Goal: Task Accomplishment & Management: Manage account settings

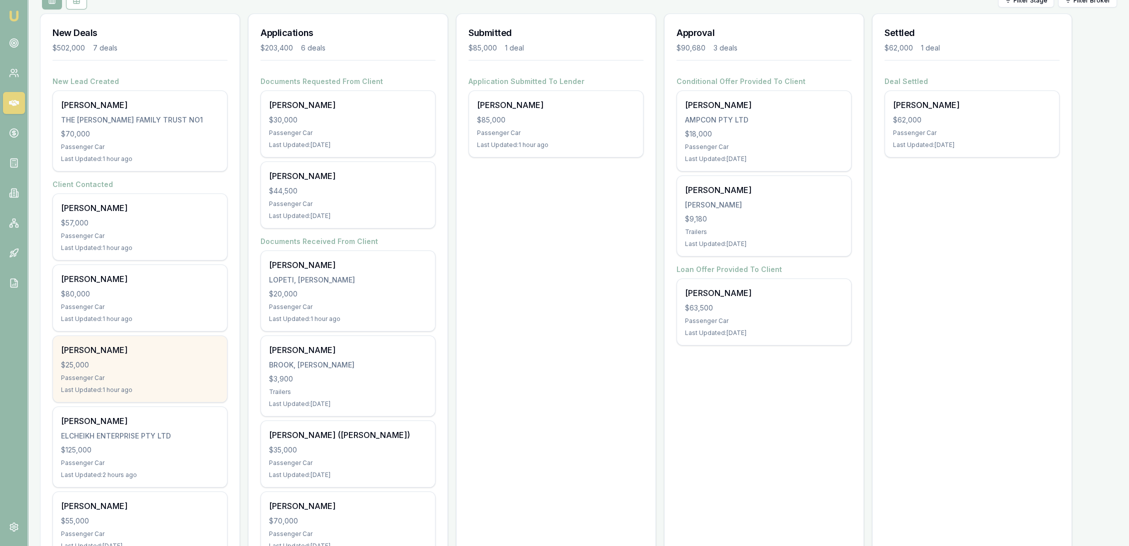
scroll to position [127, 0]
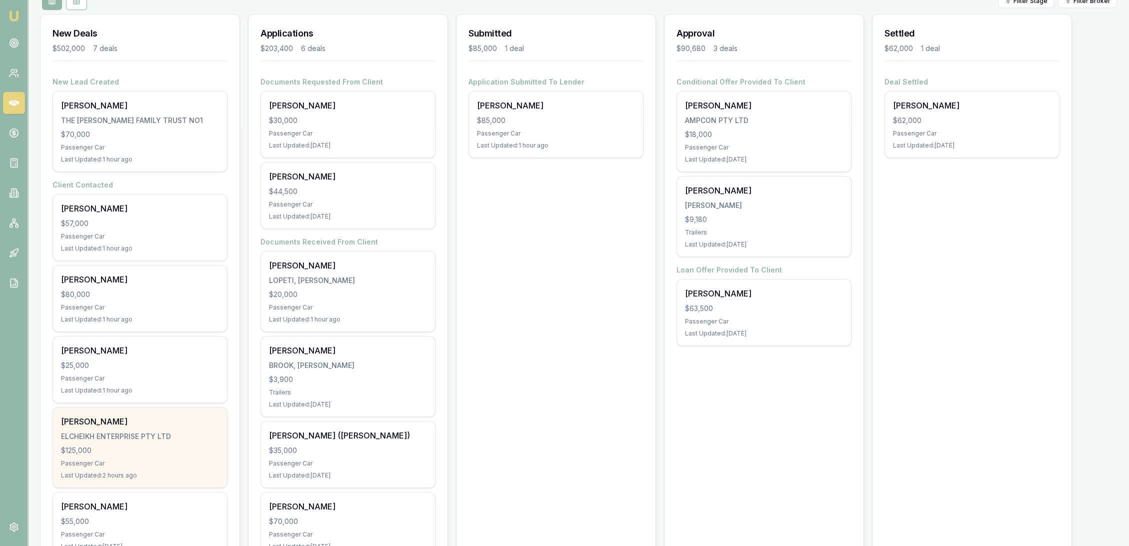
click at [136, 461] on div "Passenger Car" at bounding box center [140, 463] width 158 height 8
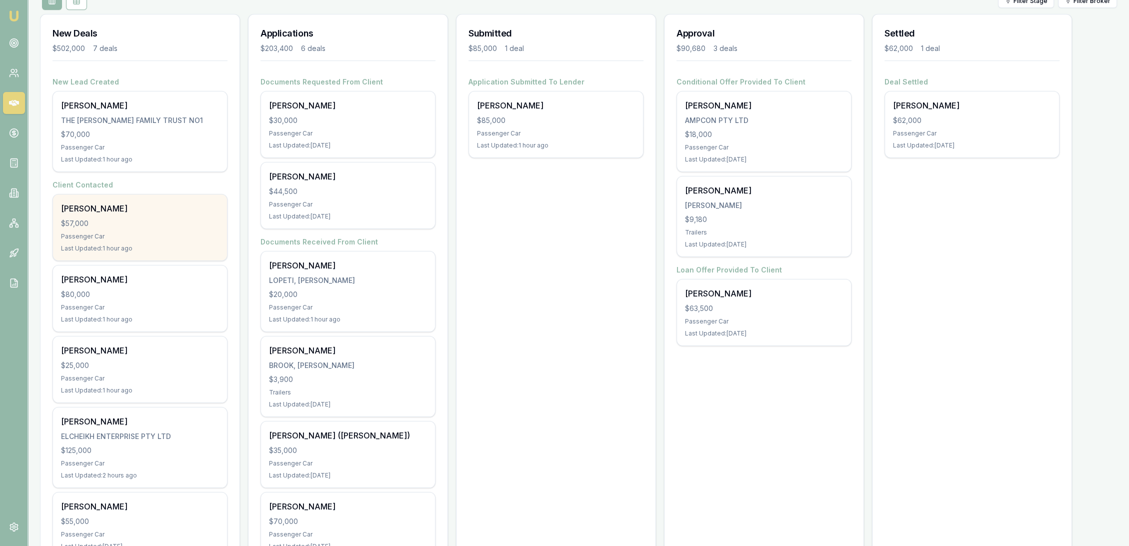
click at [121, 223] on div "$57,000" at bounding box center [140, 223] width 158 height 10
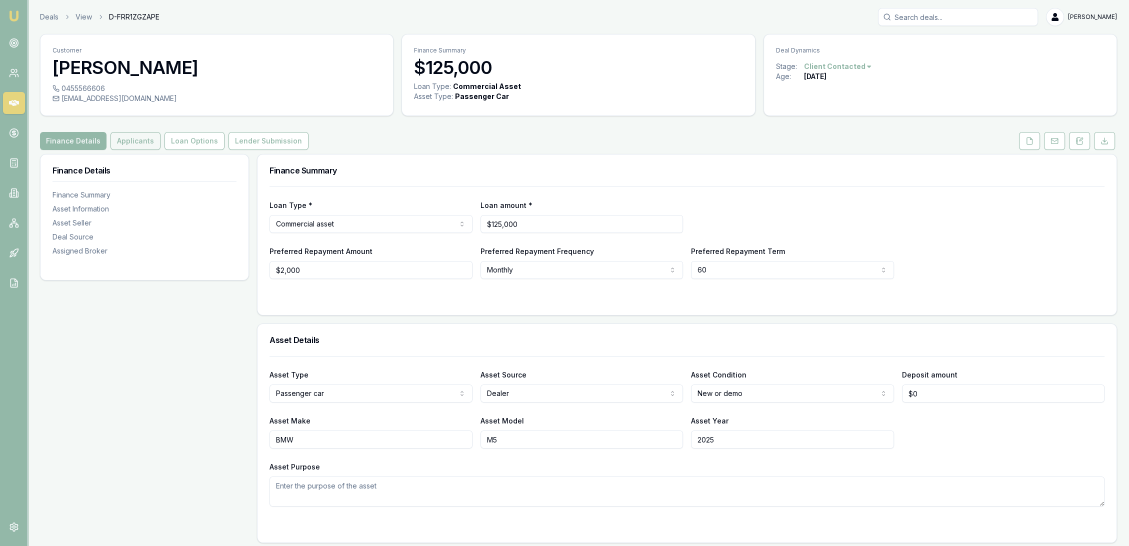
click at [120, 141] on button "Applicants" at bounding box center [135, 141] width 50 height 18
click at [1073, 141] on button at bounding box center [1079, 141] width 21 height 18
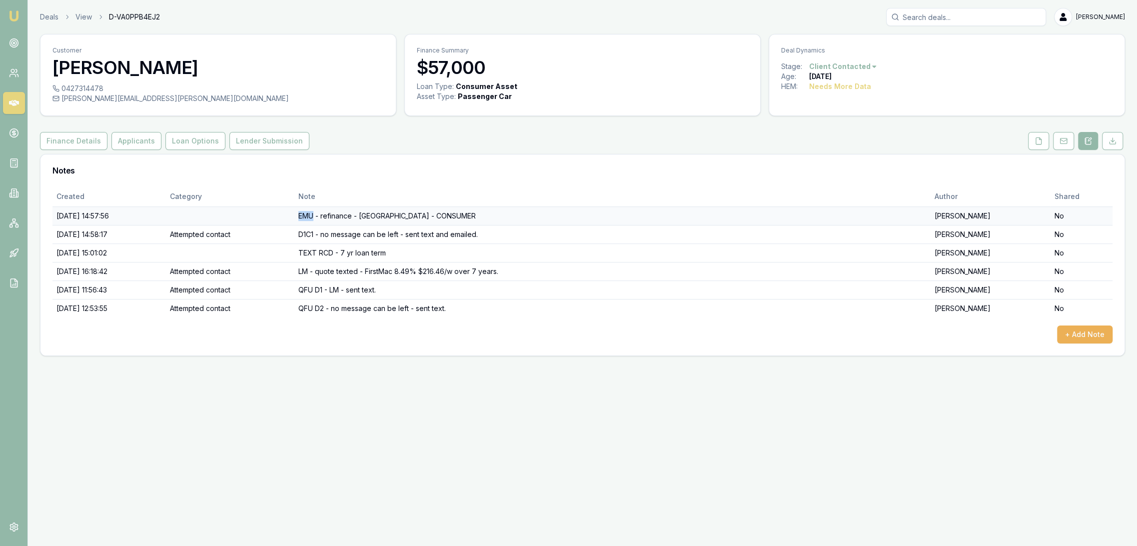
drag, startPoint x: 325, startPoint y: 214, endPoint x: 341, endPoint y: 214, distance: 15.5
click at [341, 214] on td "EMU - refinance - NSW - CONSUMER" at bounding box center [612, 215] width 636 height 18
drag, startPoint x: 351, startPoint y: 216, endPoint x: 372, endPoint y: 218, distance: 21.6
click at [372, 218] on td "EMU - refinance - NSW - CONSUMER" at bounding box center [612, 215] width 636 height 18
drag, startPoint x: 390, startPoint y: 216, endPoint x: 400, endPoint y: 216, distance: 10.5
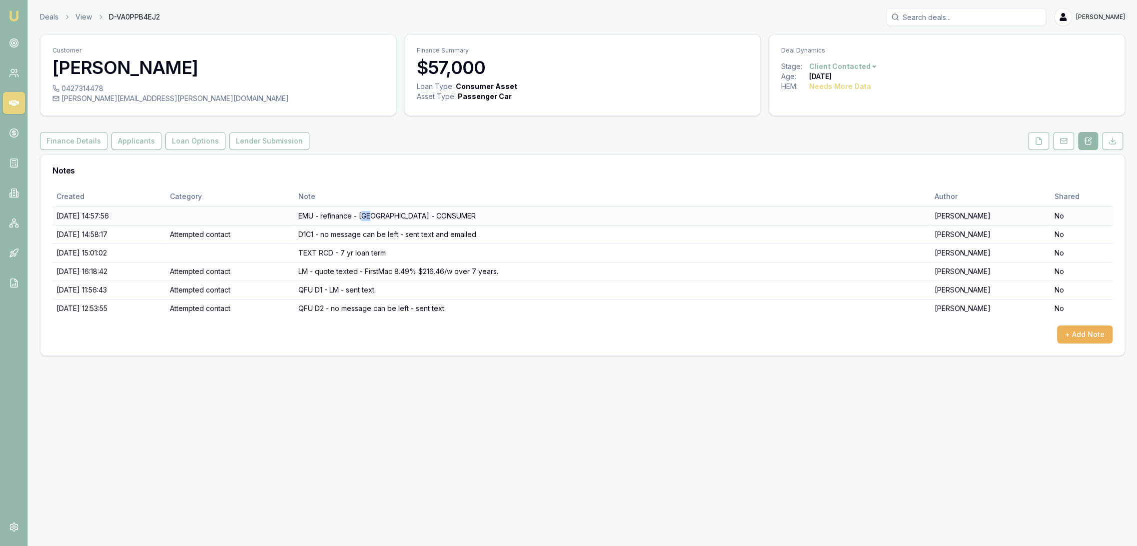
click at [400, 216] on td "EMU - refinance - NSW - CONSUMER" at bounding box center [612, 215] width 636 height 18
drag, startPoint x: 409, startPoint y: 216, endPoint x: 448, endPoint y: 215, distance: 39.5
click at [448, 215] on td "EMU - refinance - NSW - CONSUMER" at bounding box center [612, 215] width 636 height 18
drag, startPoint x: 323, startPoint y: 232, endPoint x: 492, endPoint y: 235, distance: 169.0
click at [492, 235] on td "D1C1 - no message can be left - sent text and emailed." at bounding box center [612, 234] width 636 height 18
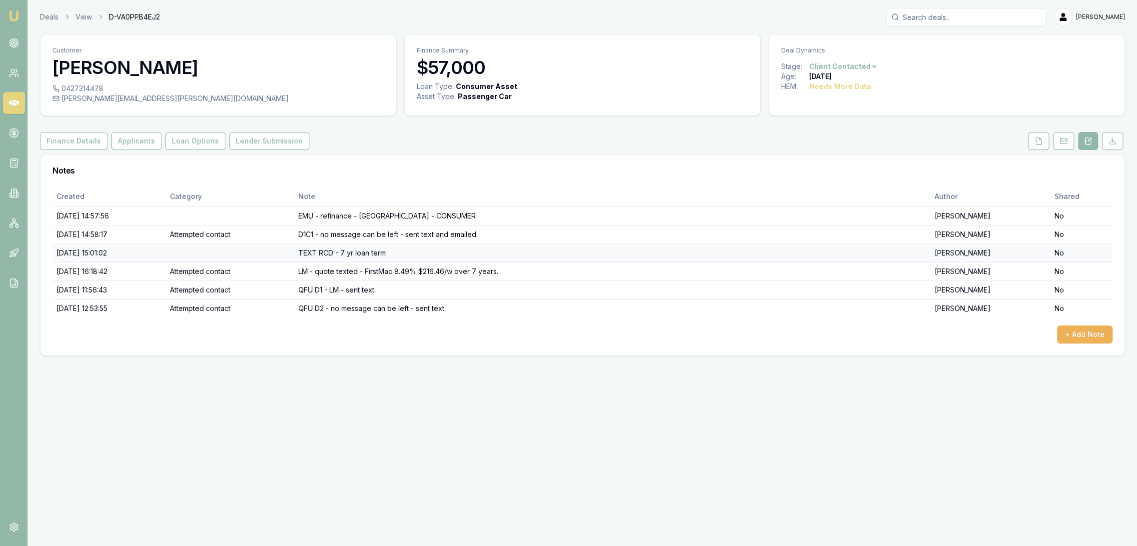
click at [332, 249] on td "TEXT RCD - 7 yr loan term" at bounding box center [612, 252] width 636 height 18
drag, startPoint x: 333, startPoint y: 249, endPoint x: 413, endPoint y: 254, distance: 79.7
click at [413, 254] on td "TEXT RCD - 7 yr loan term" at bounding box center [612, 252] width 636 height 18
drag, startPoint x: 327, startPoint y: 268, endPoint x: 516, endPoint y: 274, distance: 189.6
click at [519, 274] on td "LM - quote texted - FirstMac 8.49% $216.46/w over 7 years." at bounding box center [612, 271] width 636 height 18
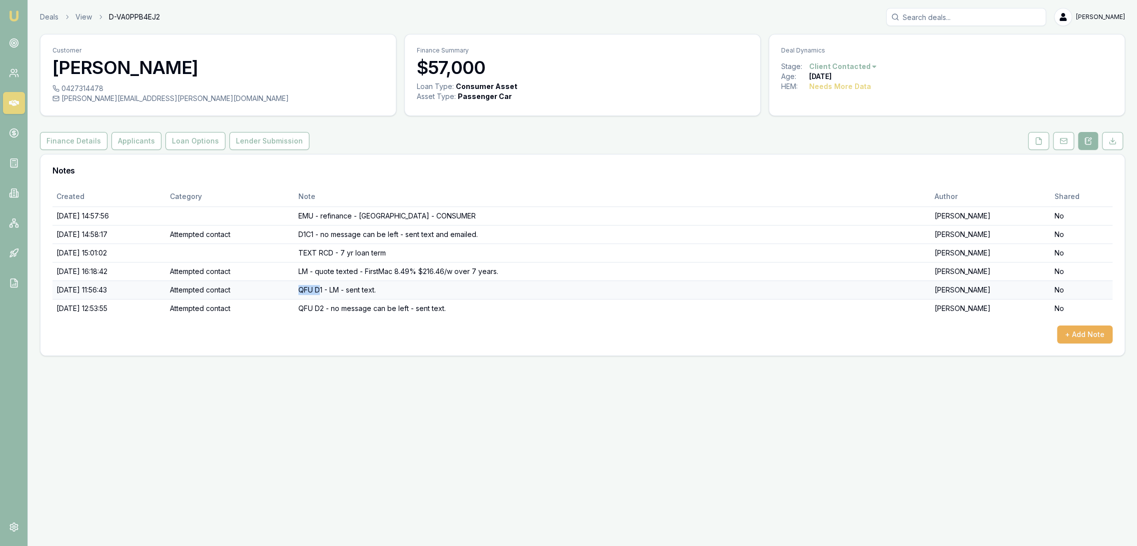
drag, startPoint x: 327, startPoint y: 289, endPoint x: 347, endPoint y: 289, distance: 20.0
click at [347, 289] on td "QFU D1 - LM - sent text." at bounding box center [612, 289] width 636 height 18
drag, startPoint x: 347, startPoint y: 311, endPoint x: 360, endPoint y: 312, distance: 13.0
click at [360, 312] on td "QFU D2 - no message can be left - sent text." at bounding box center [612, 308] width 636 height 18
click at [353, 312] on td "QFU D2 - no message can be left - sent text." at bounding box center [612, 308] width 636 height 18
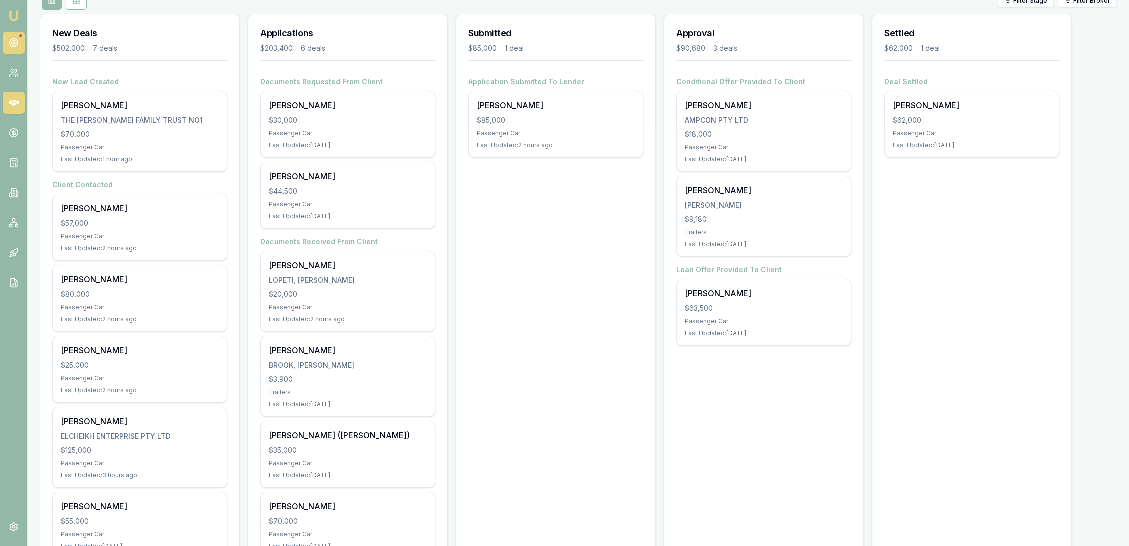
click at [13, 43] on icon at bounding box center [14, 43] width 10 height 10
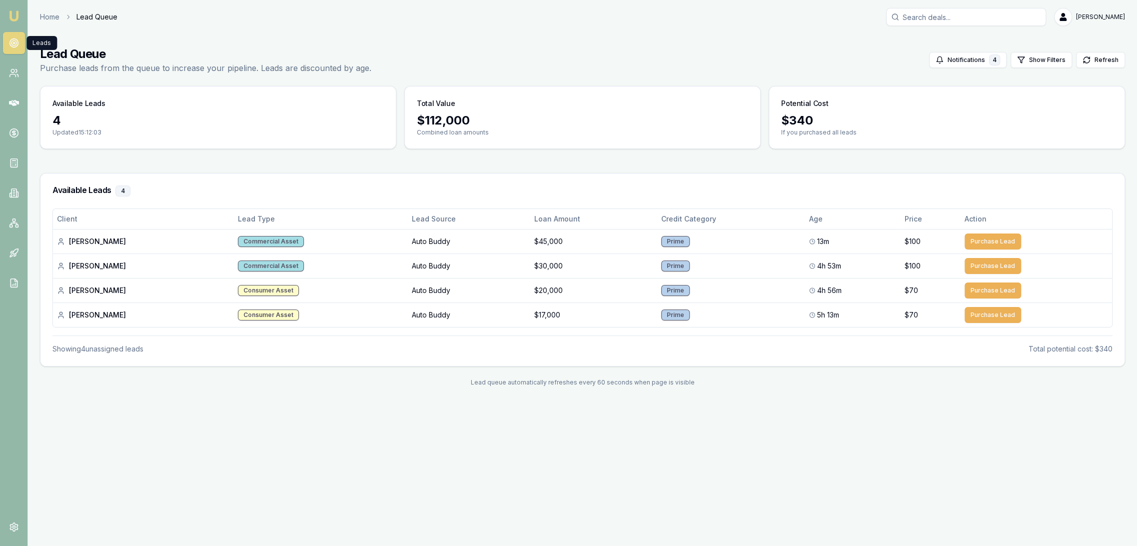
click at [11, 12] on img at bounding box center [14, 16] width 12 height 12
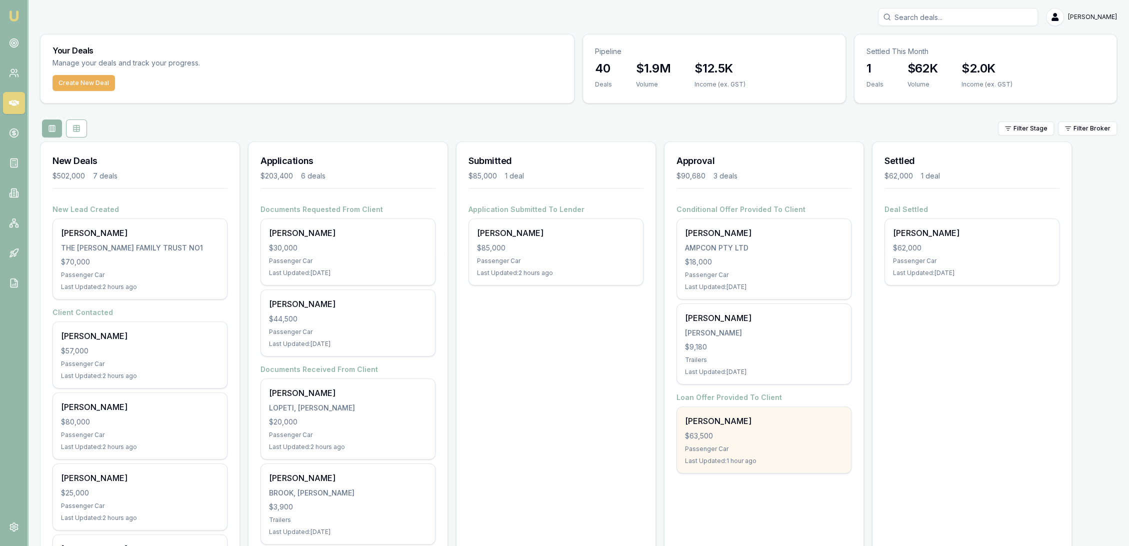
click at [757, 422] on div "Jeffrey Simmonds" at bounding box center [764, 421] width 158 height 12
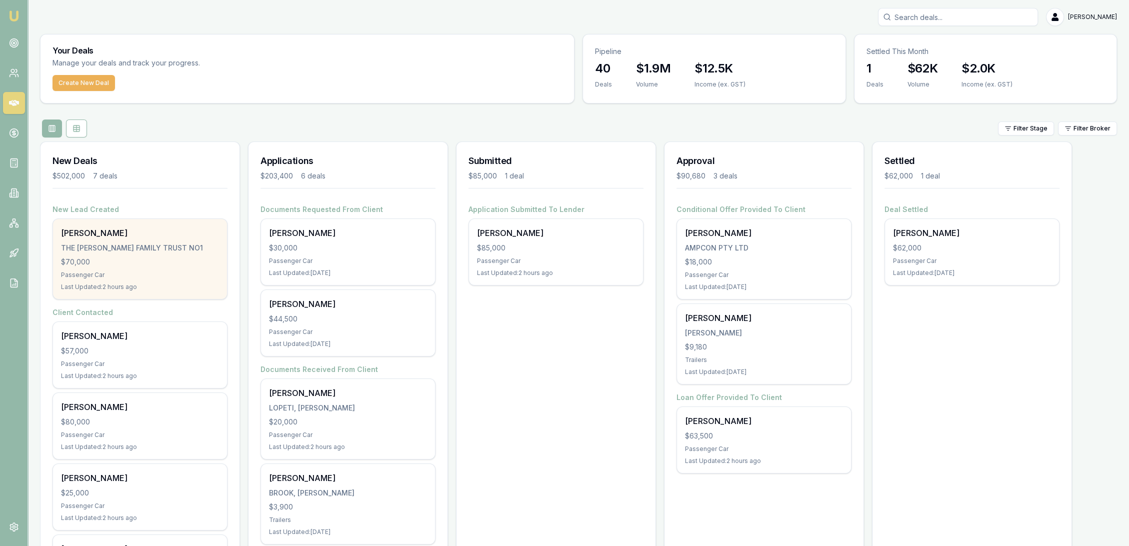
click at [150, 254] on div "CHLOE FINK THE ARTHUR FINK FAMILY TRUST NO1 $70,000 Passenger Car Last Updated:…" at bounding box center [140, 259] width 174 height 80
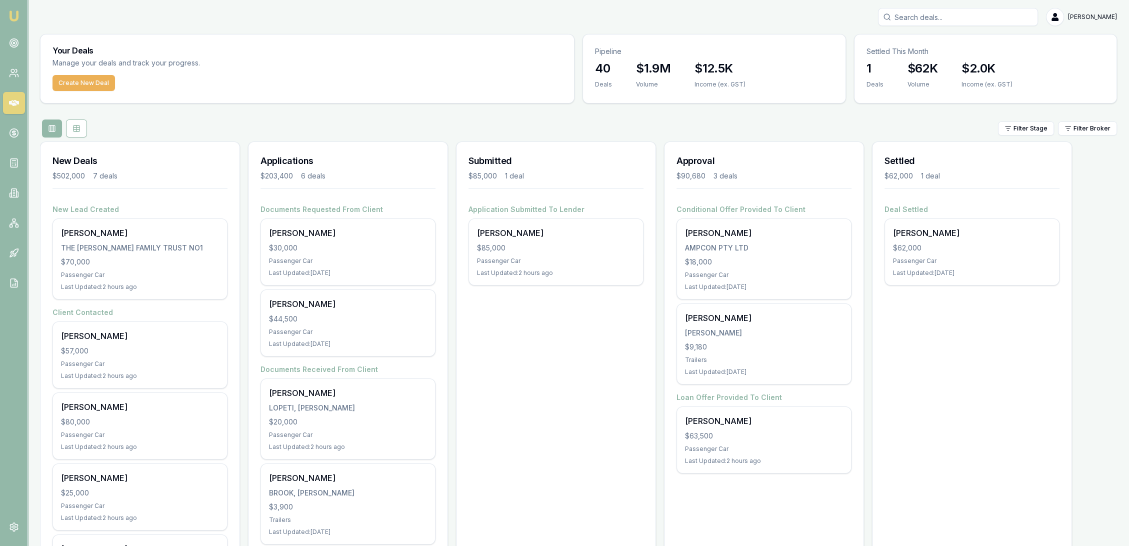
click at [15, 17] on img at bounding box center [14, 16] width 12 height 12
click at [18, 45] on icon at bounding box center [14, 43] width 10 height 10
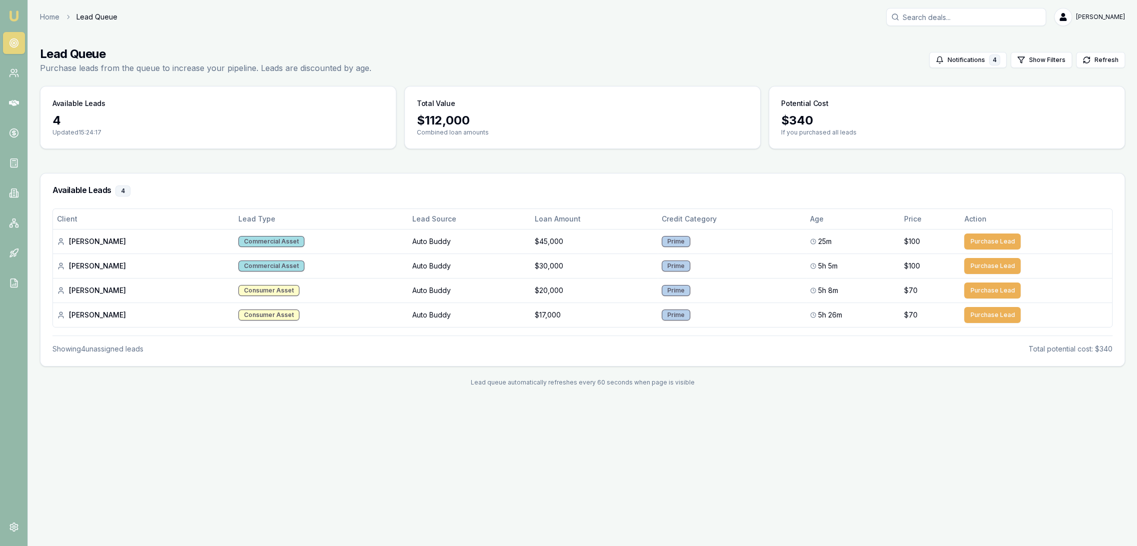
click at [18, 15] on img at bounding box center [14, 16] width 12 height 12
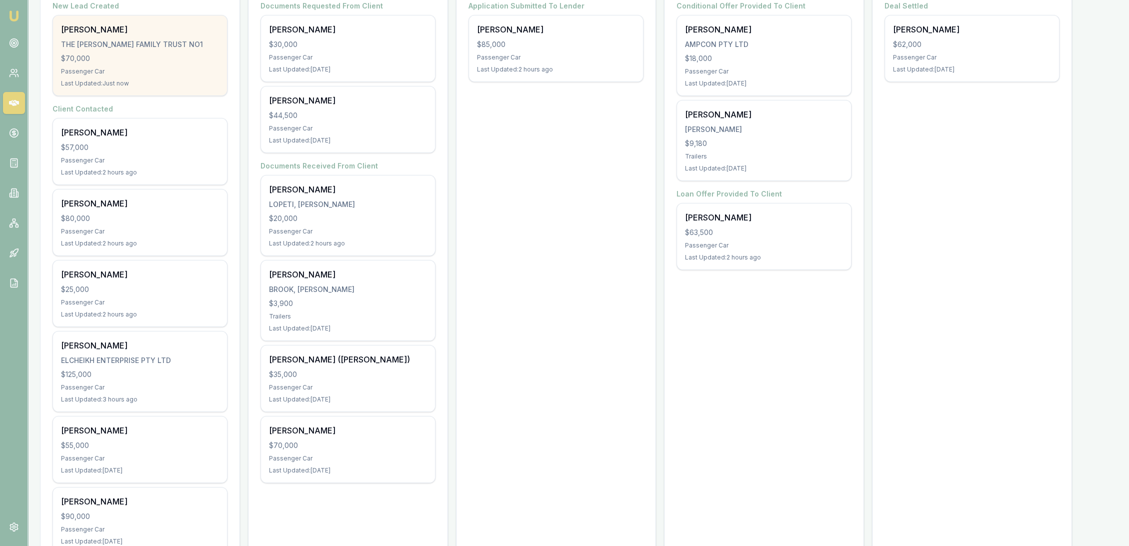
scroll to position [238, 0]
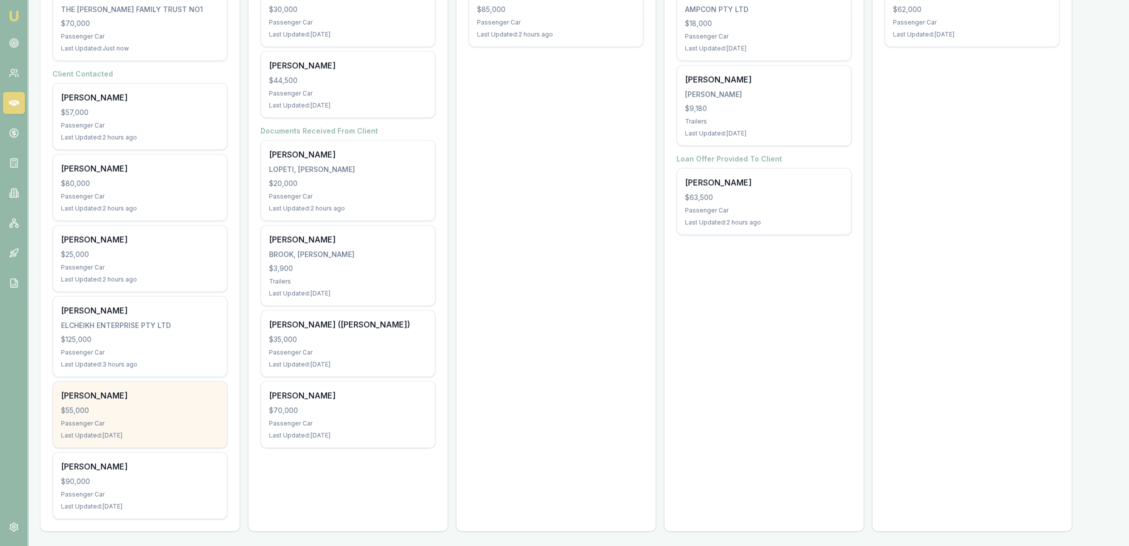
click at [135, 411] on div "$55,000" at bounding box center [140, 410] width 158 height 10
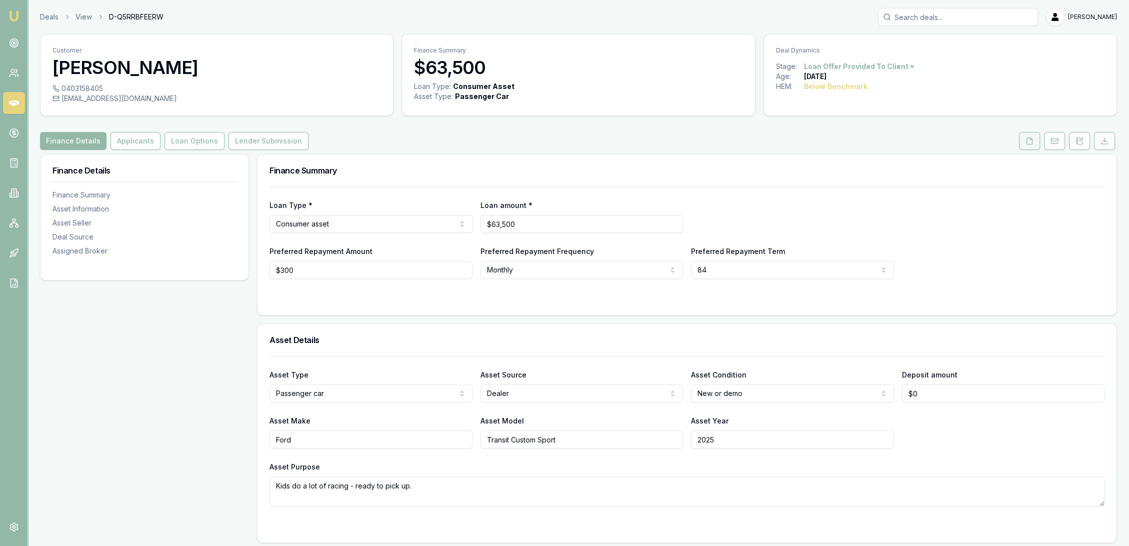
click at [1031, 137] on icon at bounding box center [1029, 141] width 8 height 8
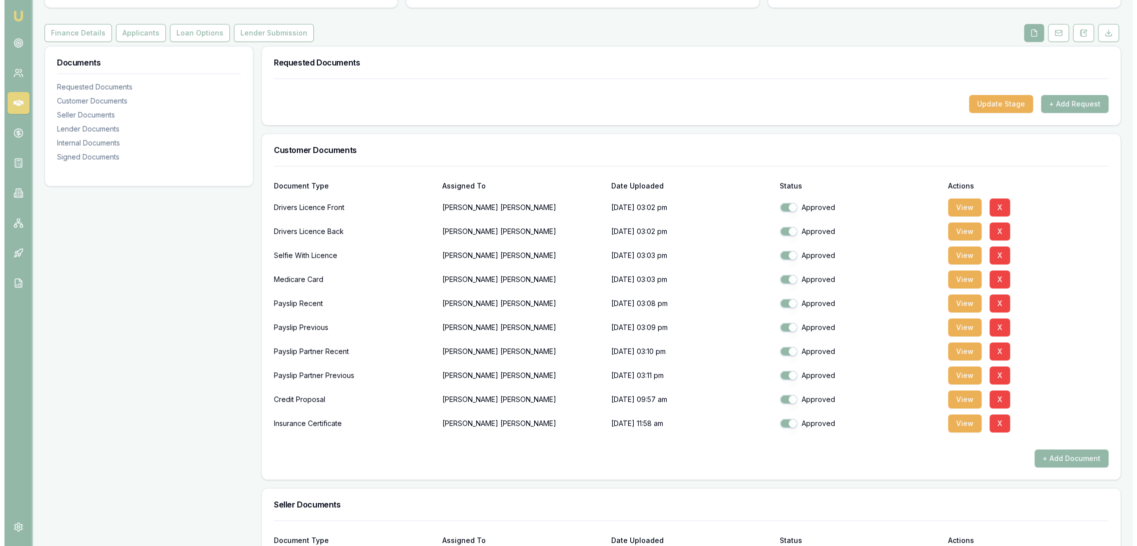
scroll to position [111, 0]
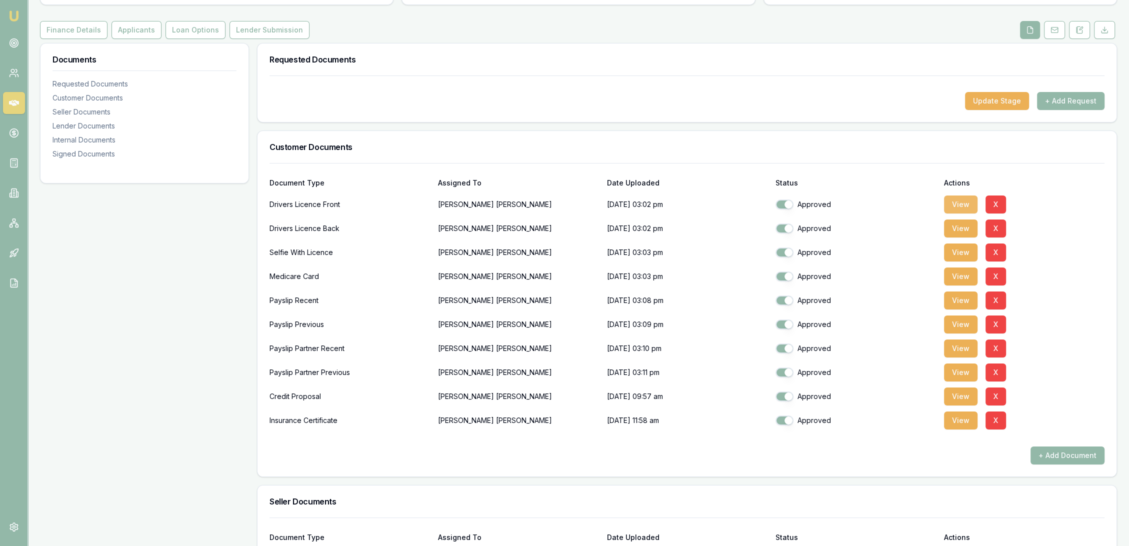
click at [956, 206] on button "View" at bounding box center [960, 204] width 33 height 18
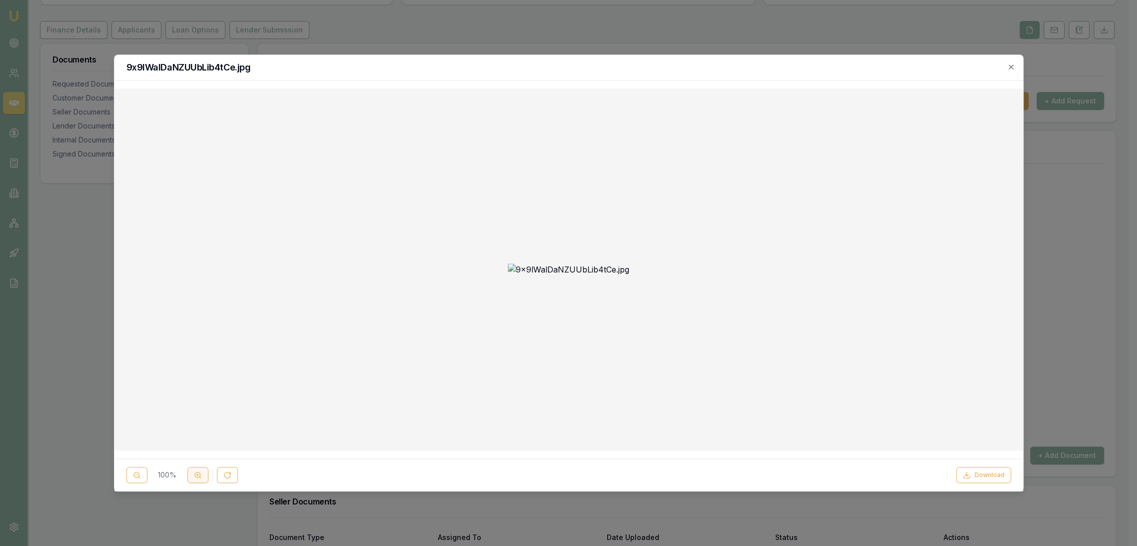
click at [197, 481] on button at bounding box center [197, 475] width 21 height 16
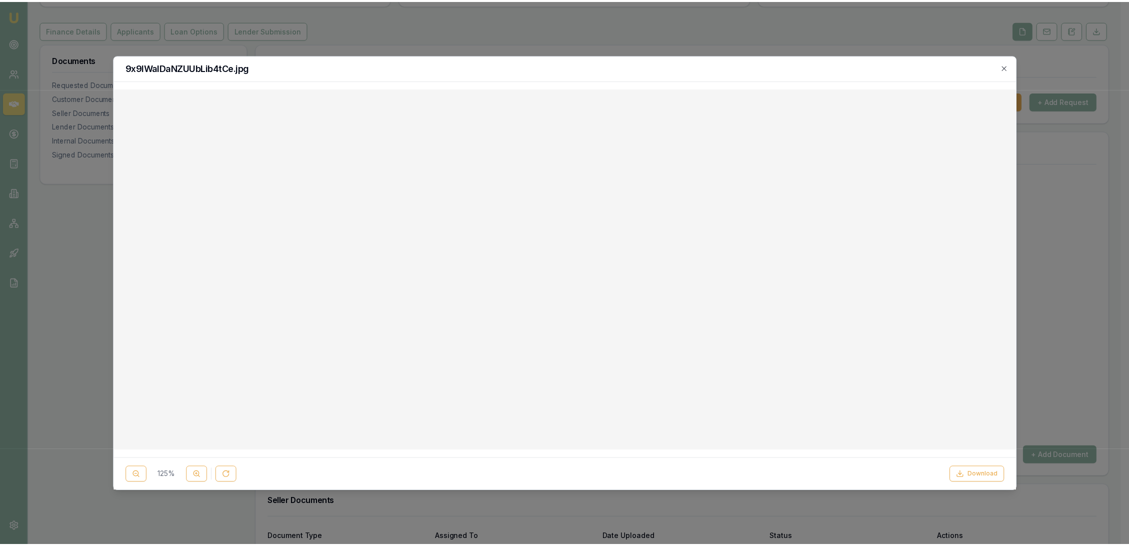
scroll to position [186, 0]
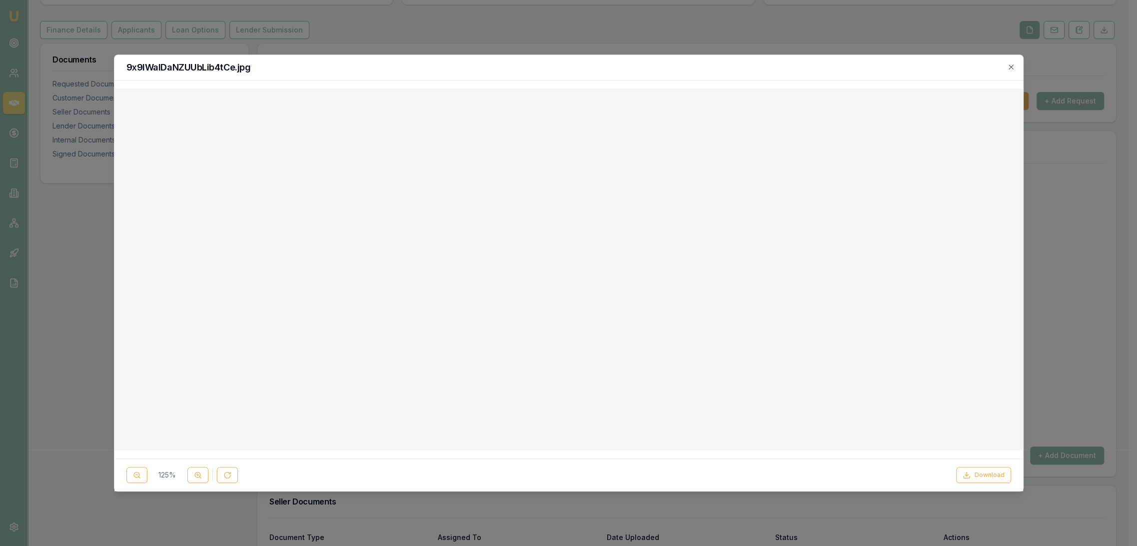
drag, startPoint x: 71, startPoint y: 263, endPoint x: 77, endPoint y: 262, distance: 6.6
click at [71, 263] on div at bounding box center [568, 273] width 1137 height 546
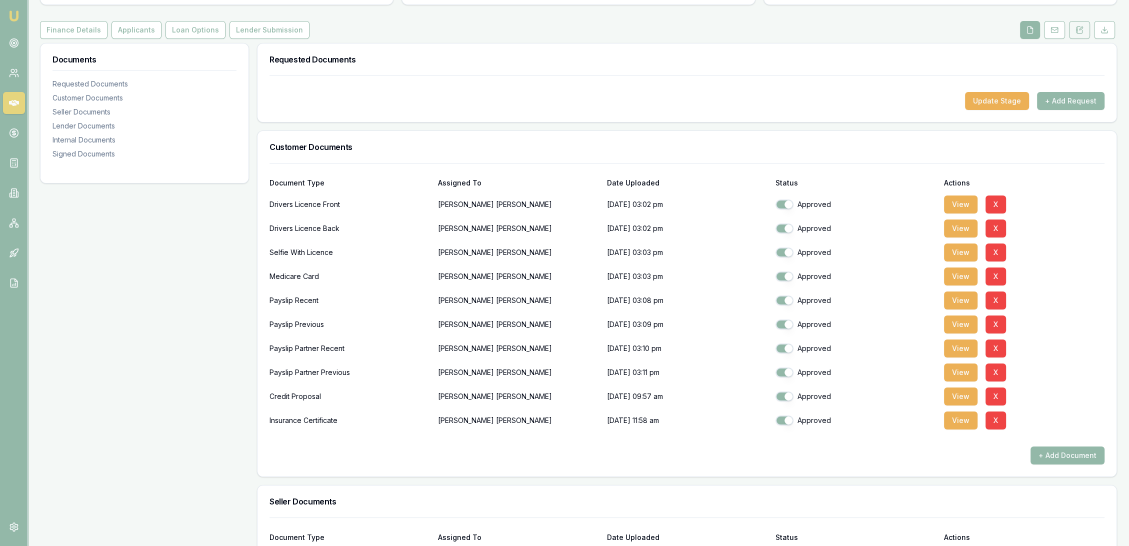
click at [1077, 27] on icon at bounding box center [1079, 30] width 8 height 8
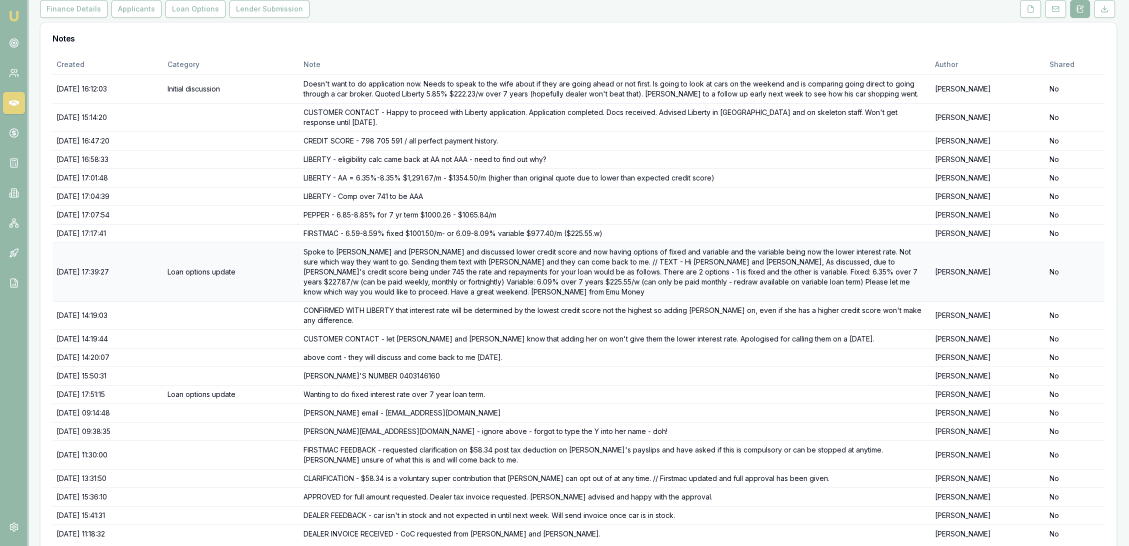
scroll to position [153, 0]
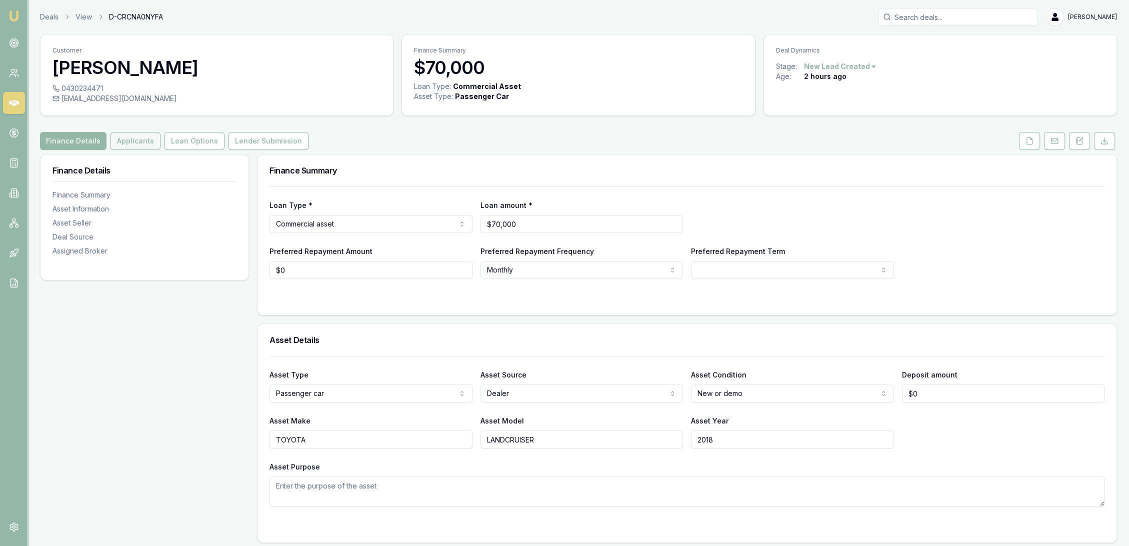
click at [133, 141] on button "Applicants" at bounding box center [135, 141] width 50 height 18
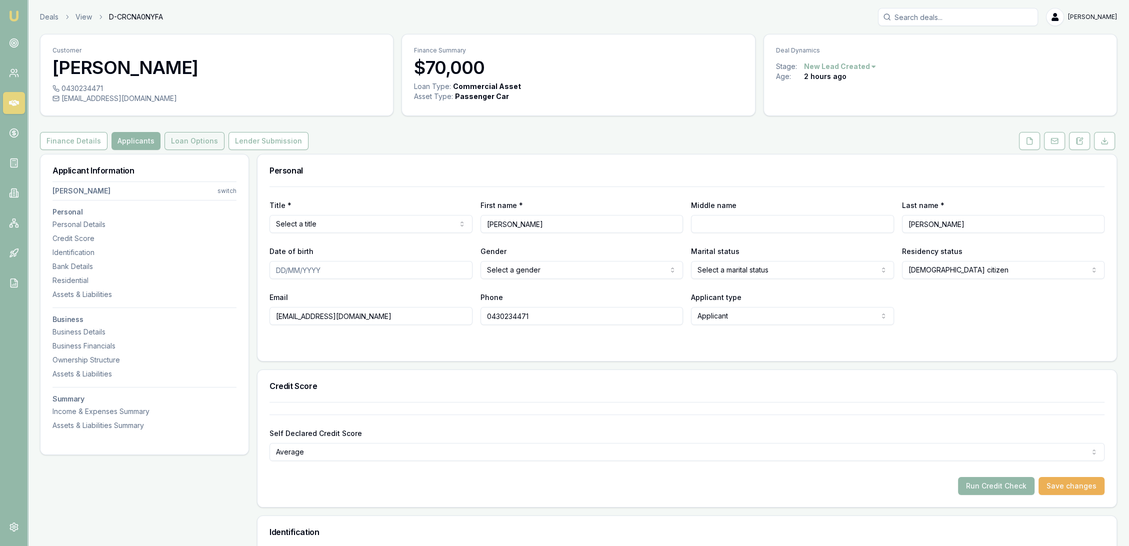
click at [205, 137] on button "Loan Options" at bounding box center [194, 141] width 60 height 18
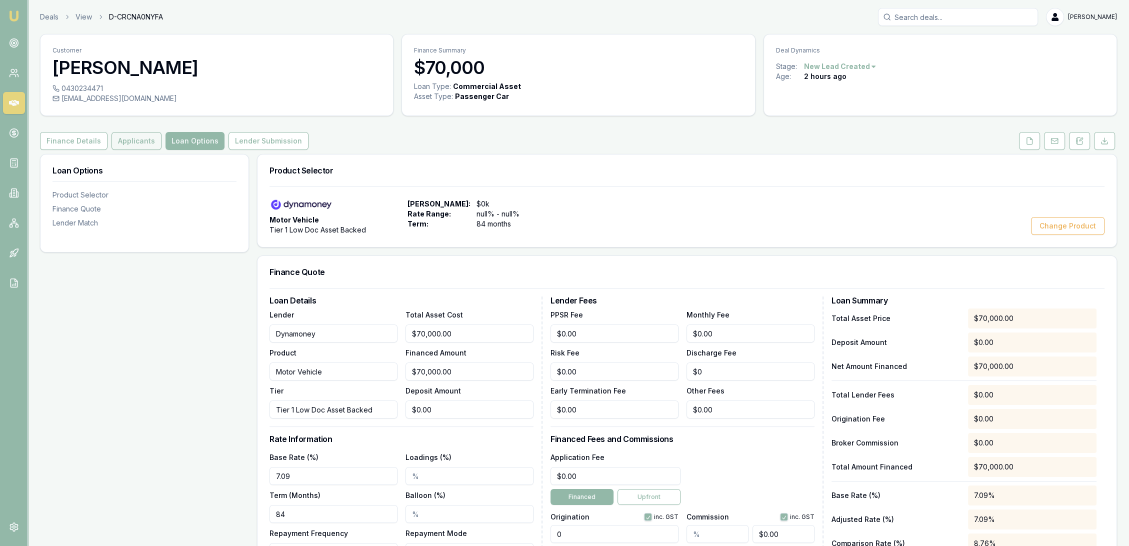
click at [140, 135] on button "Applicants" at bounding box center [136, 141] width 50 height 18
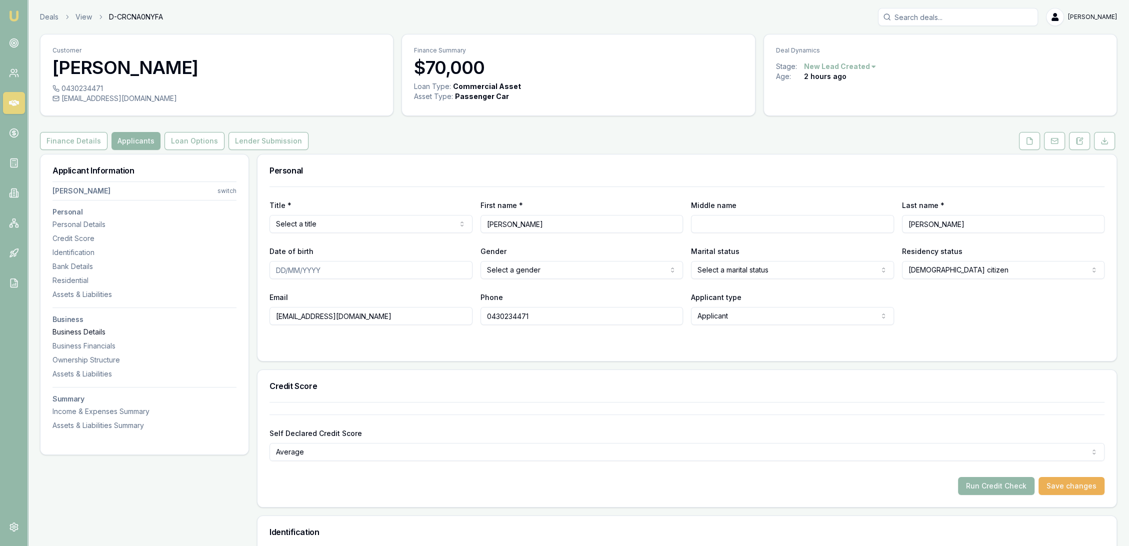
click at [87, 327] on div "Business Details" at bounding box center [144, 332] width 184 height 10
click at [1078, 139] on icon at bounding box center [1079, 141] width 8 height 8
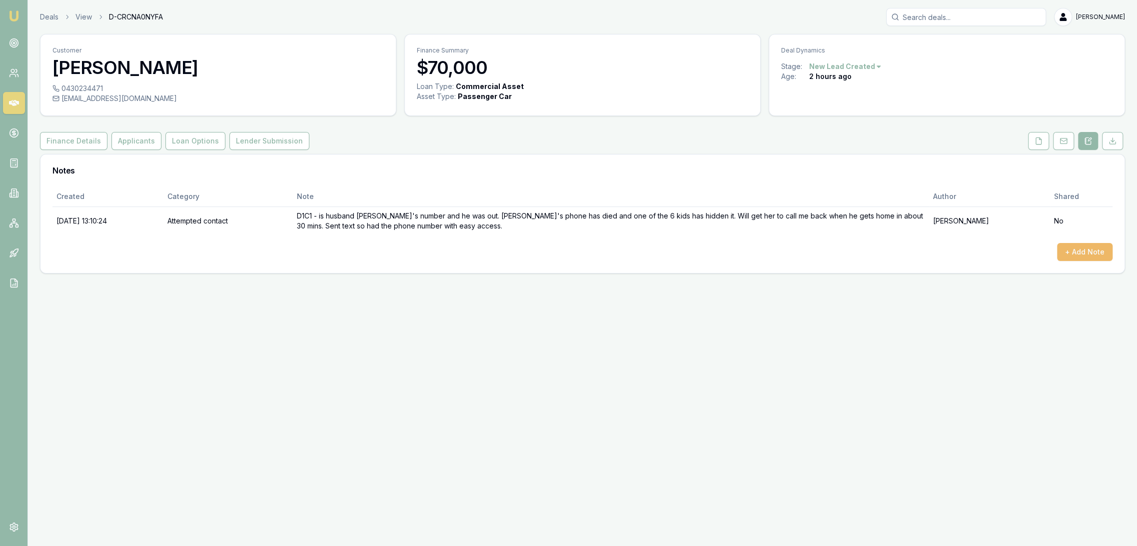
click at [1099, 254] on button "+ Add Note" at bounding box center [1084, 252] width 55 height 18
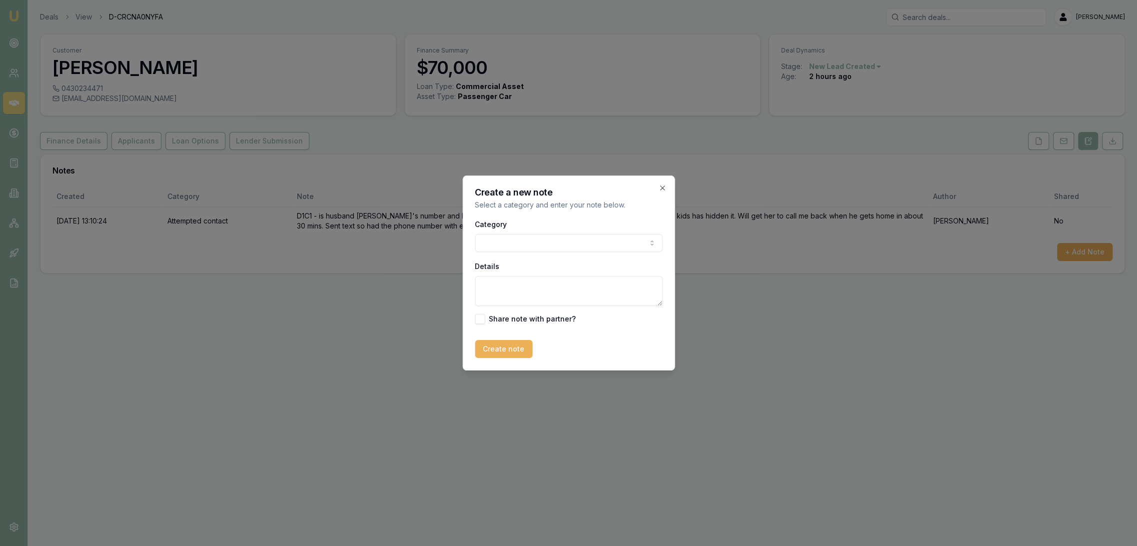
click at [500, 243] on body "Emu Broker Deals View D-CRCNA0NYFA Robyn Adams Toggle Menu Customer CHLOE FINK …" at bounding box center [568, 273] width 1137 height 546
click at [514, 247] on body "Emu Broker Deals View D-CRCNA0NYFA Robyn Adams Toggle Menu Customer CHLOE FINK …" at bounding box center [568, 273] width 1137 height 546
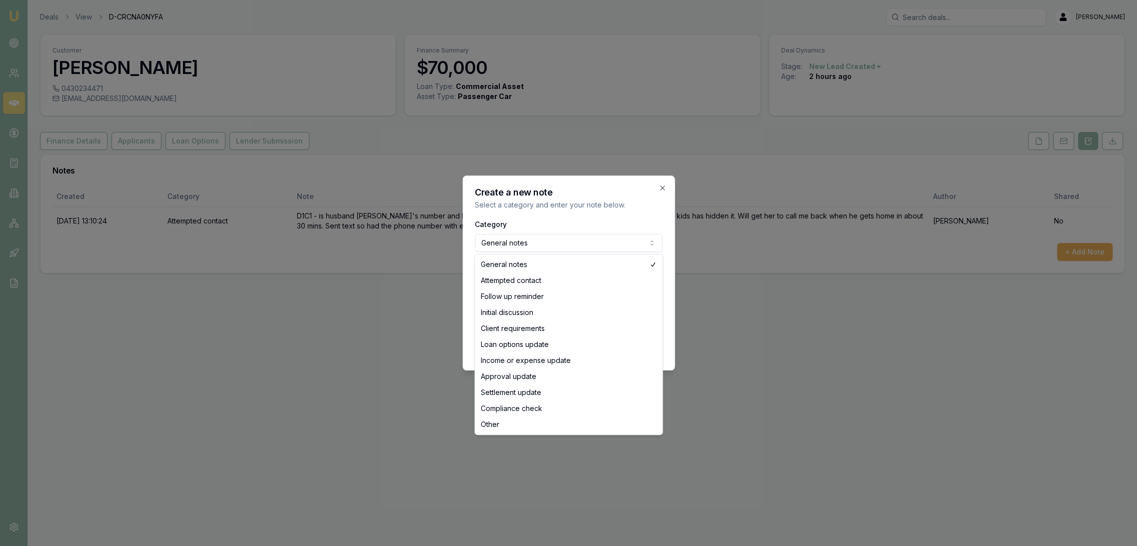
select select "ATTEMPTED_CONTACT"
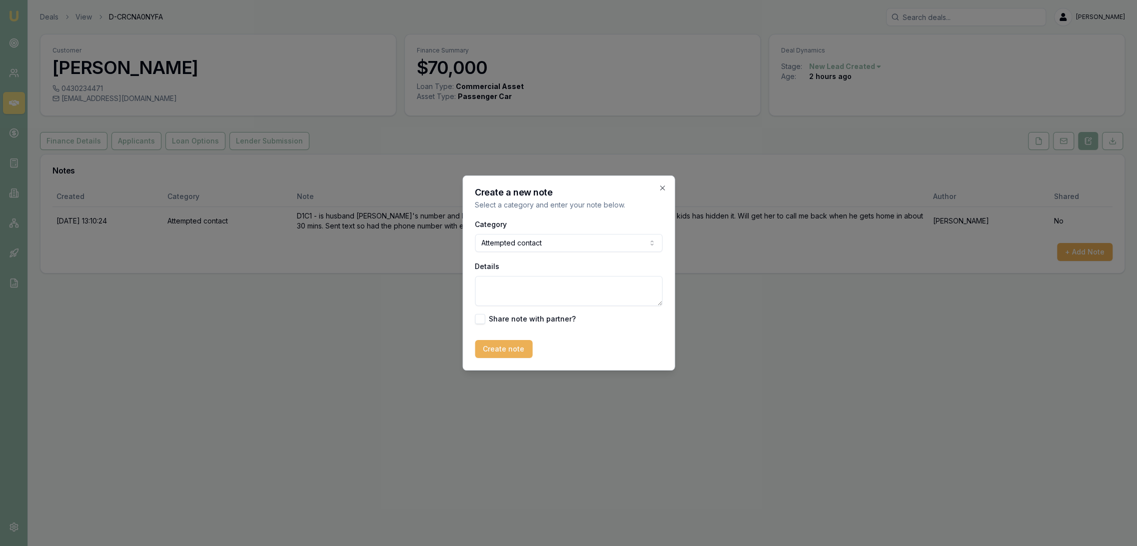
click at [512, 290] on textarea "Details" at bounding box center [568, 291] width 187 height 30
type textarea "D1C2 - VM - LM."
click at [504, 353] on button "Create note" at bounding box center [503, 349] width 57 height 18
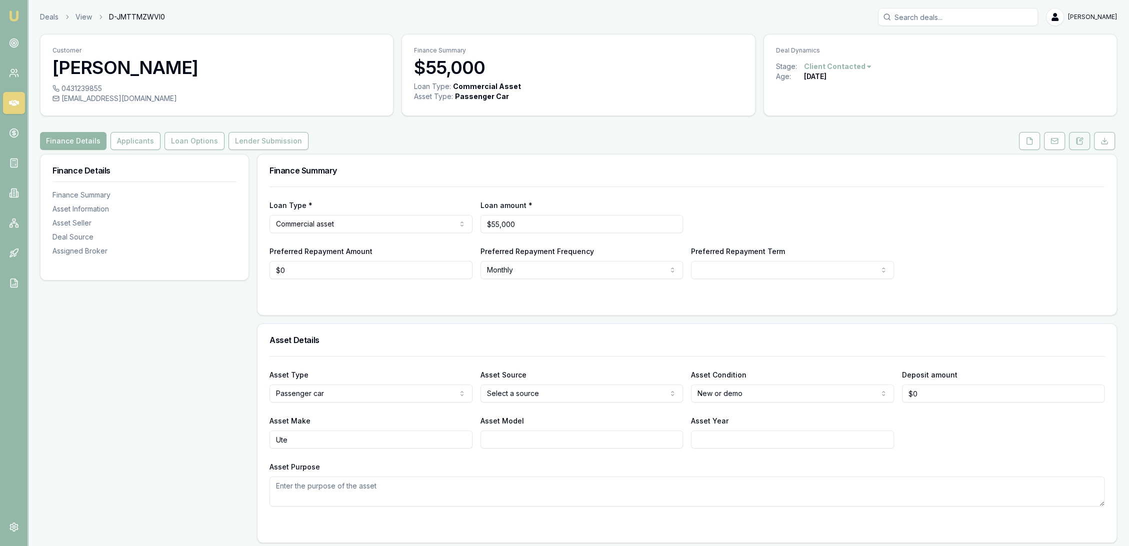
click at [1080, 144] on icon at bounding box center [1079, 141] width 8 height 8
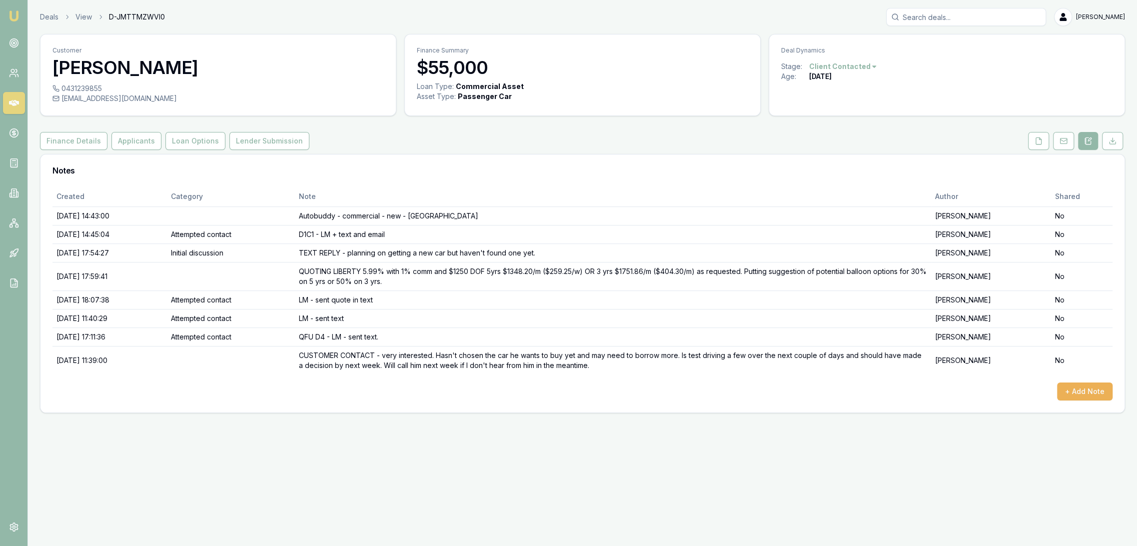
drag, startPoint x: 14, startPoint y: 16, endPoint x: 21, endPoint y: 11, distance: 9.0
click at [14, 15] on img at bounding box center [14, 16] width 12 height 12
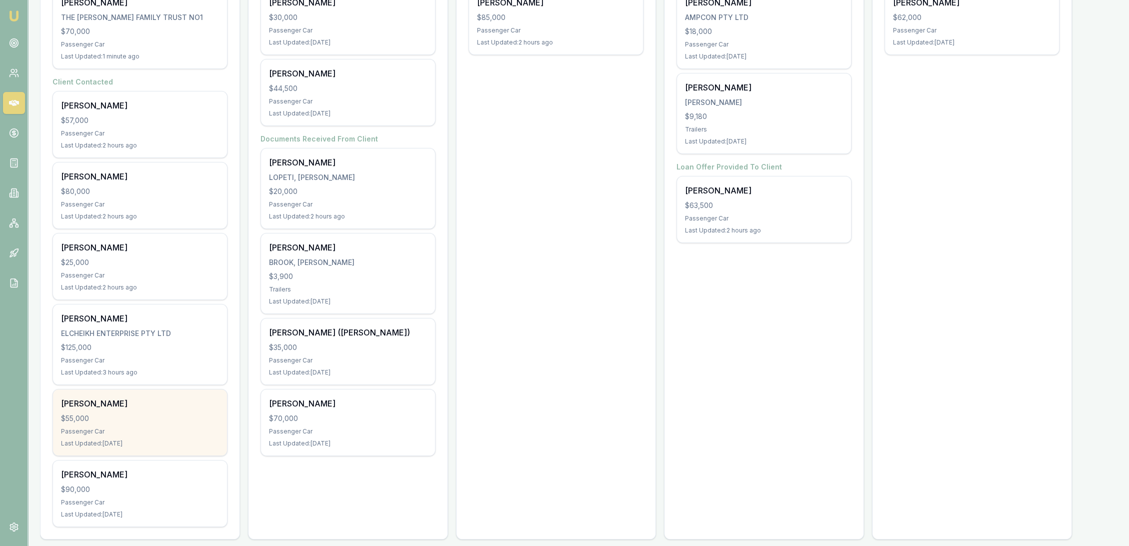
scroll to position [238, 0]
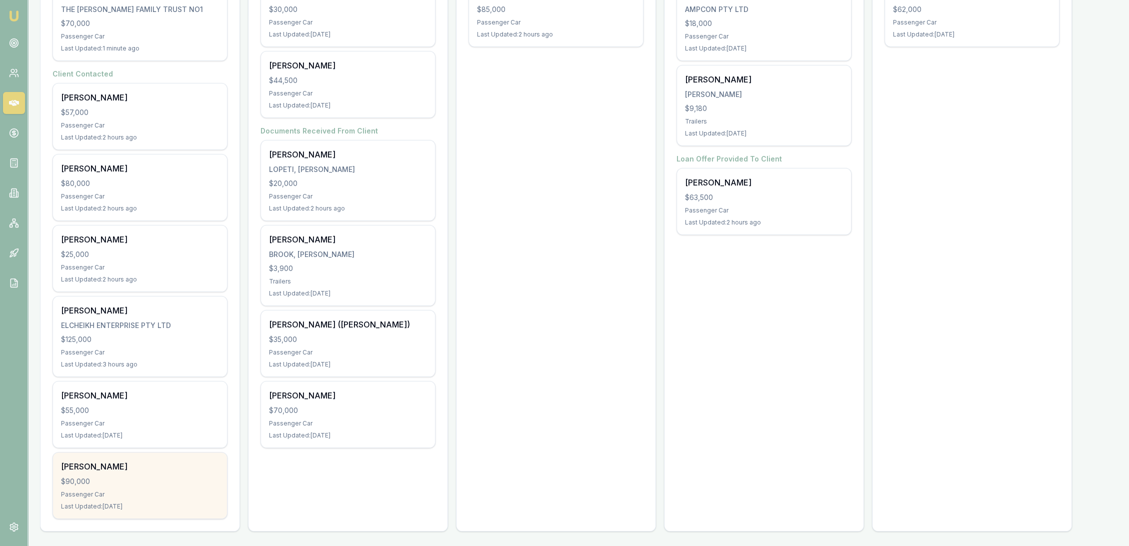
click at [148, 495] on div "Passenger Car" at bounding box center [140, 494] width 158 height 8
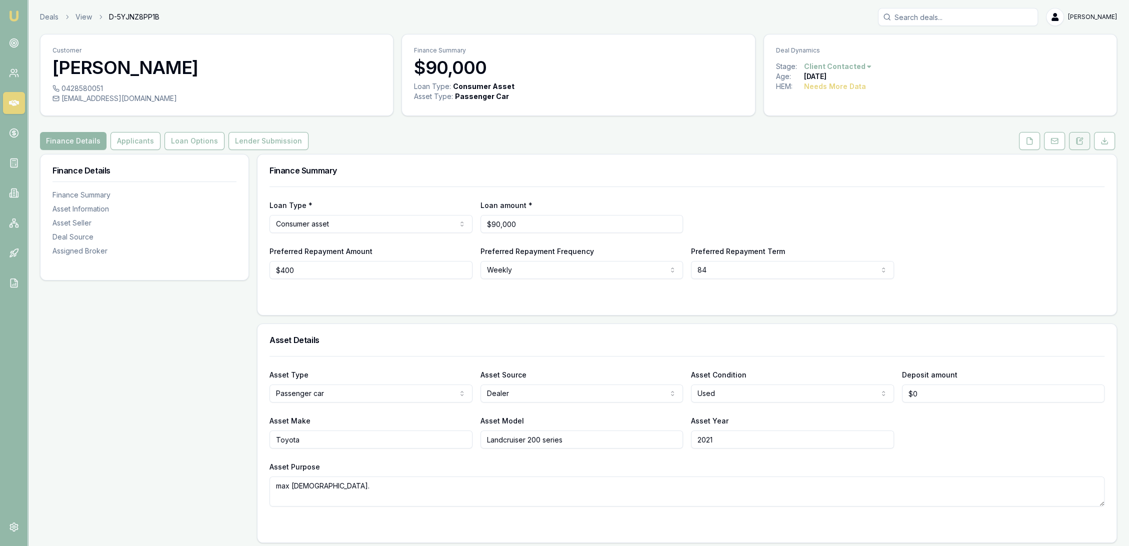
click at [1081, 143] on icon at bounding box center [1079, 141] width 8 height 8
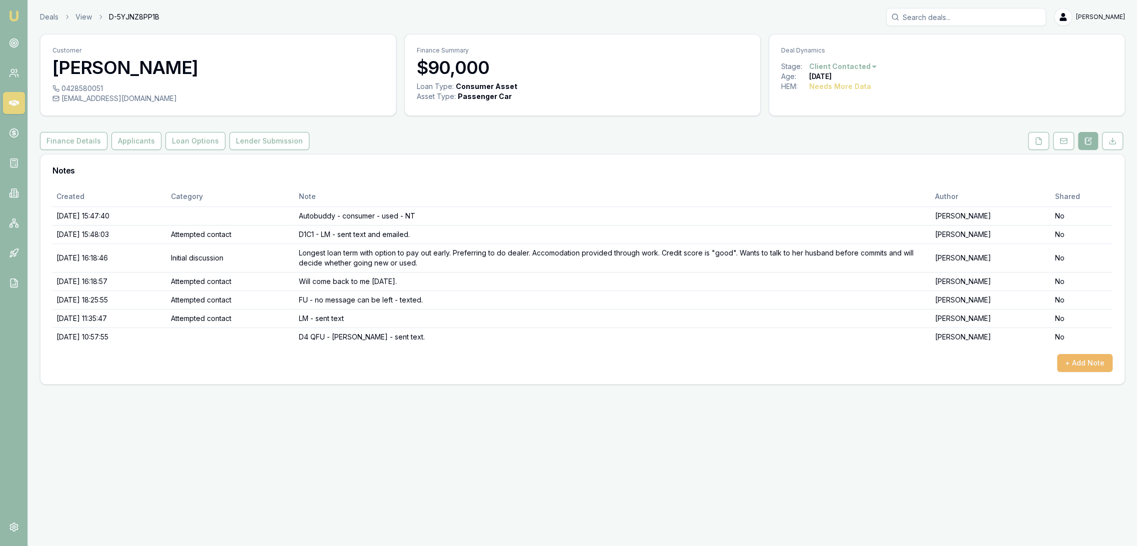
click at [1088, 367] on button "+ Add Note" at bounding box center [1084, 363] width 55 height 18
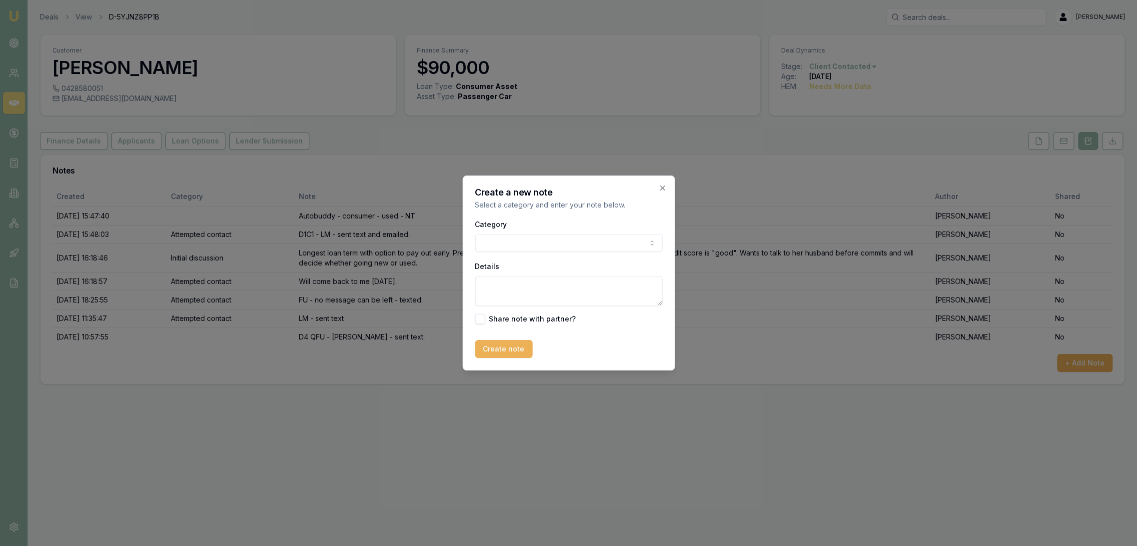
click at [529, 243] on body "Emu Broker Deals View D-5YJNZ8PP1B Robyn Adams Toggle Menu Customer Krystle Lom…" at bounding box center [568, 273] width 1137 height 546
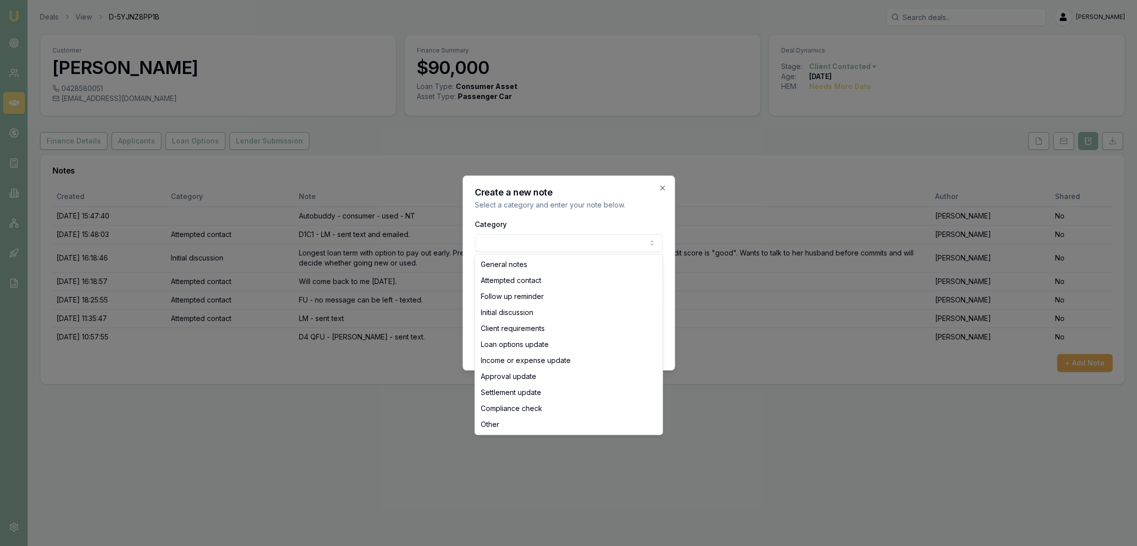
select select "ATTEMPTED_CONTACT"
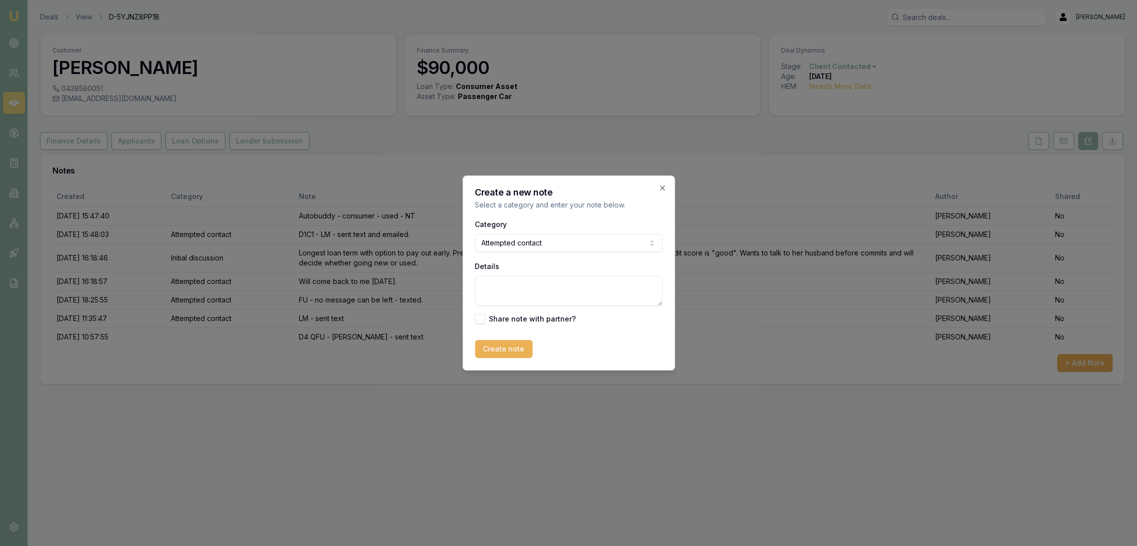
click at [514, 283] on textarea "Details" at bounding box center [568, 291] width 187 height 30
type textarea "QFU D5 - VM - LM - sent text."
click at [488, 348] on button "Create note" at bounding box center [503, 349] width 57 height 18
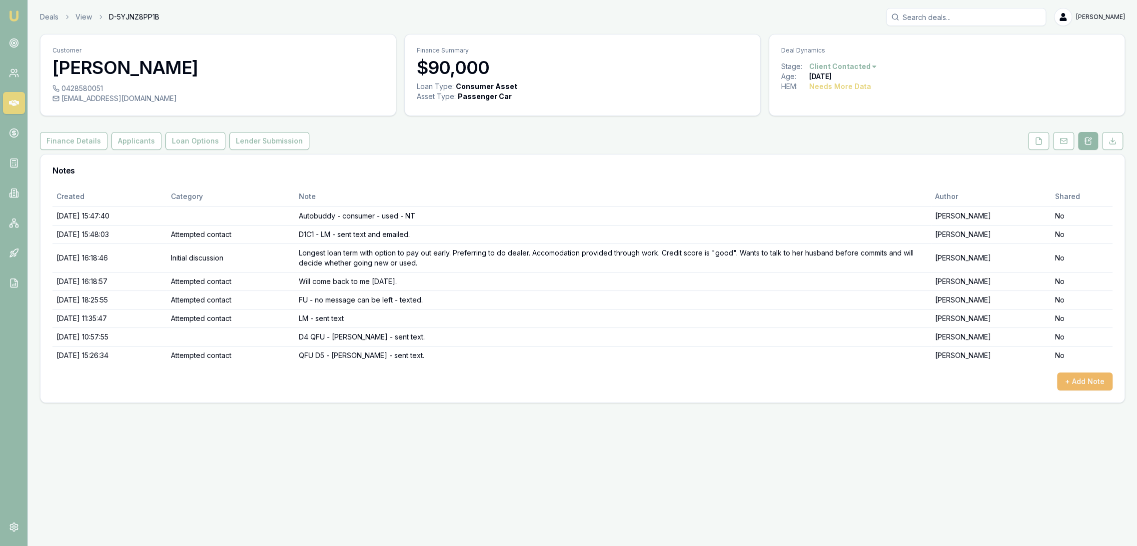
click at [1096, 378] on button "+ Add Note" at bounding box center [1084, 381] width 55 height 18
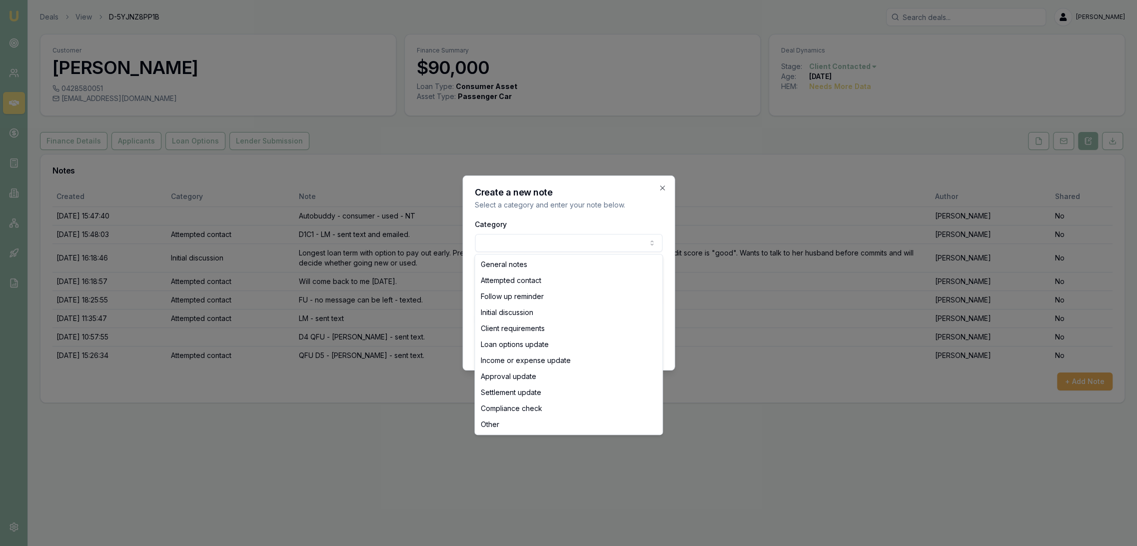
click at [532, 240] on body "Emu Broker Deals View D-5YJNZ8PP1B Robyn Adams Toggle Menu Customer Krystle Lom…" at bounding box center [568, 273] width 1137 height 546
click at [526, 243] on body "Emu Broker Deals View D-5YJNZ8PP1B Robyn Adams Toggle Menu Customer Krystle Lom…" at bounding box center [568, 273] width 1137 height 546
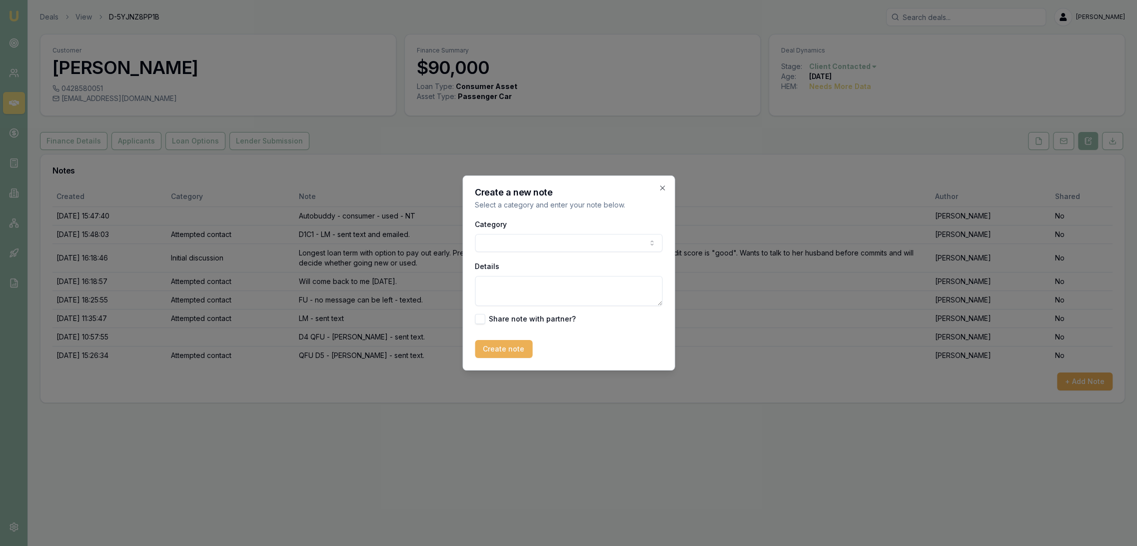
click at [522, 287] on textarea "Details" at bounding box center [568, 291] width 187 height 30
click at [537, 296] on textarea "Putting a hold with note to call next week re quote about to run out." at bounding box center [568, 291] width 187 height 30
type textarea "Putting a hold with note to call next week re quote about to run out on 14/10."
click at [508, 346] on button "Create note" at bounding box center [503, 349] width 57 height 18
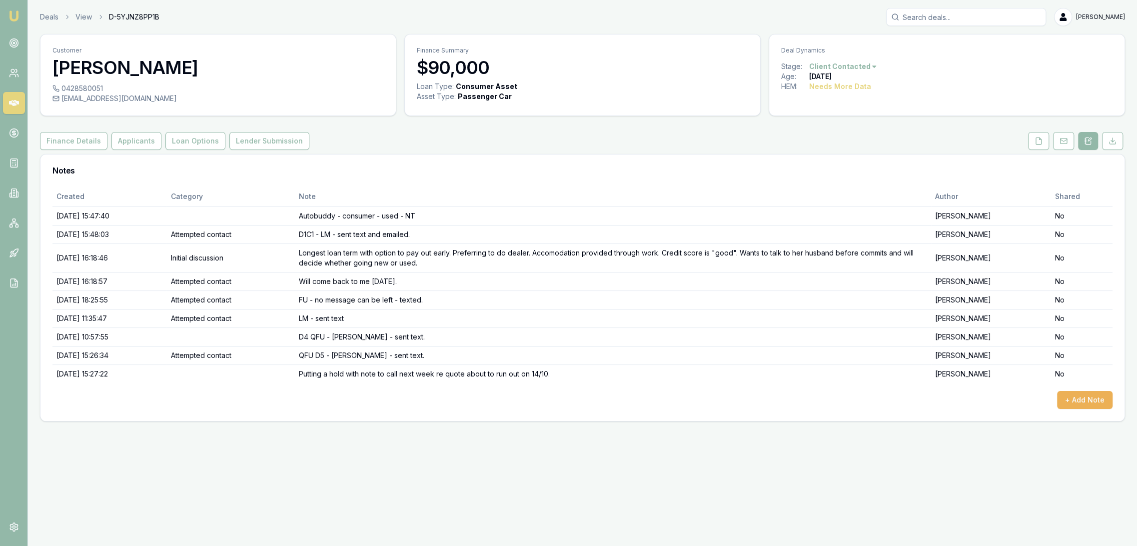
click at [836, 66] on html "Emu Broker Deals View D-5YJNZ8PP1B Robyn Adams Toggle Menu Customer Krystle Lom…" at bounding box center [568, 273] width 1137 height 546
click at [821, 84] on div "Deal On Hold" at bounding box center [840, 84] width 59 height 16
click at [11, 16] on img at bounding box center [14, 16] width 12 height 12
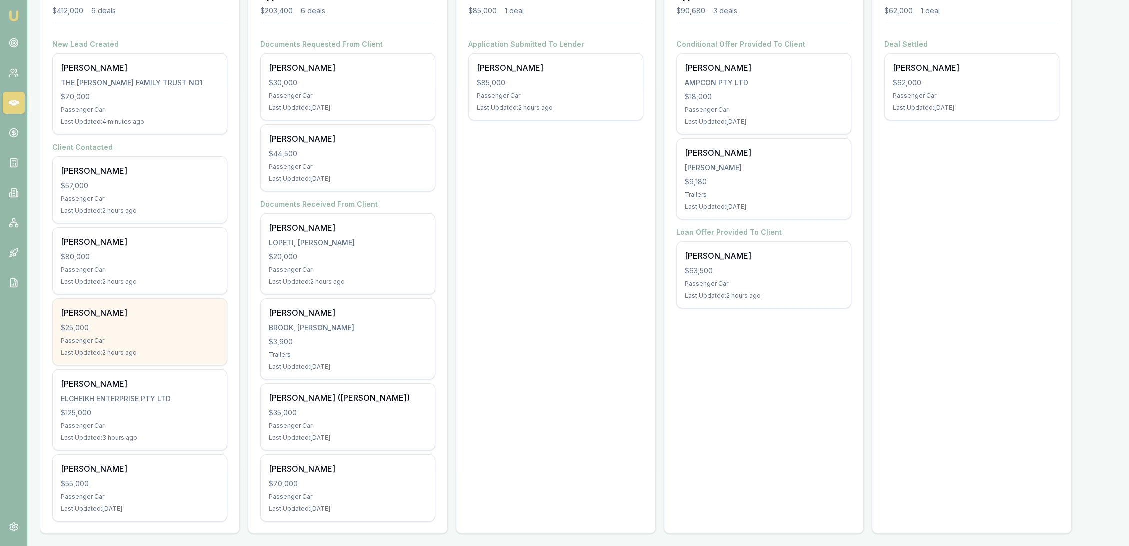
scroll to position [167, 0]
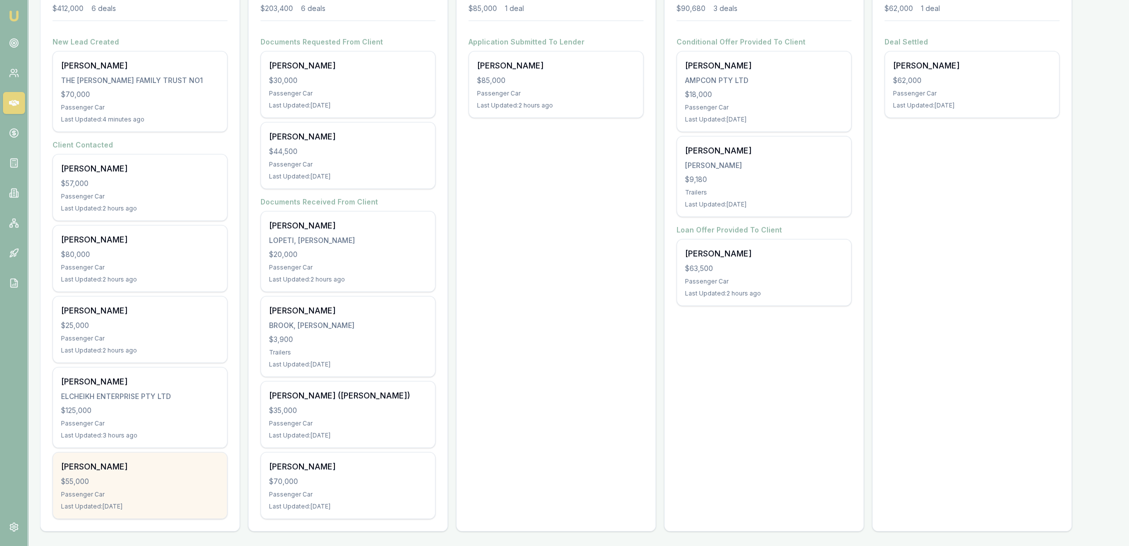
click at [131, 475] on div "Aaron Sykes $55,000 Passenger Car Last Updated: 1 day ago" at bounding box center [140, 485] width 174 height 66
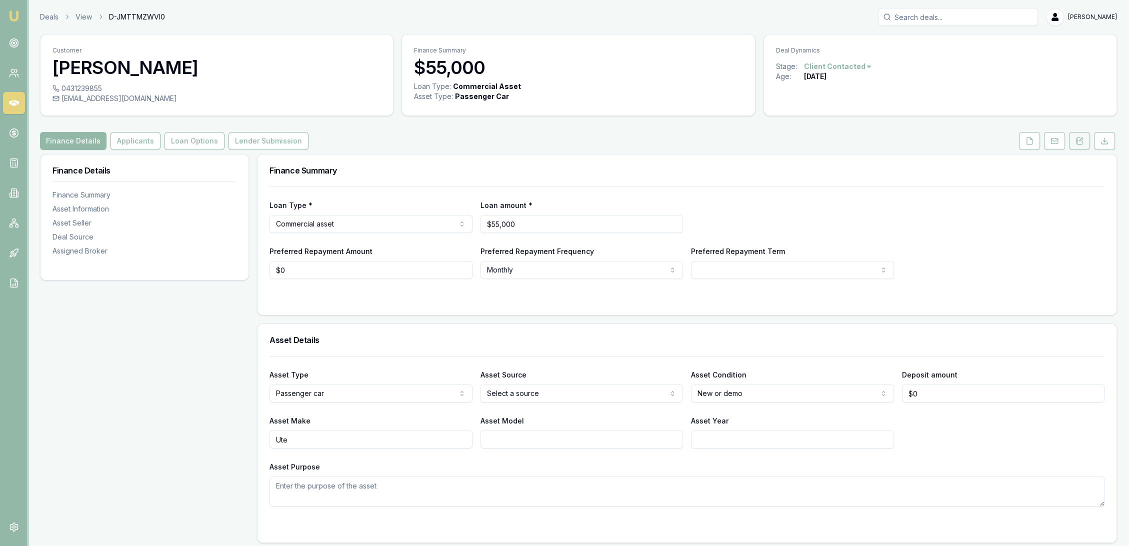
click at [1076, 142] on icon at bounding box center [1079, 141] width 8 height 8
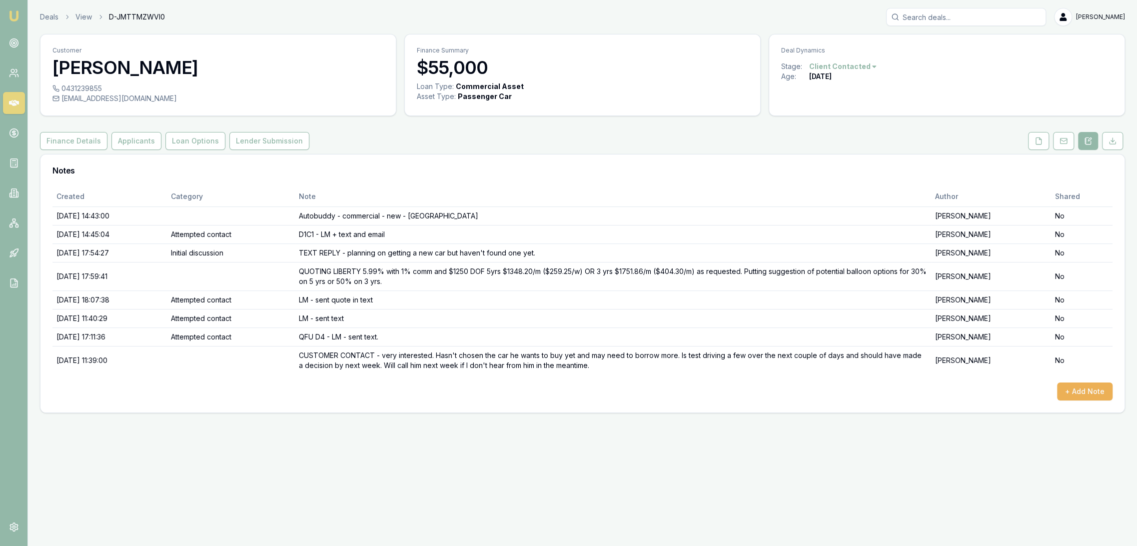
click at [17, 10] on img at bounding box center [14, 16] width 12 height 12
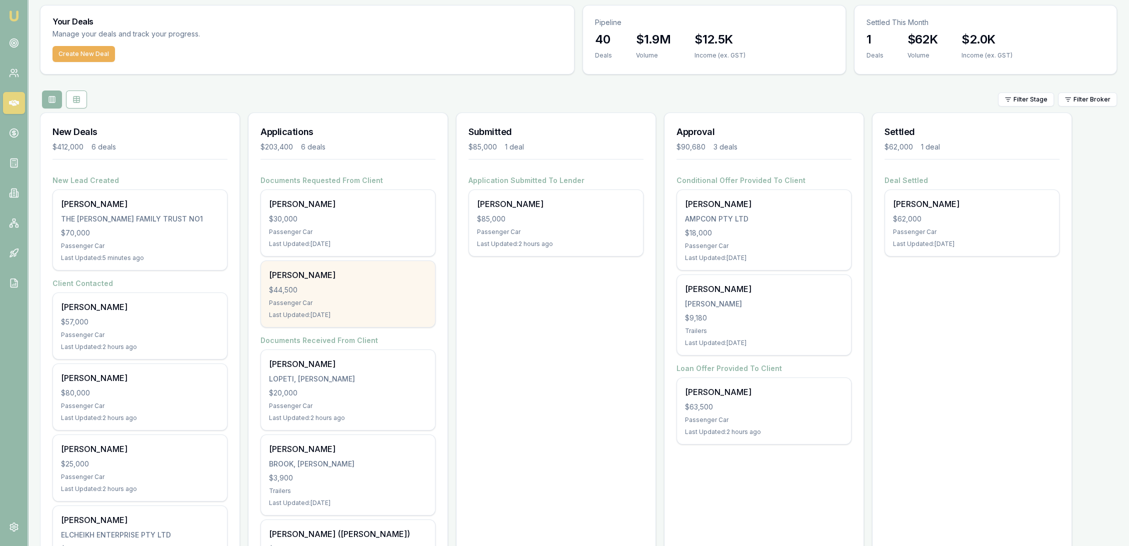
scroll to position [55, 0]
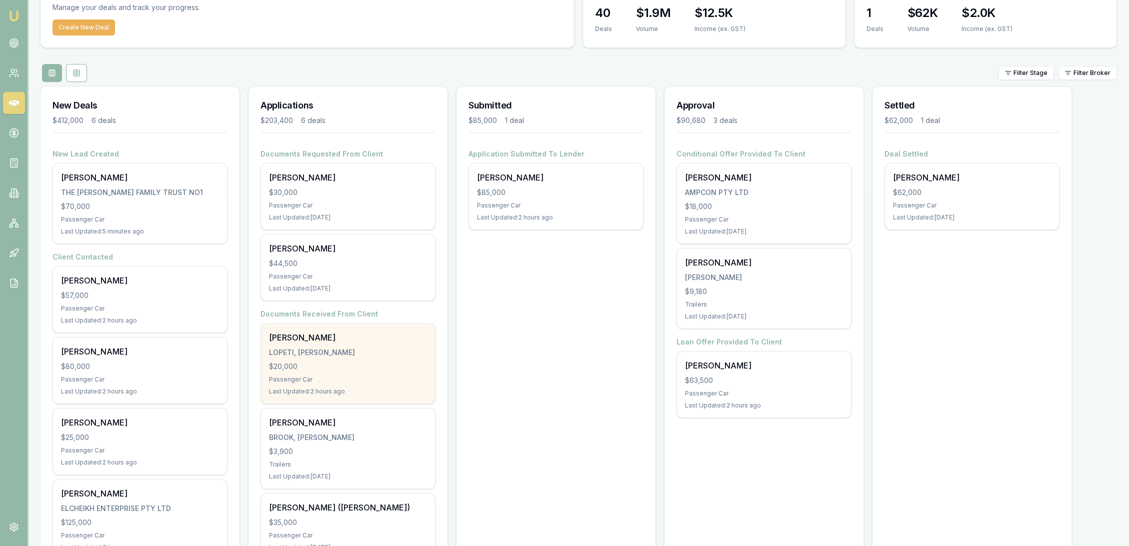
click at [336, 370] on div "$20,000" at bounding box center [348, 366] width 158 height 10
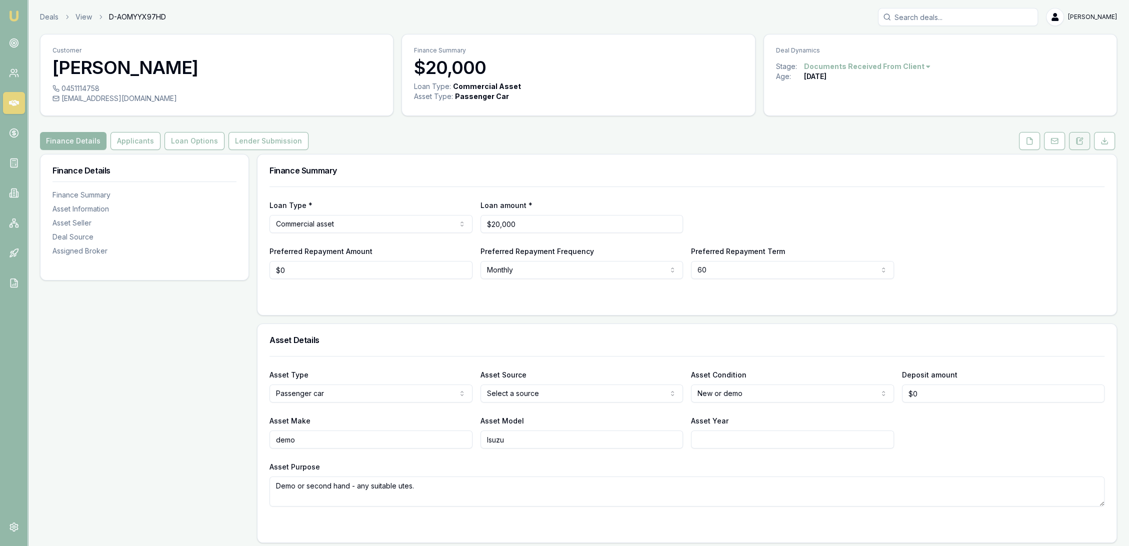
click at [1078, 143] on icon at bounding box center [1079, 141] width 8 height 8
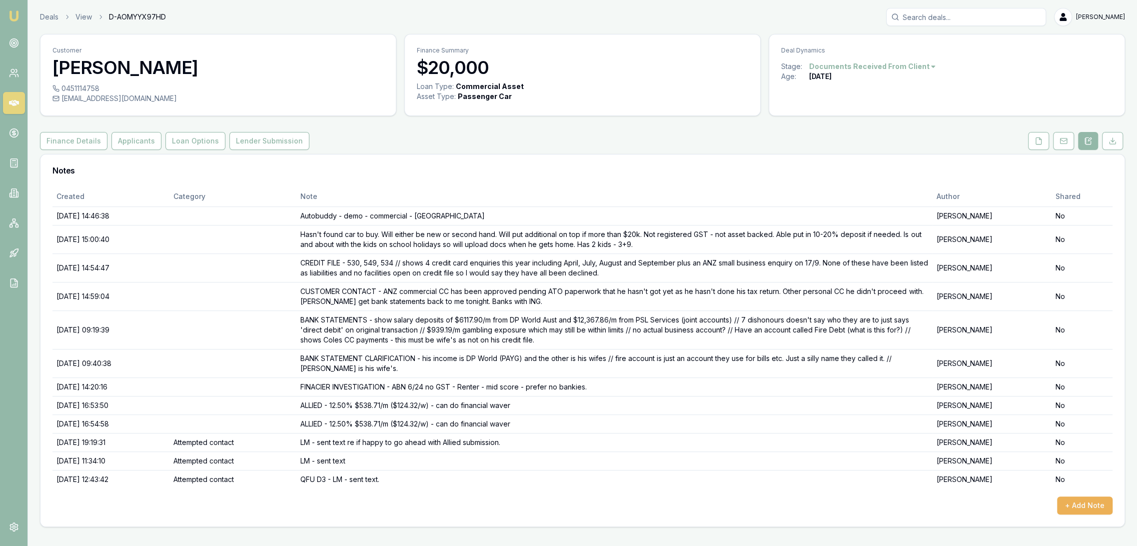
click at [13, 16] on img at bounding box center [14, 16] width 12 height 12
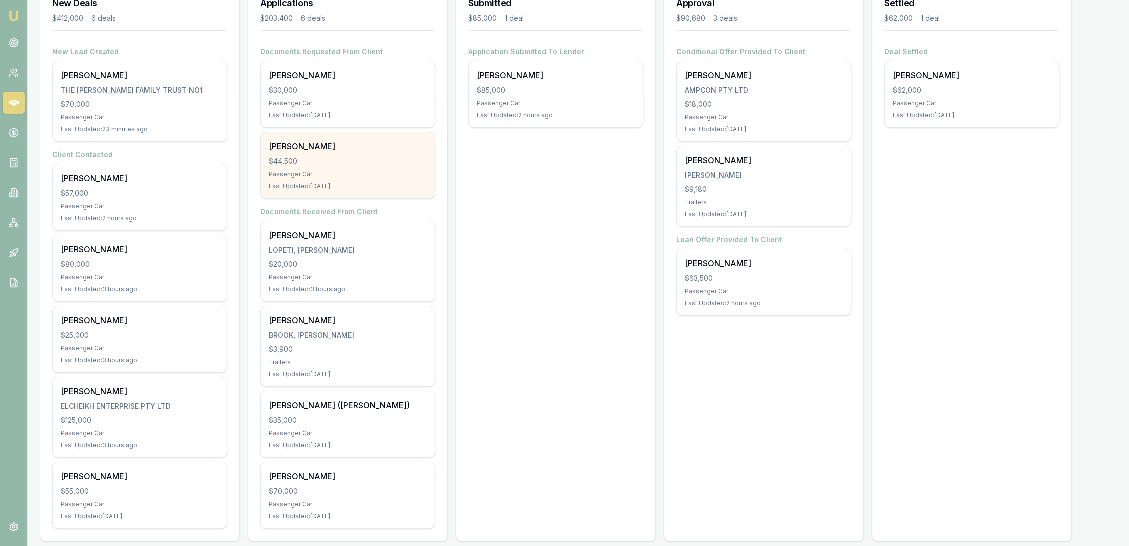
scroll to position [166, 0]
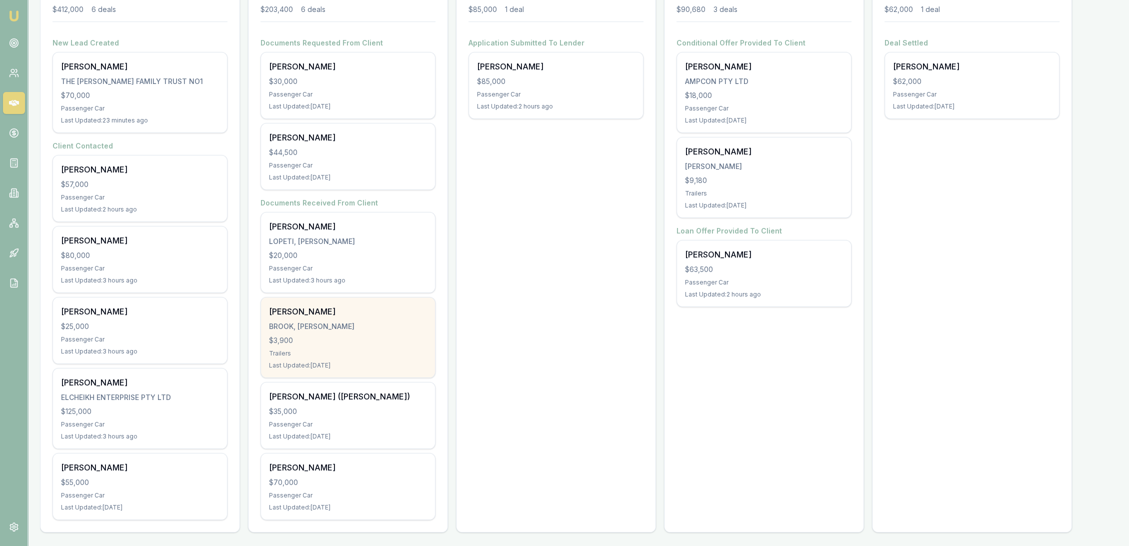
click at [359, 326] on div "BROOK, JESSEE ANN" at bounding box center [348, 326] width 158 height 10
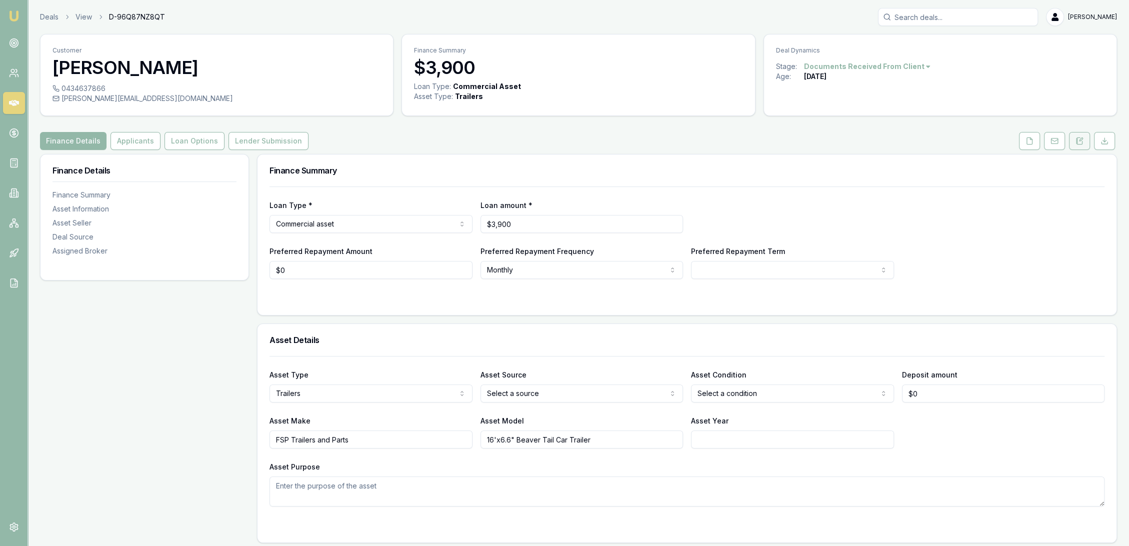
click at [1074, 139] on button at bounding box center [1079, 141] width 21 height 18
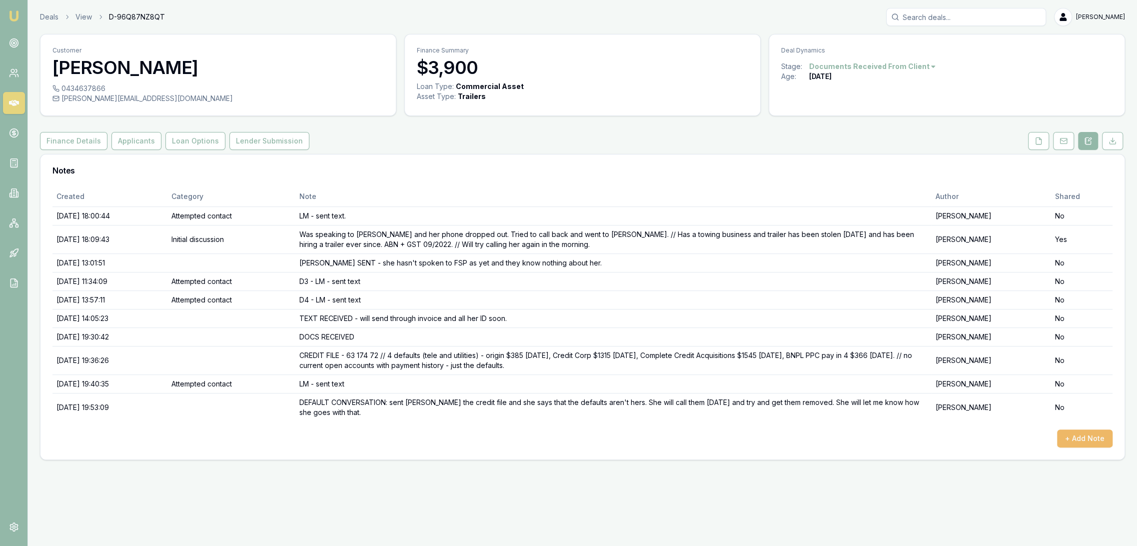
click at [1086, 434] on button "+ Add Note" at bounding box center [1084, 438] width 55 height 18
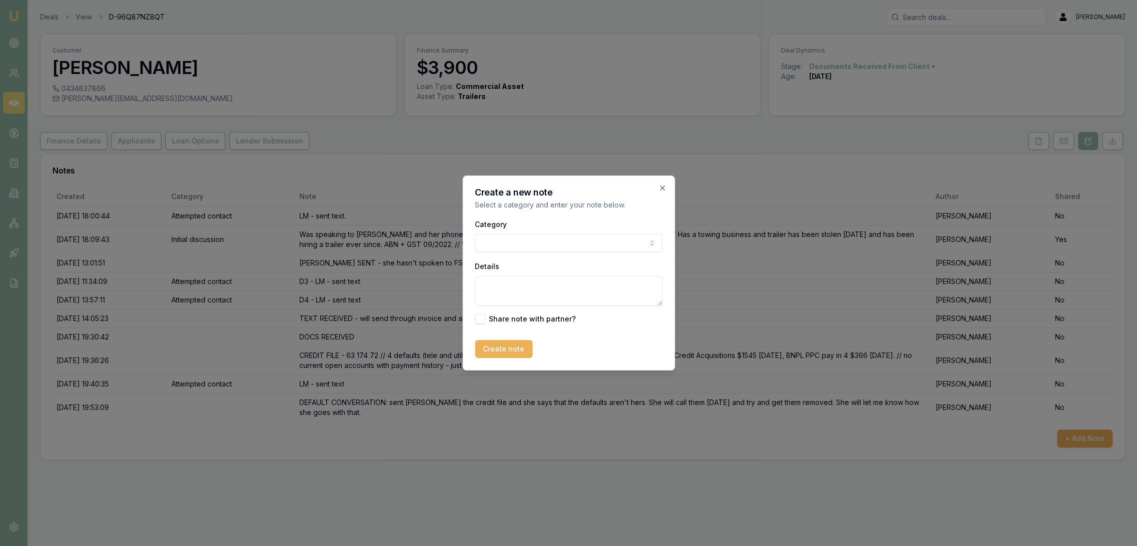
click at [537, 283] on textarea "Details" at bounding box center [568, 291] width 187 height 30
type textarea "c"
click at [641, 297] on textarea "CLOSING LEAD as not qualified as she hasn't called back and not sure she was co…" at bounding box center [568, 291] width 187 height 30
type textarea "CLOSING LEAD as not qualified as she hasn't called back and not sure she was co…"
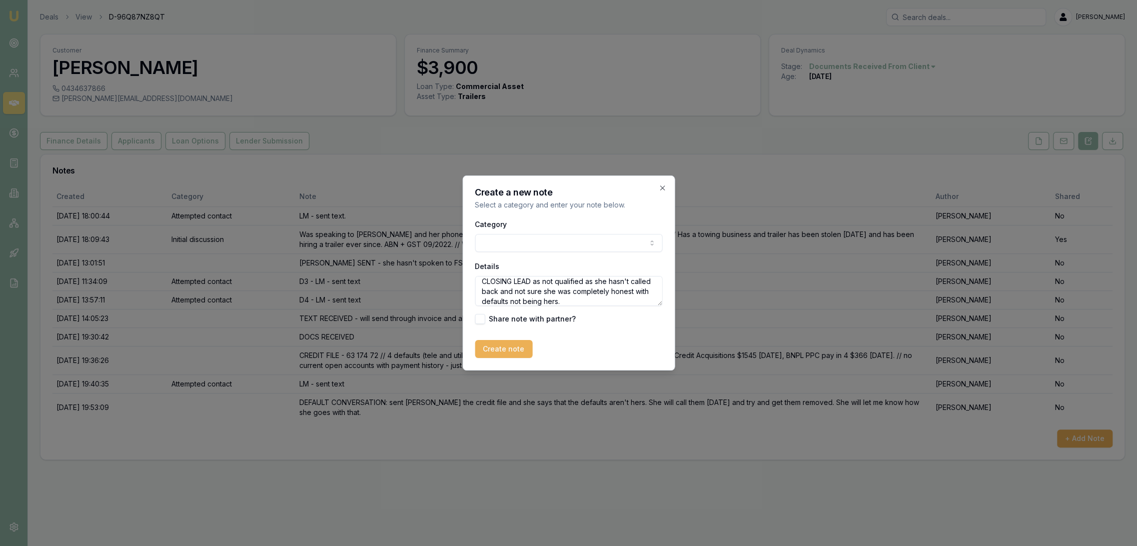
drag, startPoint x: 493, startPoint y: 348, endPoint x: 581, endPoint y: 281, distance: 110.9
click at [495, 347] on button "Create note" at bounding box center [503, 349] width 57 height 18
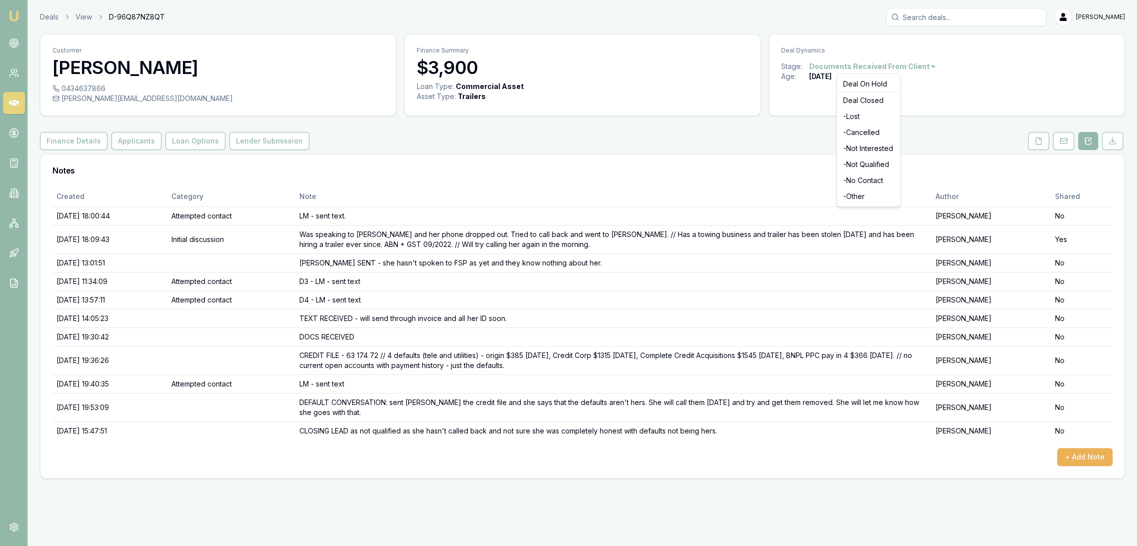
click at [905, 65] on html "Emu Broker Deals View D-96Q87NZ8QT Robyn Adams Toggle Menu Customer Jessee Broo…" at bounding box center [568, 273] width 1137 height 546
click at [858, 161] on div "- Not Qualified" at bounding box center [868, 164] width 59 height 16
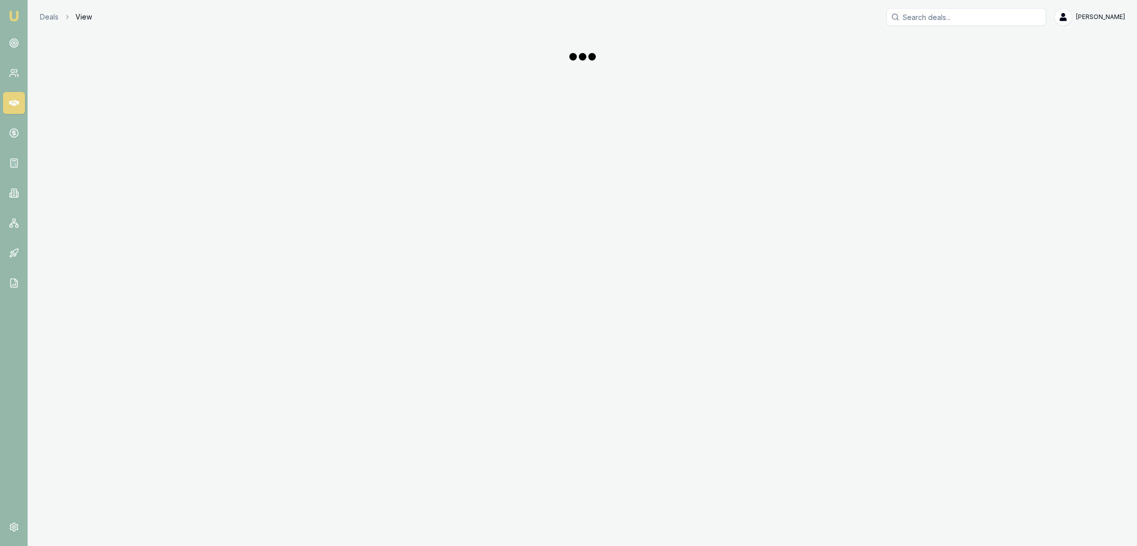
drag, startPoint x: 0, startPoint y: 0, endPoint x: 14, endPoint y: 18, distance: 23.2
click at [14, 18] on img at bounding box center [14, 16] width 12 height 12
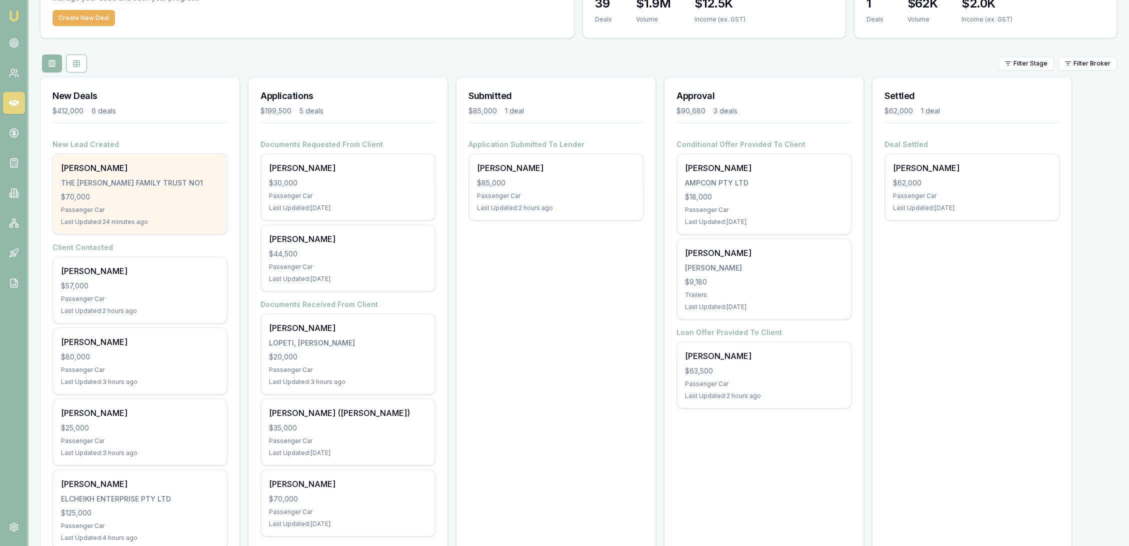
scroll to position [56, 0]
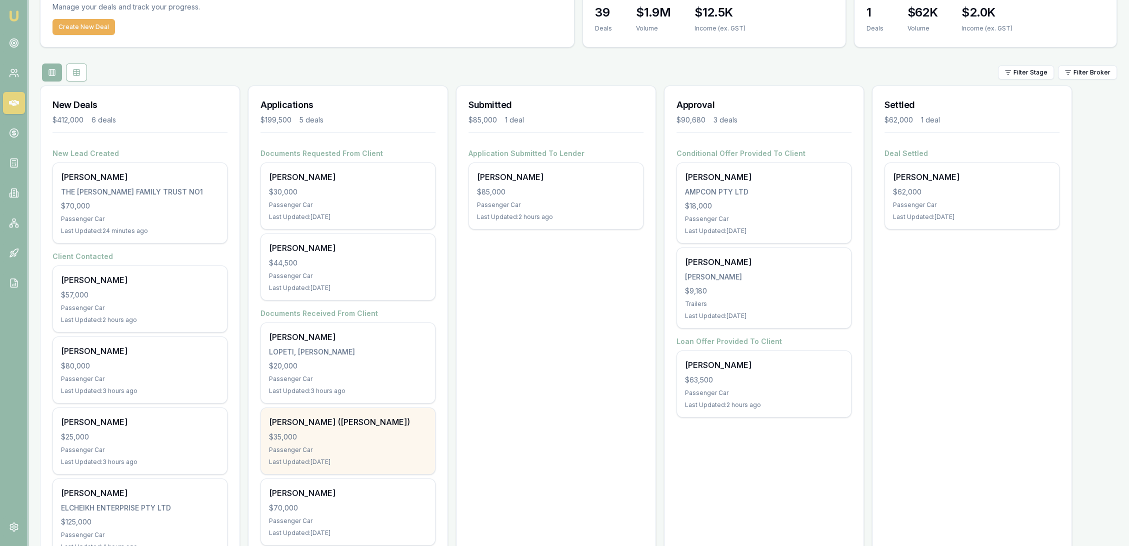
click at [349, 435] on div "$35,000" at bounding box center [348, 437] width 158 height 10
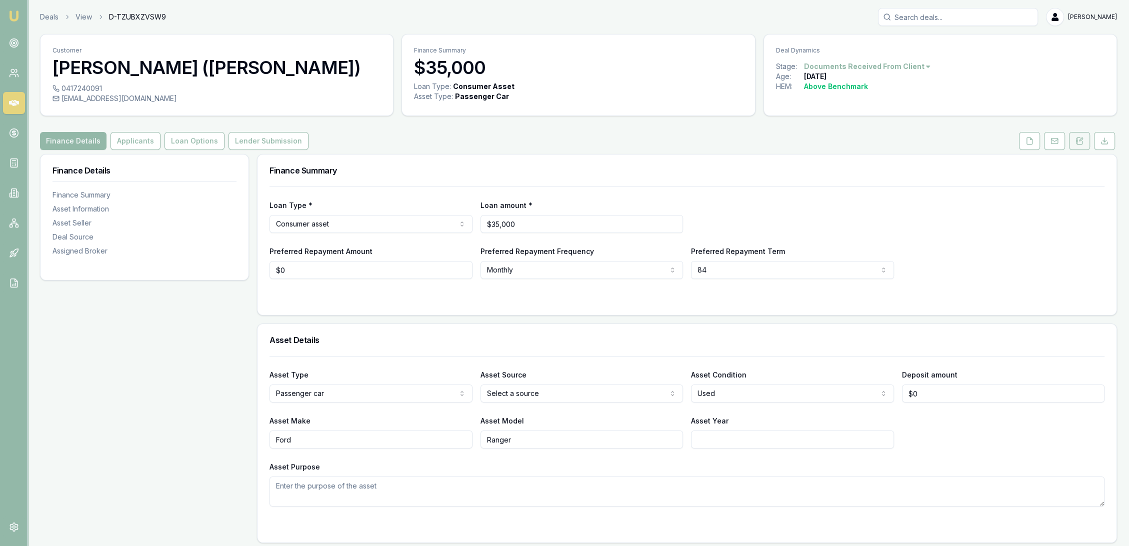
drag, startPoint x: 1080, startPoint y: 137, endPoint x: 1072, endPoint y: 138, distance: 8.1
click at [1080, 137] on icon at bounding box center [1079, 140] width 5 height 6
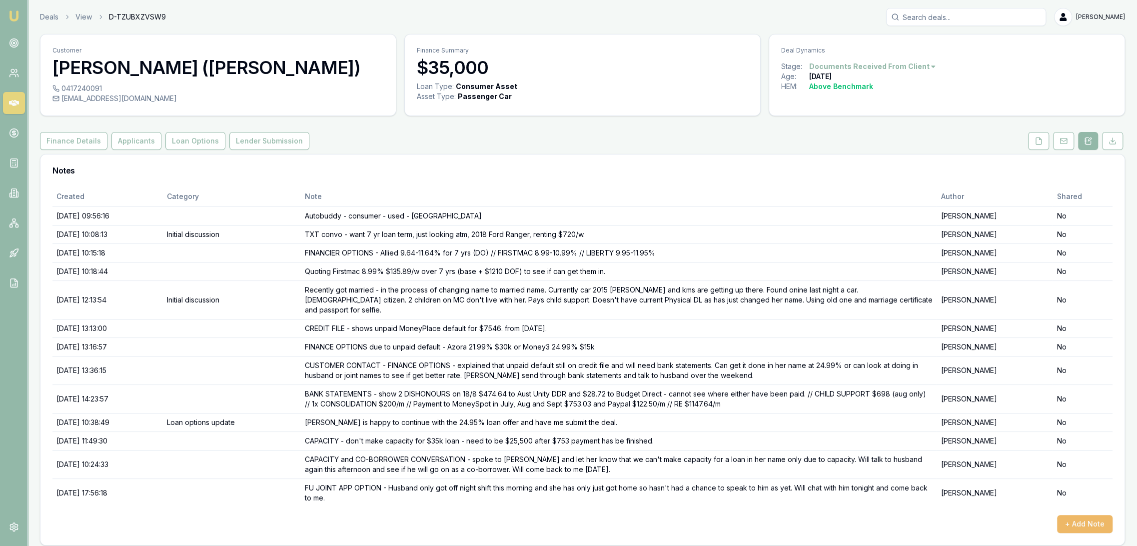
click at [1087, 515] on button "+ Add Note" at bounding box center [1084, 524] width 55 height 18
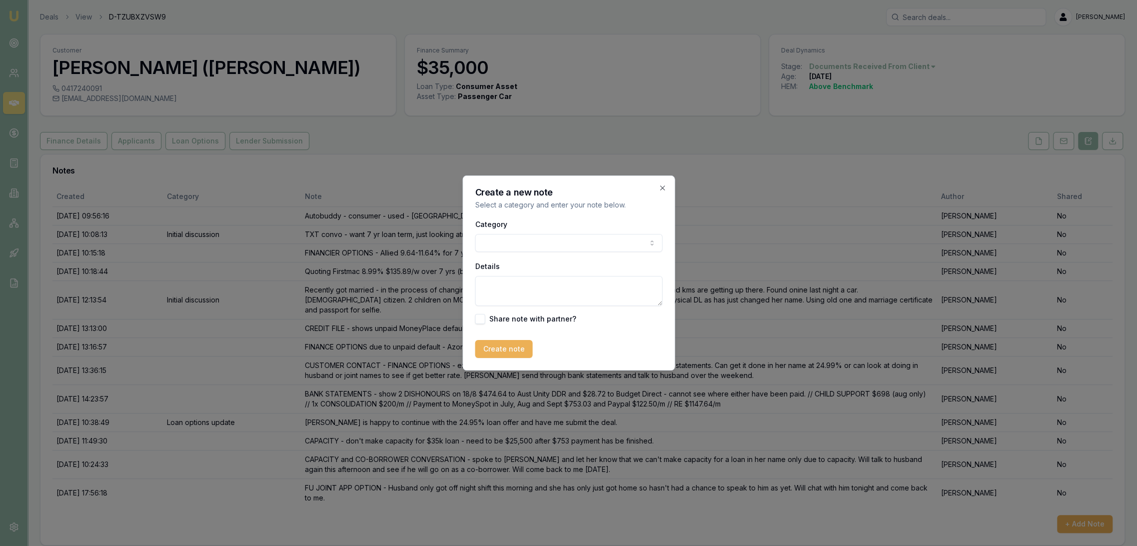
click at [546, 291] on textarea "Details" at bounding box center [568, 291] width 187 height 30
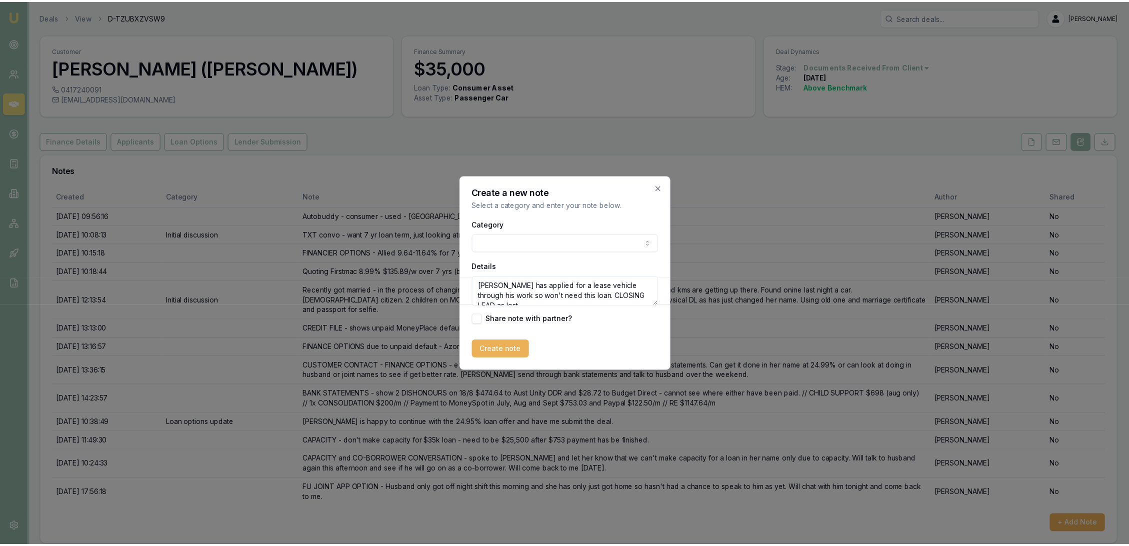
scroll to position [4, 0]
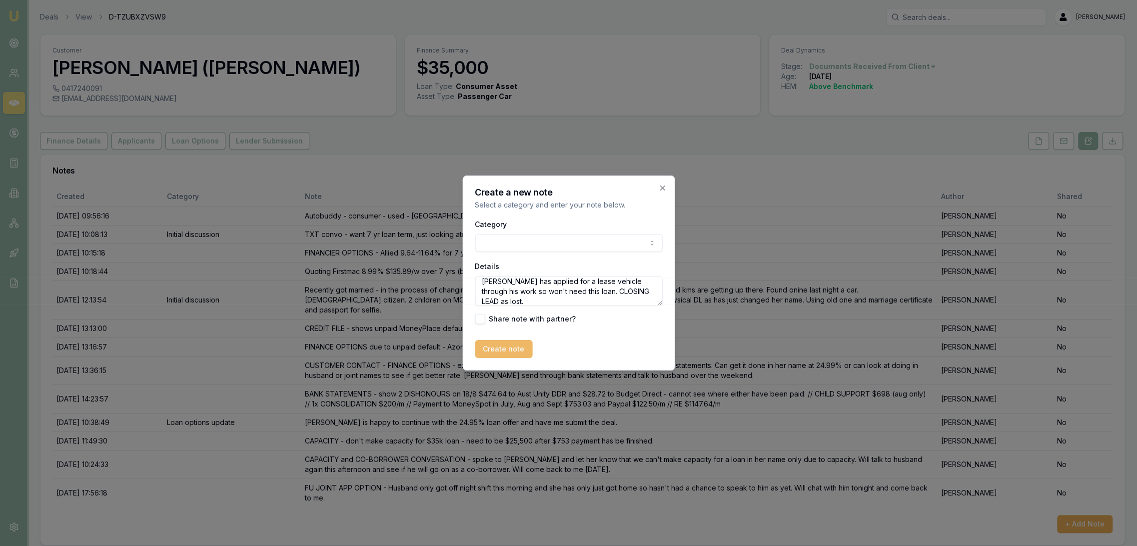
type textarea "Hubby has applied for a lease vehicle through his work so won't need this loan.…"
click at [520, 341] on button "Create note" at bounding box center [503, 349] width 57 height 18
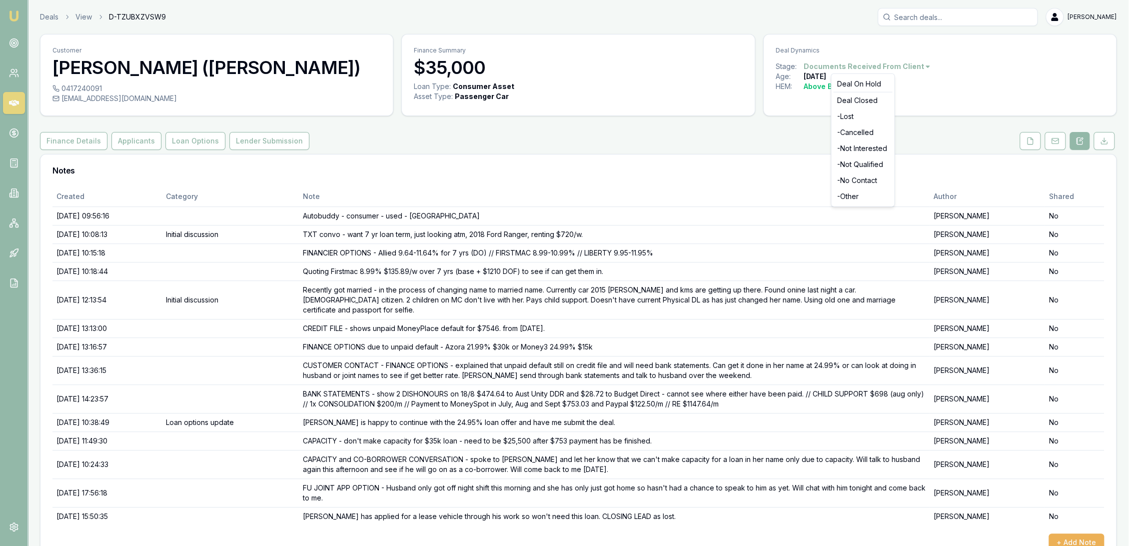
click at [874, 65] on html "Emu Broker Deals View D-TZUBXZVSW9 Robyn Adams Toggle Menu Customer Ashley Bail…" at bounding box center [568, 273] width 1137 height 546
click at [1083, 530] on html "Emu Broker Deals View D-TZUBXZVSW9 Robyn Adams Toggle Menu Customer Ashley Bail…" at bounding box center [568, 273] width 1137 height 546
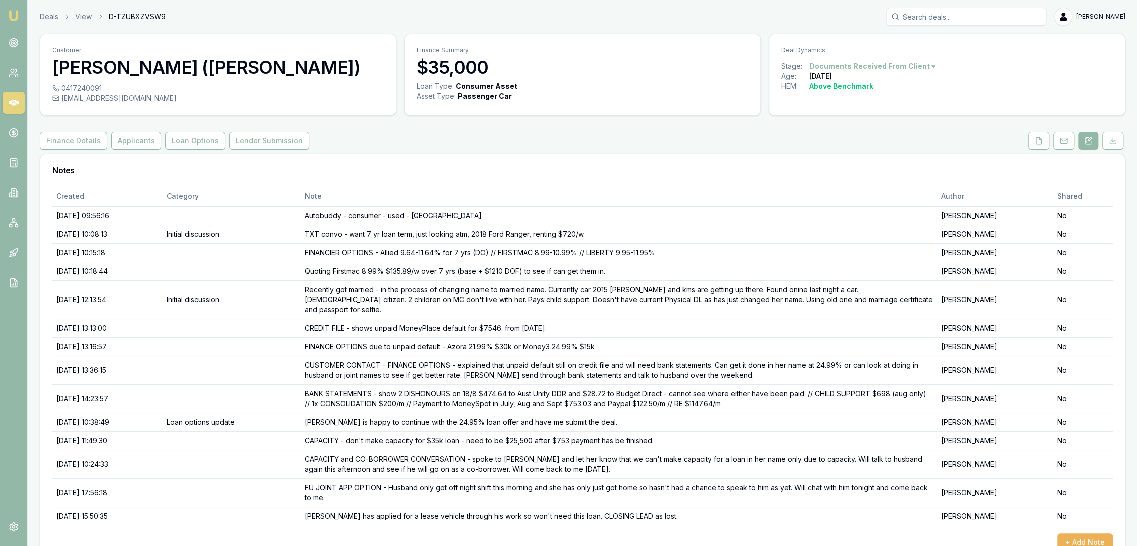
click at [835, 63] on html "Emu Broker Deals View D-TZUBXZVSW9 Robyn Adams Toggle Menu Customer Ashley Bail…" at bounding box center [568, 273] width 1137 height 546
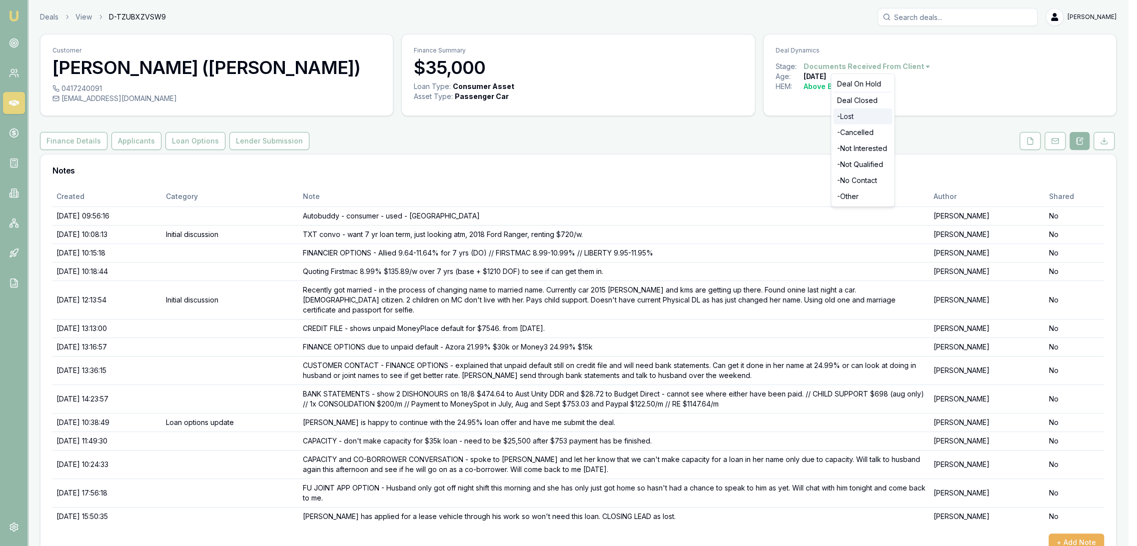
click at [844, 118] on div "- Lost" at bounding box center [862, 116] width 59 height 16
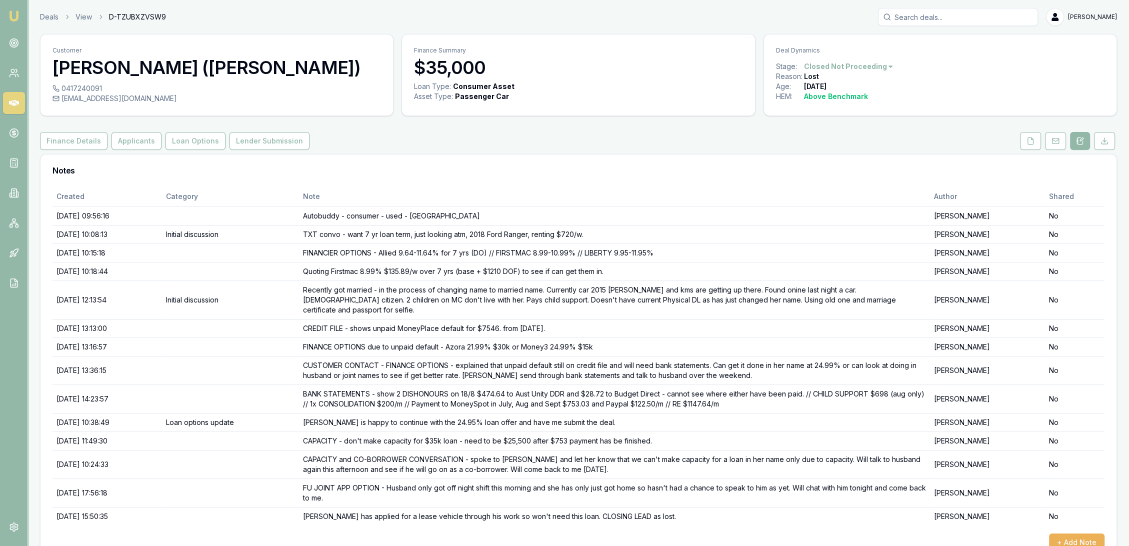
click at [16, 14] on img at bounding box center [14, 16] width 12 height 12
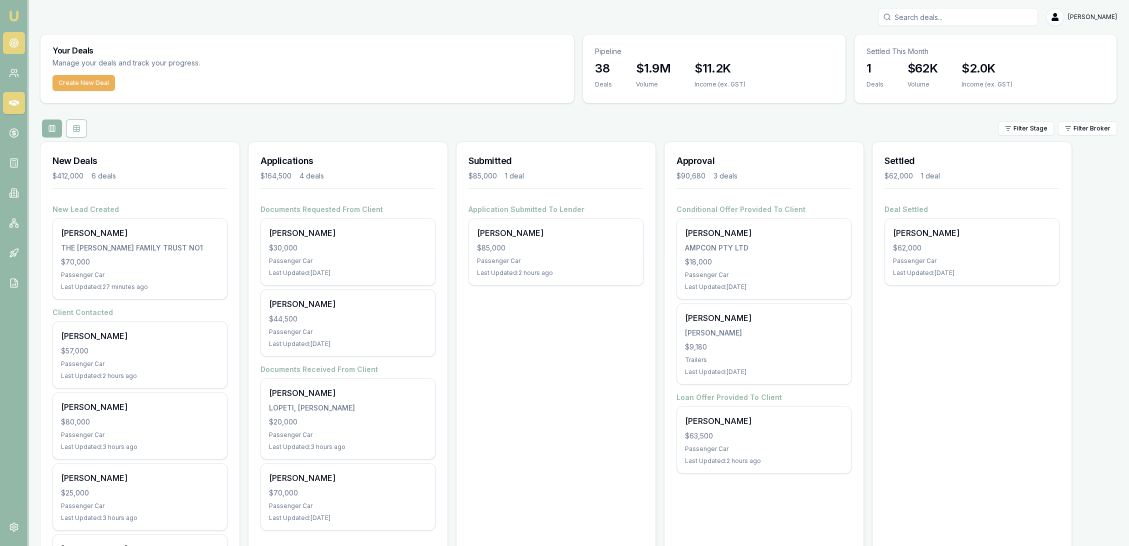
click at [11, 38] on icon at bounding box center [14, 43] width 10 height 10
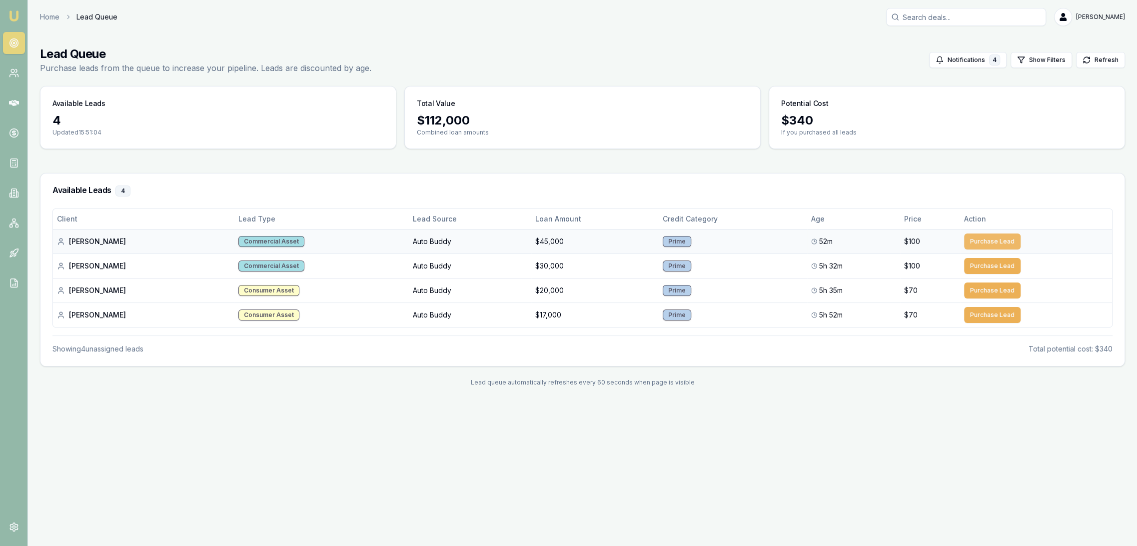
click at [982, 245] on button "Purchase Lead" at bounding box center [992, 241] width 56 height 16
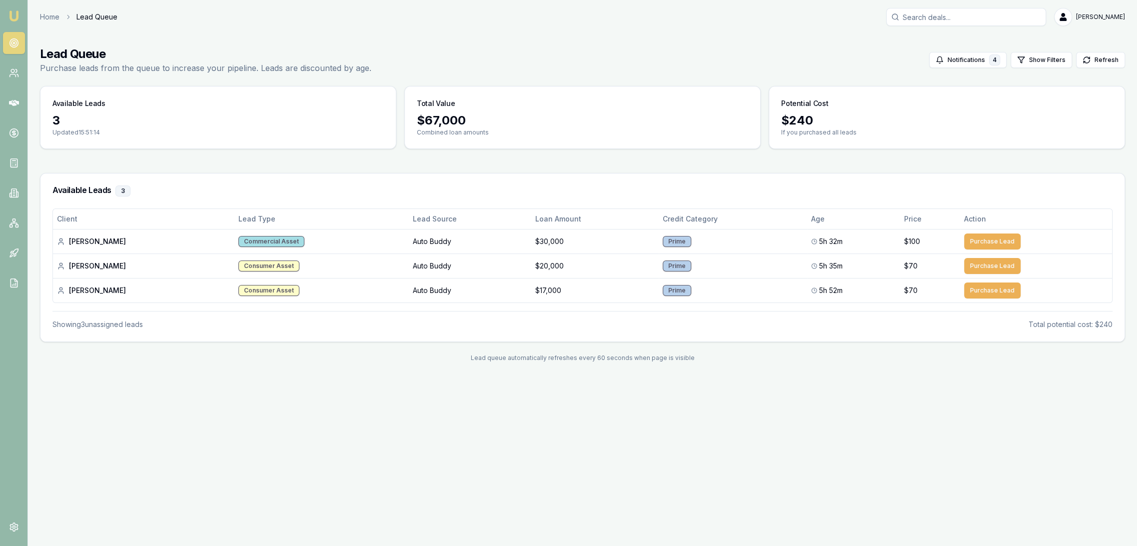
click at [13, 17] on img at bounding box center [14, 16] width 12 height 12
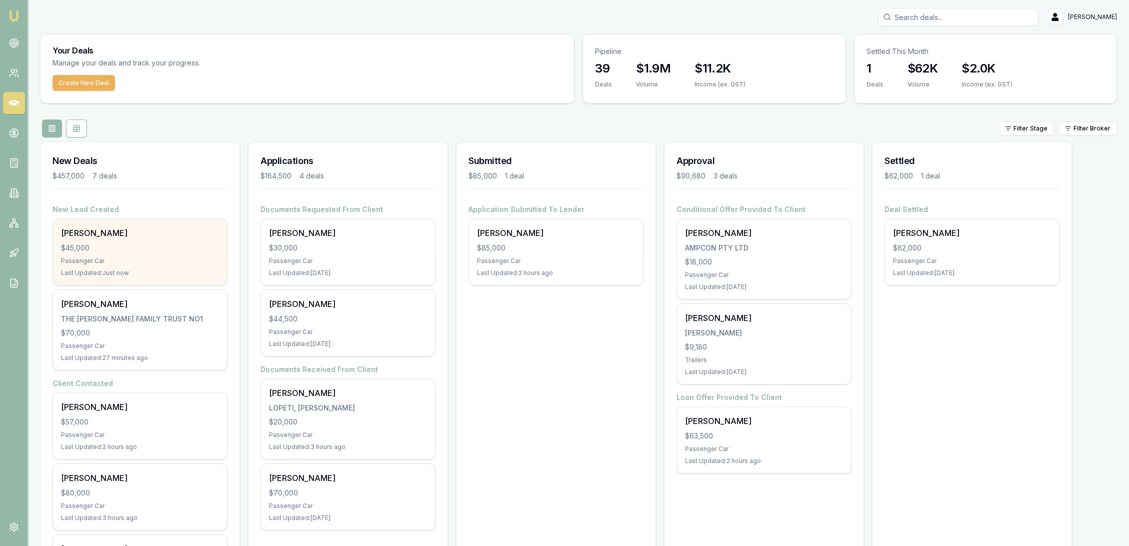
click at [156, 248] on div "$45,000" at bounding box center [140, 248] width 158 height 10
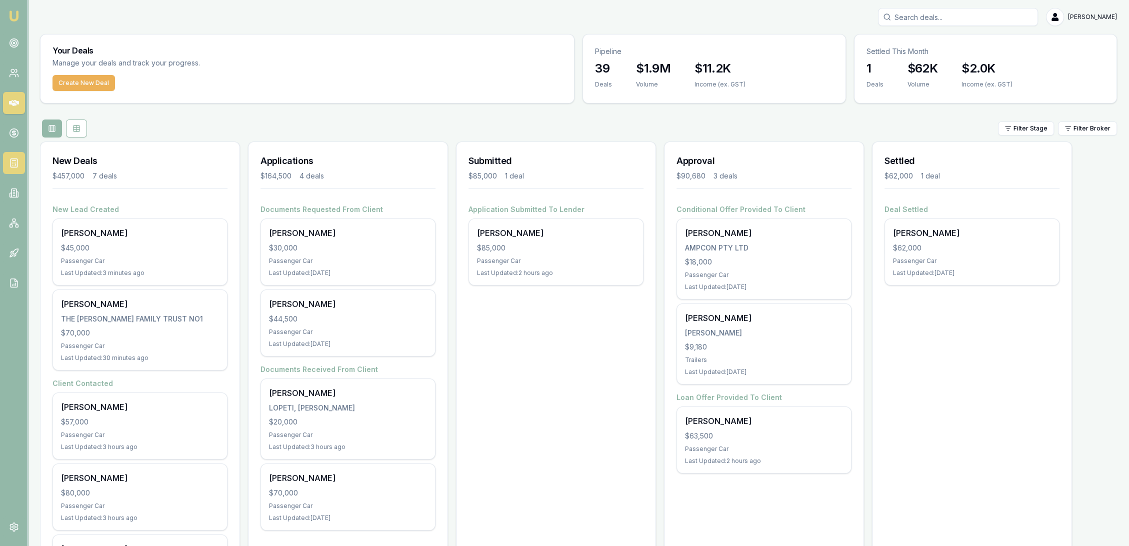
click at [12, 165] on icon at bounding box center [14, 163] width 10 height 10
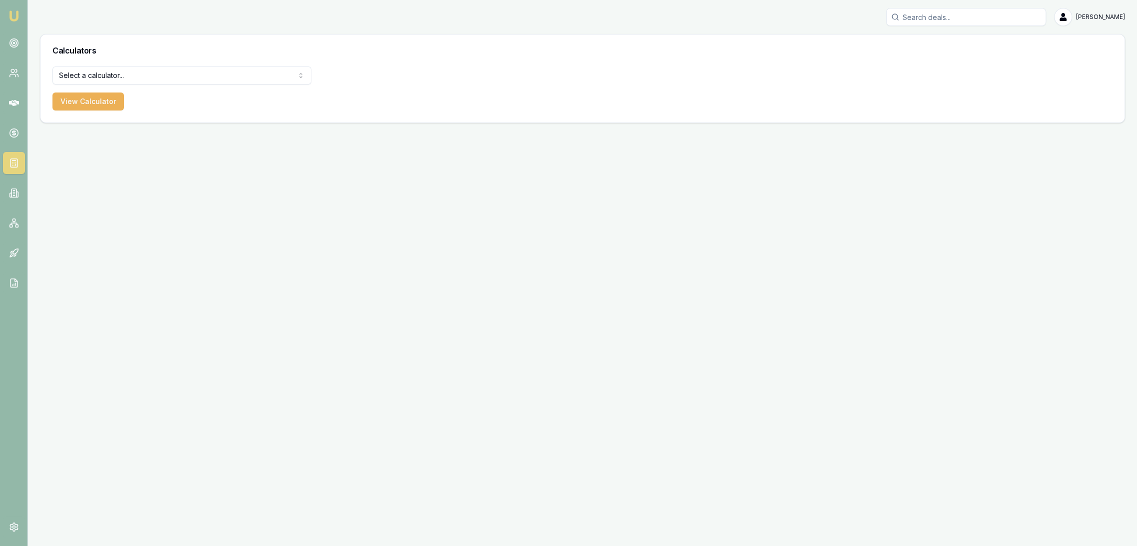
click at [123, 73] on html "Emu Broker Robyn Adams Toggle Menu Calculators Select a calculator... Finance Q…" at bounding box center [568, 273] width 1137 height 546
click at [96, 104] on button "View Calculator" at bounding box center [87, 101] width 71 height 18
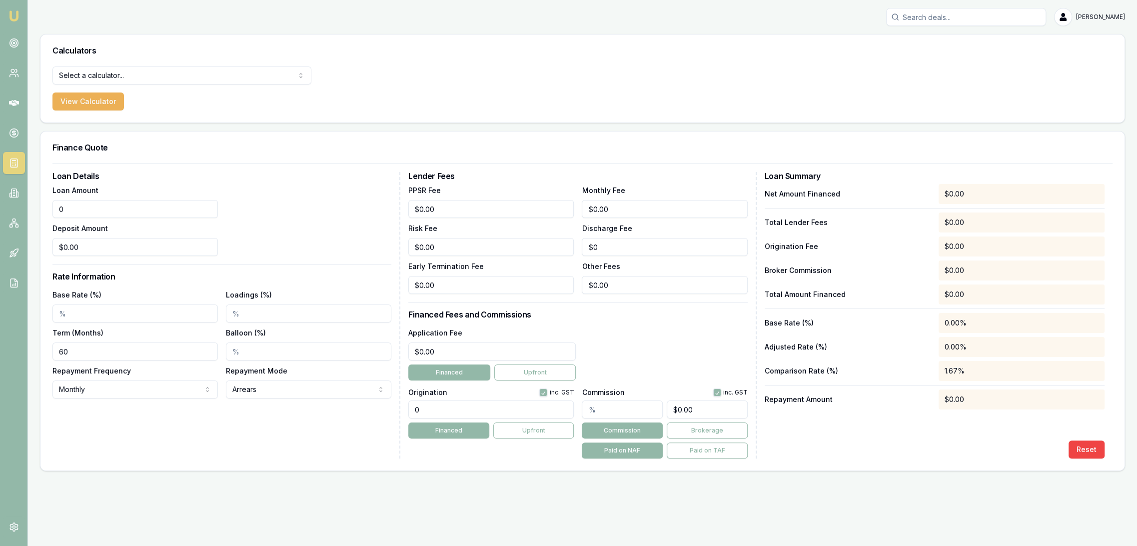
click at [34, 215] on main "Calculators Select a calculator... Finance Quote Lender Match Payslip Calculato…" at bounding box center [582, 252] width 1109 height 437
type input "$45,000.00"
click at [73, 310] on input "Base Rate (%)" at bounding box center [134, 313] width 165 height 18
type input "7.89%"
drag, startPoint x: 62, startPoint y: 354, endPoint x: 54, endPoint y: 356, distance: 8.7
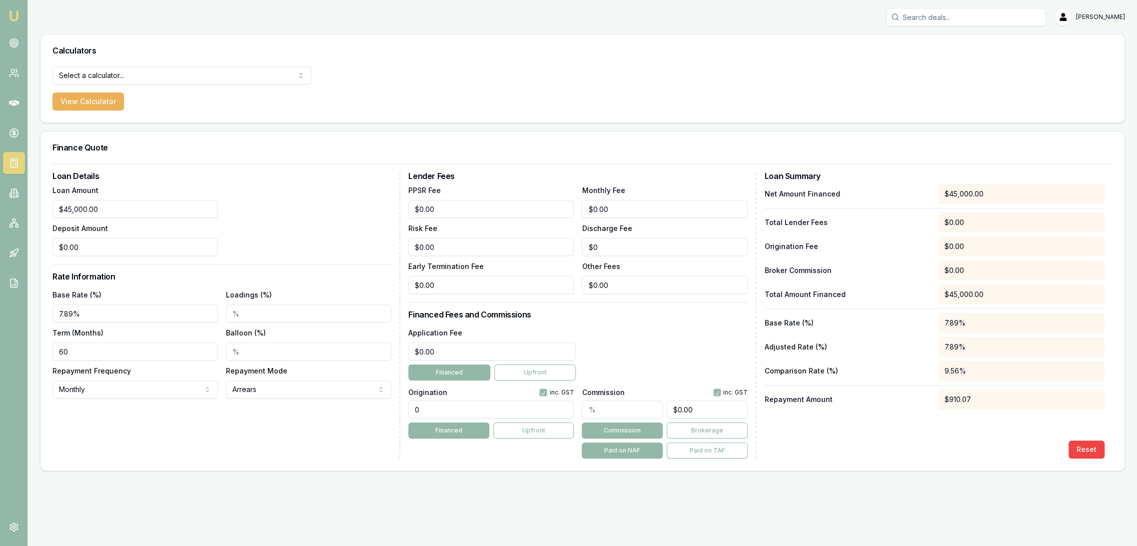
click at [55, 356] on input "60" at bounding box center [134, 351] width 165 height 18
click at [116, 393] on html "Emu Broker Robyn Adams Toggle Menu Calculators Select a calculator... Finance Q…" at bounding box center [568, 273] width 1137 height 546
select select "WEEKLY"
drag, startPoint x: 450, startPoint y: 355, endPoint x: 363, endPoint y: 353, distance: 87.0
click at [364, 354] on div "Loan Details Loan Amount $45,000.00 Deposit Amount $0.00 Rate Information Base …" at bounding box center [582, 315] width 1060 height 286
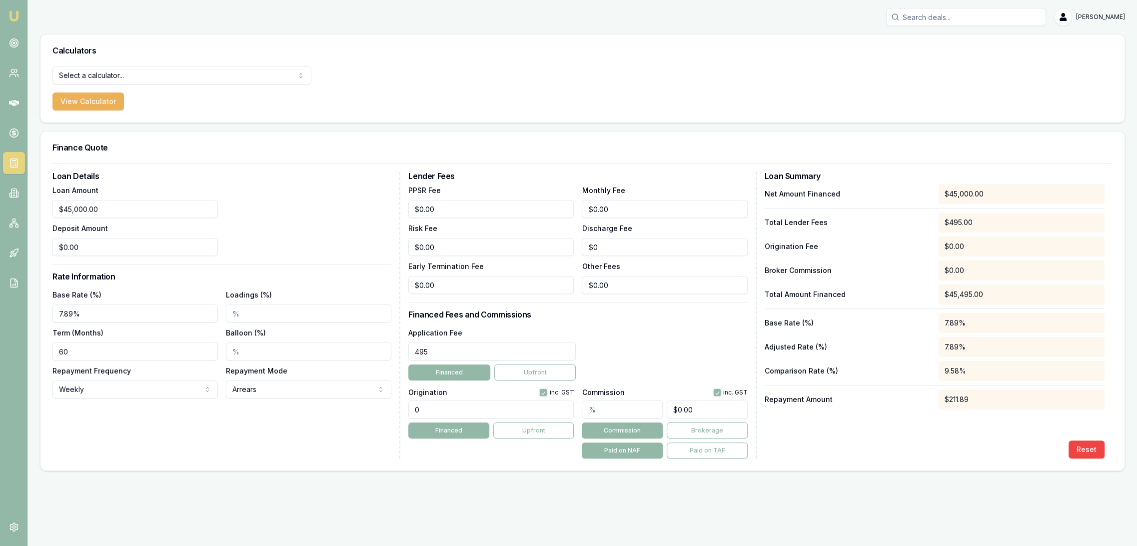
type input "$495.00"
drag, startPoint x: 398, startPoint y: 405, endPoint x: 378, endPoint y: 407, distance: 20.6
click at [378, 407] on div "Loan Details Loan Amount $45,000.00 Deposit Amount $0.00 Rate Information Base …" at bounding box center [582, 315] width 1060 height 286
type input "1990.00"
click at [938, 449] on div "Reset" at bounding box center [935, 449] width 340 height 18
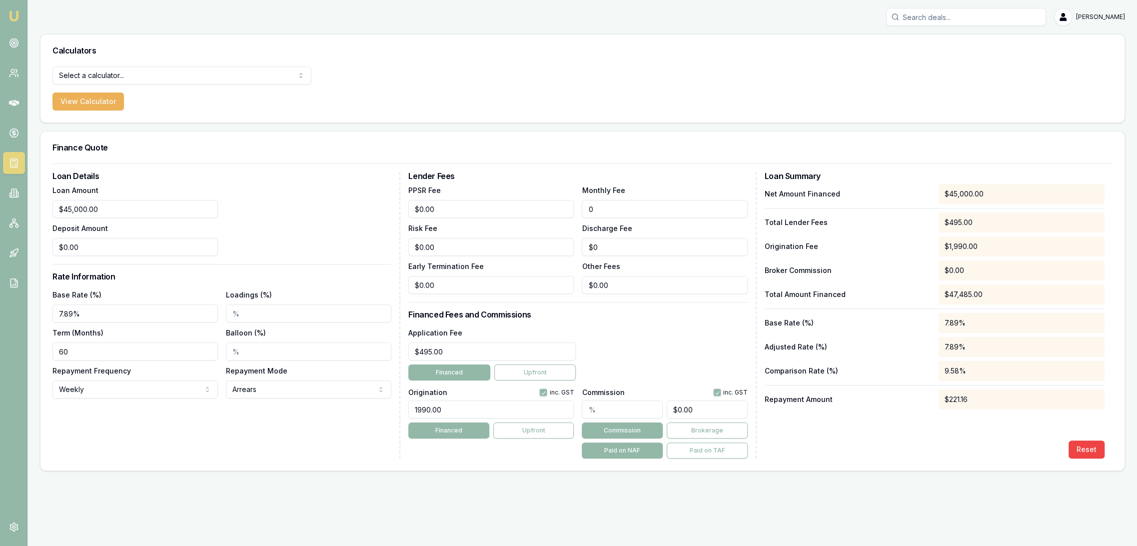
click at [605, 209] on input "0" at bounding box center [664, 209] width 165 height 18
type input "$0.00"
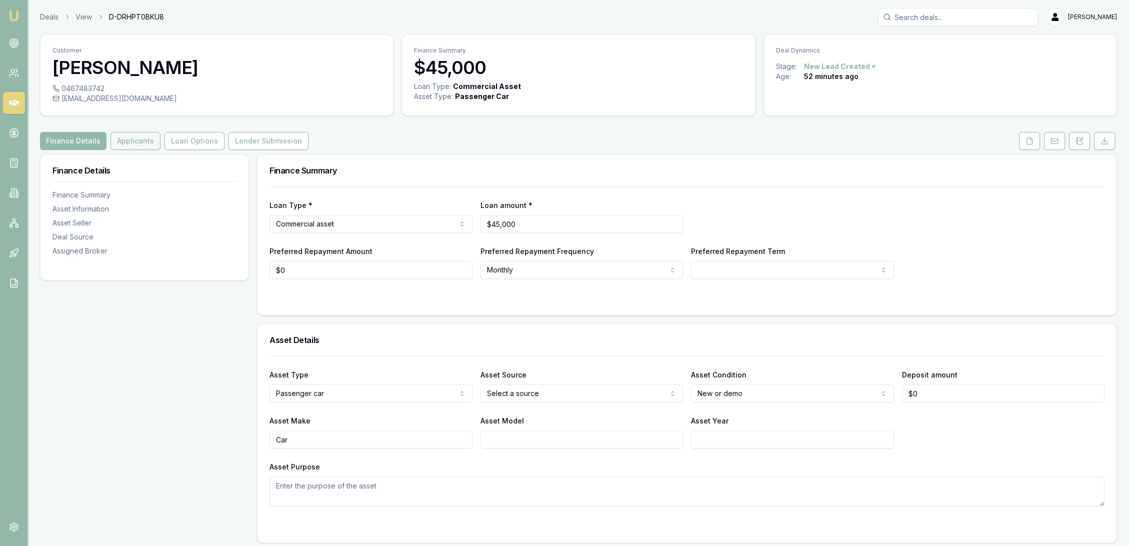
click at [141, 141] on button "Applicants" at bounding box center [135, 141] width 50 height 18
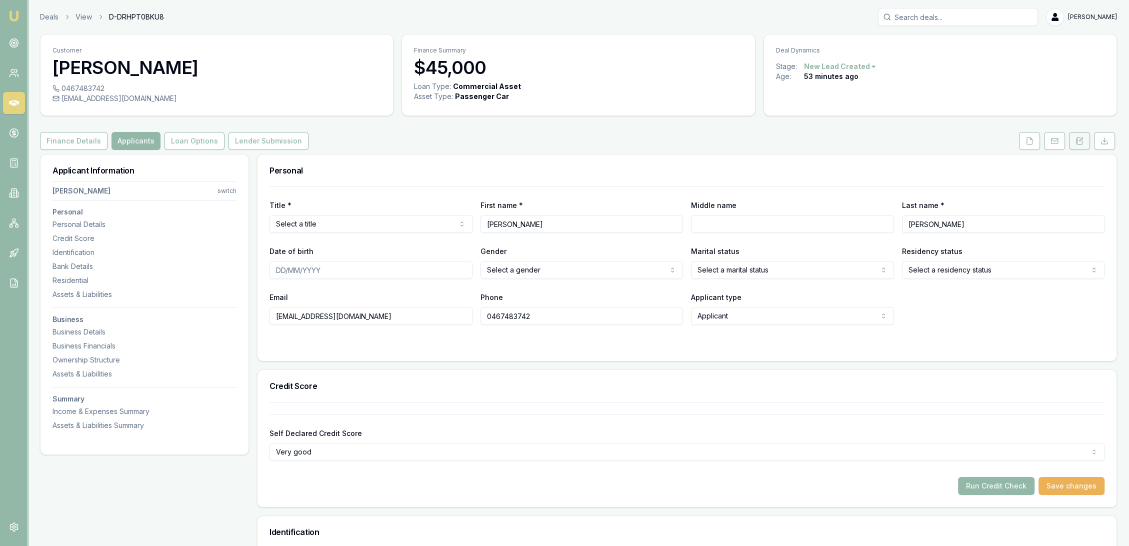
click at [1076, 139] on icon at bounding box center [1076, 139] width 1 height 0
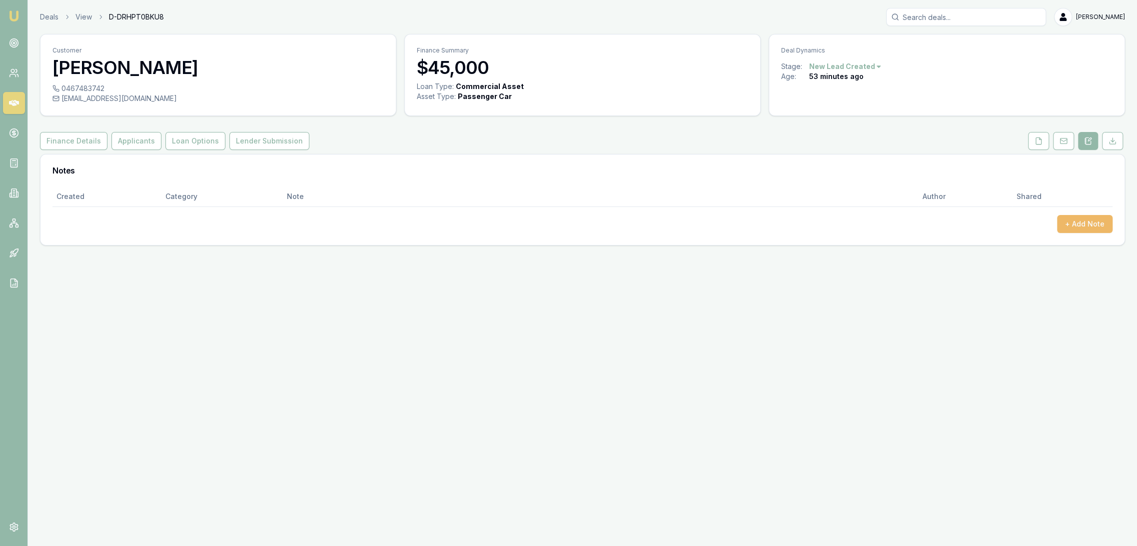
click at [1090, 220] on button "+ Add Note" at bounding box center [1084, 224] width 55 height 18
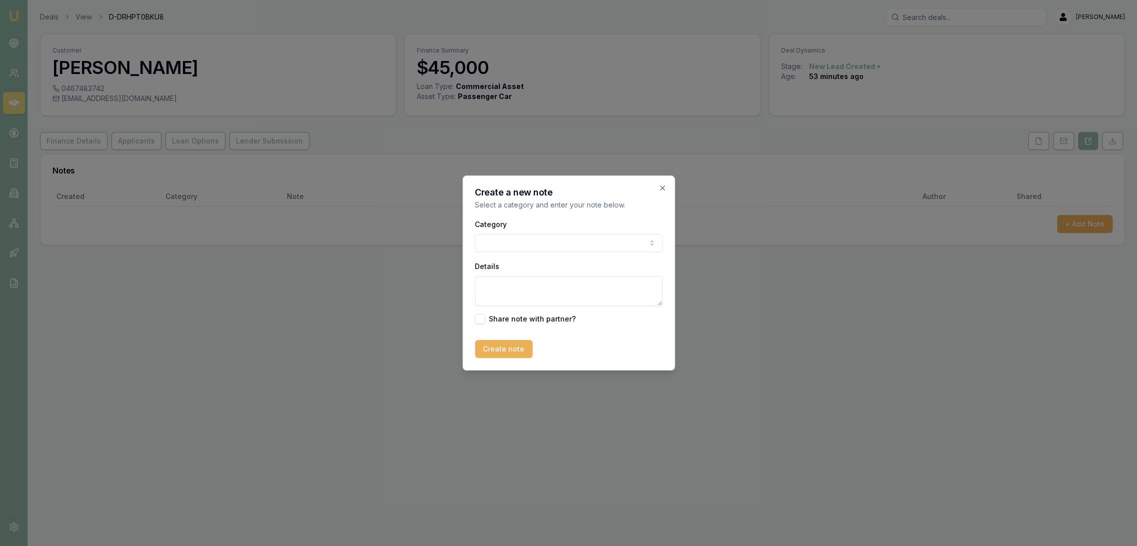
click at [499, 245] on body "Emu Broker Deals View D-DRHPT0BKU8 Robyn Adams Toggle Menu Customer Emma Horton…" at bounding box center [568, 273] width 1137 height 546
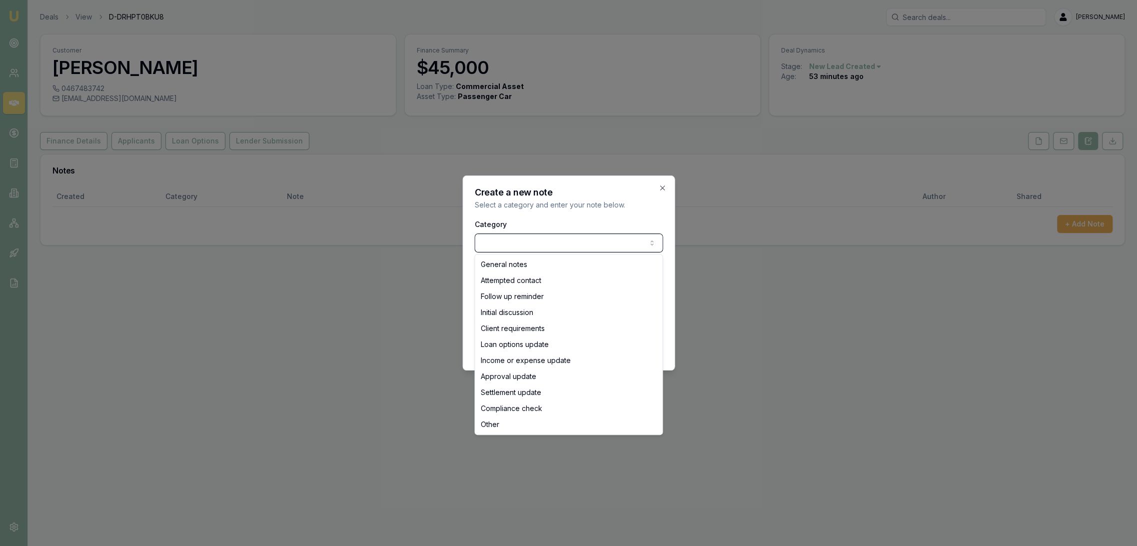
click at [499, 243] on body "Emu Broker Deals View D-DRHPT0BKU8 Robyn Adams Toggle Menu Customer Emma Horton…" at bounding box center [568, 273] width 1137 height 546
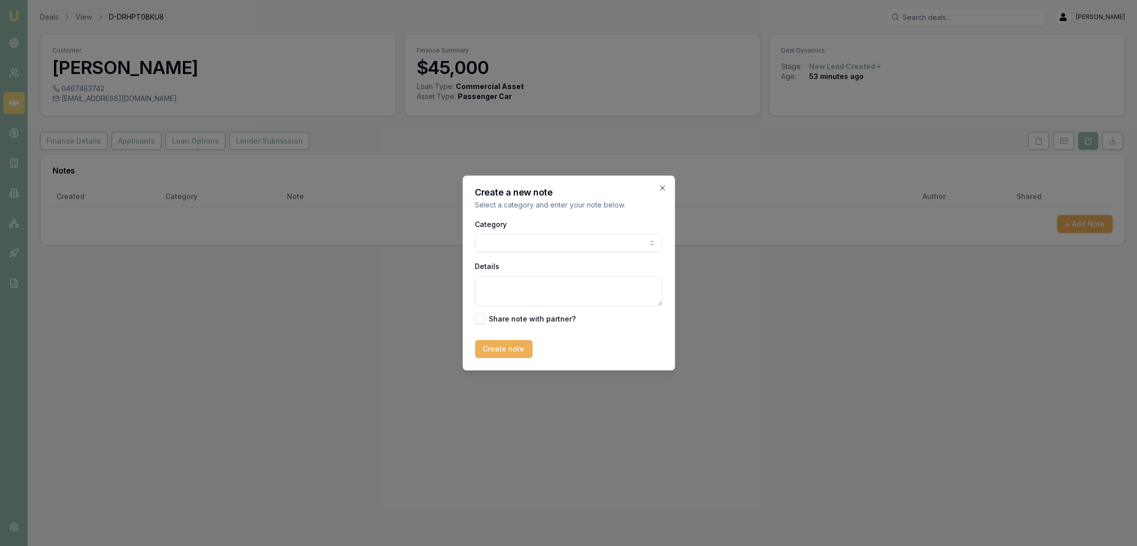
click at [494, 286] on textarea "Details" at bounding box center [568, 291] width 187 height 30
type textarea "Autobuddy - commercial - new - NSW"
click at [499, 348] on button "Create note" at bounding box center [503, 349] width 57 height 18
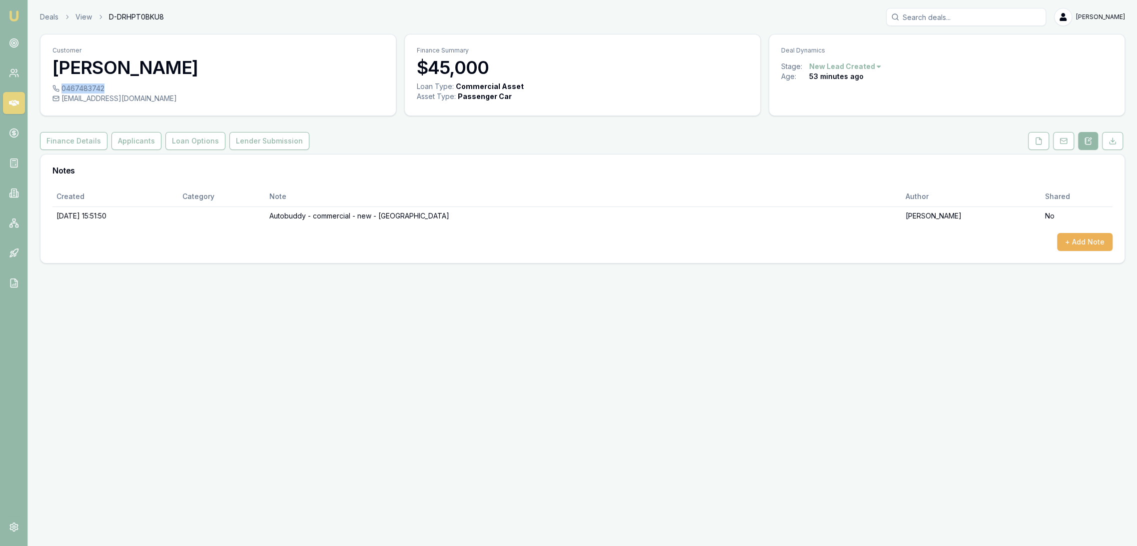
drag, startPoint x: 62, startPoint y: 91, endPoint x: 102, endPoint y: 87, distance: 39.7
click at [102, 87] on div "0467483742" at bounding box center [217, 88] width 331 height 10
copy div "0467483742"
click at [57, 145] on button "Finance Details" at bounding box center [73, 141] width 67 height 18
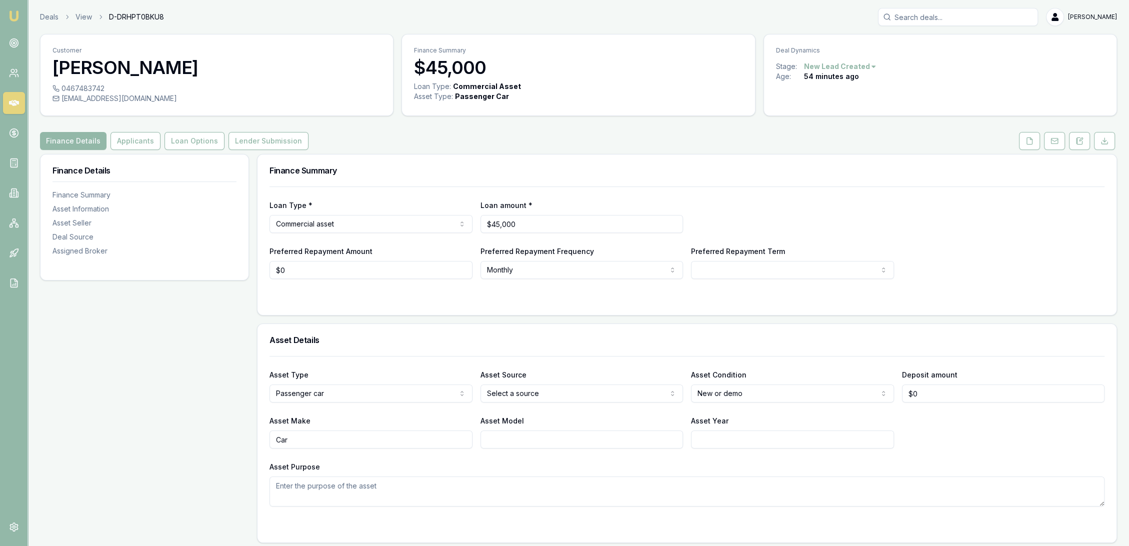
click at [830, 269] on html "Emu Broker Deals View D-DRHPT0BKU8 Robyn Adams Toggle Menu Customer Emma Horton…" at bounding box center [564, 273] width 1129 height 546
select select "60"
click at [589, 306] on div "Loan Type * Commercial asset Consumer loan Consumer asset Commercial loan Comme…" at bounding box center [686, 250] width 859 height 128
click at [135, 140] on button "Applicants" at bounding box center [135, 141] width 50 height 18
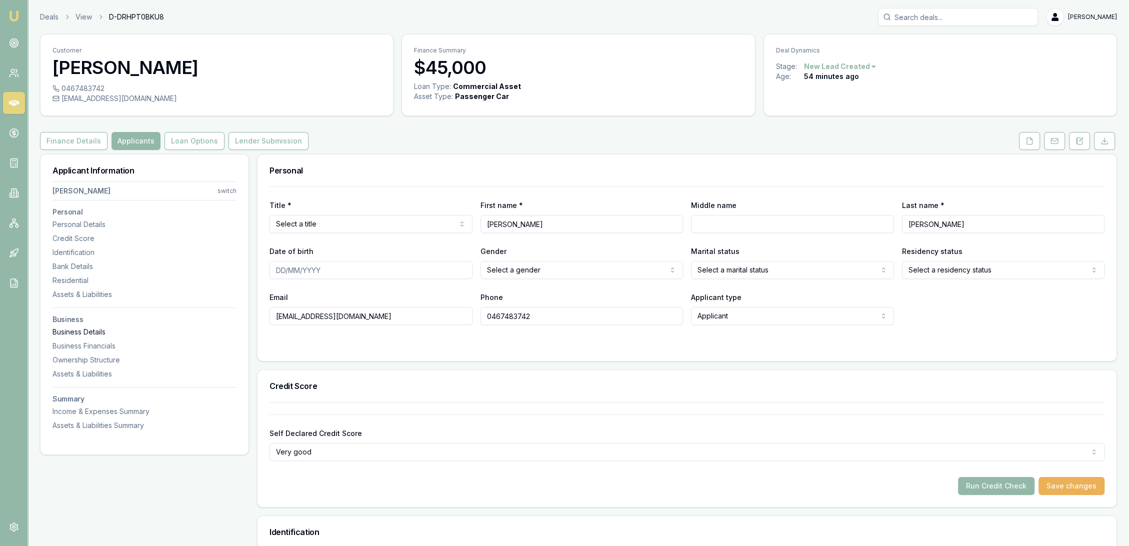
click at [85, 332] on div "Business Details" at bounding box center [144, 332] width 184 height 10
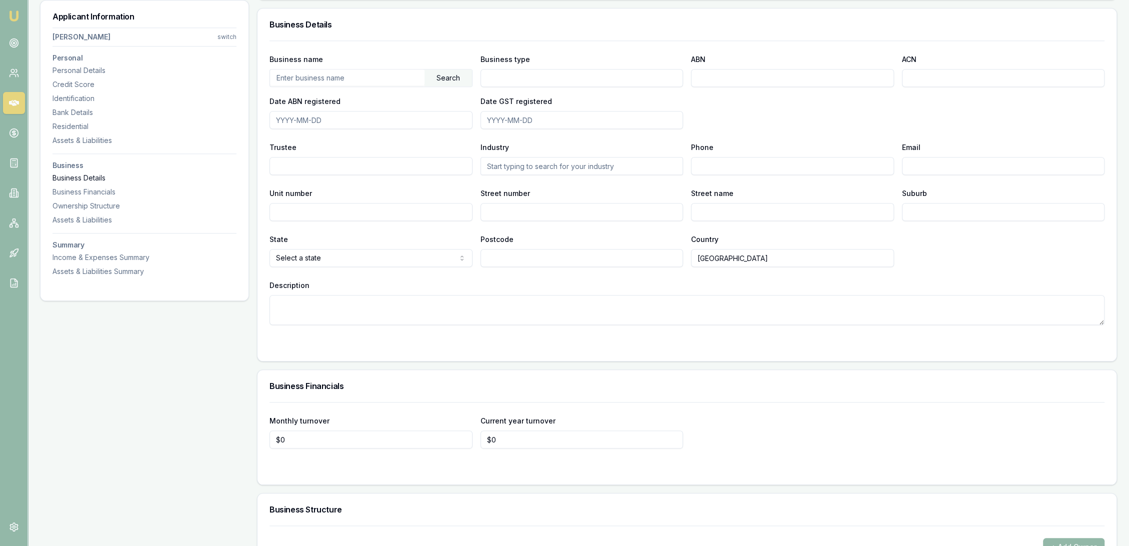
scroll to position [1369, 0]
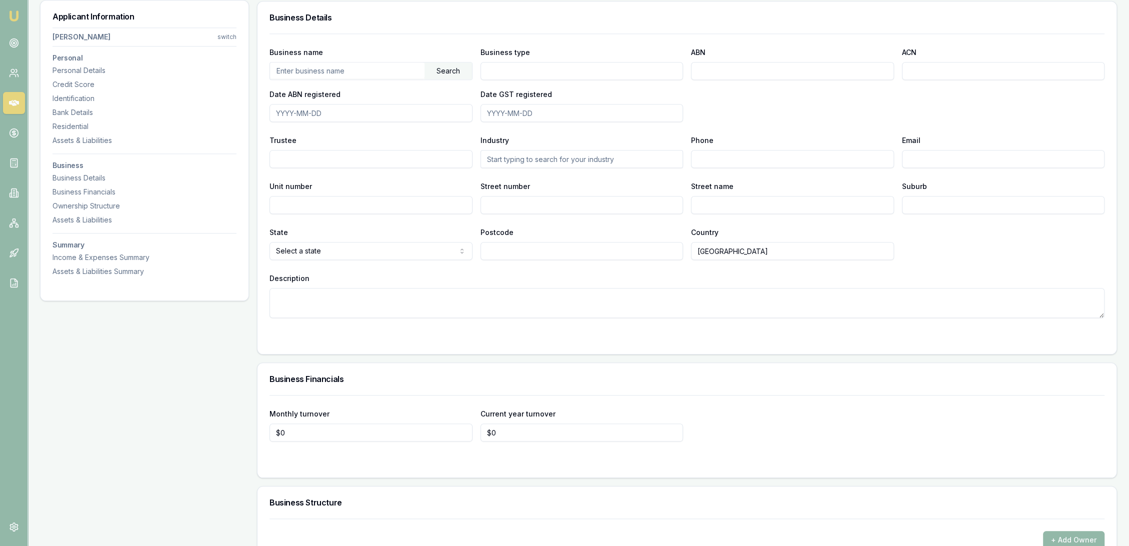
click at [308, 306] on textarea "Description" at bounding box center [686, 303] width 835 height 30
type textarea "a"
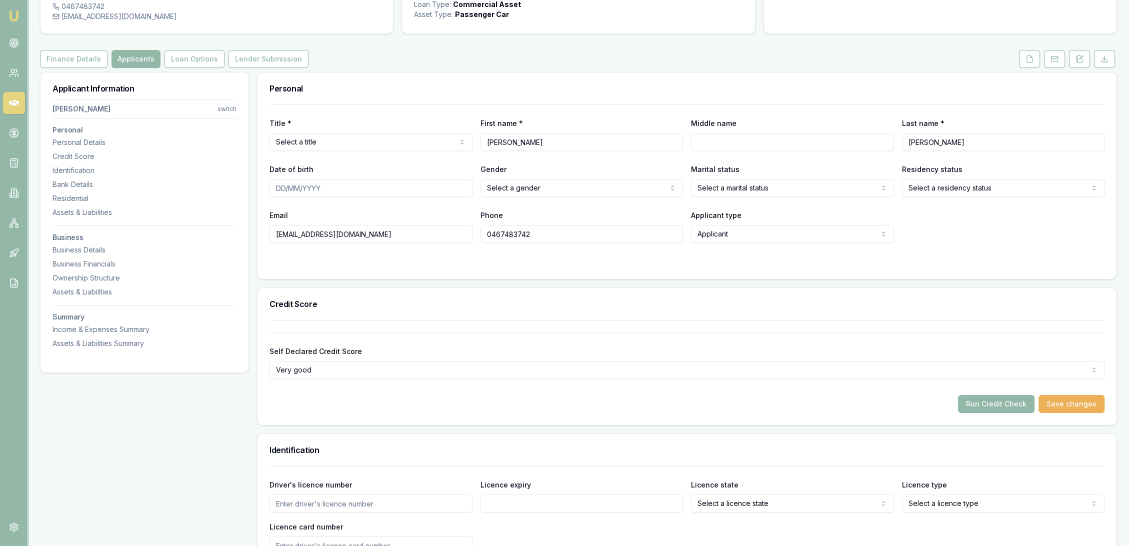
scroll to position [0, 0]
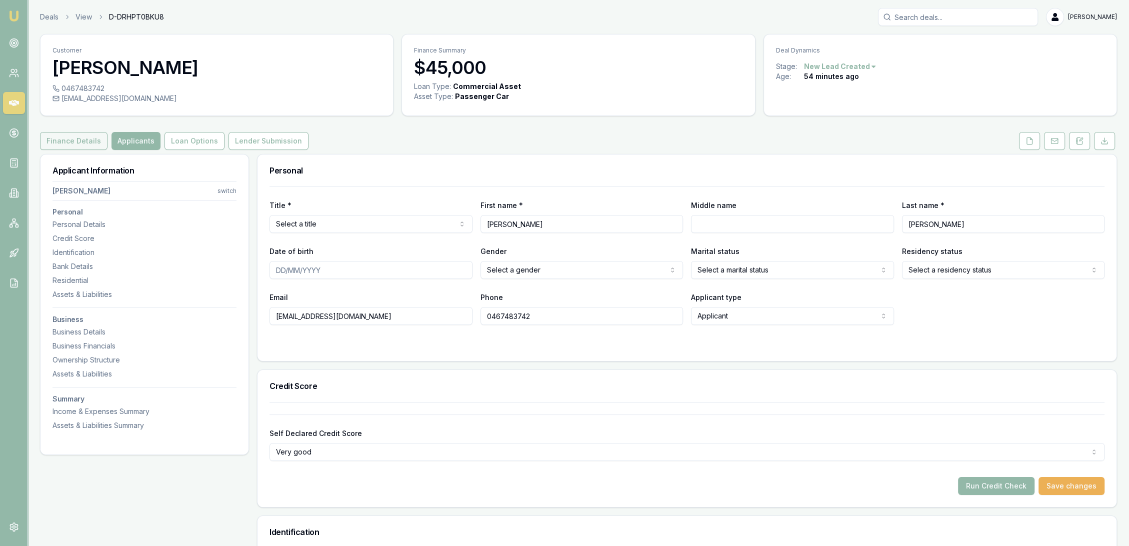
type textarea "ABN 2 yrs - no GST"
click at [61, 140] on button "Finance Details" at bounding box center [73, 141] width 67 height 18
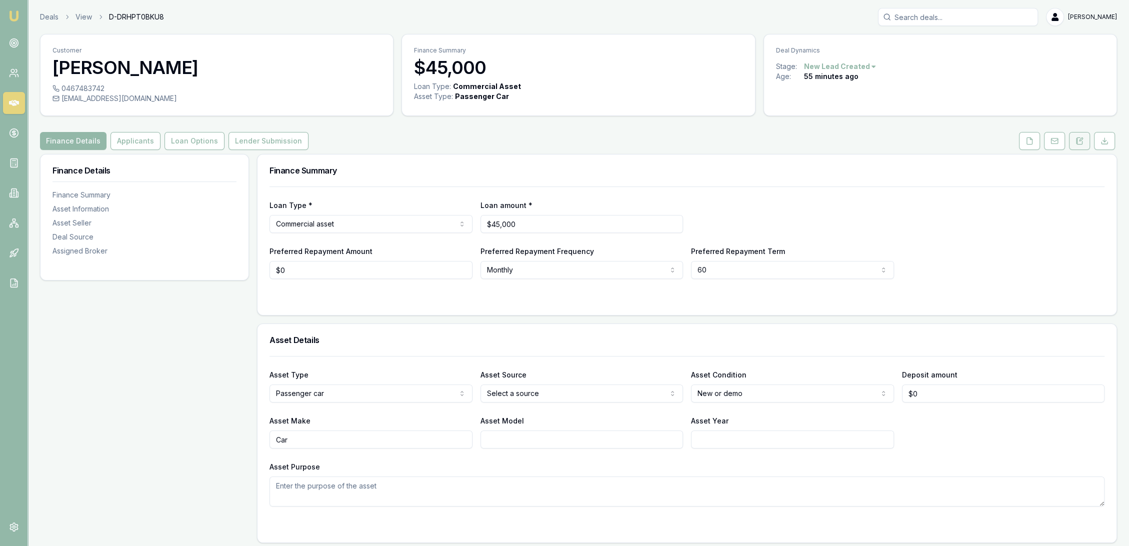
click at [1070, 142] on button at bounding box center [1079, 141] width 21 height 18
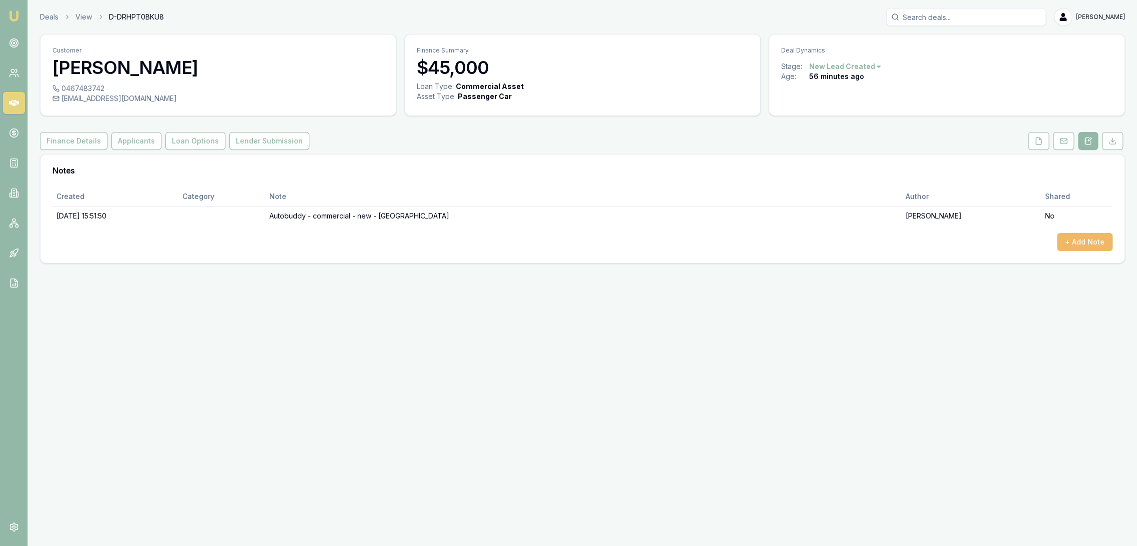
click at [1103, 237] on button "+ Add Note" at bounding box center [1084, 242] width 55 height 18
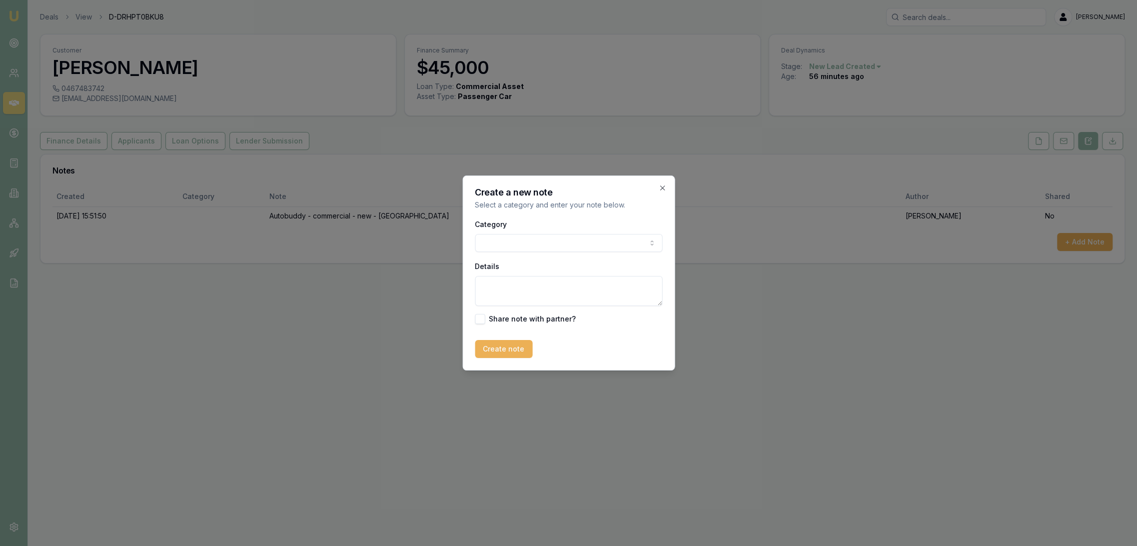
click at [528, 247] on body "Emu Broker Deals View D-DRHPT0BKU8 Robyn Adams Toggle Menu Customer Emma Horton…" at bounding box center [568, 273] width 1137 height 546
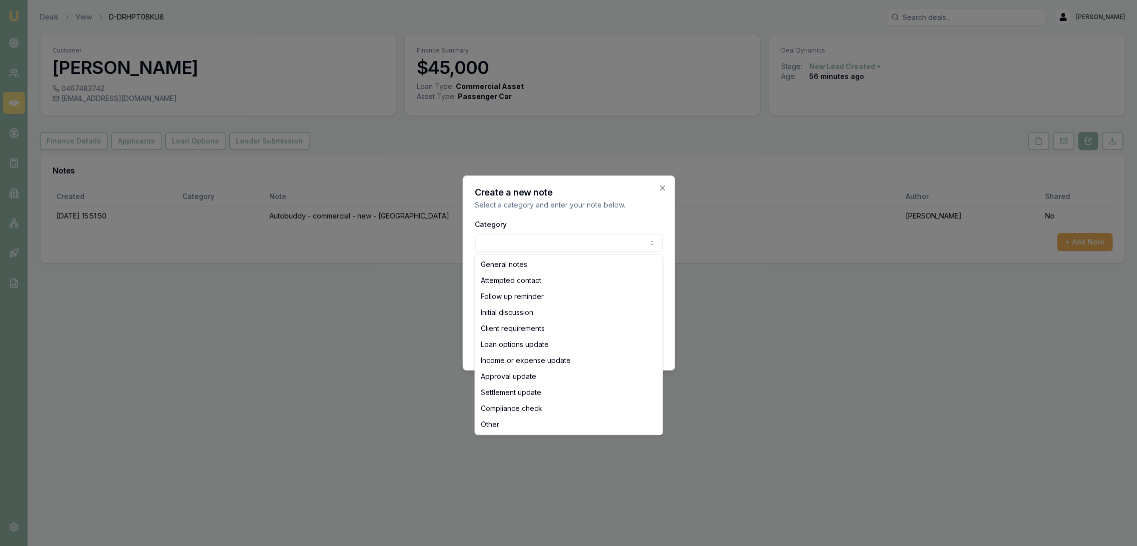
select select "INITIAL_DISCUSSION"
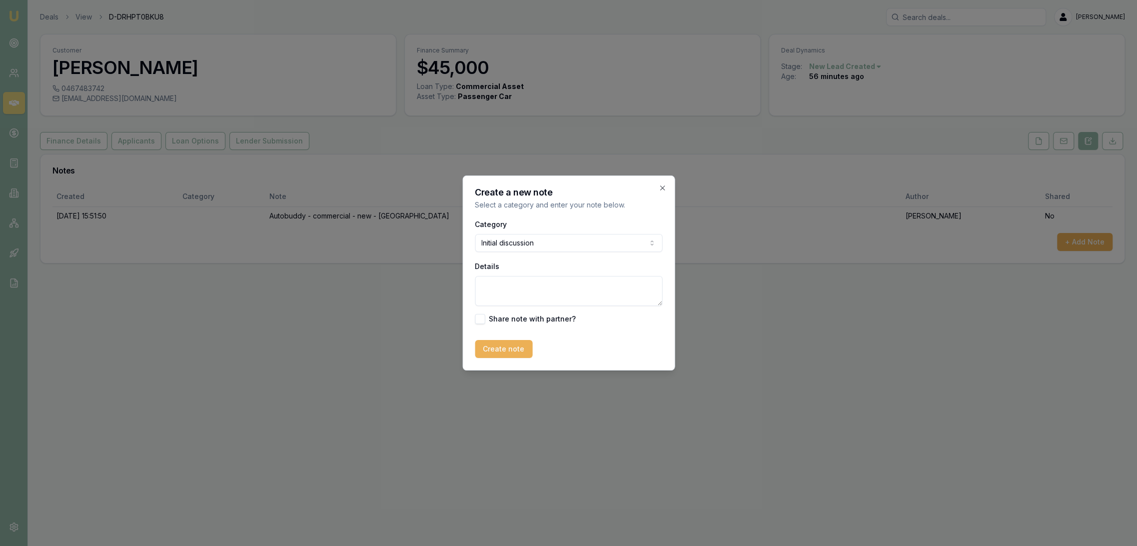
click at [508, 294] on textarea "Details" at bounding box center [568, 291] width 187 height 30
type textarea "L"
type textarea "Was at work and asked for quote to be sent through. 5 yrs no balloon - ABN 2+/ …"
type button "on"
click at [623, 299] on textarea "Was at work and asked for quote to be sent through. 5 yrs no balloon - ABN 2+/ …" at bounding box center [568, 291] width 187 height 30
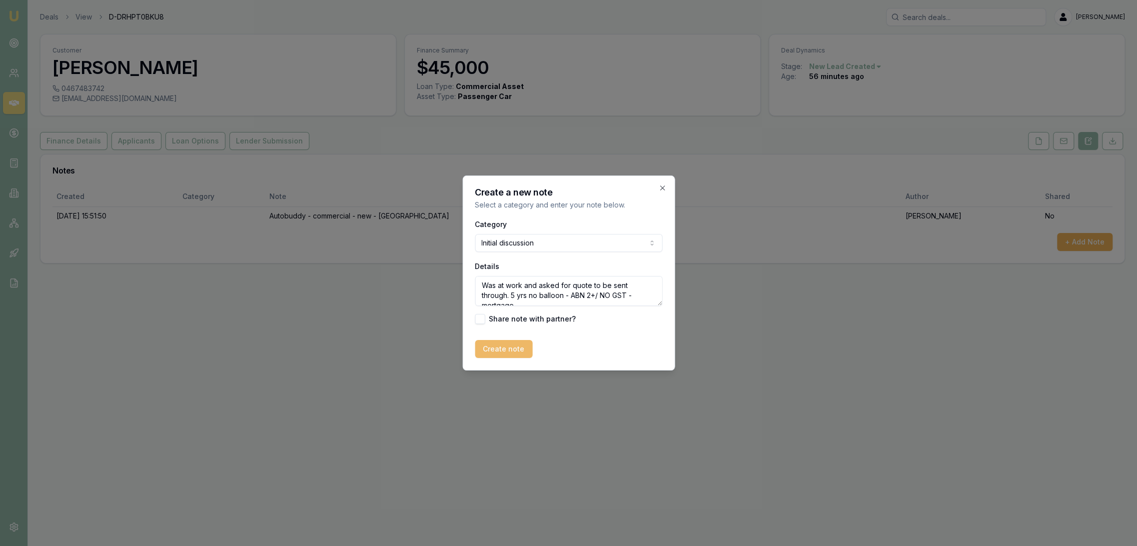
type textarea "Was at work and asked for quote to be sent through. 5 yrs no balloon - ABN 2+/ …"
click at [504, 346] on button "Create note" at bounding box center [503, 349] width 57 height 18
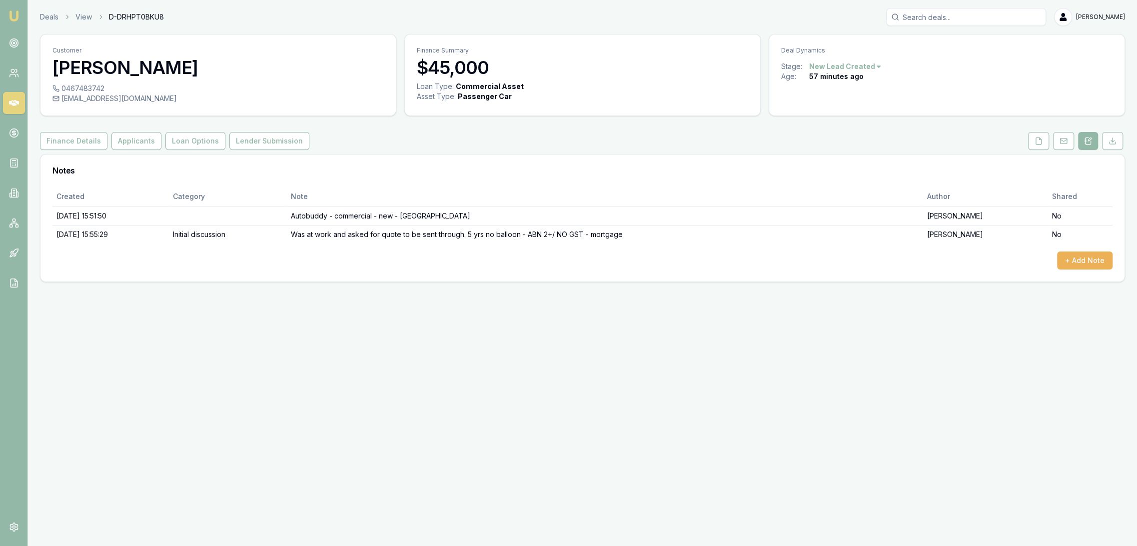
click at [1092, 249] on div "Created Category Note Author Shared 08/10/2025, 15:51:50 Autobuddy - commercial…" at bounding box center [582, 227] width 1060 height 83
click at [1092, 255] on button "+ Add Note" at bounding box center [1084, 260] width 55 height 18
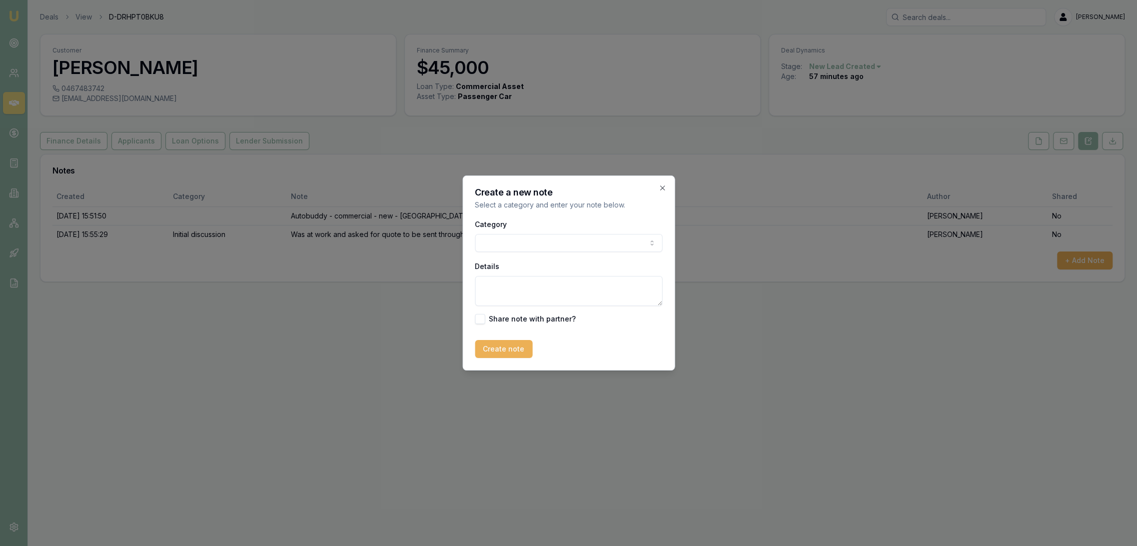
click at [505, 283] on textarea "Details" at bounding box center [568, 291] width 187 height 30
click at [536, 286] on textarea "QUOTE - 7.89%" at bounding box center [568, 291] width 187 height 30
click at [593, 288] on textarea "QUOTE - 7.89% Moneytech" at bounding box center [568, 291] width 187 height 30
type textarea "QUOTE - 7.89% Moneytech $221.68/w - text sent."
click at [520, 348] on button "Create note" at bounding box center [503, 349] width 57 height 18
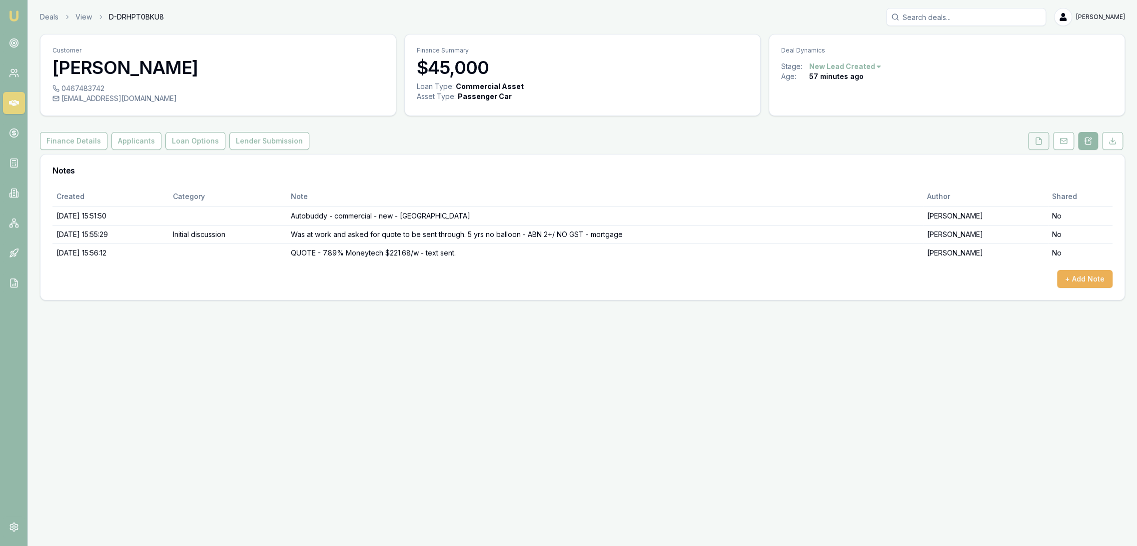
drag, startPoint x: 1039, startPoint y: 141, endPoint x: 1035, endPoint y: 148, distance: 8.5
click at [1039, 141] on icon at bounding box center [1039, 141] width 8 height 8
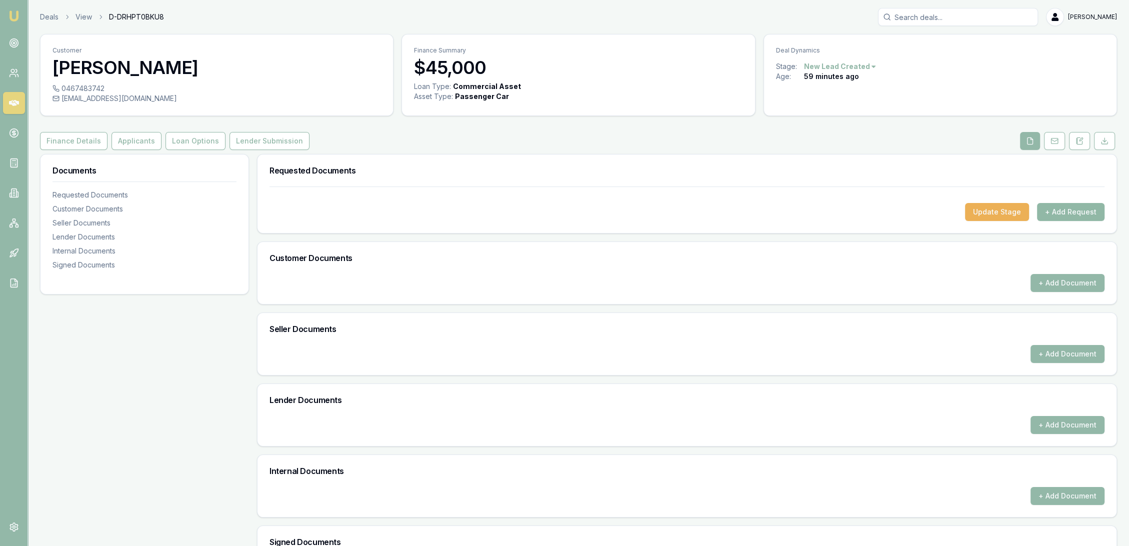
click at [1067, 214] on button "+ Add Request" at bounding box center [1070, 212] width 67 height 18
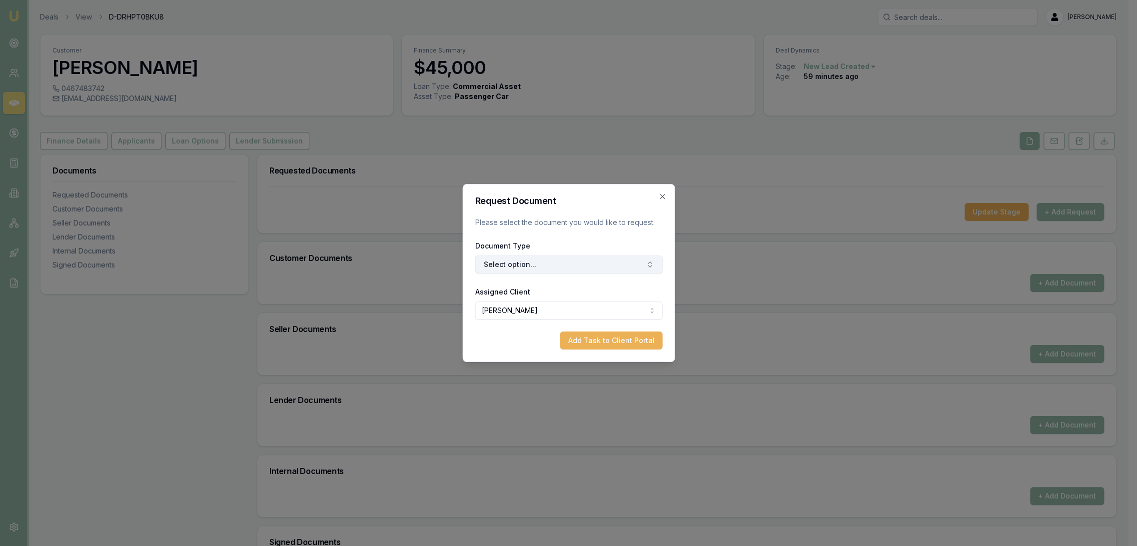
click at [552, 261] on button "Select option..." at bounding box center [568, 264] width 187 height 18
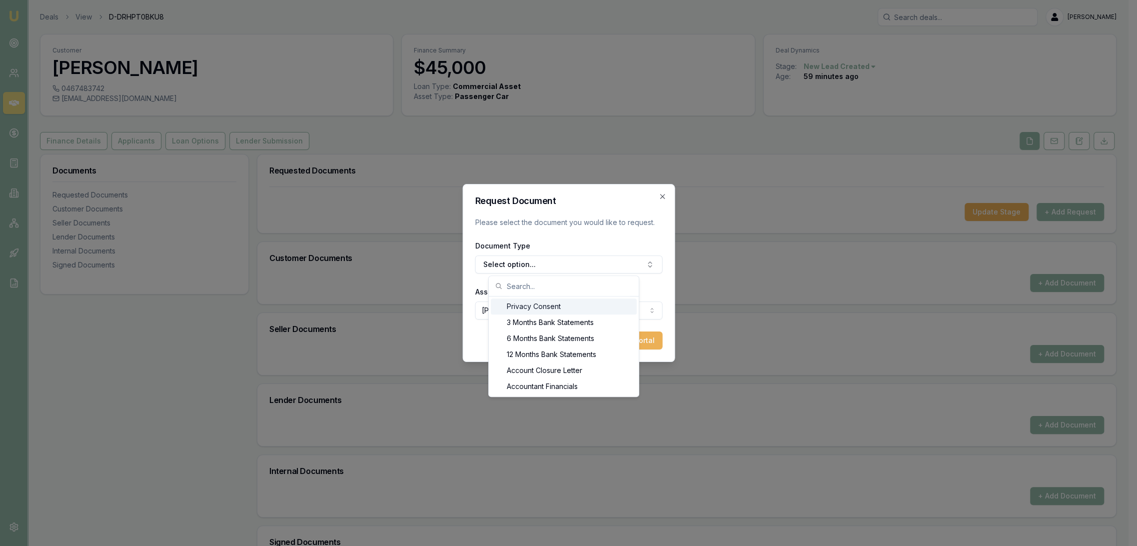
drag, startPoint x: 531, startPoint y: 307, endPoint x: 535, endPoint y: 304, distance: 5.4
click at [531, 307] on div "Privacy Consent" at bounding box center [564, 306] width 146 height 16
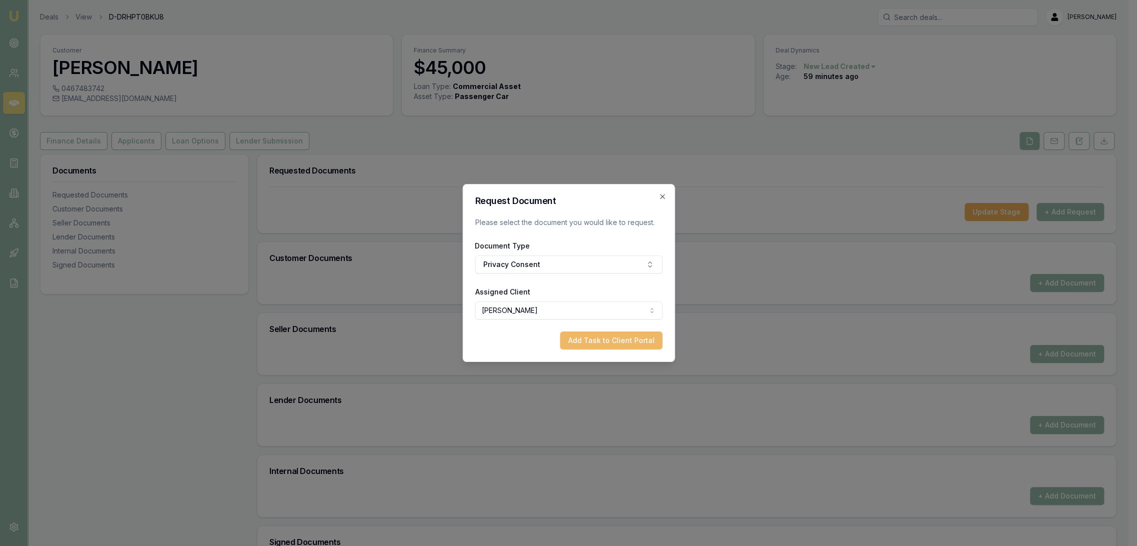
click at [609, 337] on button "Add Task to Client Portal" at bounding box center [611, 340] width 102 height 18
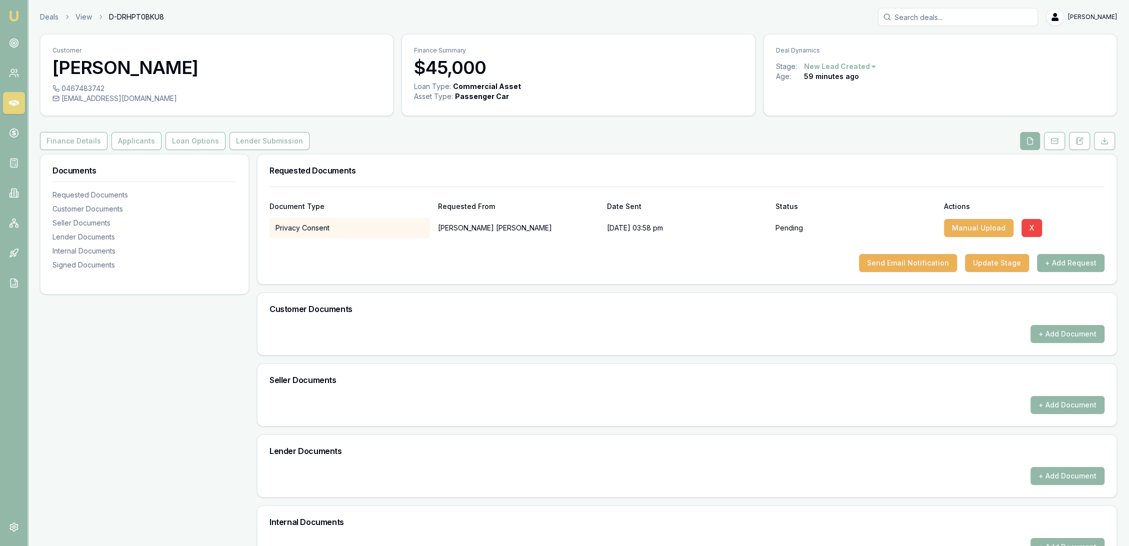
click at [1076, 257] on button "+ Add Request" at bounding box center [1070, 263] width 67 height 18
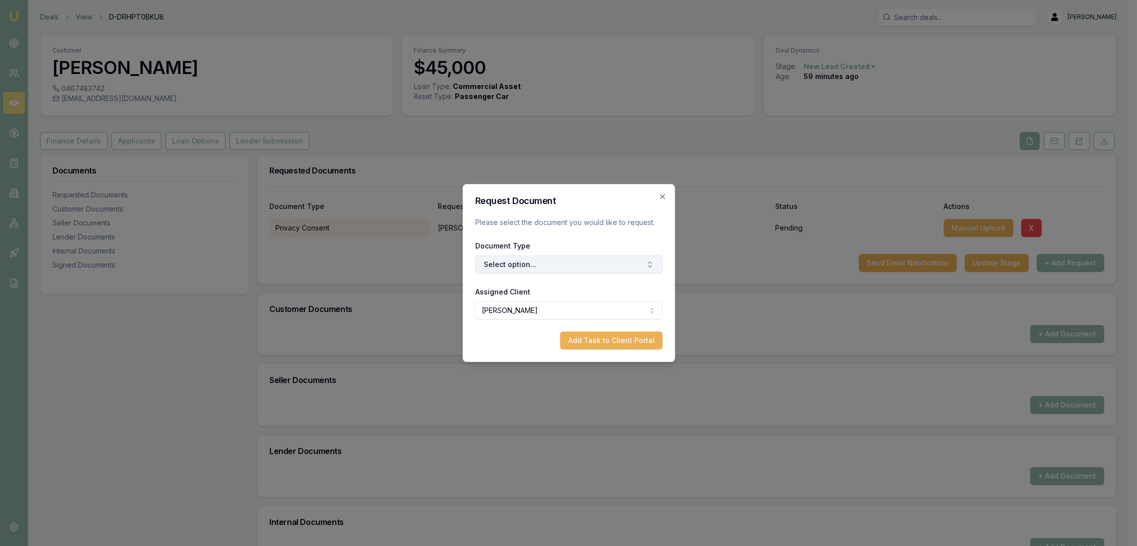
click at [577, 269] on button "Select option..." at bounding box center [568, 264] width 187 height 18
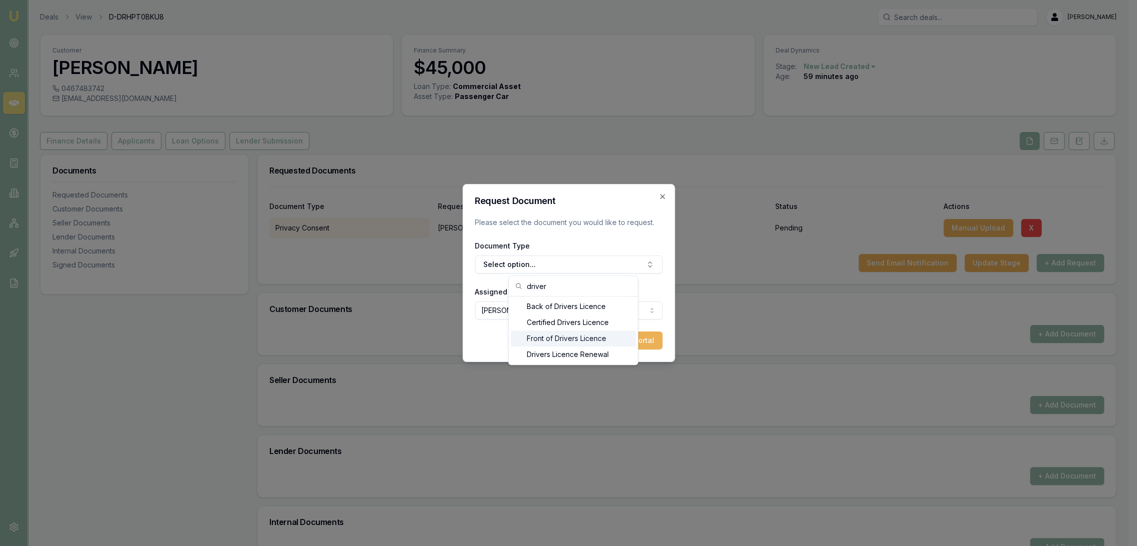
type input "driver"
drag, startPoint x: 556, startPoint y: 336, endPoint x: 634, endPoint y: 336, distance: 78.0
click at [556, 336] on div "Front of Drivers Licence" at bounding box center [573, 338] width 125 height 16
click at [634, 336] on button "Add Task to Client Portal" at bounding box center [611, 340] width 102 height 18
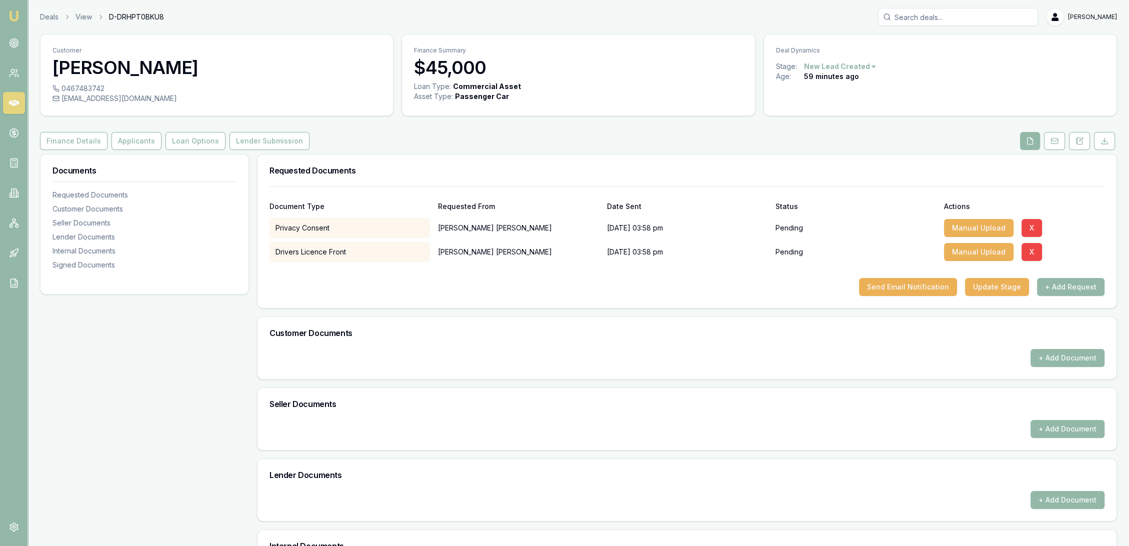
click at [1065, 293] on button "+ Add Request" at bounding box center [1070, 287] width 67 height 18
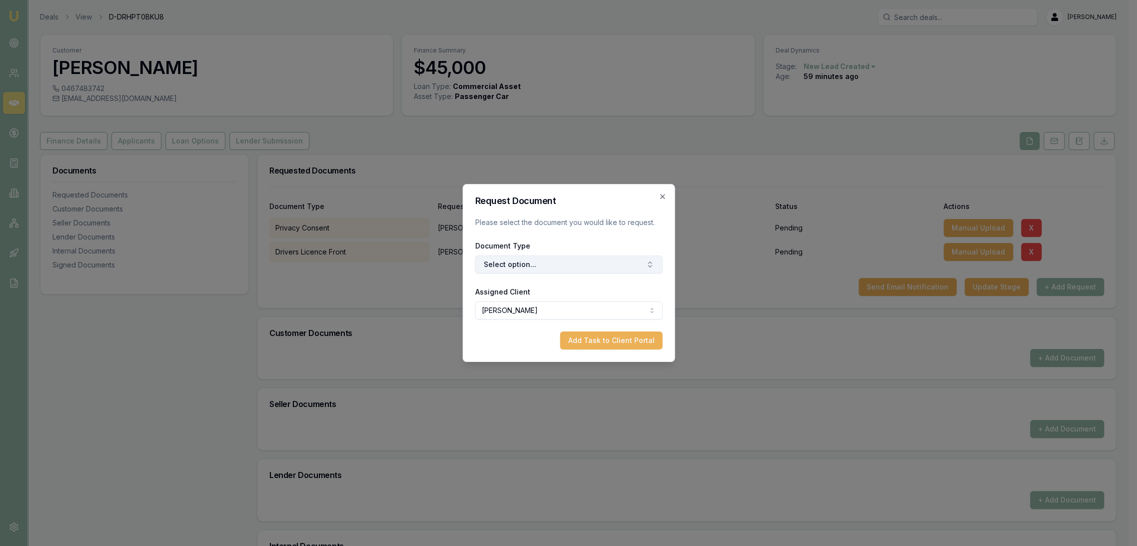
click at [521, 260] on button "Select option..." at bounding box center [568, 264] width 187 height 18
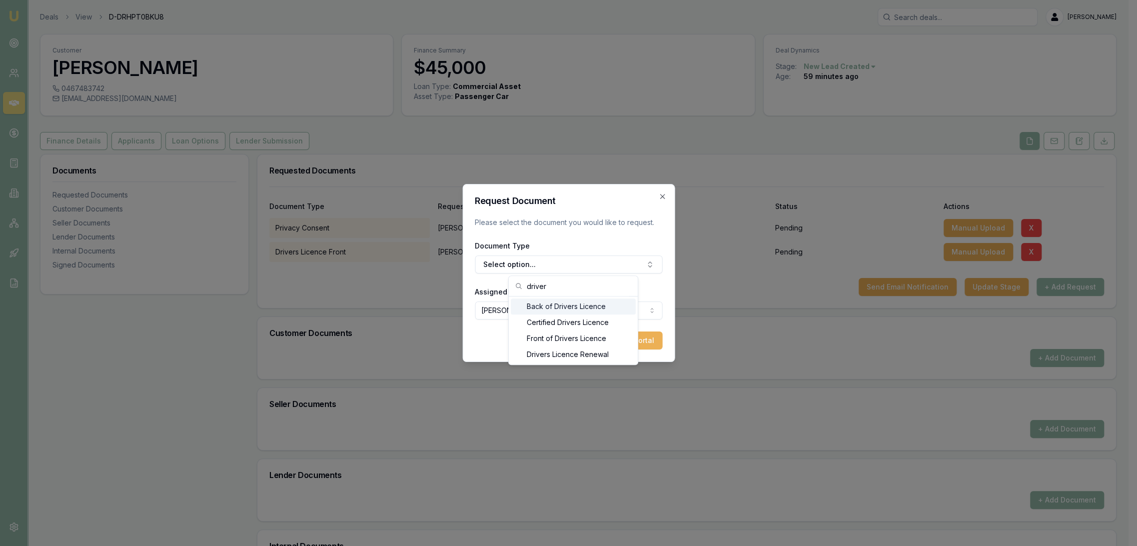
type input "driver"
click at [554, 305] on div "Back of Drivers Licence" at bounding box center [573, 306] width 125 height 16
click at [606, 336] on button "Add Task to Client Portal" at bounding box center [611, 340] width 102 height 18
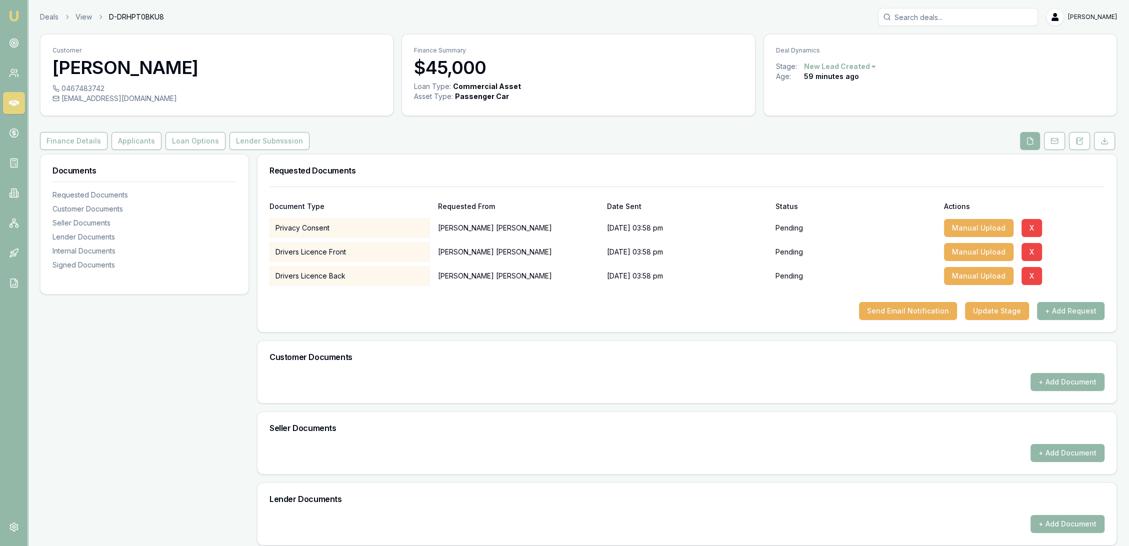
click at [1074, 315] on button "+ Add Request" at bounding box center [1070, 311] width 67 height 18
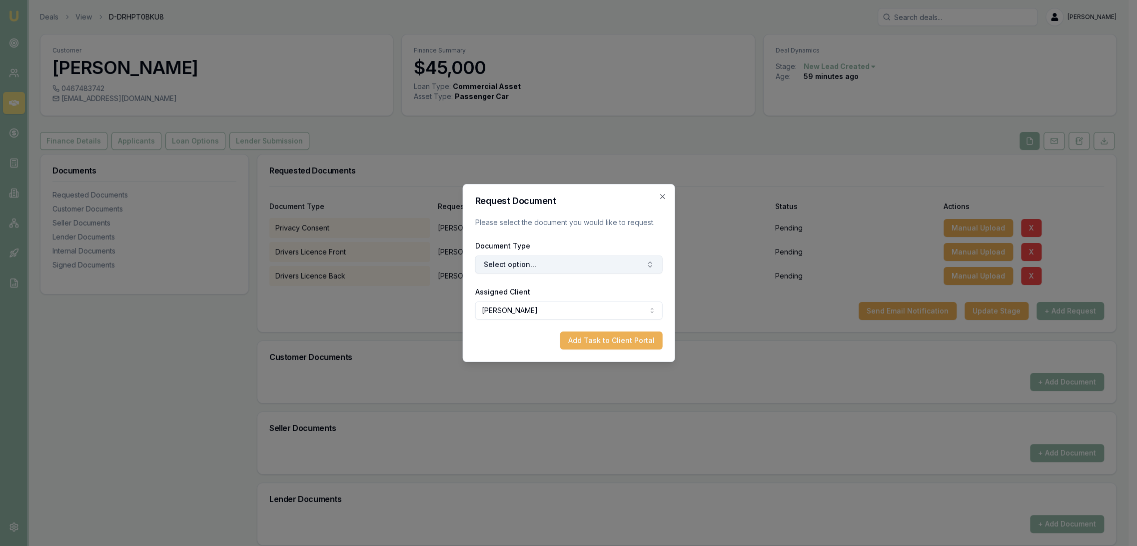
click at [564, 264] on button "Select option..." at bounding box center [568, 264] width 187 height 18
type input "selfi"
click at [582, 303] on div "Selfie with Licence" at bounding box center [573, 306] width 125 height 16
drag, startPoint x: 587, startPoint y: 343, endPoint x: 721, endPoint y: 332, distance: 135.0
click at [588, 343] on button "Add Task to Client Portal" at bounding box center [611, 340] width 102 height 18
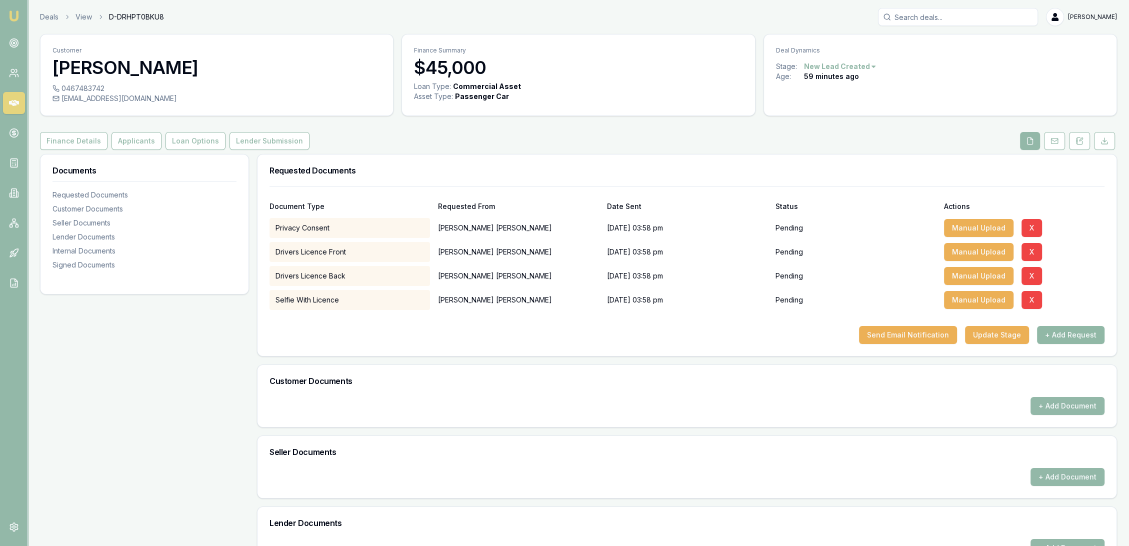
click at [1070, 329] on button "+ Add Request" at bounding box center [1070, 335] width 67 height 18
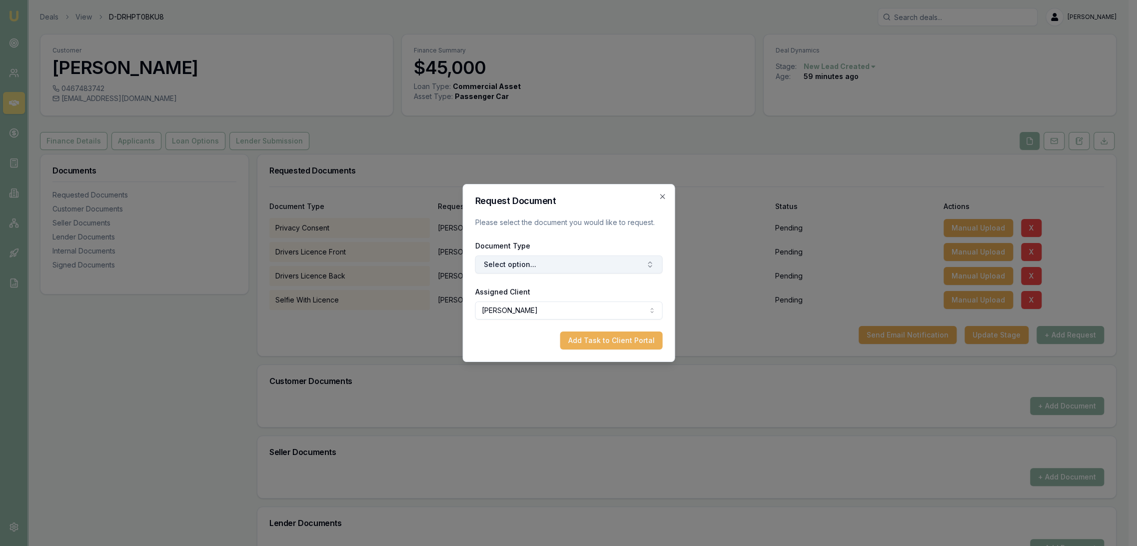
click at [496, 266] on button "Select option..." at bounding box center [568, 264] width 187 height 18
type input "emdic"
click at [544, 302] on div "Medicare Card" at bounding box center [573, 306] width 125 height 16
click at [597, 342] on button "Add Task to Client Portal" at bounding box center [611, 340] width 102 height 18
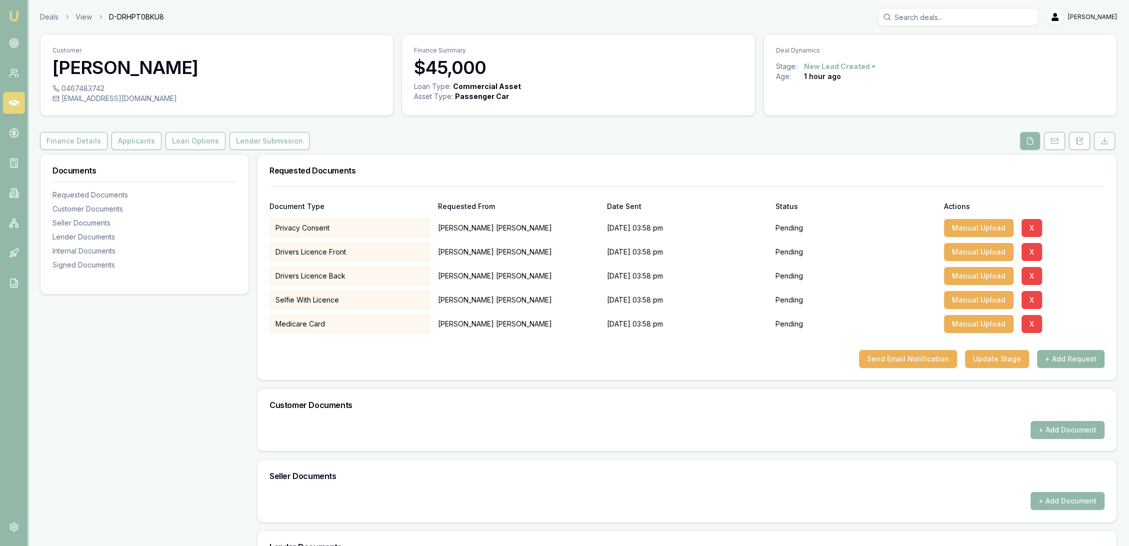
click at [1071, 356] on button "+ Add Request" at bounding box center [1070, 359] width 67 height 18
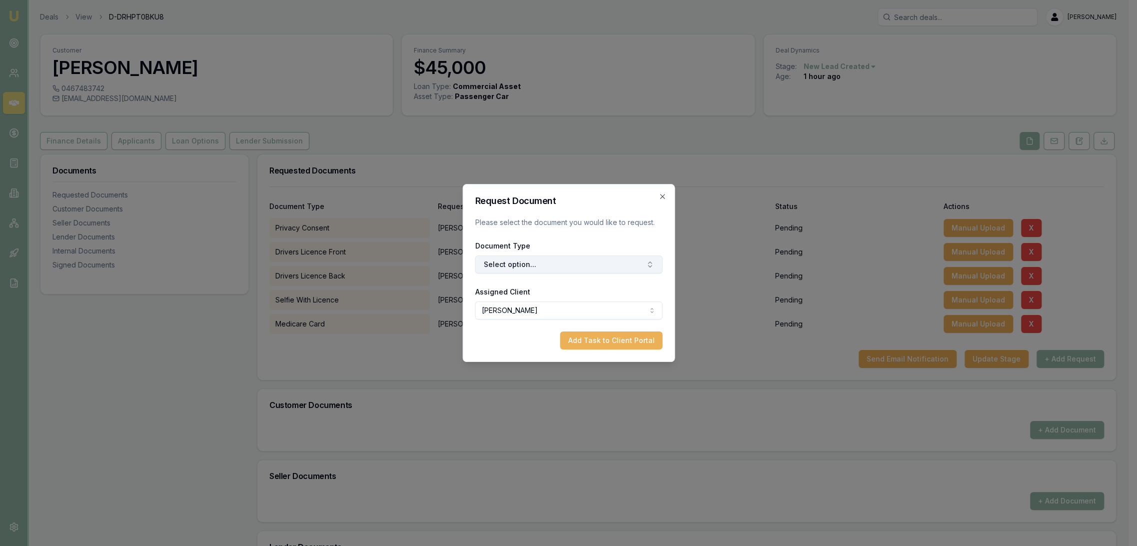
click at [576, 257] on button "Select option..." at bounding box center [568, 264] width 187 height 18
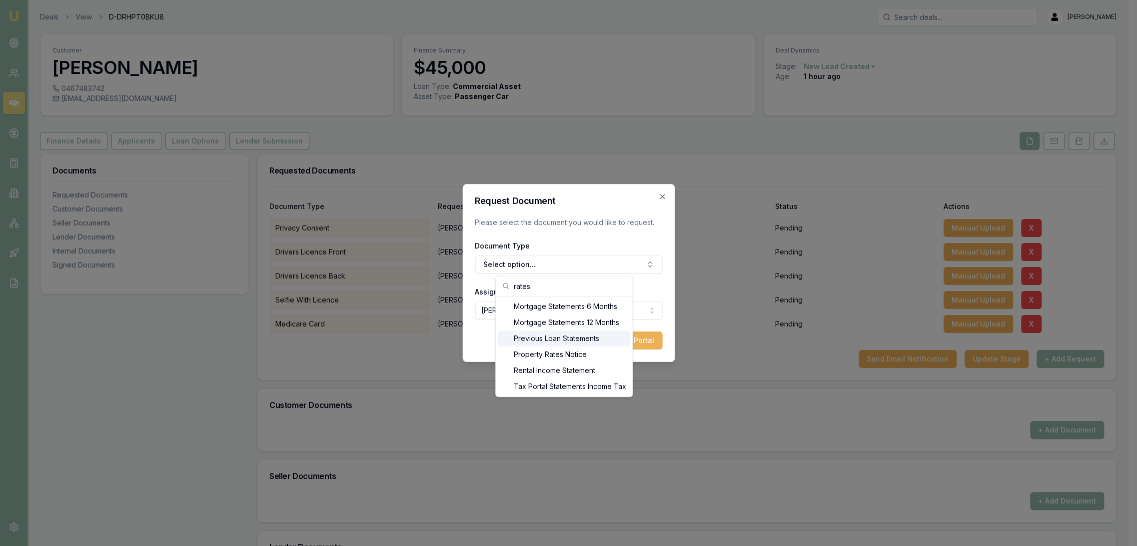
type input "rates"
click at [551, 350] on div "Property Rates Notice" at bounding box center [564, 354] width 132 height 16
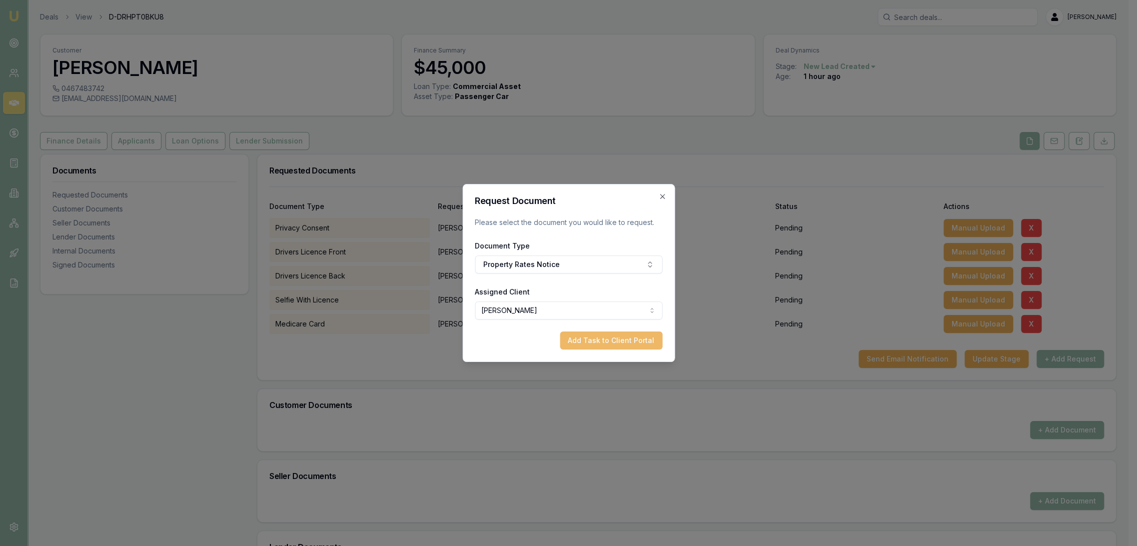
click at [586, 339] on button "Add Task to Client Portal" at bounding box center [611, 340] width 102 height 18
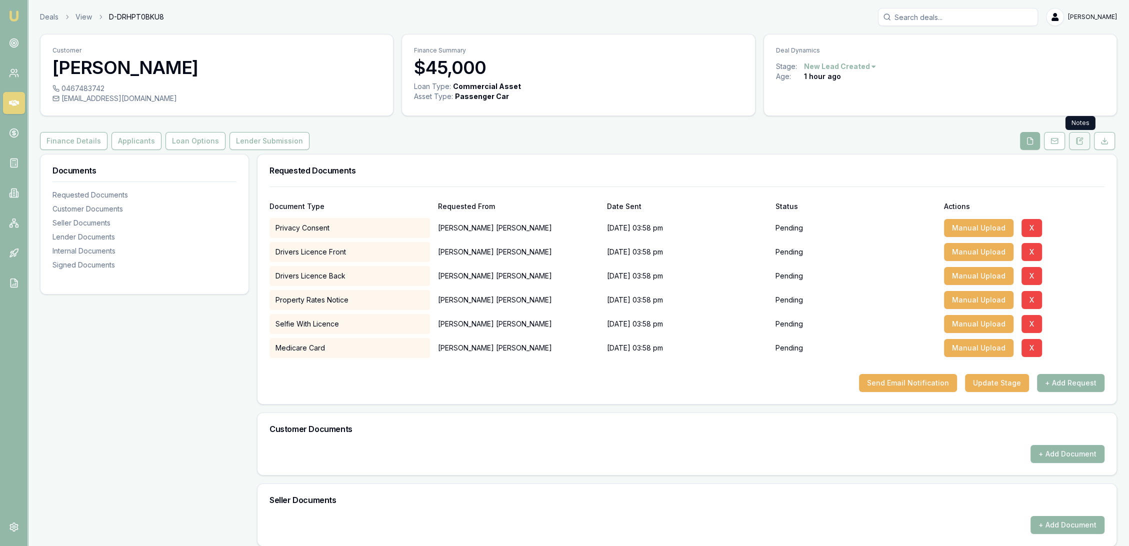
click at [1073, 140] on button at bounding box center [1079, 141] width 21 height 18
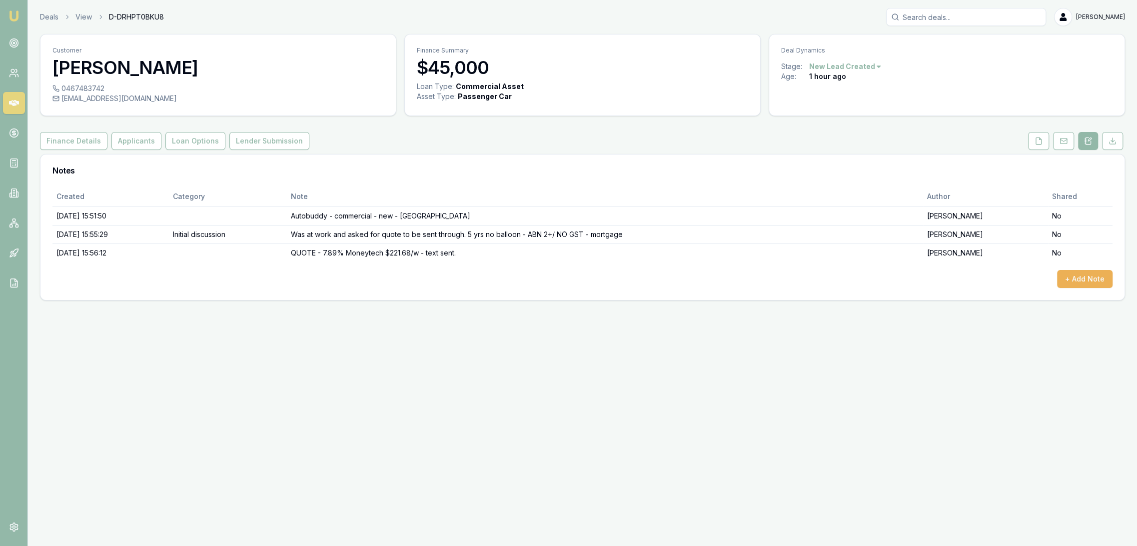
click at [13, 15] on img at bounding box center [14, 16] width 12 height 12
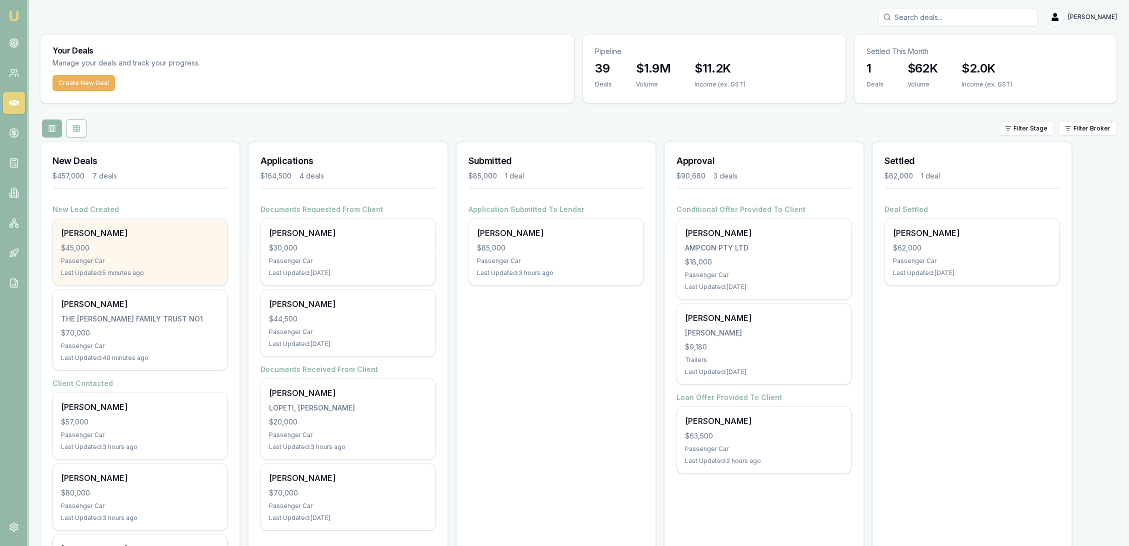
click at [111, 258] on div "Passenger Car" at bounding box center [140, 261] width 158 height 8
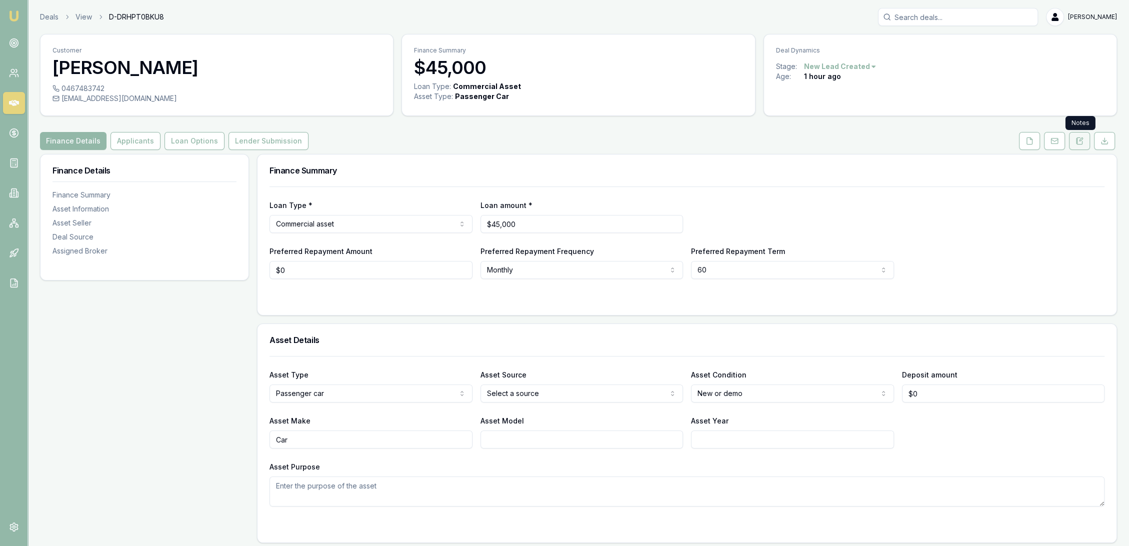
click at [1079, 145] on button at bounding box center [1079, 141] width 21 height 18
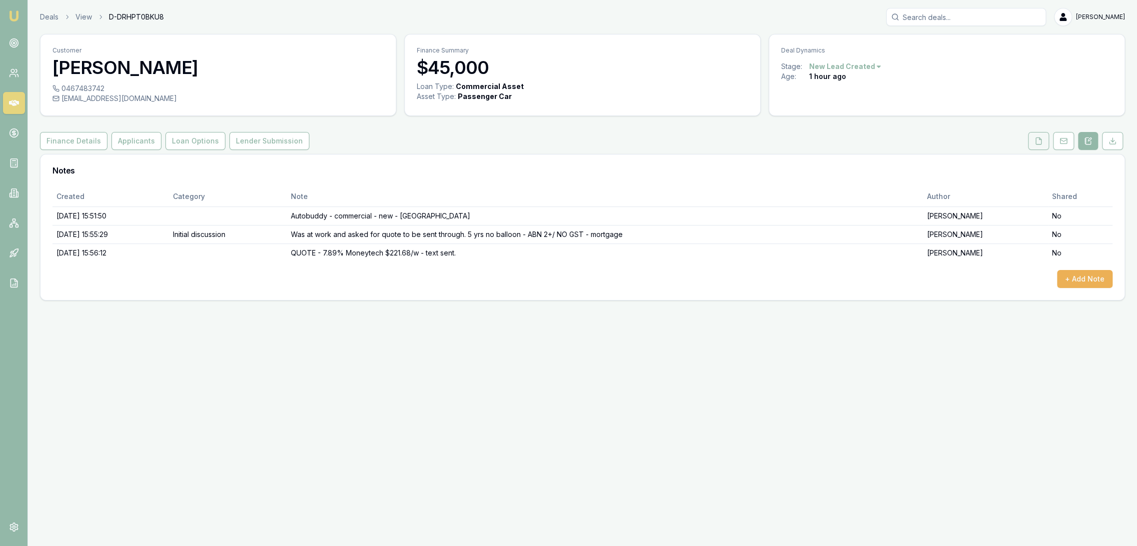
click at [1031, 139] on button at bounding box center [1038, 141] width 21 height 18
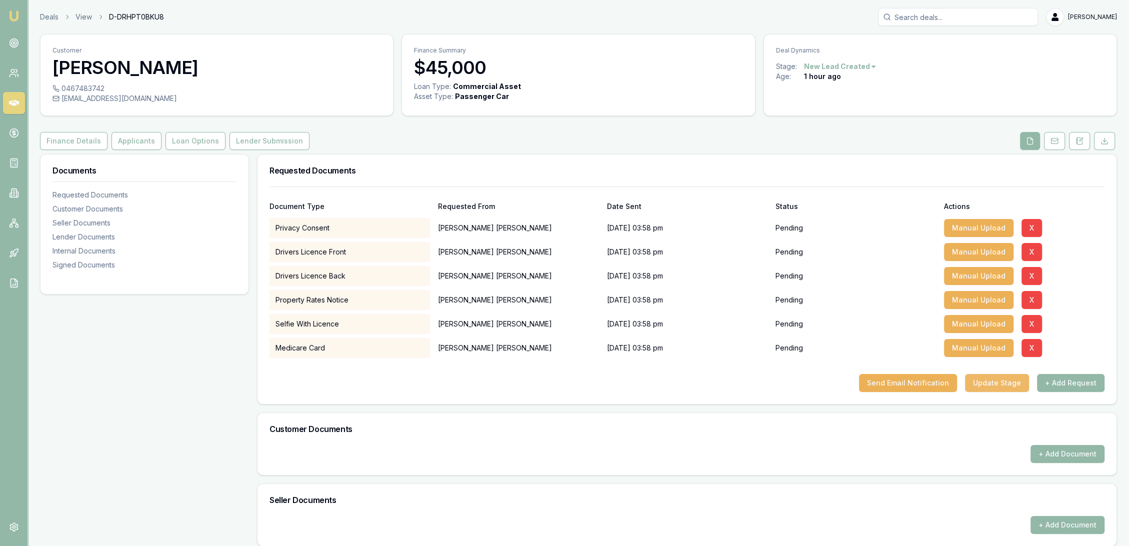
click at [1003, 384] on button "Update Stage" at bounding box center [997, 383] width 64 height 18
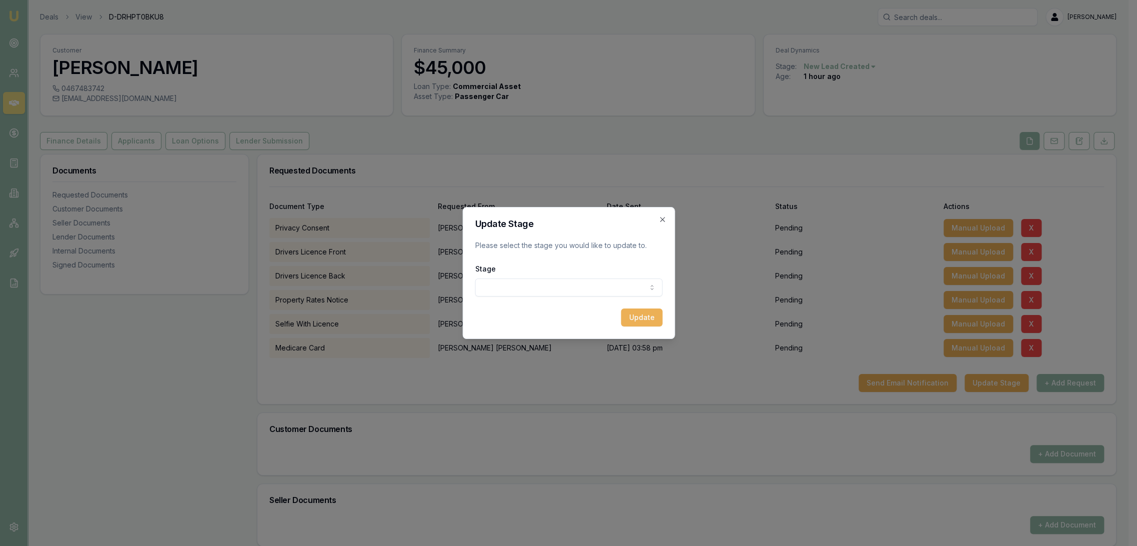
click at [563, 289] on body "Emu Broker Deals View D-DRHPT0BKU8 Robyn Adams Toggle Menu Customer Emma Horton…" at bounding box center [564, 273] width 1129 height 546
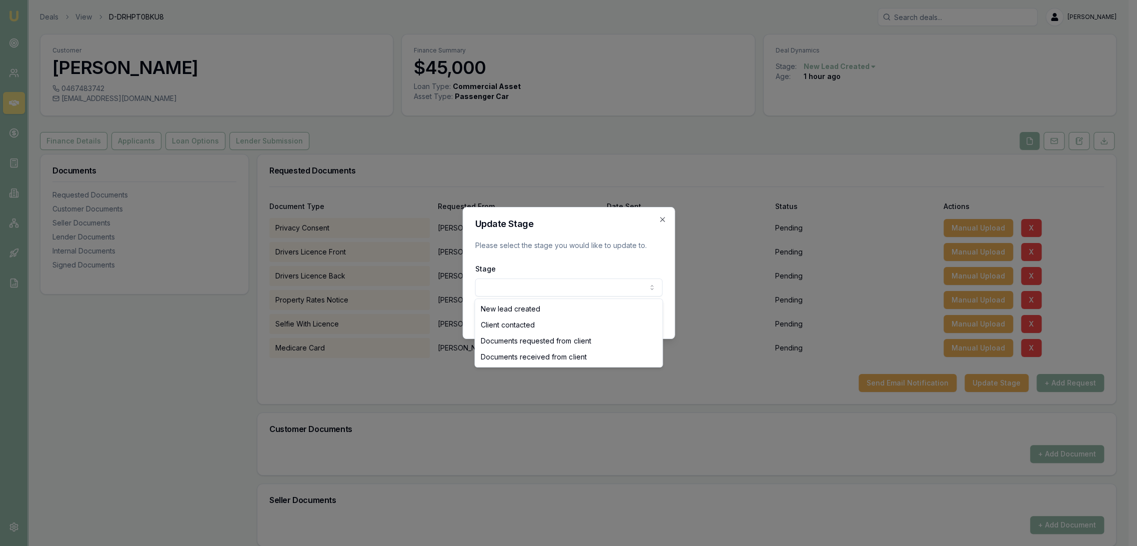
select select "CLIENT_CONTACTED"
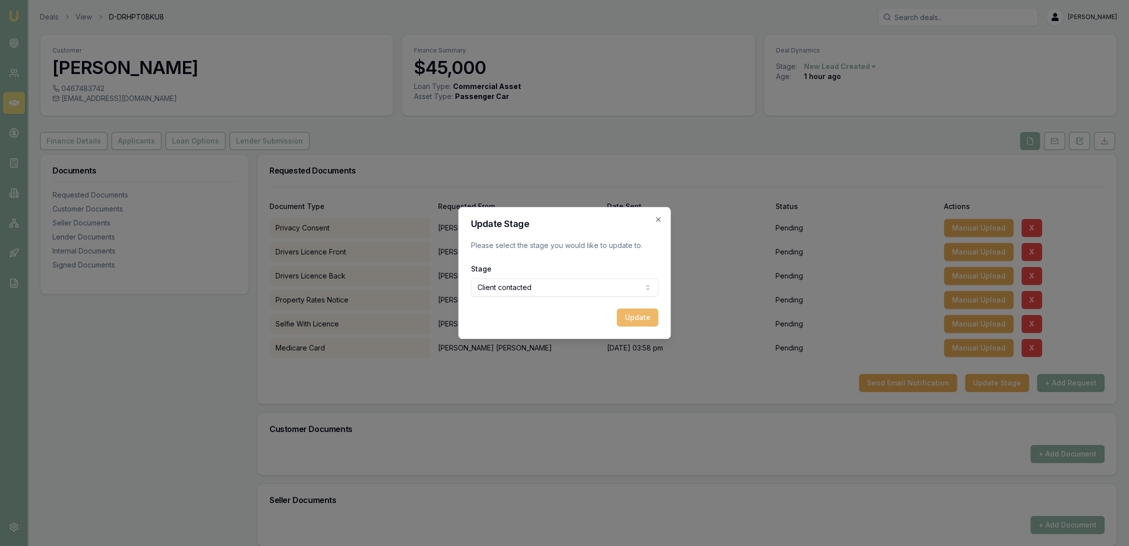
click at [634, 318] on button "Update" at bounding box center [637, 317] width 41 height 18
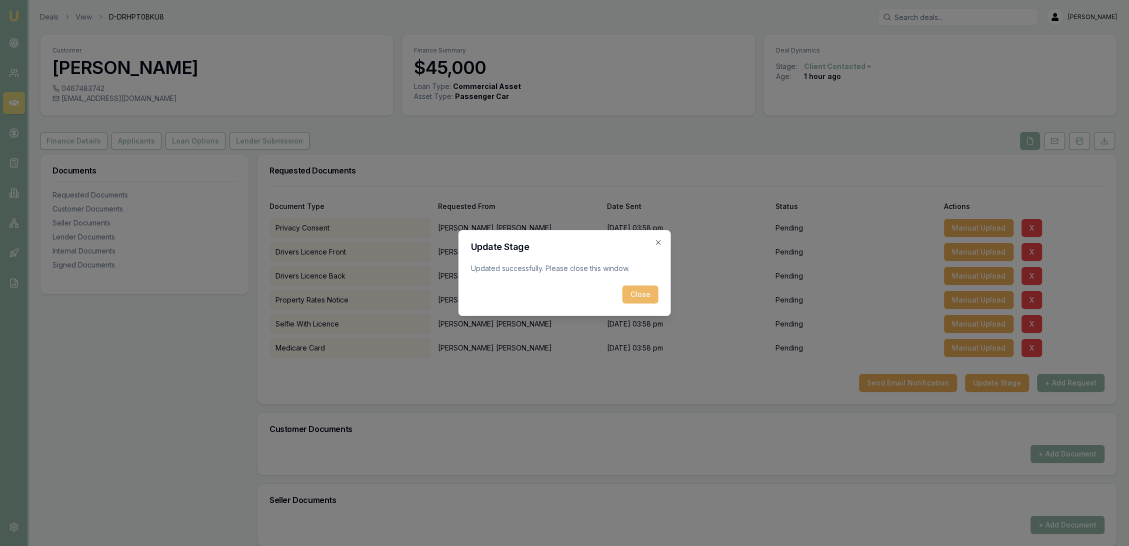
click at [632, 296] on button "Close" at bounding box center [640, 294] width 36 height 18
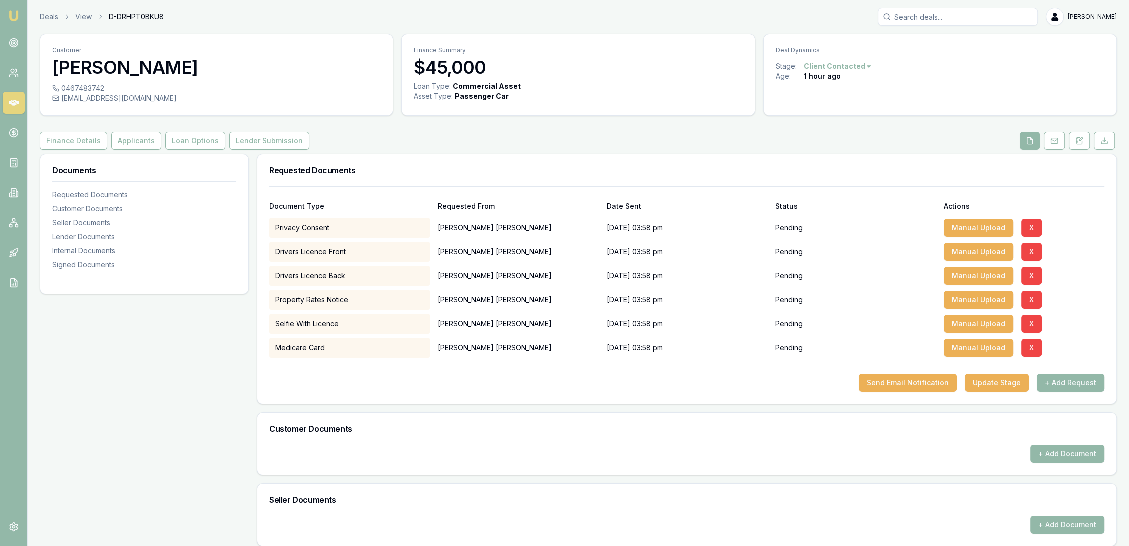
click at [16, 17] on img at bounding box center [14, 16] width 12 height 12
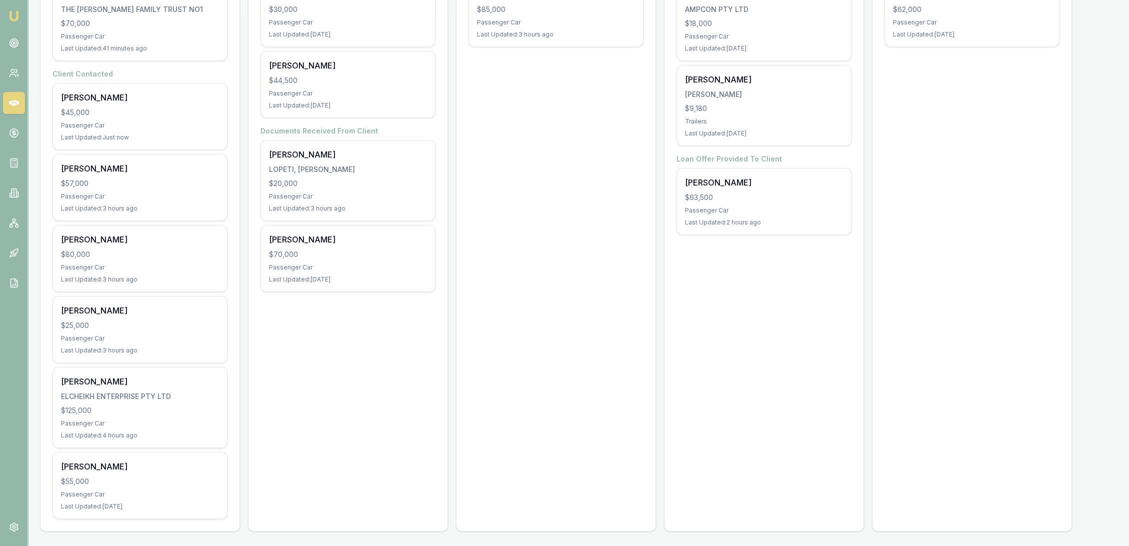
scroll to position [238, 0]
click at [21, 43] on link at bounding box center [14, 43] width 22 height 22
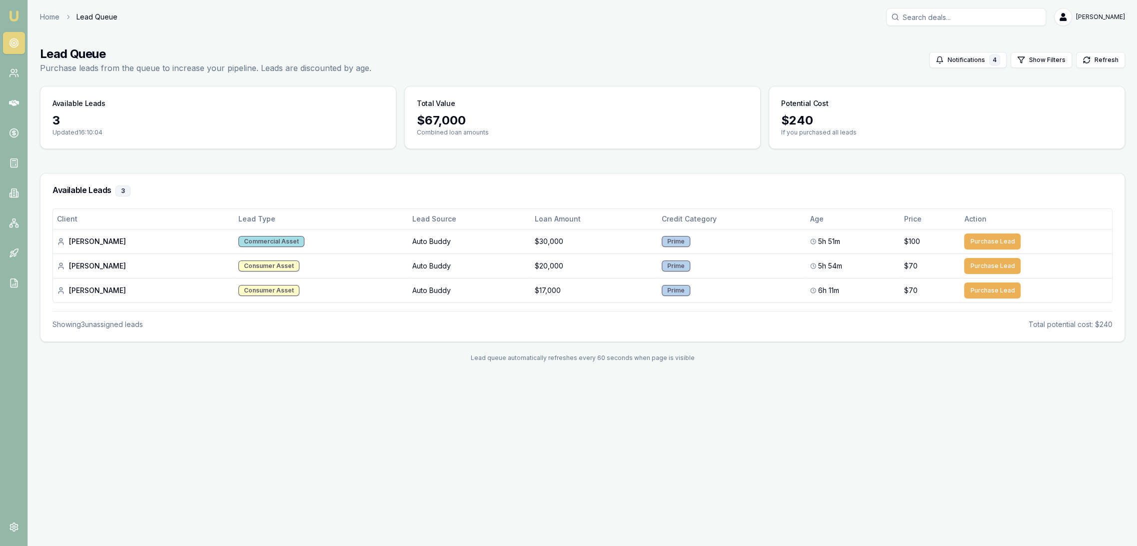
click at [13, 18] on img at bounding box center [14, 16] width 12 height 12
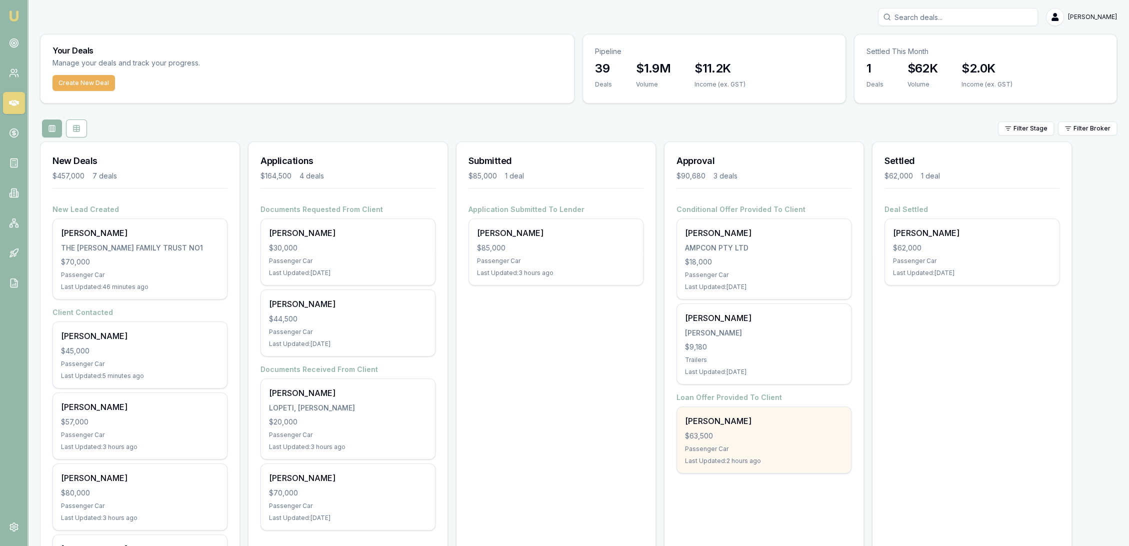
click at [723, 443] on div "Jeffrey Simmonds $63,500 Passenger Car Last Updated: 2 hours ago" at bounding box center [764, 440] width 174 height 66
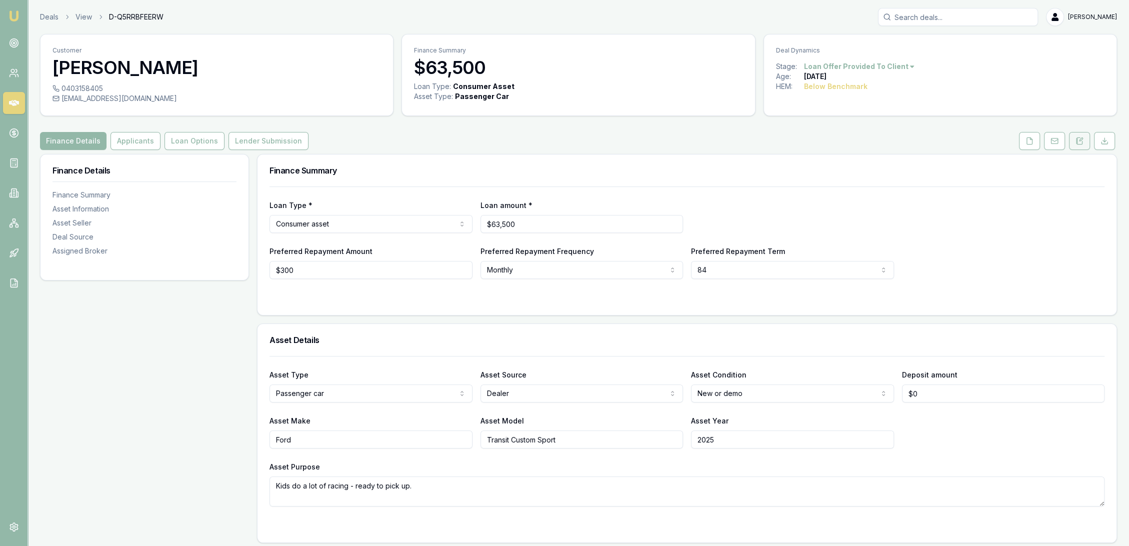
click at [1076, 139] on icon at bounding box center [1079, 141] width 8 height 8
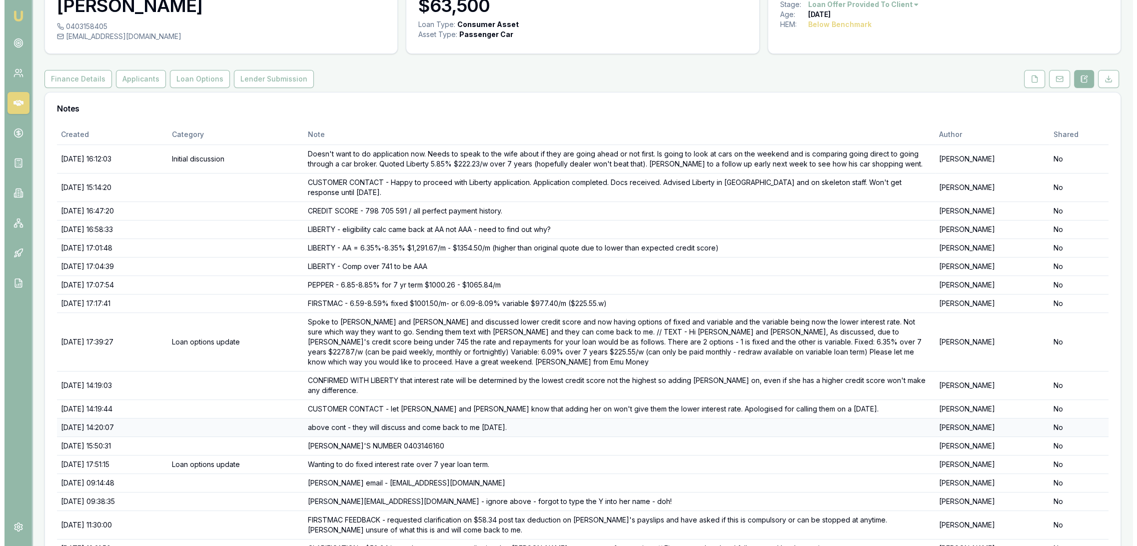
scroll to position [153, 0]
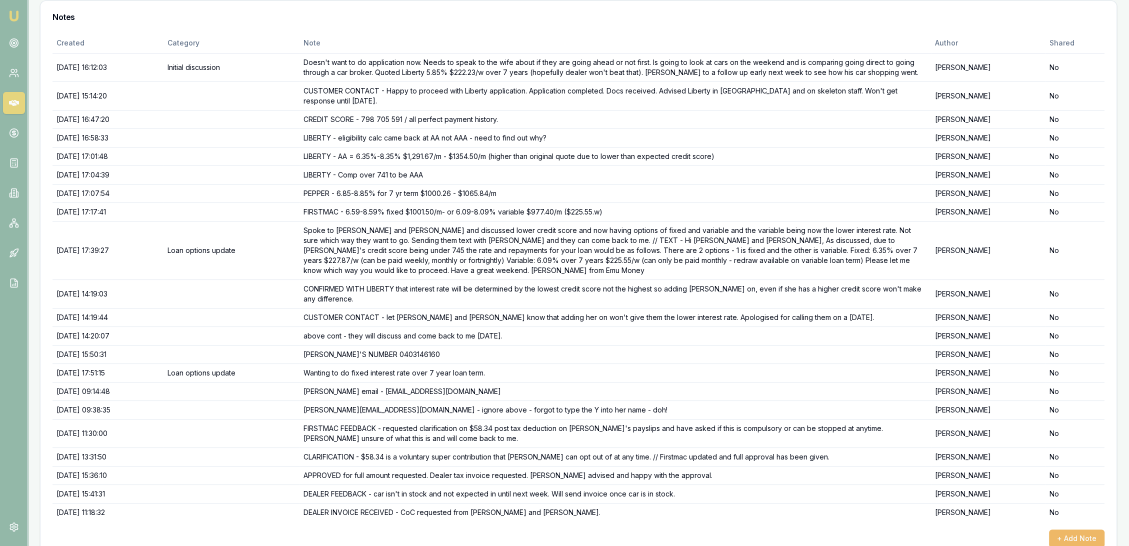
click at [1075, 529] on button "+ Add Note" at bounding box center [1076, 538] width 55 height 18
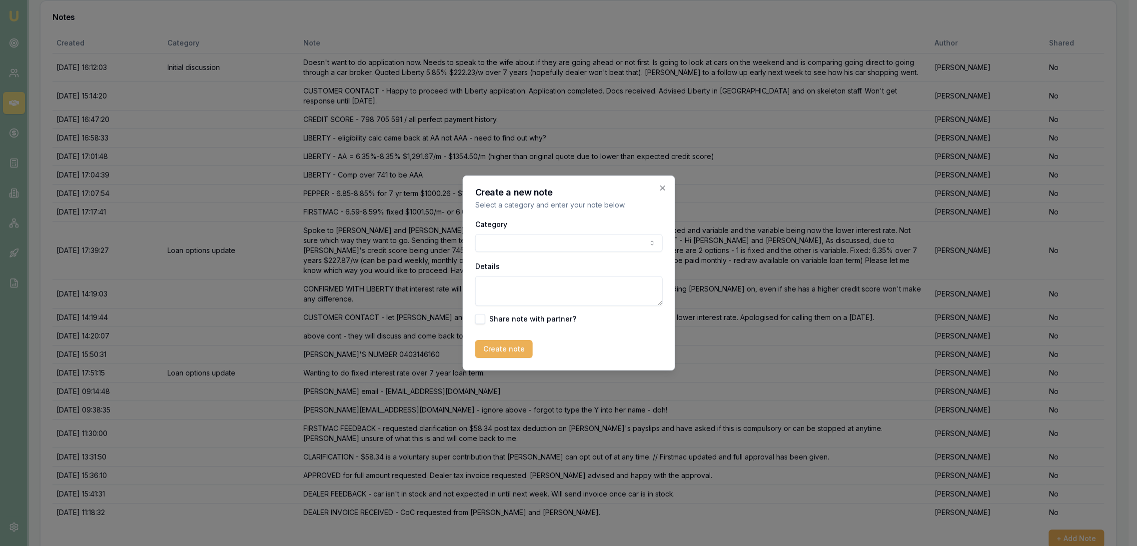
click at [540, 291] on textarea "Details" at bounding box center [568, 291] width 187 height 30
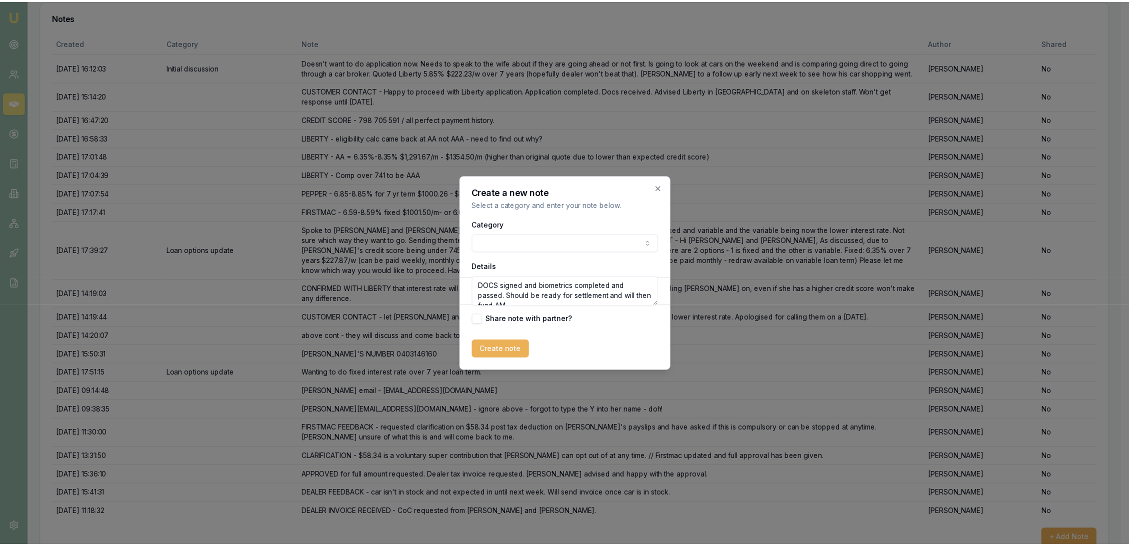
scroll to position [4, 0]
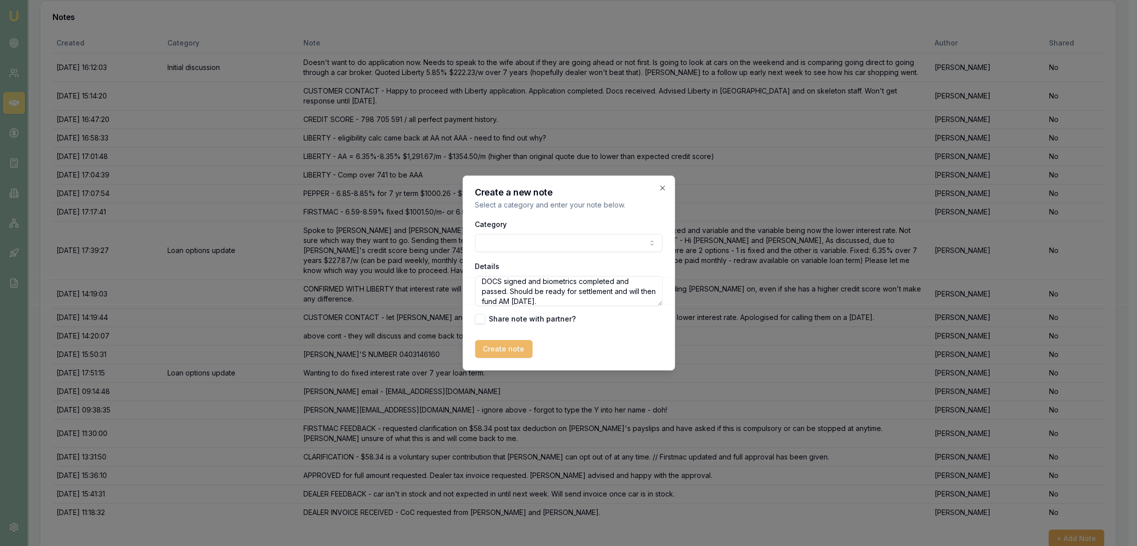
type textarea "DOCS signed and biometrics completed and passed. Should be ready for settlement…"
click at [516, 349] on button "Create note" at bounding box center [503, 349] width 57 height 18
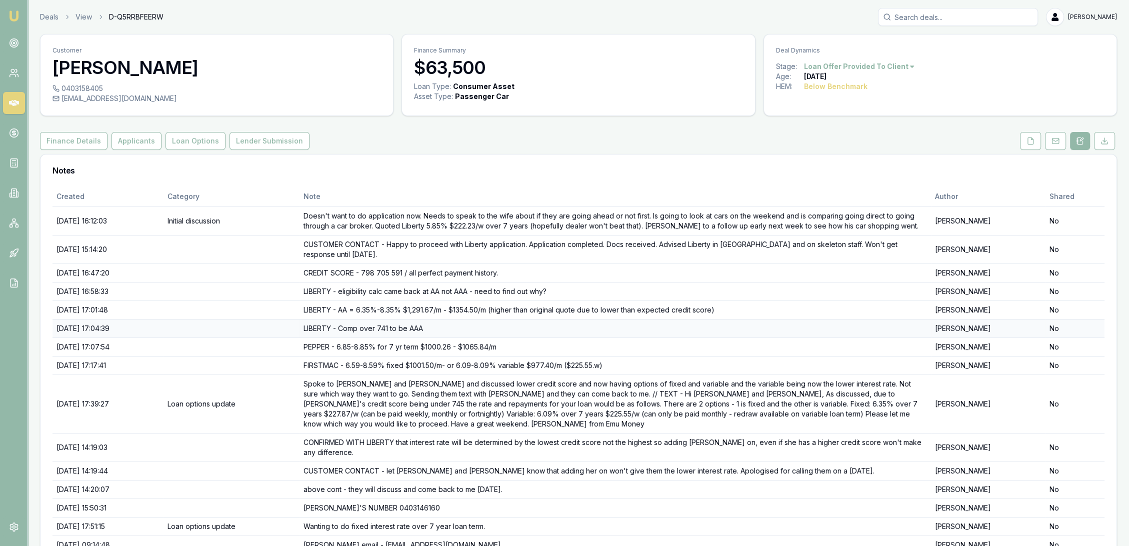
scroll to position [0, 0]
drag, startPoint x: 1038, startPoint y: 144, endPoint x: 1026, endPoint y: 147, distance: 12.4
click at [1038, 144] on button at bounding box center [1030, 141] width 21 height 18
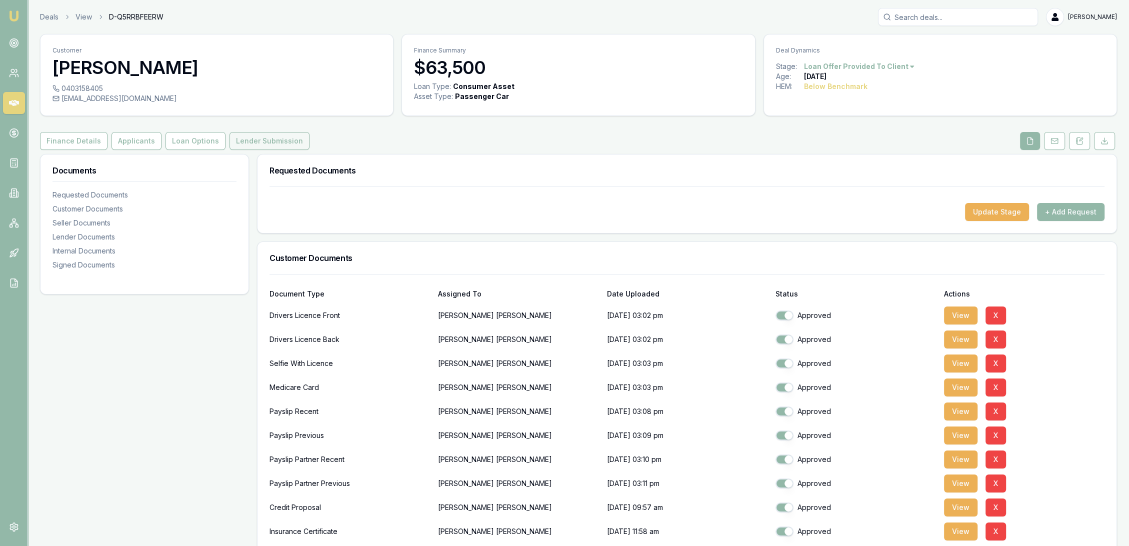
click at [244, 140] on button "Lender Submission" at bounding box center [269, 141] width 80 height 18
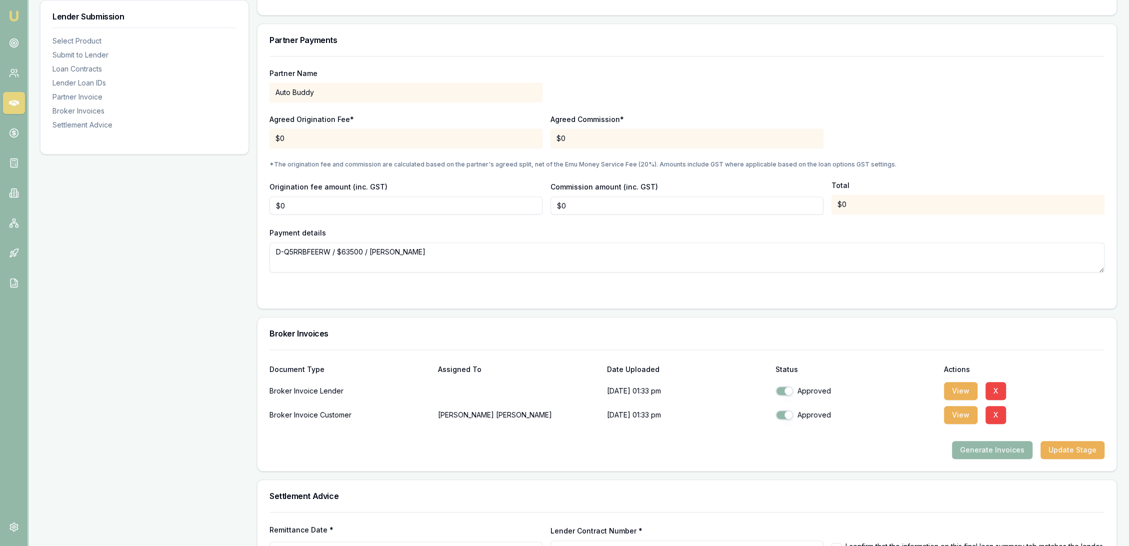
scroll to position [986, 0]
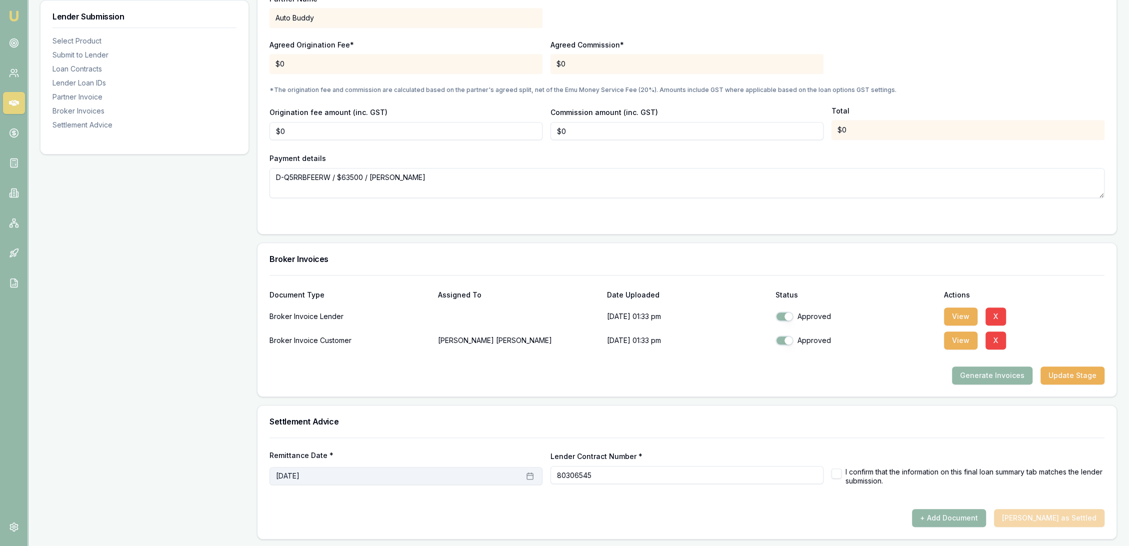
click at [528, 472] on icon "button" at bounding box center [528, 472] width 0 height 1
click at [345, 386] on td "9" at bounding box center [348, 389] width 16 height 16
click at [331, 387] on button "8" at bounding box center [332, 389] width 16 height 16
click at [816, 381] on div "Generate Invoices Update Stage" at bounding box center [686, 375] width 835 height 18
click at [1092, 376] on button "Update Stage" at bounding box center [1072, 375] width 64 height 18
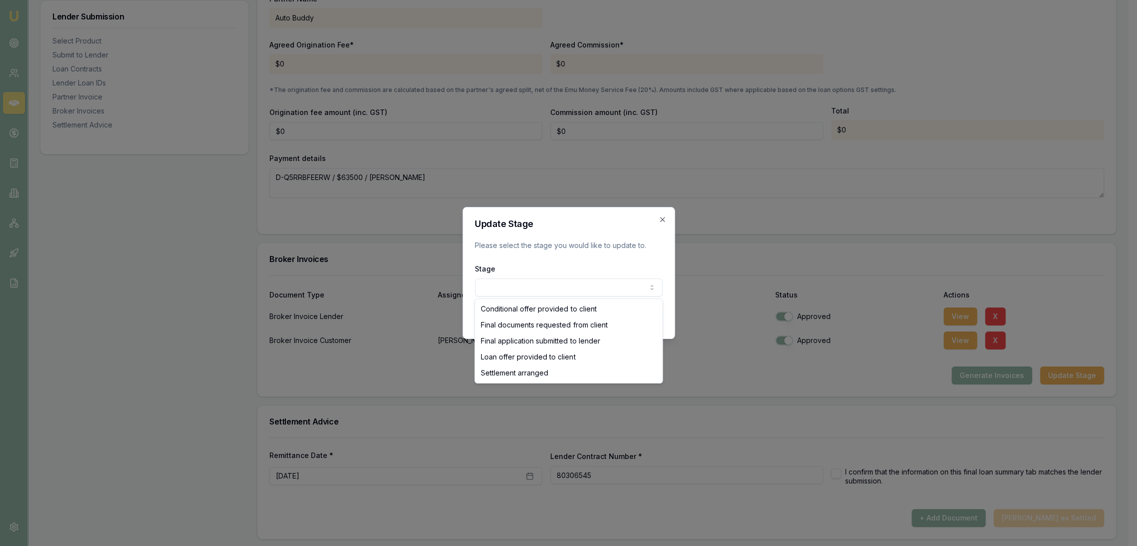
select select "SETTLEMENT_ARRANGED"
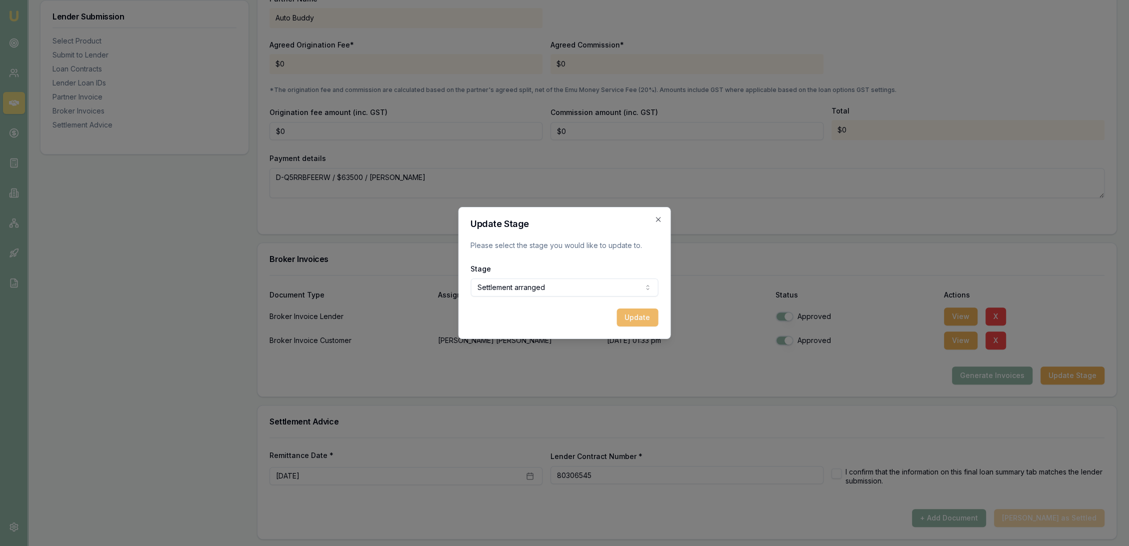
click at [636, 315] on button "Update" at bounding box center [637, 317] width 41 height 18
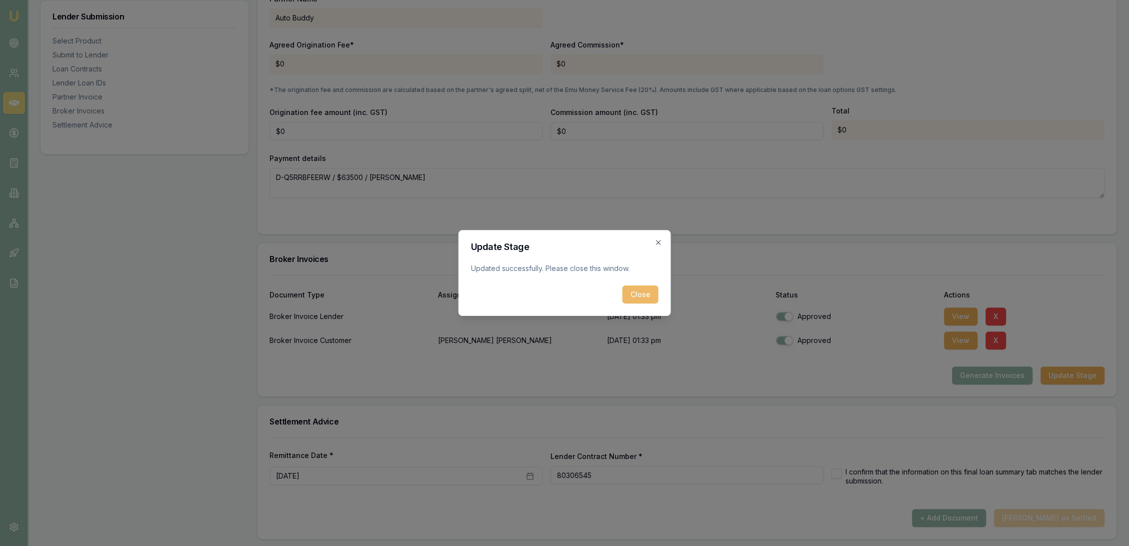
click at [636, 294] on button "Close" at bounding box center [640, 294] width 36 height 18
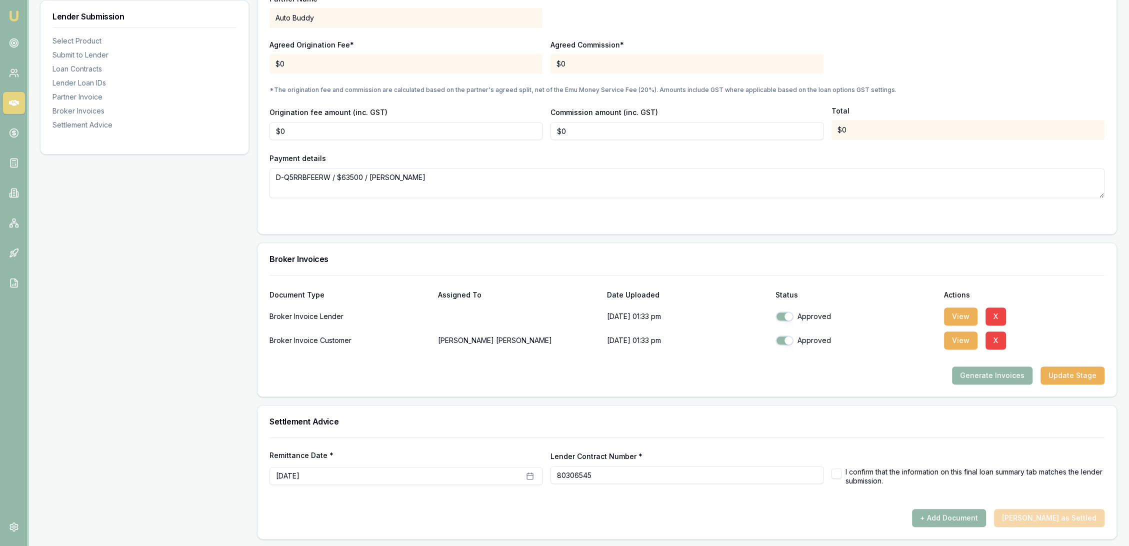
drag, startPoint x: 15, startPoint y: 17, endPoint x: 33, endPoint y: 7, distance: 20.6
click at [15, 17] on img at bounding box center [14, 16] width 12 height 12
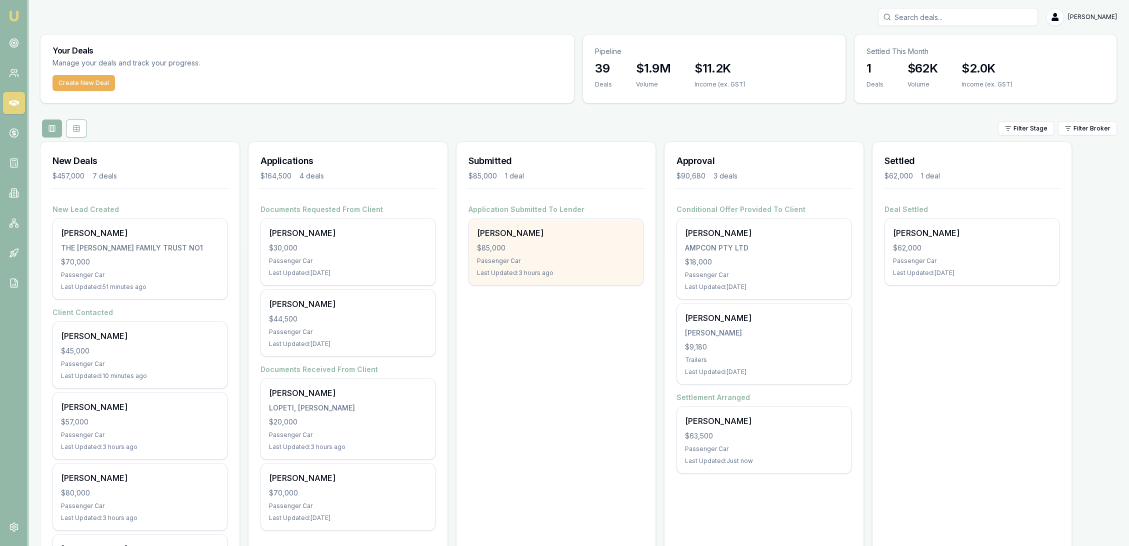
click at [532, 261] on div "Passenger Car" at bounding box center [556, 261] width 158 height 8
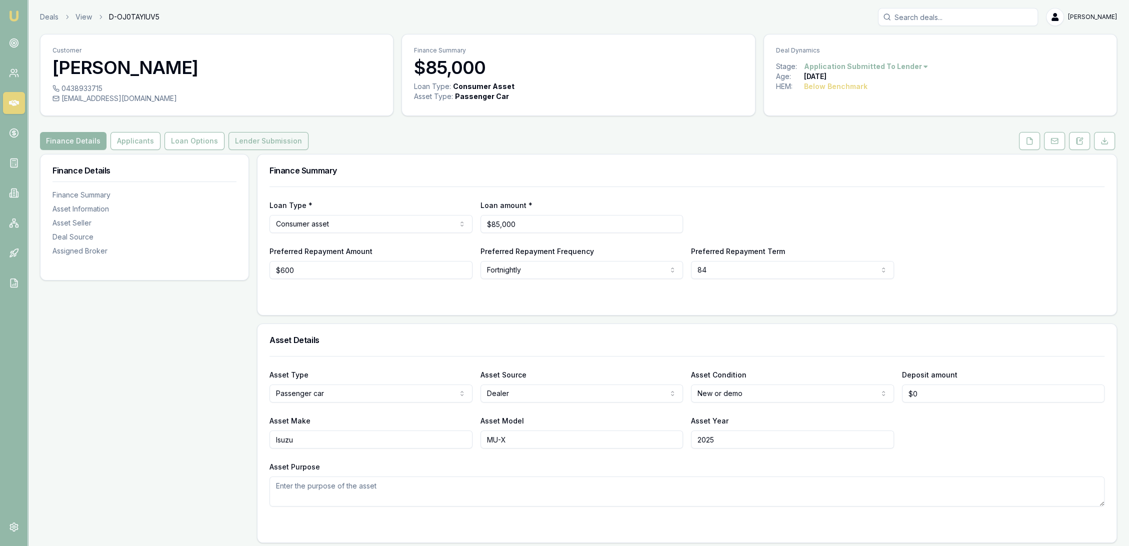
click at [263, 145] on button "Lender Submission" at bounding box center [268, 141] width 80 height 18
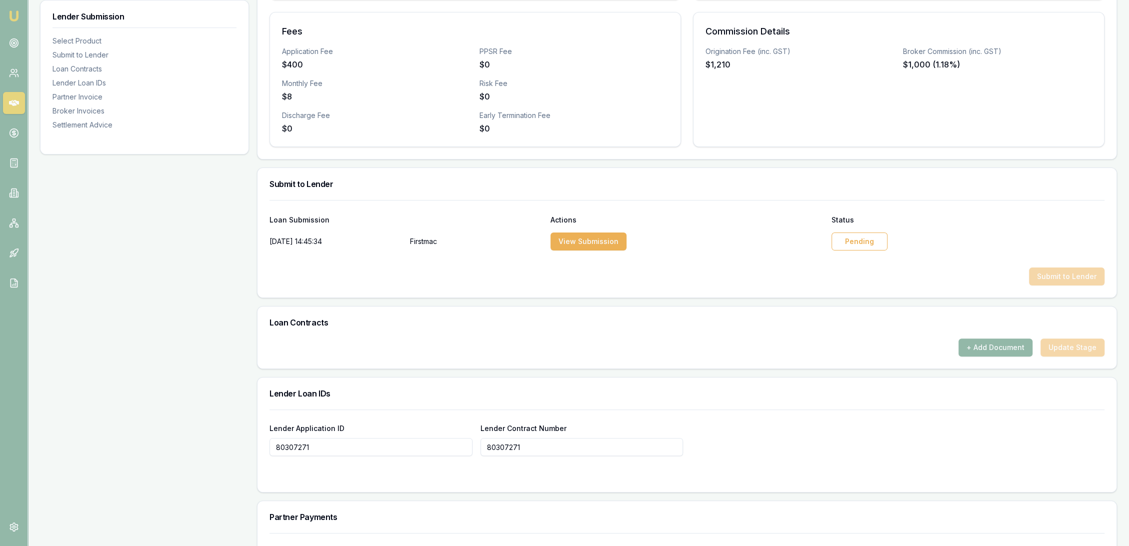
scroll to position [333, 0]
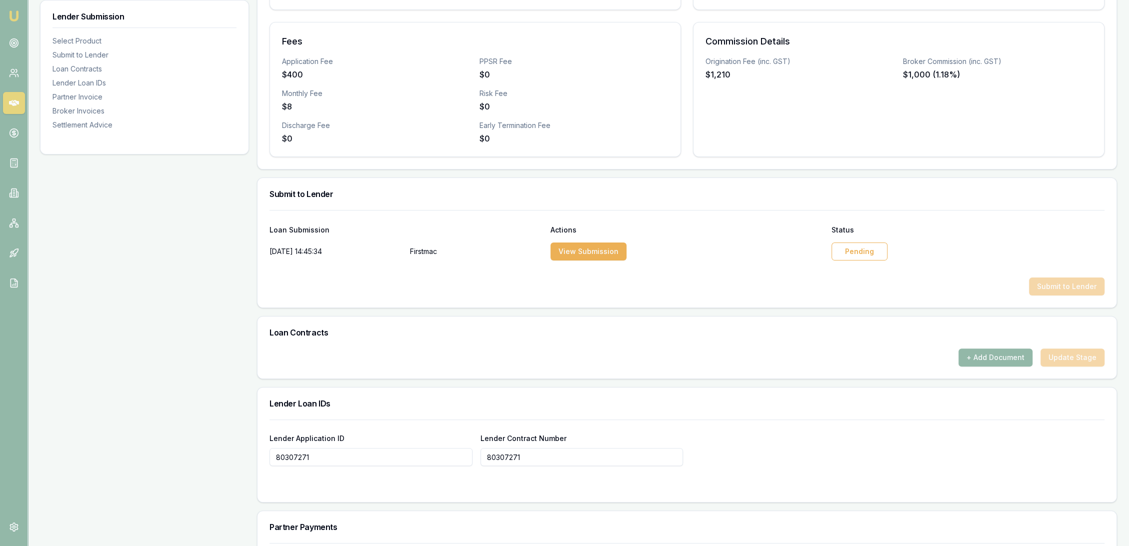
click at [873, 247] on div "Pending" at bounding box center [859, 251] width 56 height 18
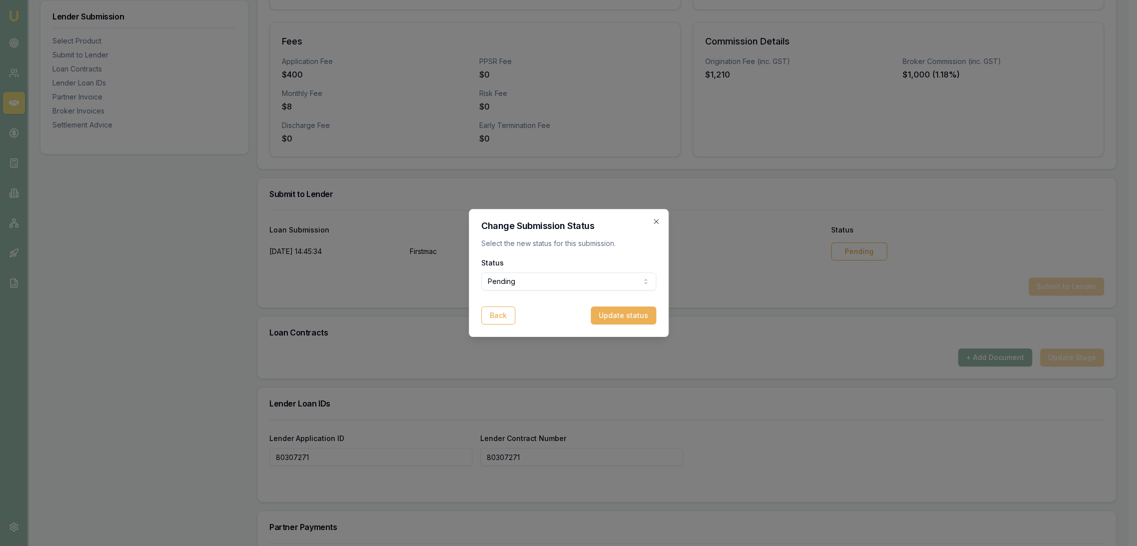
select select "APPROVED"
click at [620, 313] on button "Update status" at bounding box center [618, 315] width 65 height 18
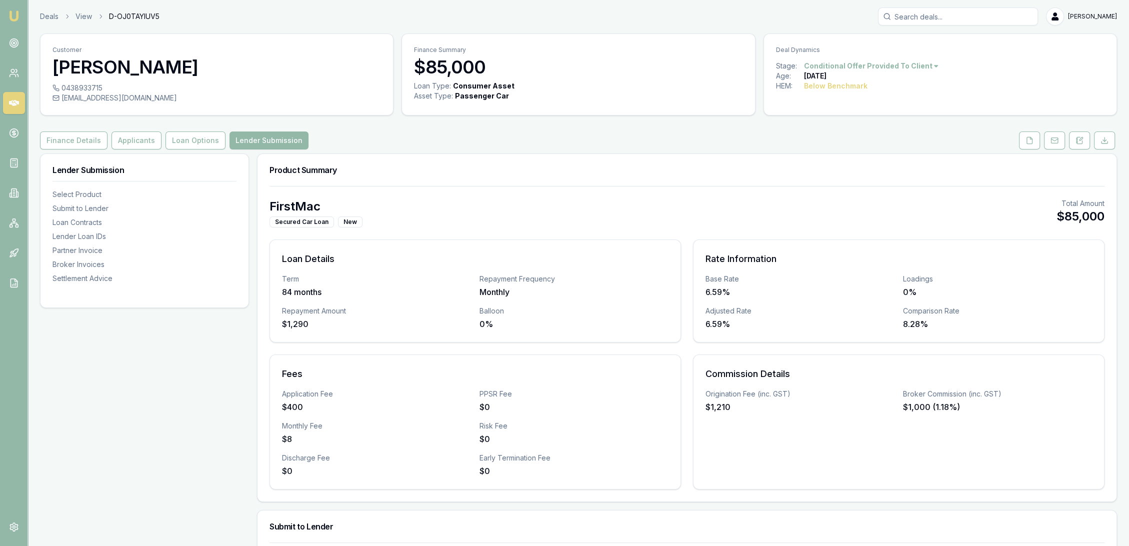
scroll to position [0, 0]
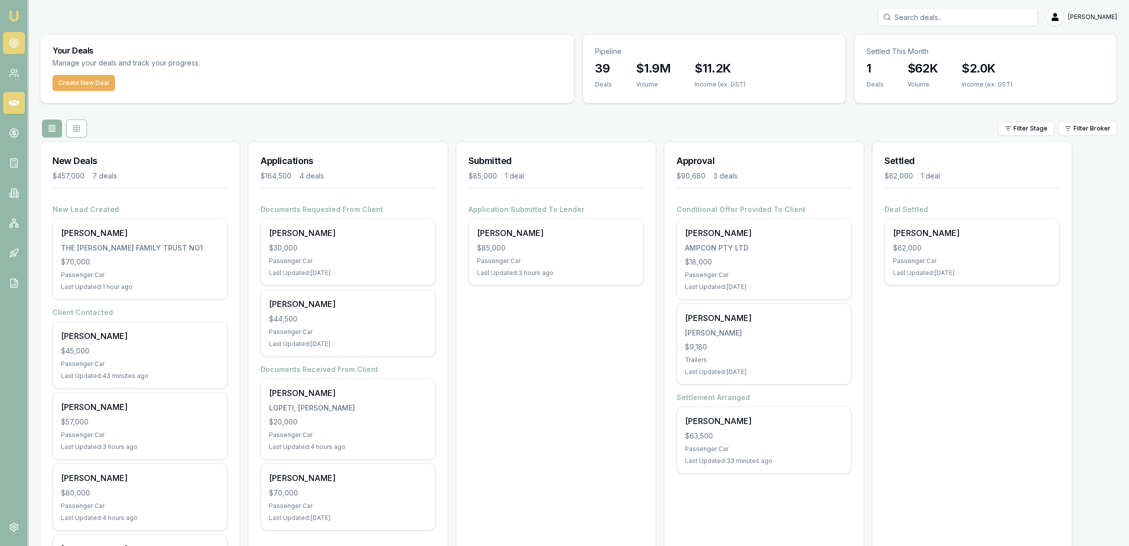
drag, startPoint x: 0, startPoint y: 0, endPoint x: 11, endPoint y: 46, distance: 47.4
click at [11, 46] on circle at bounding box center [13, 43] width 8 height 8
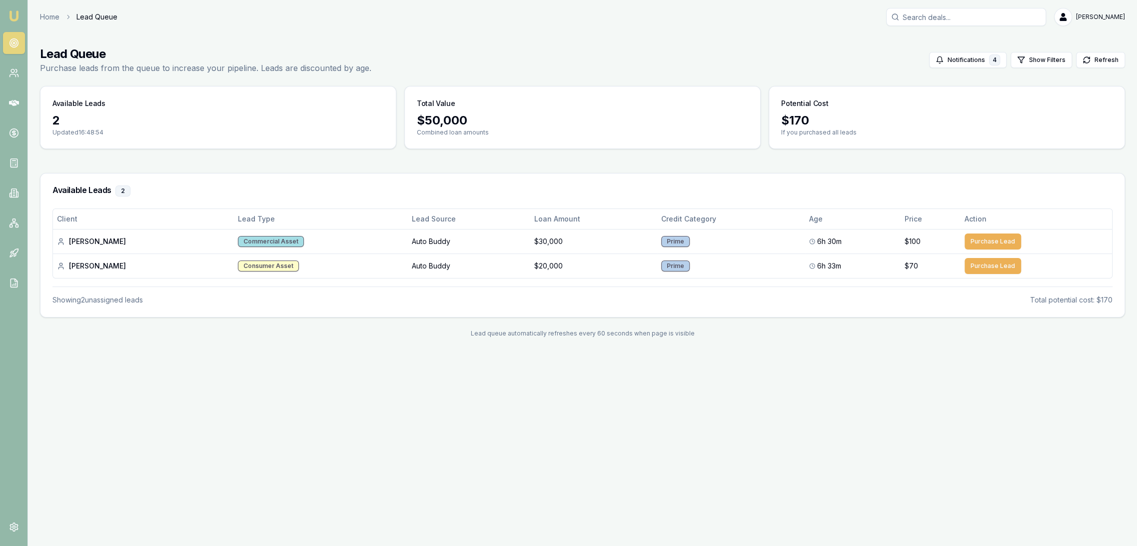
click at [12, 11] on img at bounding box center [14, 16] width 12 height 12
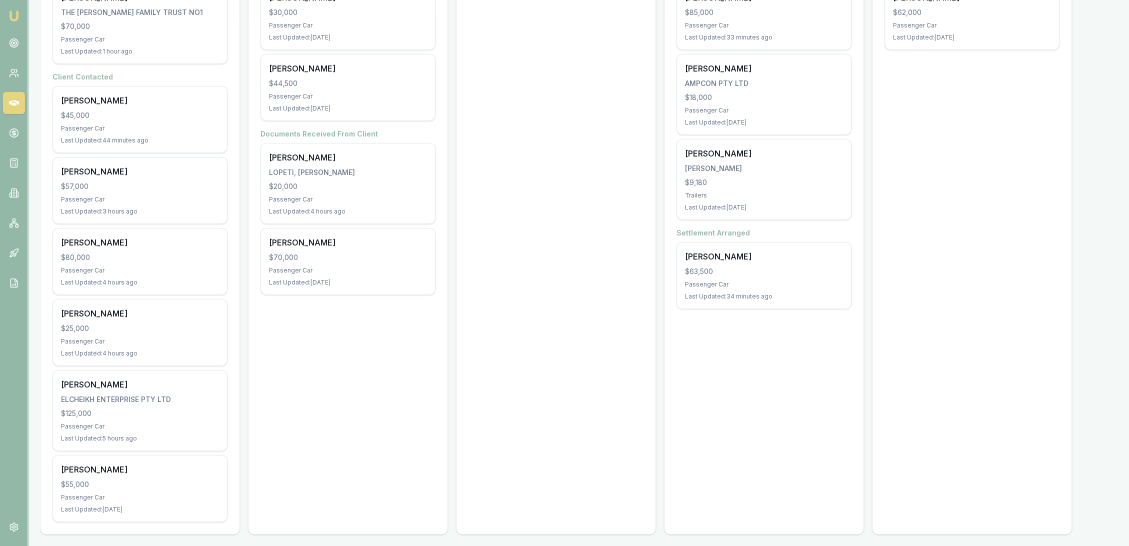
scroll to position [238, 0]
click at [14, 15] on img at bounding box center [14, 16] width 12 height 12
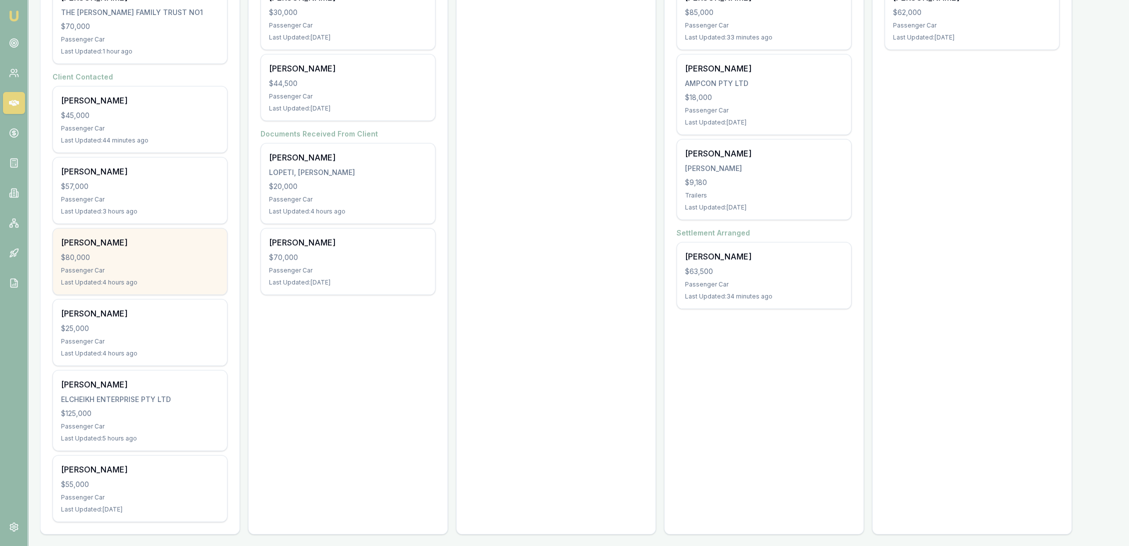
scroll to position [238, 0]
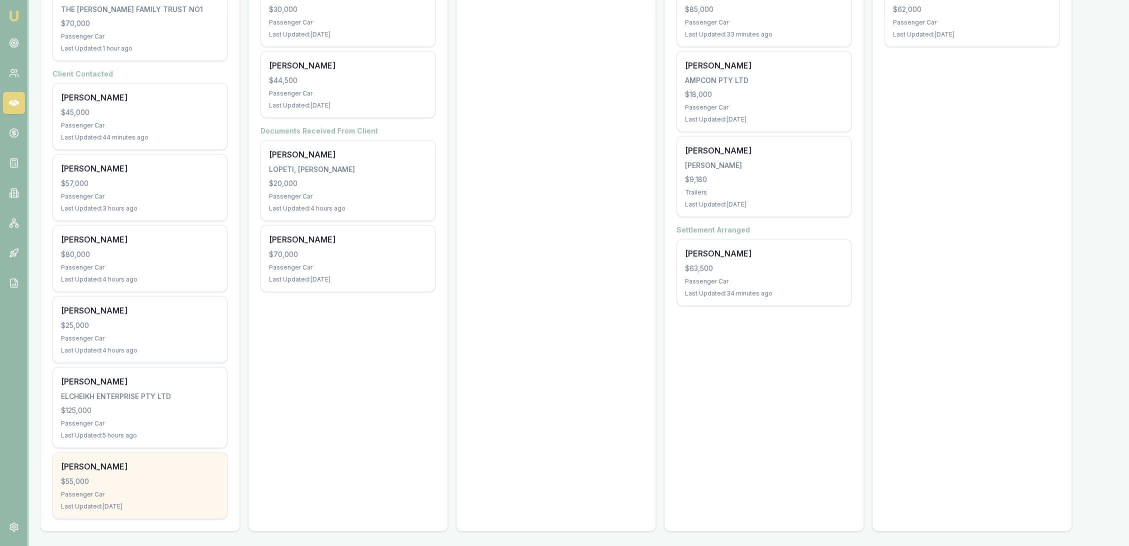
click at [142, 479] on div "$55,000" at bounding box center [140, 481] width 158 height 10
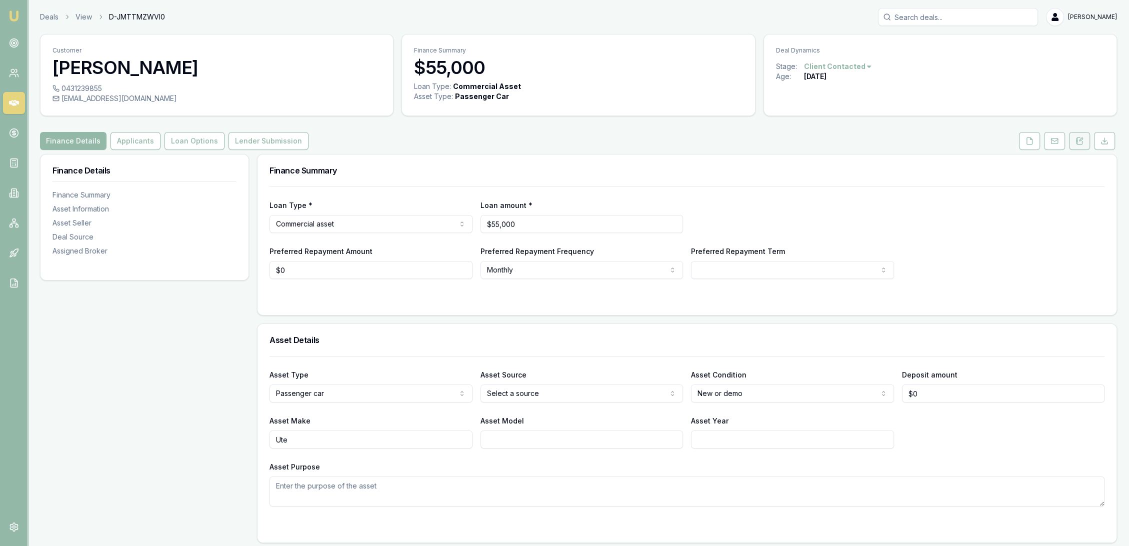
click at [1079, 141] on icon at bounding box center [1079, 141] width 8 height 8
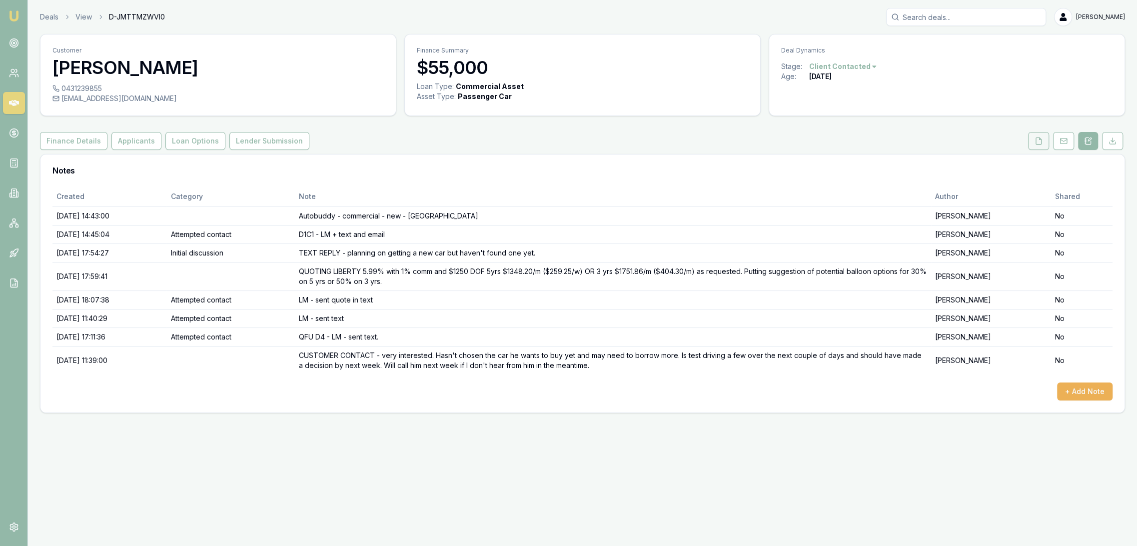
click at [1033, 146] on button at bounding box center [1038, 141] width 21 height 18
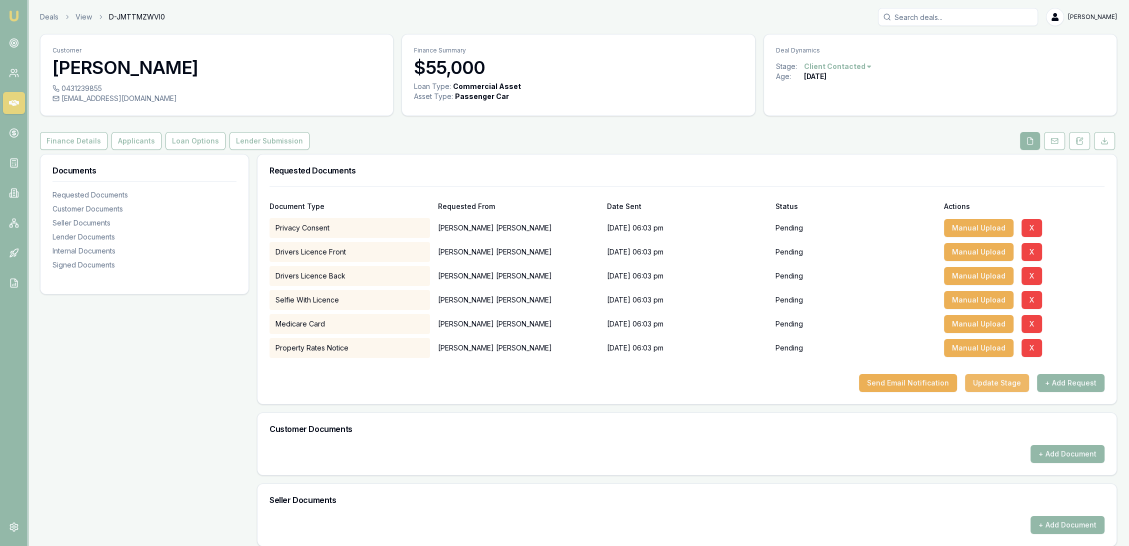
click at [1004, 379] on button "Update Stage" at bounding box center [997, 383] width 64 height 18
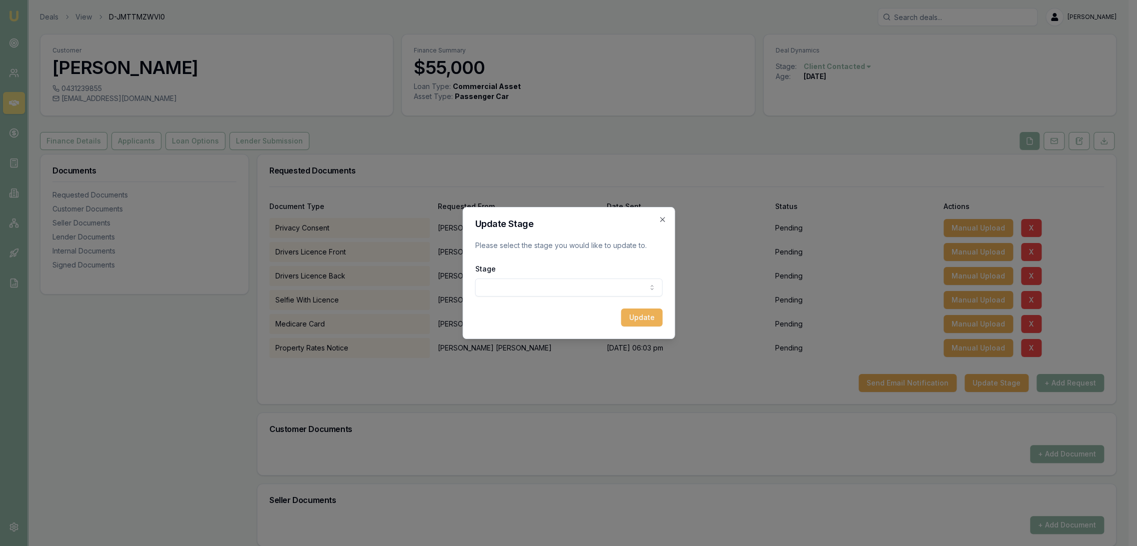
click at [558, 284] on body "Emu Broker Deals View D-JMTTMZWVI0 Robyn Adams Toggle Menu Customer Aaron Sykes…" at bounding box center [564, 273] width 1129 height 546
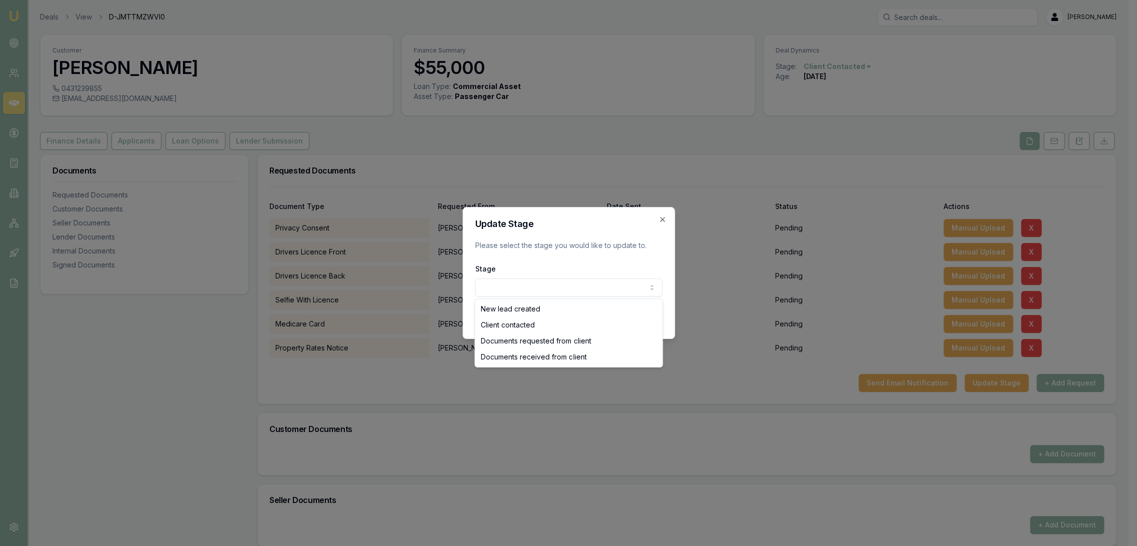
select select "CLIENT_CONTACTED"
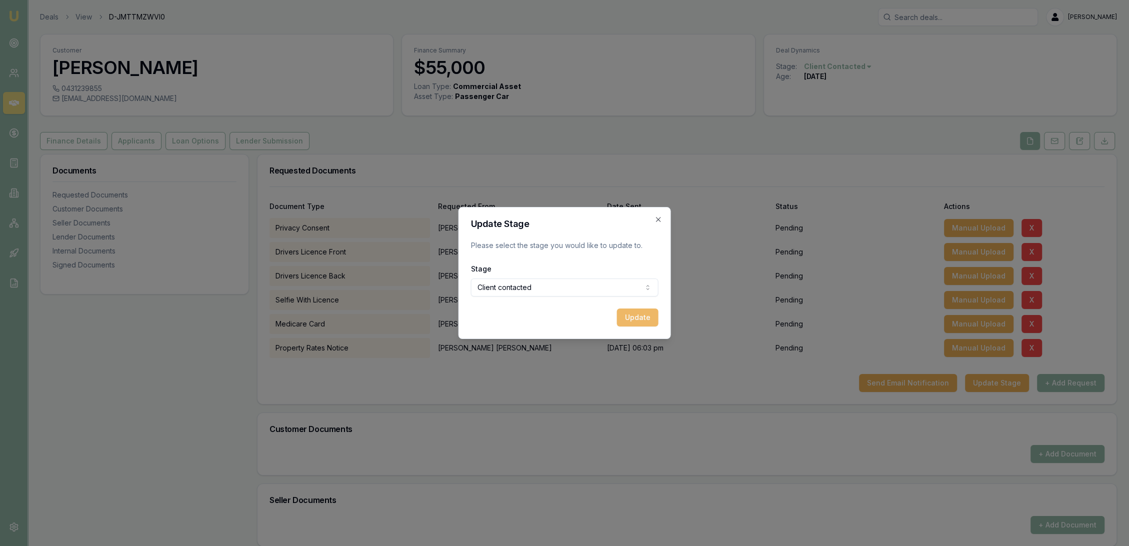
click at [640, 316] on button "Update" at bounding box center [637, 317] width 41 height 18
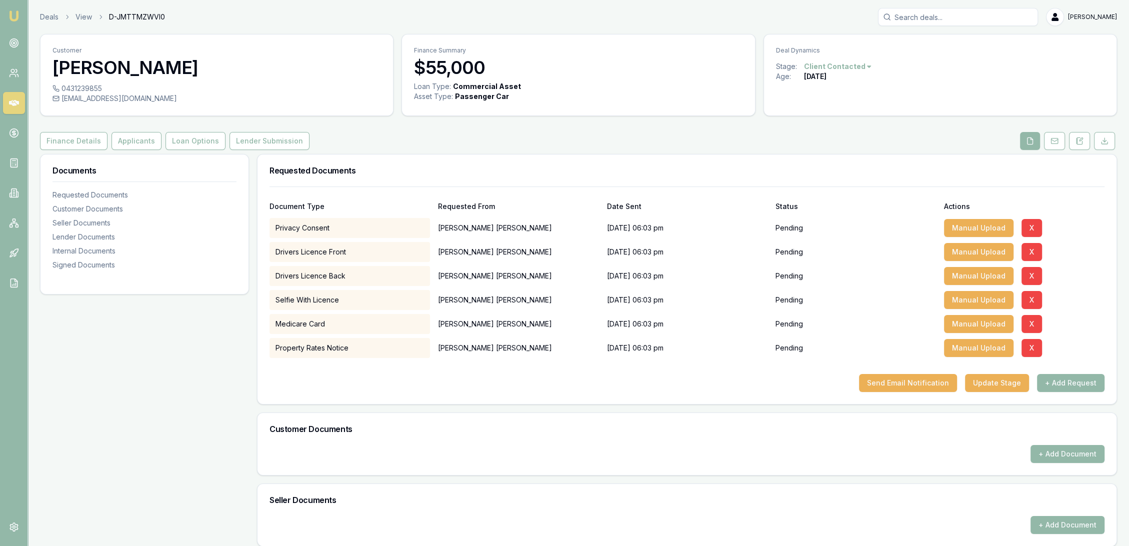
drag, startPoint x: 10, startPoint y: 18, endPoint x: 23, endPoint y: 16, distance: 13.2
click at [13, 17] on img at bounding box center [14, 16] width 12 height 12
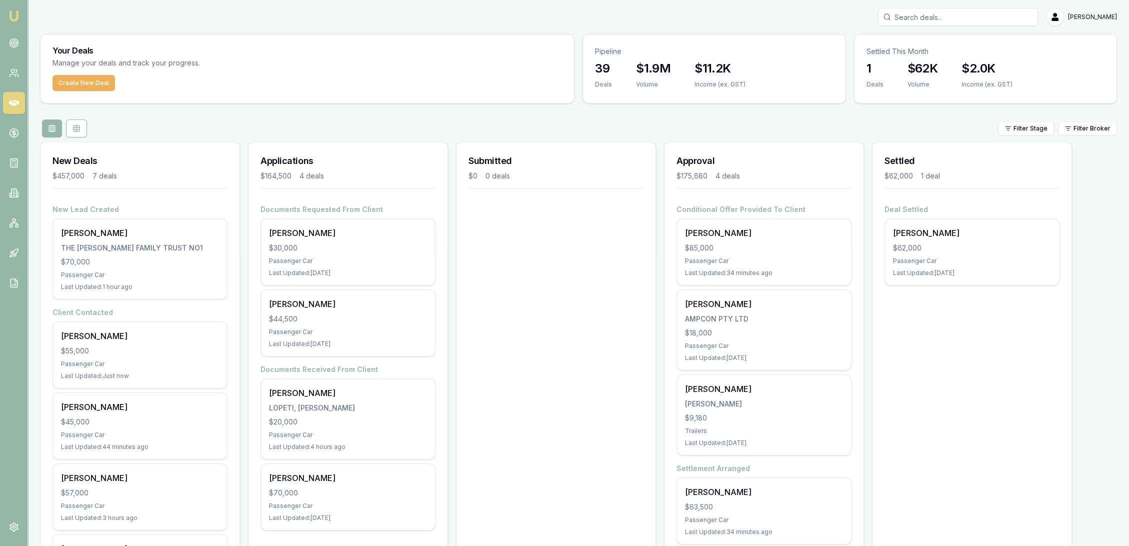
click at [941, 15] on input "Search deals" at bounding box center [958, 17] width 160 height 18
type input "jessee brook"
click at [911, 67] on p "jessee.brook99@gmail.com" at bounding box center [957, 68] width 151 height 20
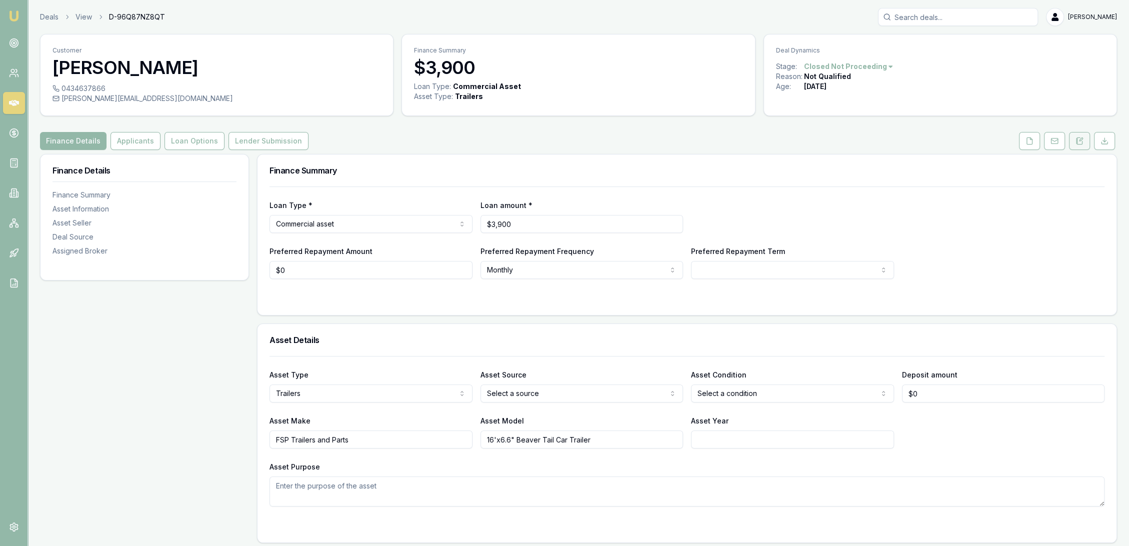
click at [1085, 140] on button at bounding box center [1079, 141] width 21 height 18
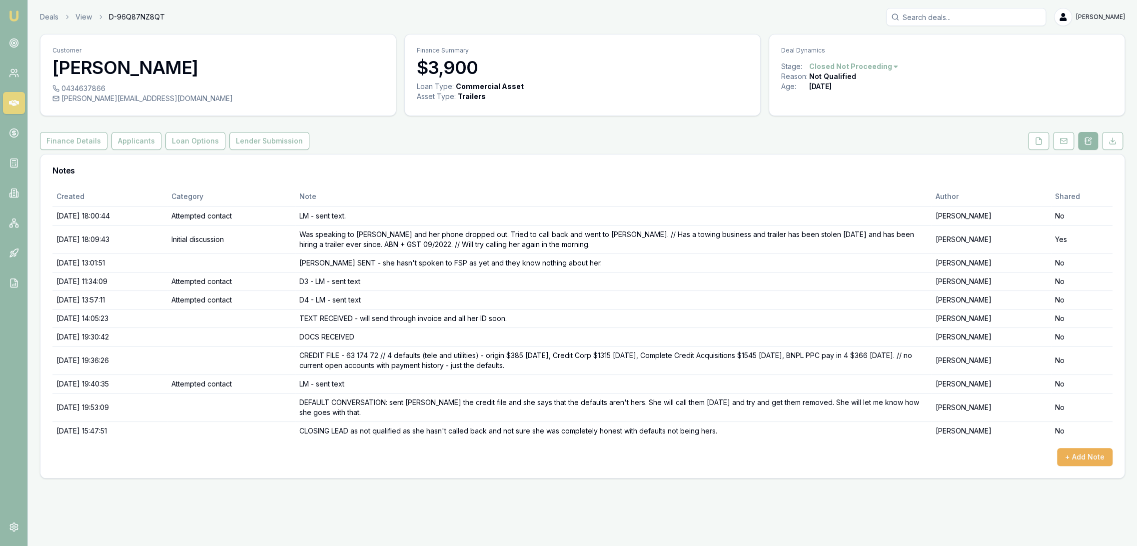
click at [6, 13] on link "Emu Broker" at bounding box center [14, 16] width 16 height 16
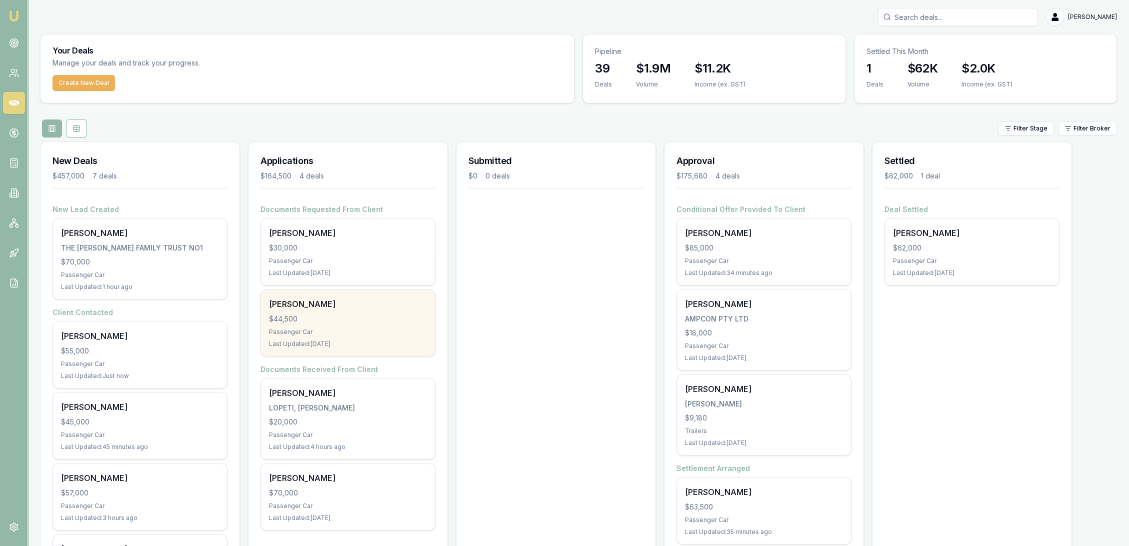
click at [356, 314] on div "$44,500" at bounding box center [348, 319] width 158 height 10
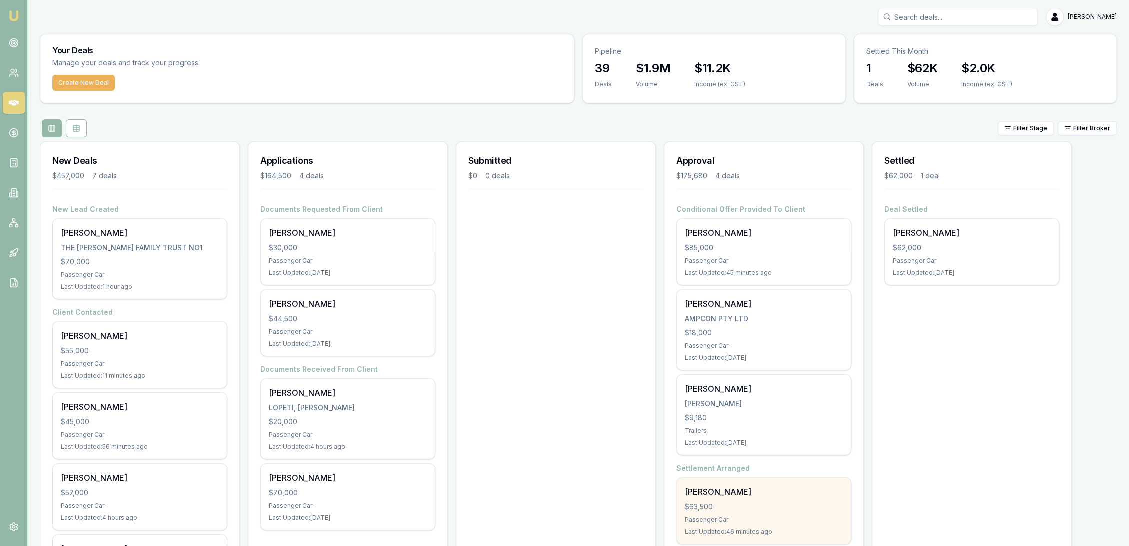
click at [767, 493] on div "[PERSON_NAME]" at bounding box center [764, 492] width 158 height 12
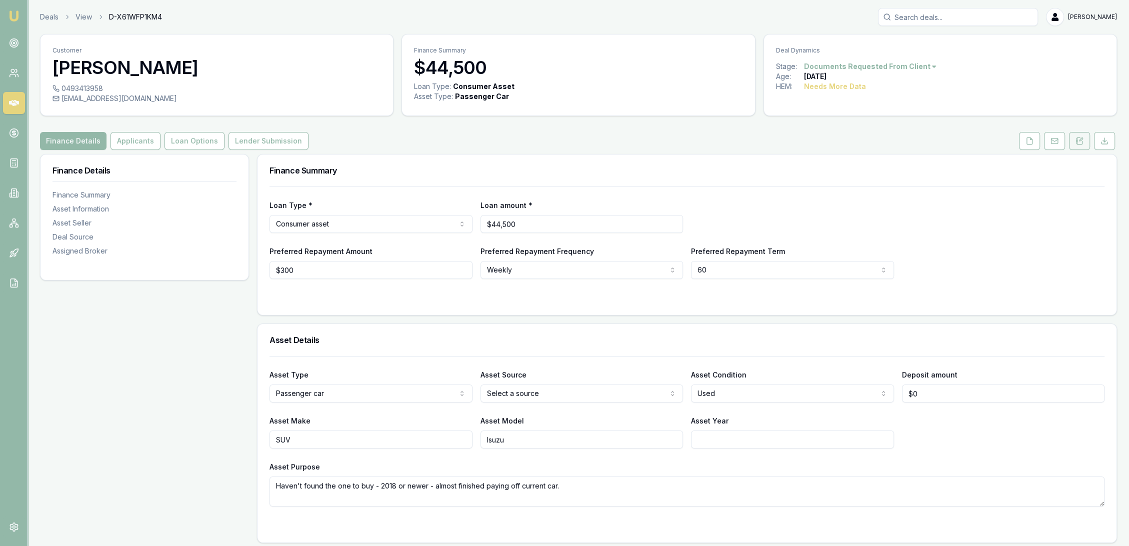
click at [1080, 139] on icon at bounding box center [1079, 141] width 8 height 8
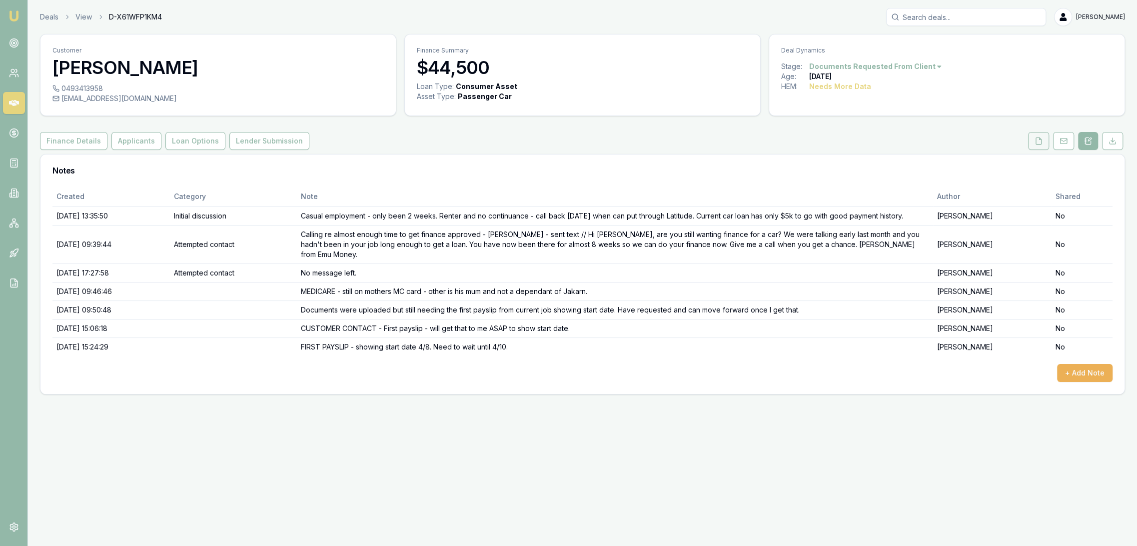
click at [1038, 142] on icon at bounding box center [1039, 141] width 8 height 8
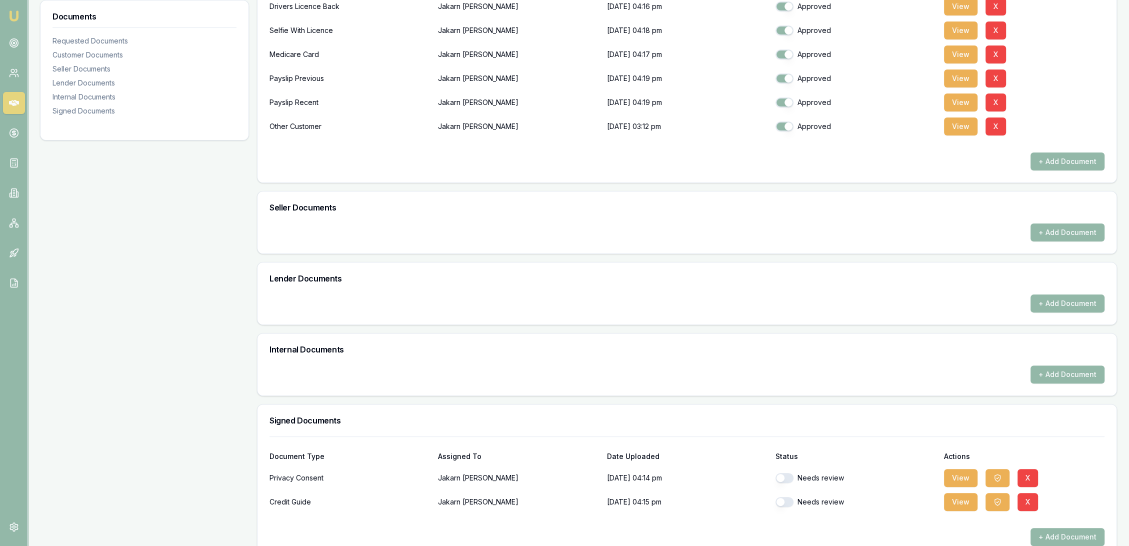
scroll to position [352, 0]
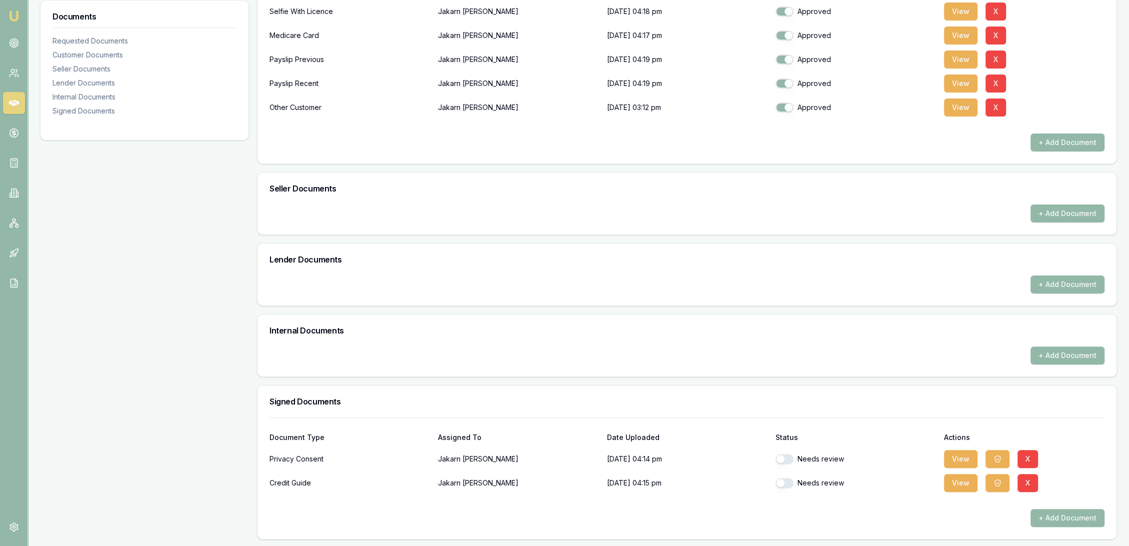
click at [788, 456] on button "button" at bounding box center [784, 459] width 18 height 10
checkbox input "true"
click at [791, 478] on button "button" at bounding box center [784, 483] width 18 height 10
checkbox input "true"
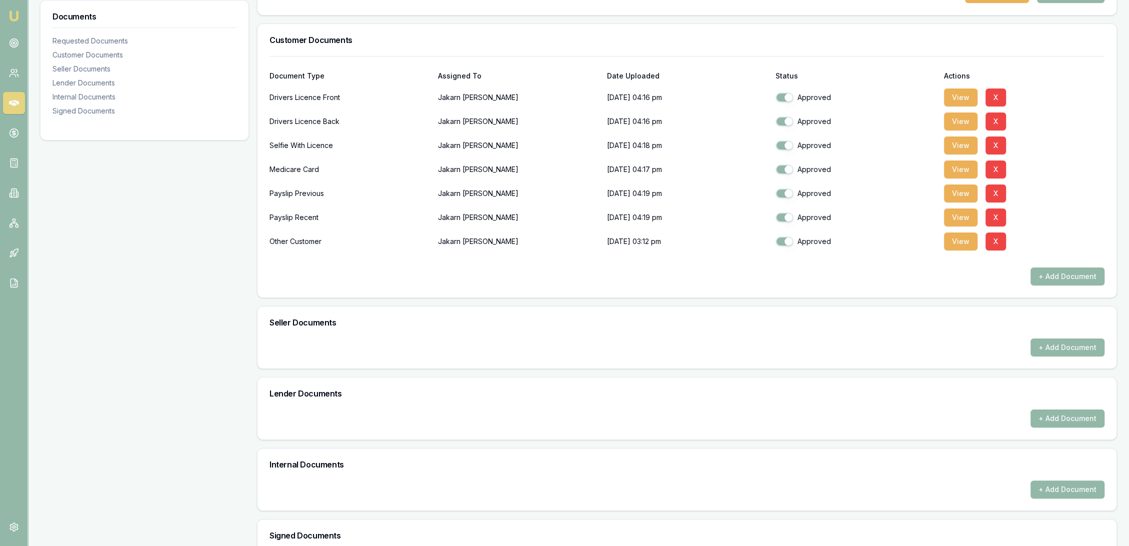
scroll to position [19, 0]
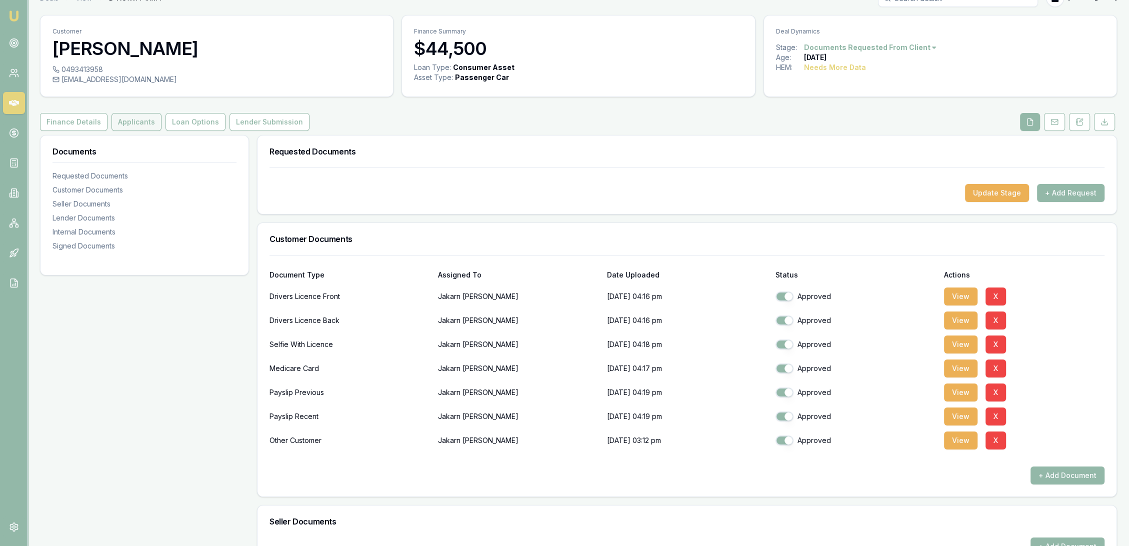
click at [123, 120] on button "Applicants" at bounding box center [136, 122] width 50 height 18
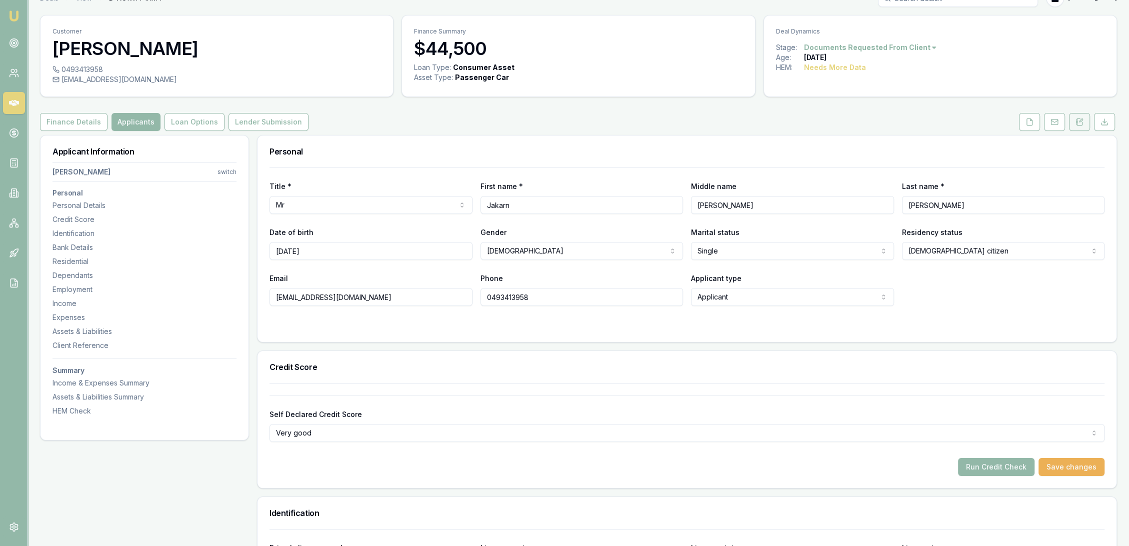
click at [1084, 123] on button at bounding box center [1079, 122] width 21 height 18
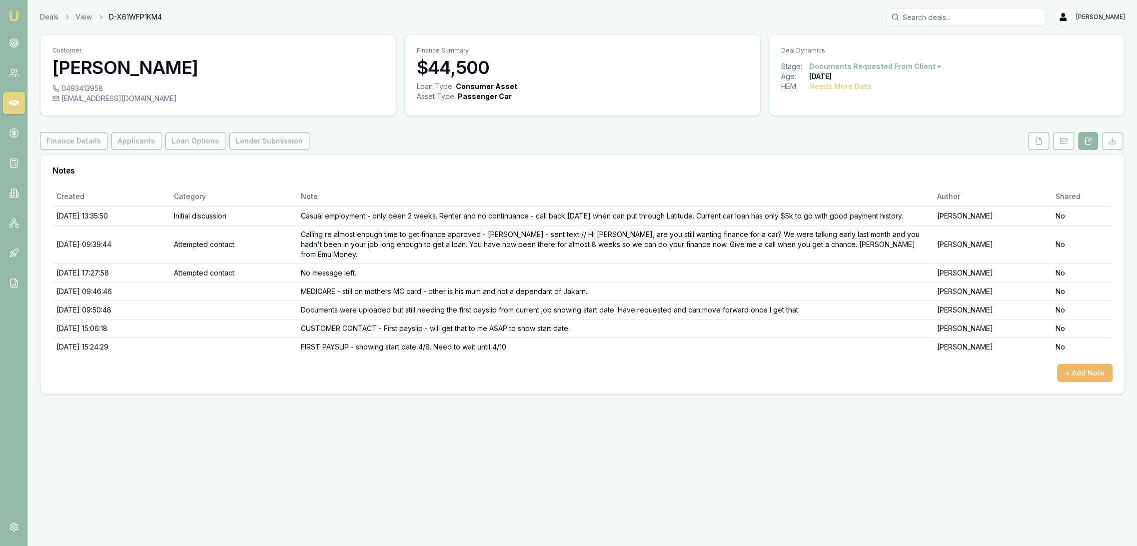
click at [1081, 364] on button "+ Add Note" at bounding box center [1084, 373] width 55 height 18
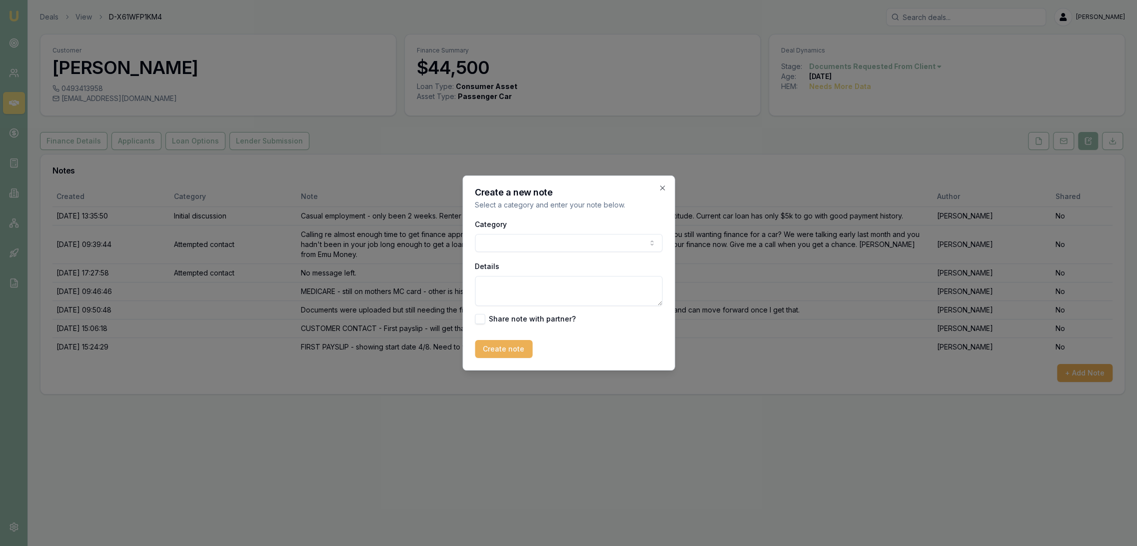
drag, startPoint x: 522, startPoint y: 291, endPoint x: 524, endPoint y: 283, distance: 8.9
click at [524, 287] on textarea "Details" at bounding box center [568, 291] width 187 height 30
type textarea "POTENTIAL 2 MONTH CASUAL LENDERS - Latitude, Azora"
click at [483, 350] on button "Create note" at bounding box center [503, 349] width 57 height 18
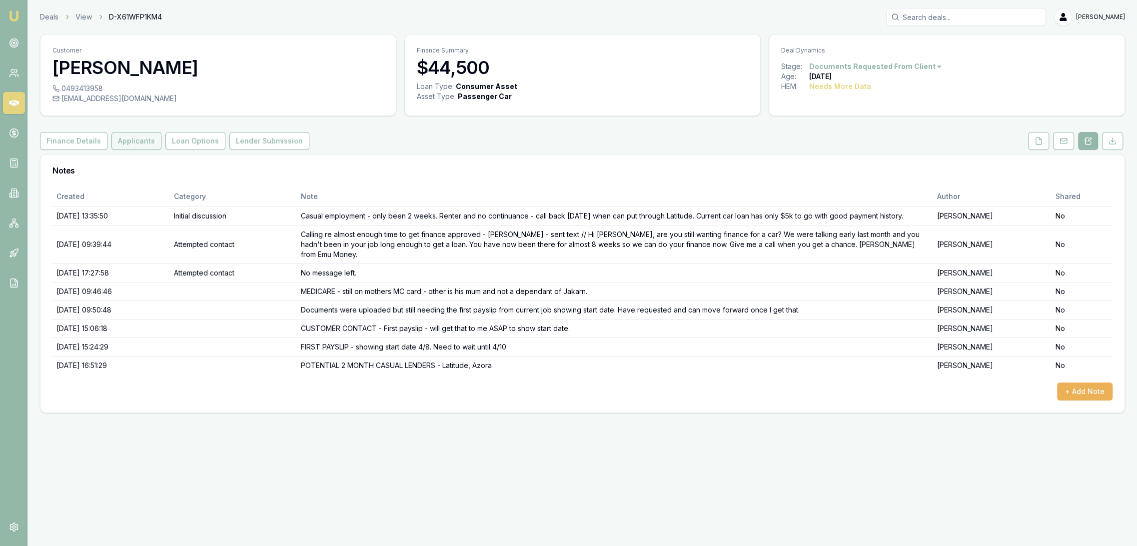
click at [133, 145] on button "Applicants" at bounding box center [136, 141] width 50 height 18
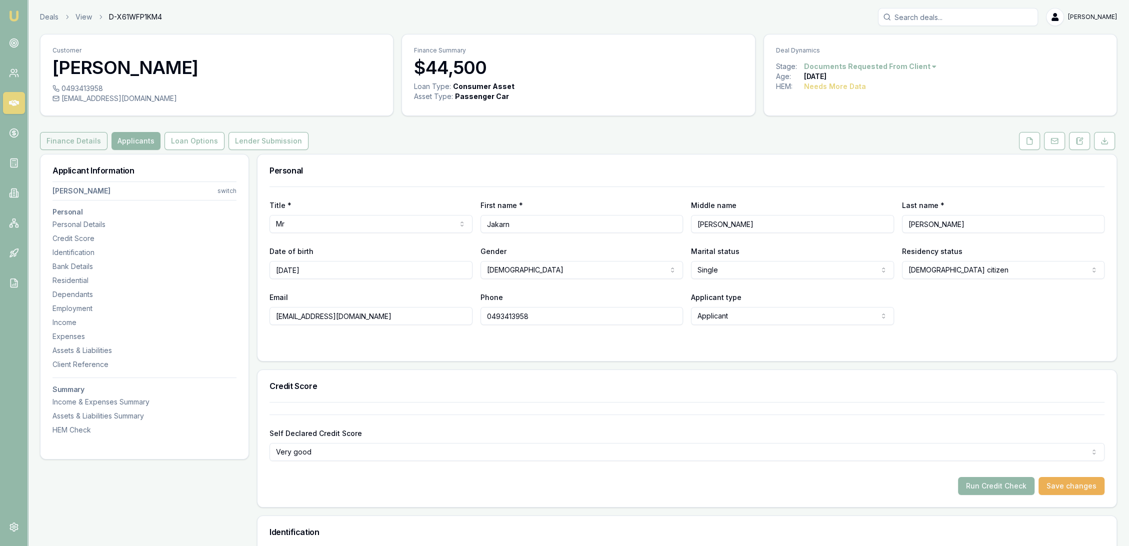
click at [82, 147] on button "Finance Details" at bounding box center [73, 141] width 67 height 18
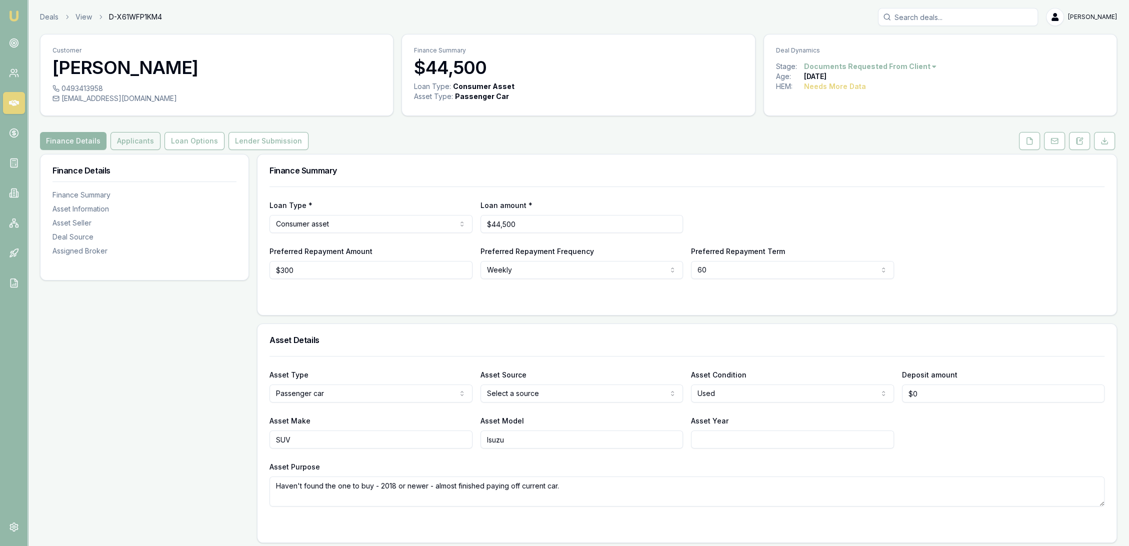
click at [139, 138] on button "Applicants" at bounding box center [135, 141] width 50 height 18
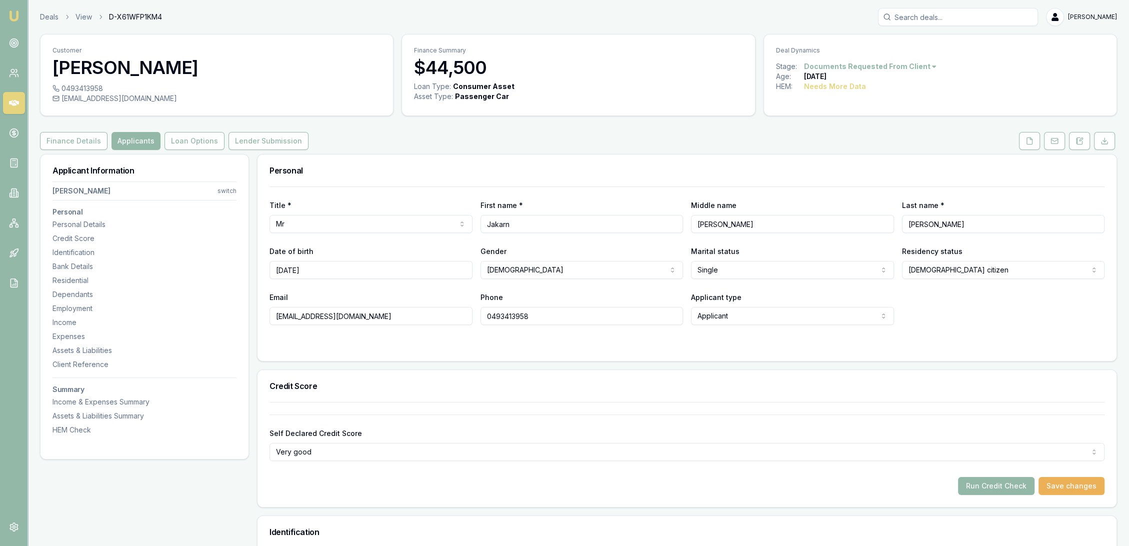
drag, startPoint x: 359, startPoint y: 315, endPoint x: 260, endPoint y: 317, distance: 99.5
click at [260, 317] on div "Title * Mr Mr Mrs Miss Ms Dr Prof First name * Jakarn Middle name Thomas Last n…" at bounding box center [686, 273] width 859 height 174
drag, startPoint x: 476, startPoint y: 317, endPoint x: 442, endPoint y: 317, distance: 33.5
click at [442, 317] on div "Email jakarn.j@gmail.com Phone 0493413958 Applicant type Applicant Applicant No…" at bounding box center [686, 308] width 835 height 34
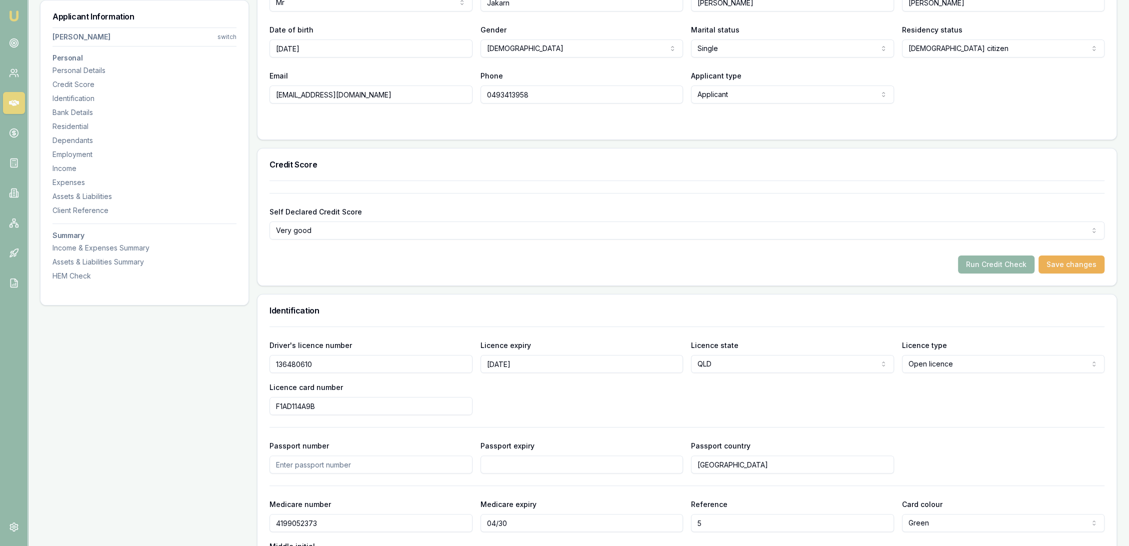
scroll to position [222, 0]
drag, startPoint x: 317, startPoint y: 360, endPoint x: 237, endPoint y: 360, distance: 80.0
drag, startPoint x: 344, startPoint y: 403, endPoint x: 242, endPoint y: 395, distance: 101.8
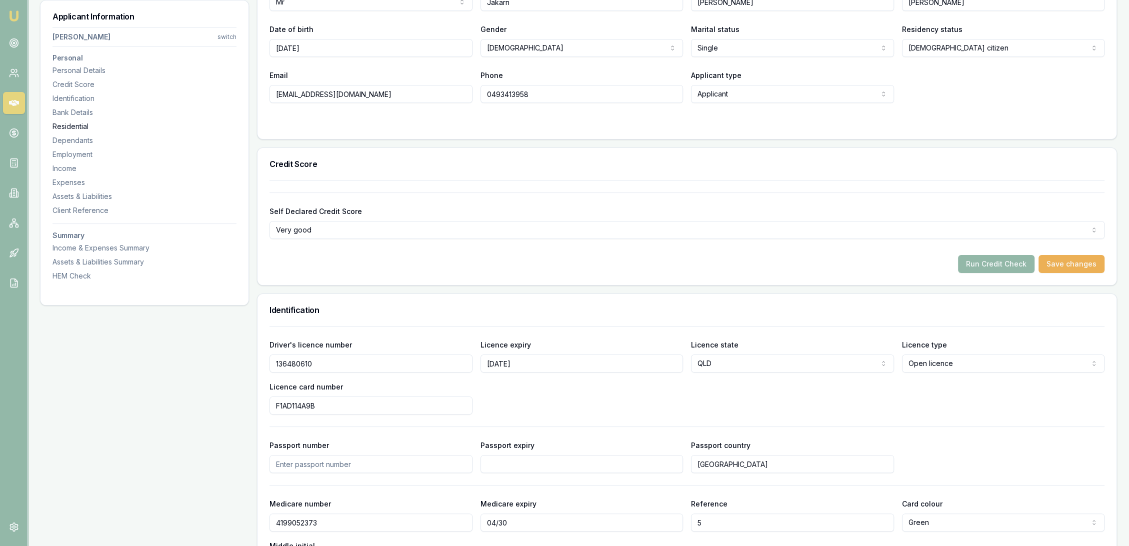
click at [70, 128] on div "Residential" at bounding box center [144, 126] width 184 height 10
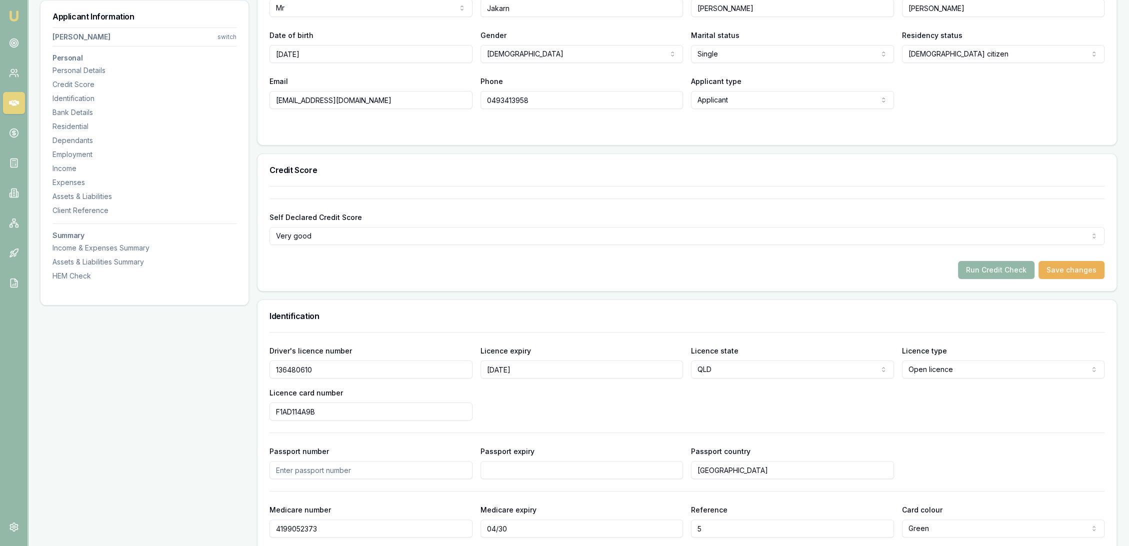
scroll to position [18, 0]
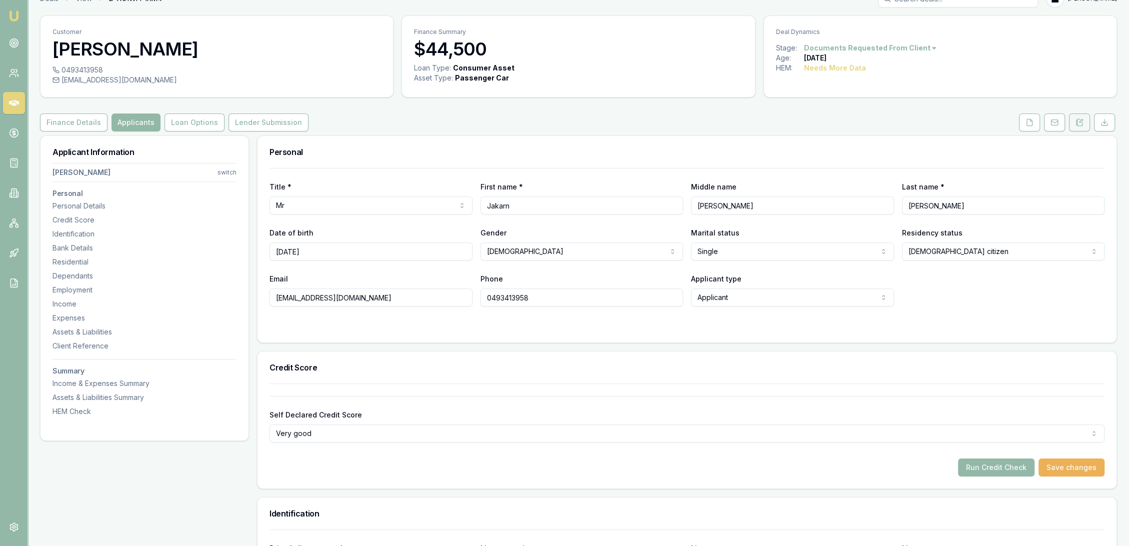
click at [1078, 120] on icon at bounding box center [1079, 122] width 8 height 8
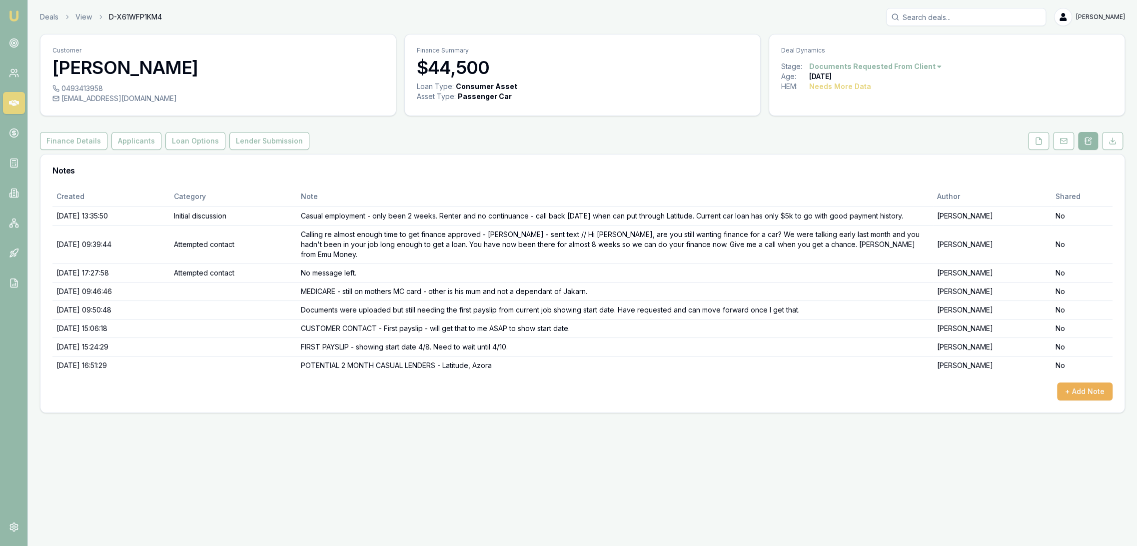
drag, startPoint x: 1106, startPoint y: 389, endPoint x: 1089, endPoint y: 383, distance: 17.7
click at [1106, 389] on div "Created Category Note Author Shared 04/08/2025, 13:35:50 Initial discussion Cas…" at bounding box center [582, 299] width 1084 height 226
click at [1089, 383] on button "+ Add Note" at bounding box center [1084, 391] width 55 height 18
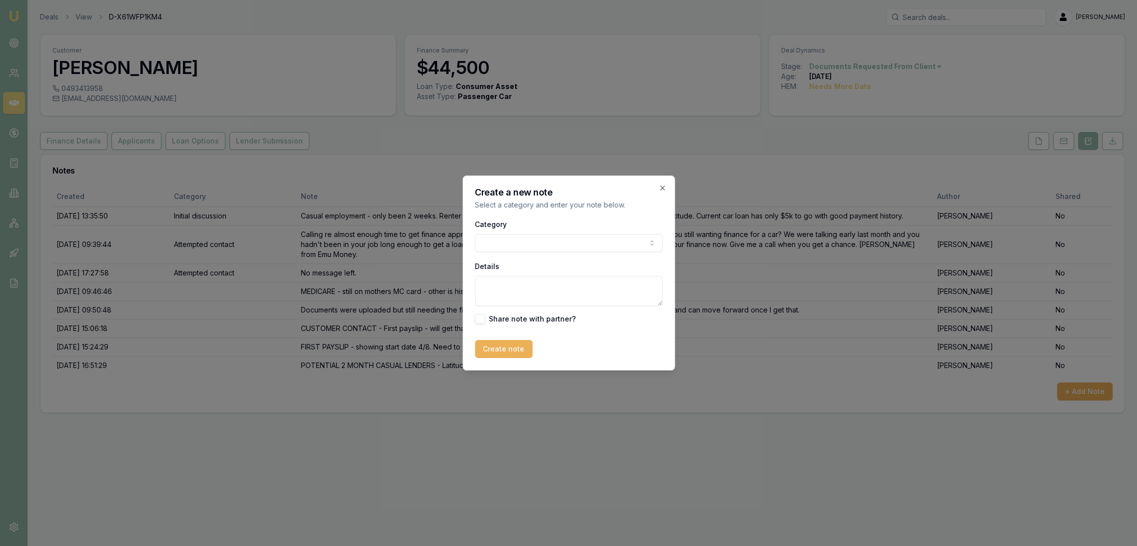
click at [539, 291] on textarea "Details" at bounding box center [568, 291] width 187 height 30
type textarea "LATITUDE - doesn't meet lending criteria."
click at [501, 344] on button "Create note" at bounding box center [503, 349] width 57 height 18
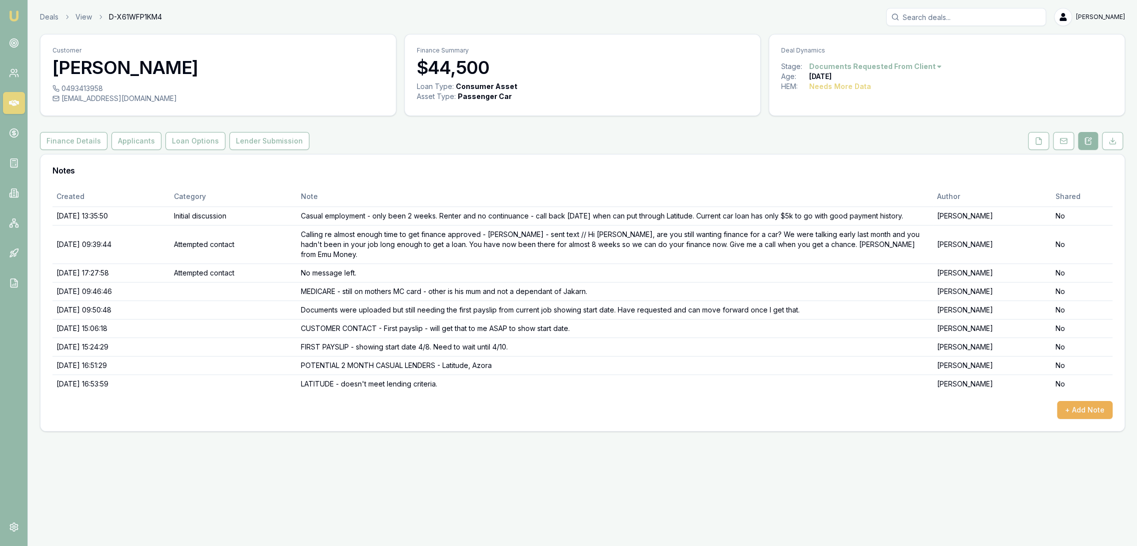
drag, startPoint x: 12, startPoint y: 14, endPoint x: 17, endPoint y: 9, distance: 6.7
click at [12, 14] on img at bounding box center [14, 16] width 12 height 12
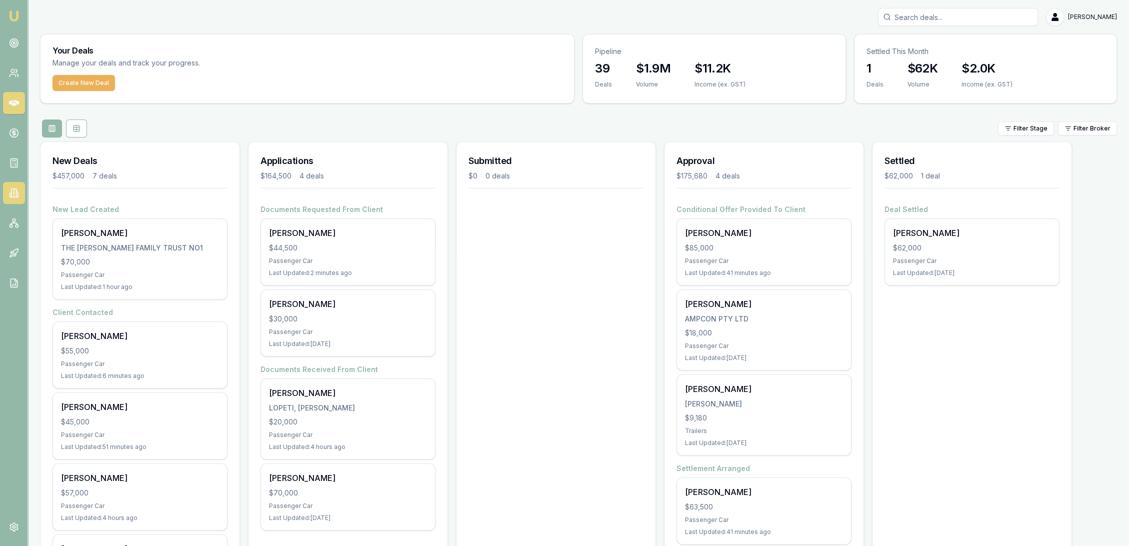
click at [12, 192] on icon at bounding box center [14, 193] width 10 height 10
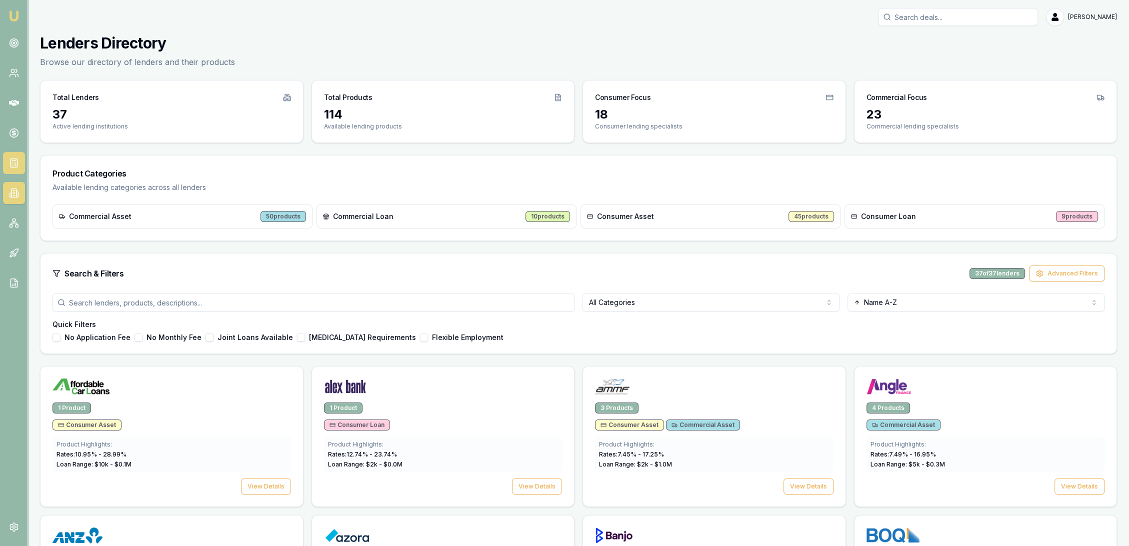
click at [12, 159] on icon at bounding box center [14, 163] width 10 height 10
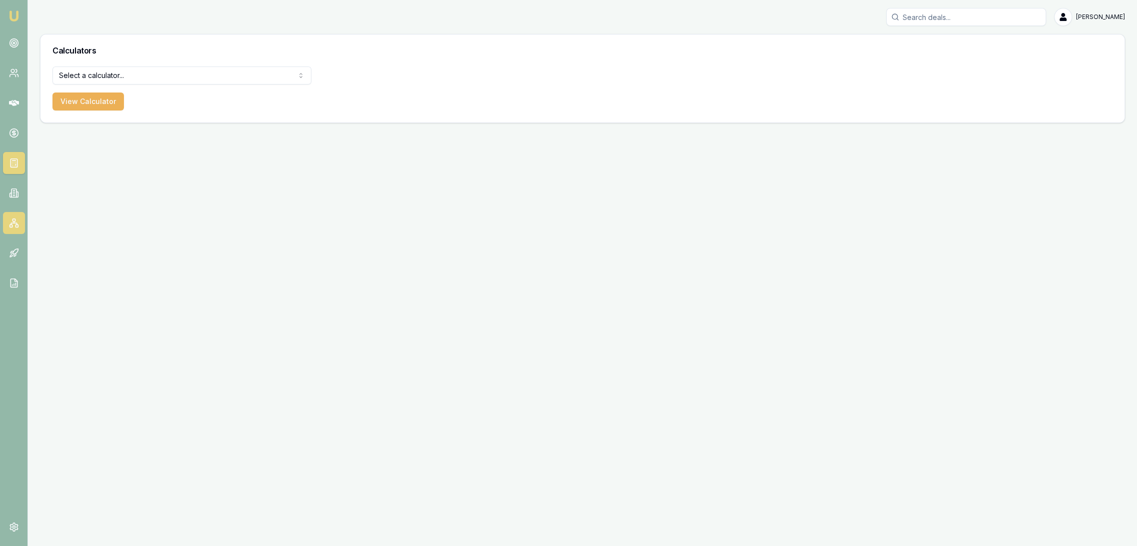
click at [12, 224] on icon at bounding box center [14, 223] width 10 height 10
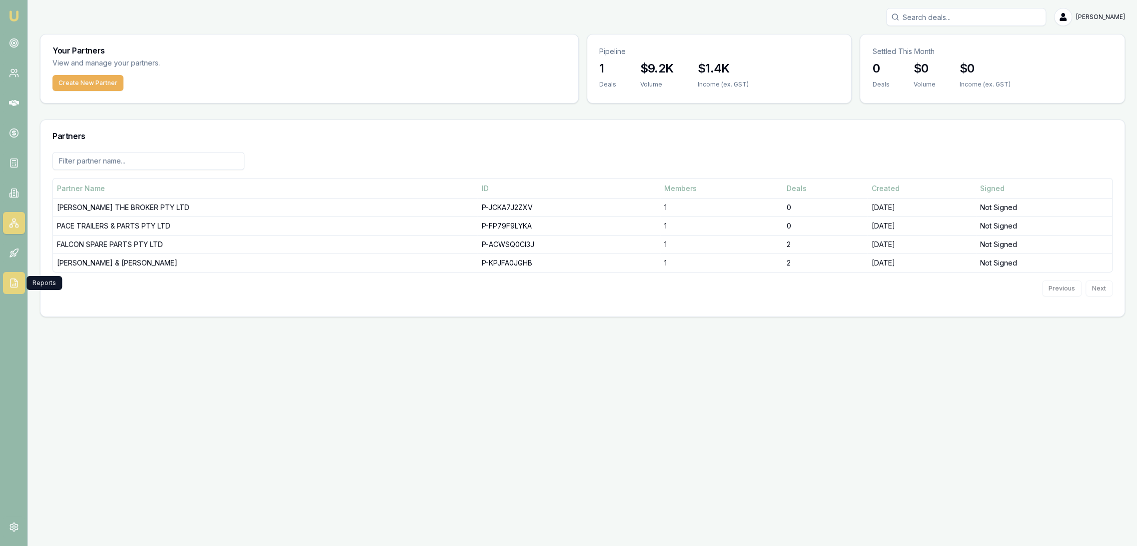
click at [12, 286] on icon at bounding box center [14, 283] width 10 height 10
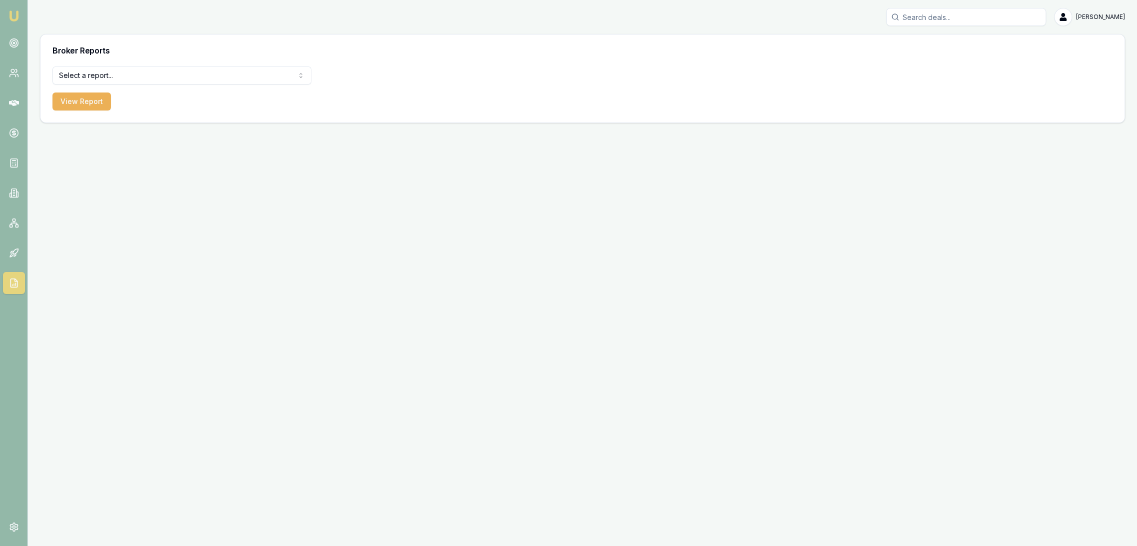
click at [137, 72] on html "Emu Broker Robyn Adams Toggle Menu Broker Reports Select a report... All Deals …" at bounding box center [568, 273] width 1137 height 546
click at [93, 99] on button "View Report" at bounding box center [81, 101] width 58 height 18
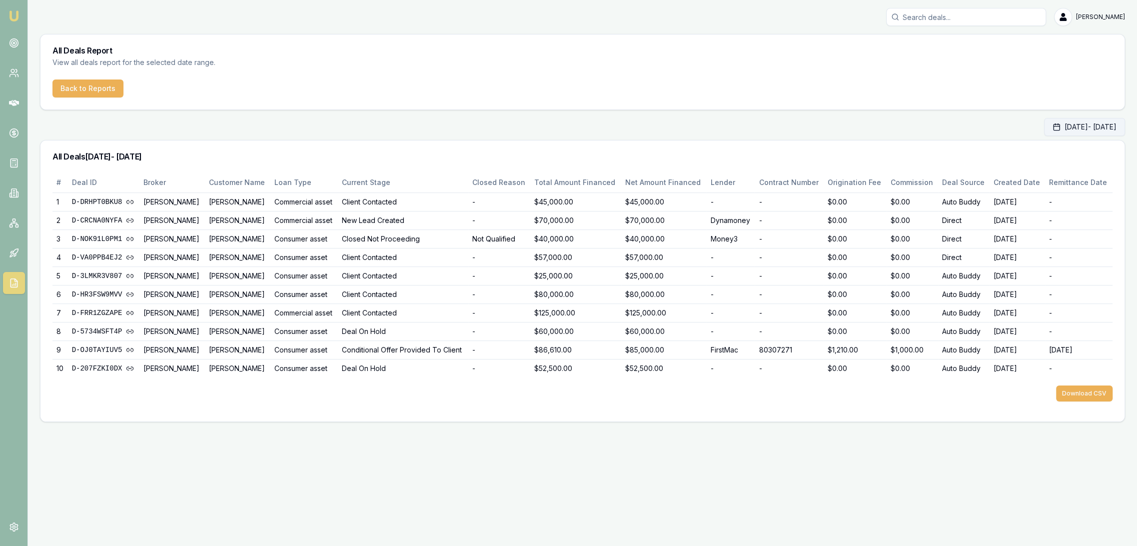
click at [1044, 124] on button "Oct 01, 2025 - Oct 31, 2025" at bounding box center [1084, 127] width 81 height 18
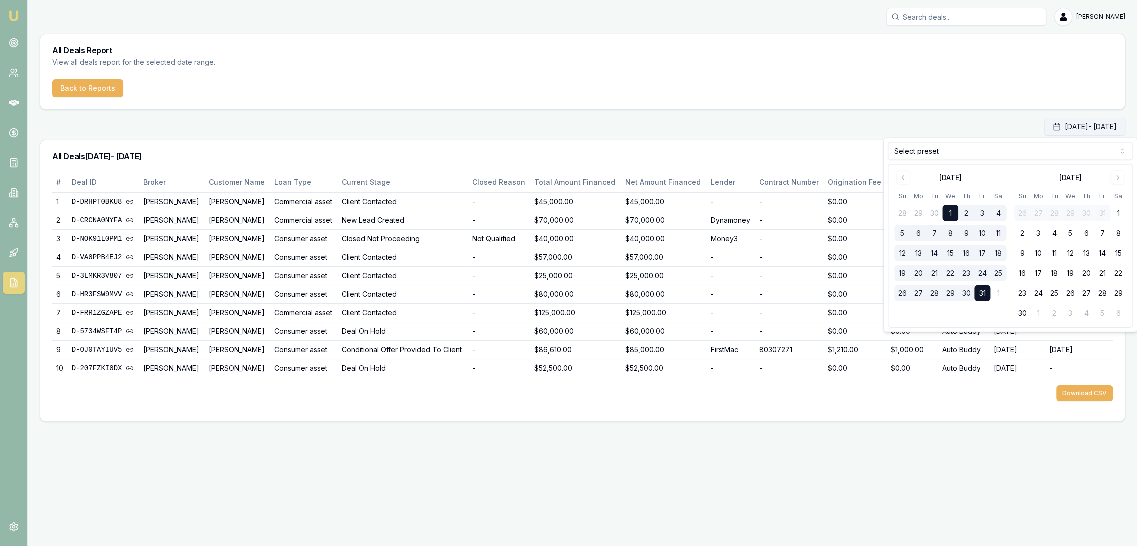
click at [1044, 124] on button "Oct 01, 2025 - Oct 31, 2025" at bounding box center [1084, 127] width 81 height 18
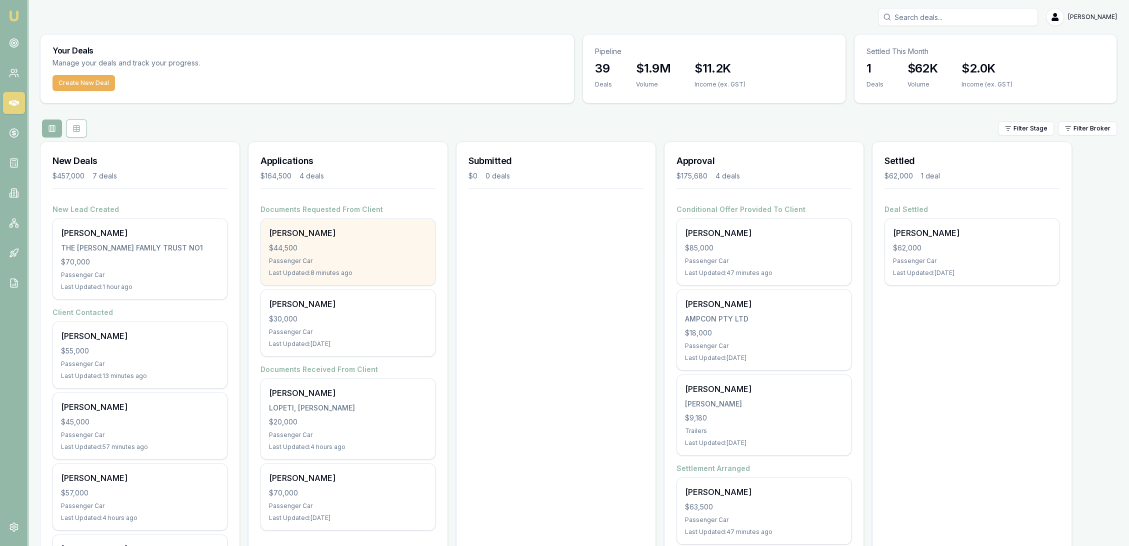
click at [335, 271] on div "Last Updated: 8 minutes ago" at bounding box center [348, 273] width 158 height 8
click at [331, 243] on div "$44,500" at bounding box center [348, 248] width 158 height 10
click at [333, 244] on div "$44,500" at bounding box center [348, 248] width 158 height 10
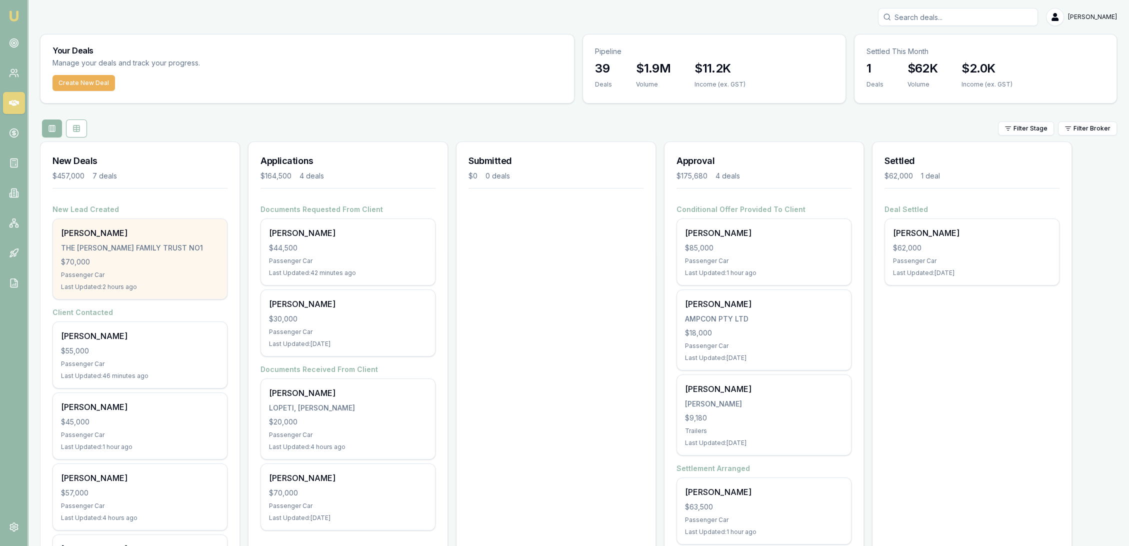
click at [180, 254] on div "[PERSON_NAME] THE [PERSON_NAME] FAMILY TRUST NO1 $70,000 Passenger Car Last Upd…" at bounding box center [140, 259] width 174 height 80
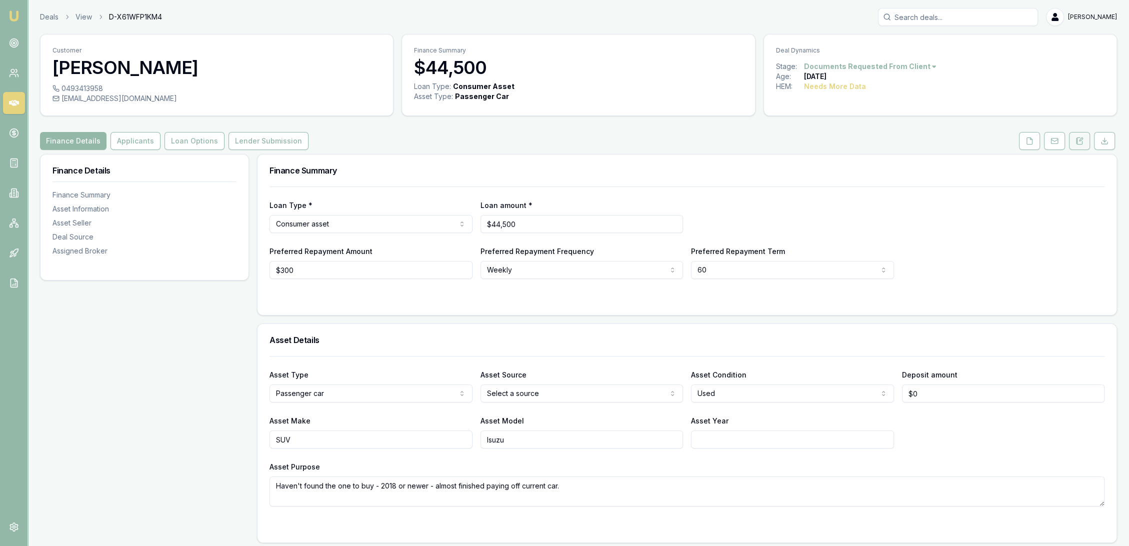
click at [1078, 147] on button at bounding box center [1079, 141] width 21 height 18
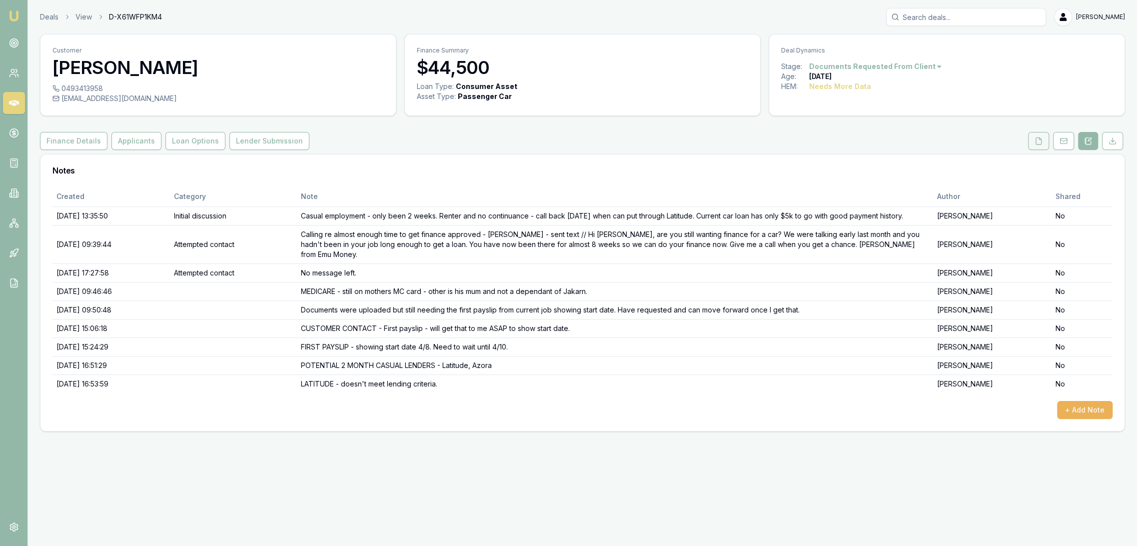
click at [1035, 145] on button at bounding box center [1038, 141] width 21 height 18
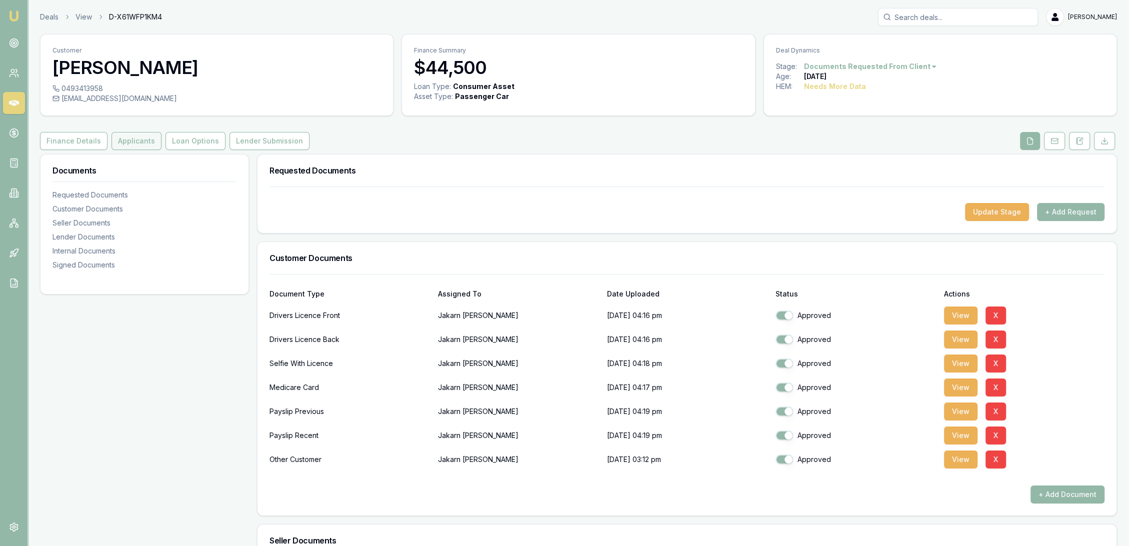
click at [140, 143] on button "Applicants" at bounding box center [136, 141] width 50 height 18
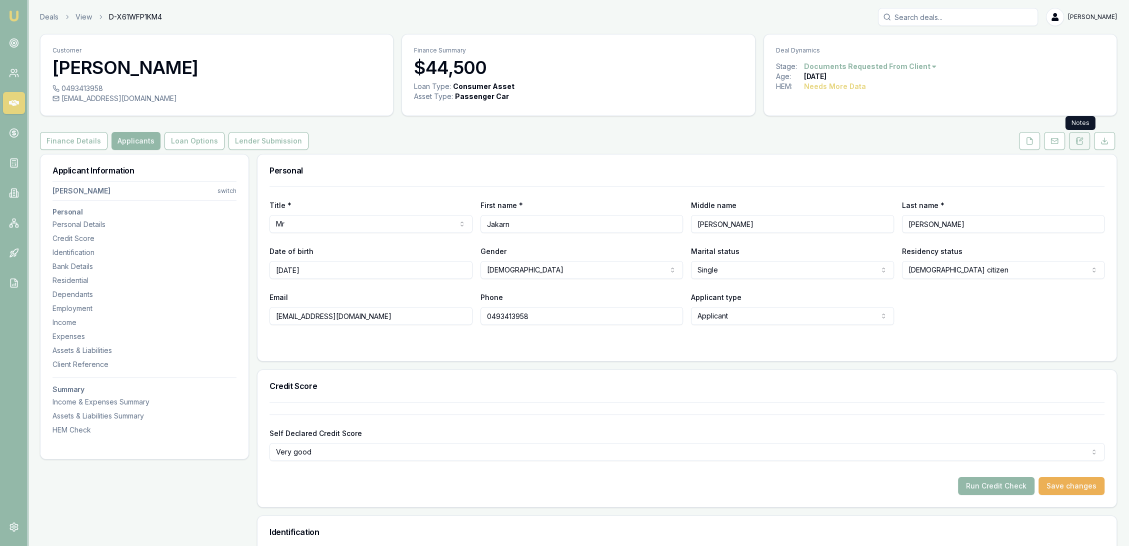
click at [1082, 147] on button at bounding box center [1079, 141] width 21 height 18
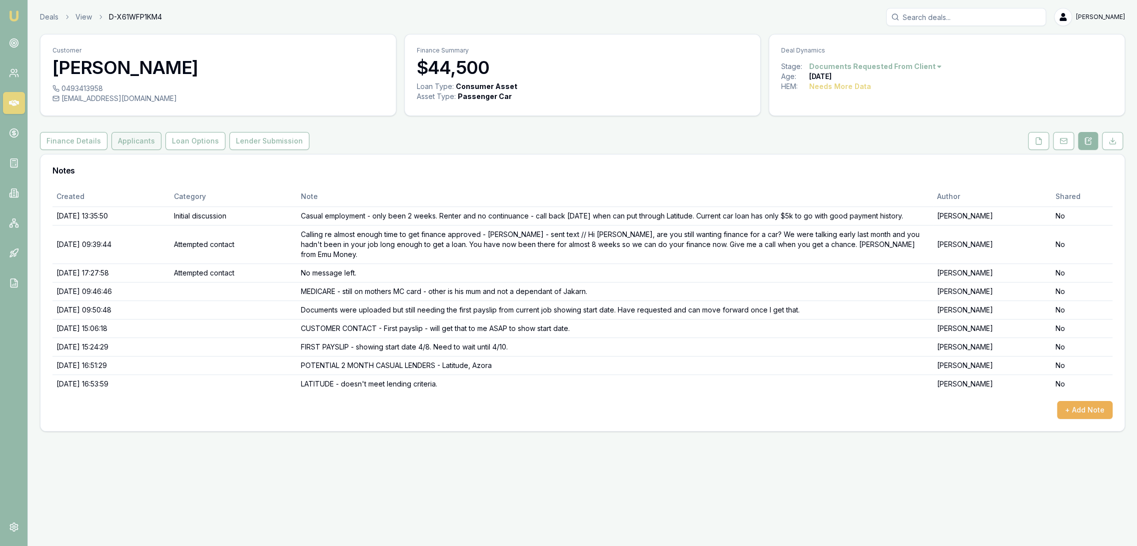
click at [127, 146] on button "Applicants" at bounding box center [136, 141] width 50 height 18
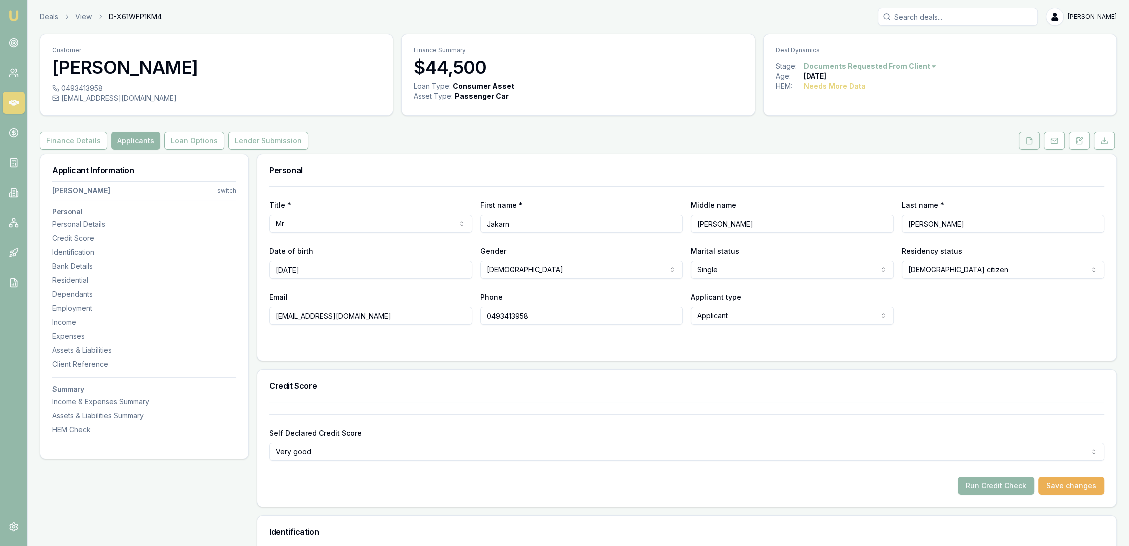
click at [1030, 144] on icon at bounding box center [1029, 140] width 5 height 6
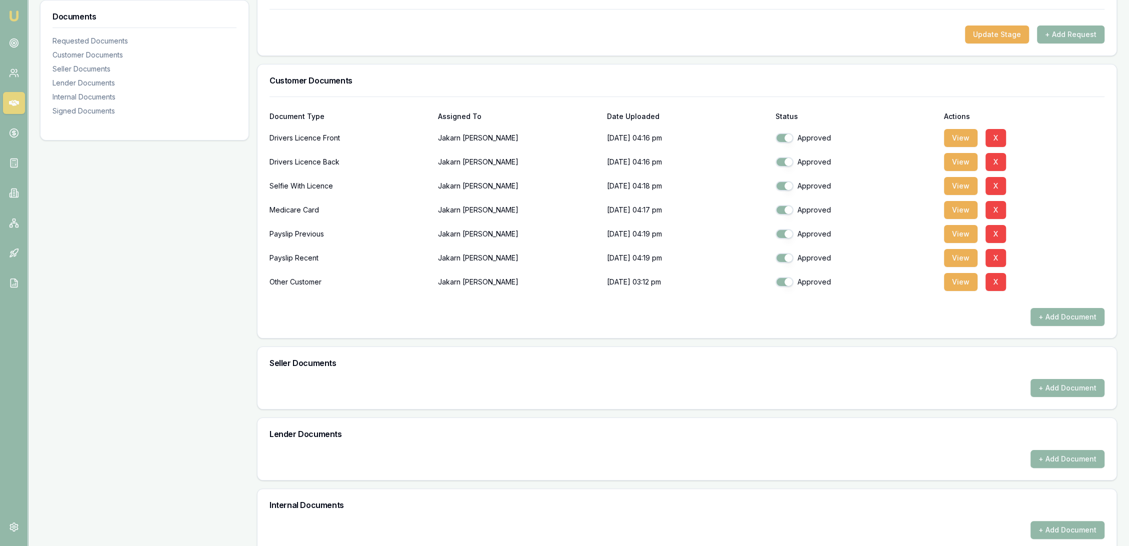
scroll to position [111, 0]
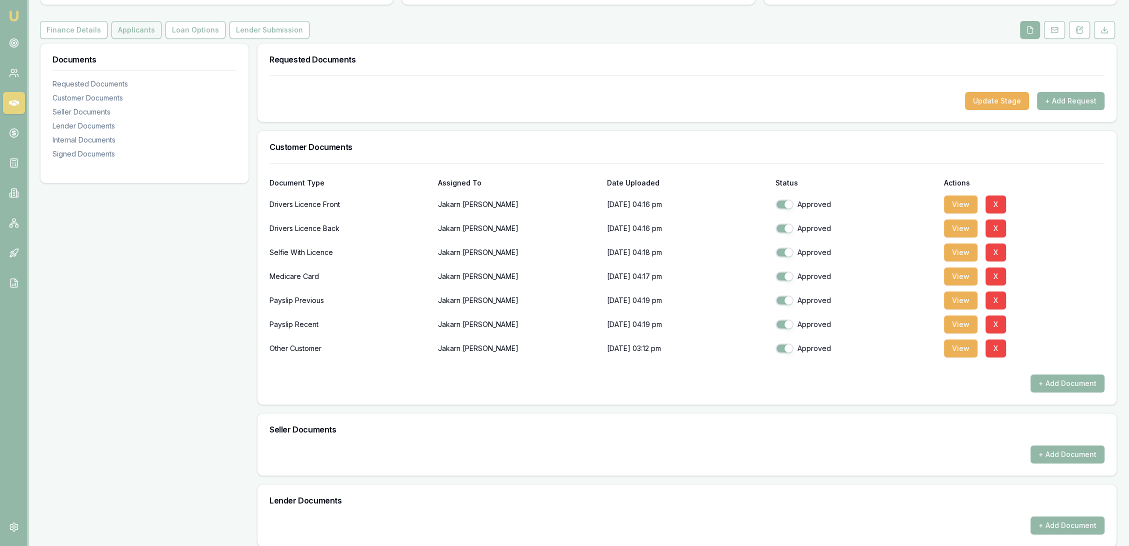
click at [122, 35] on button "Applicants" at bounding box center [136, 30] width 50 height 18
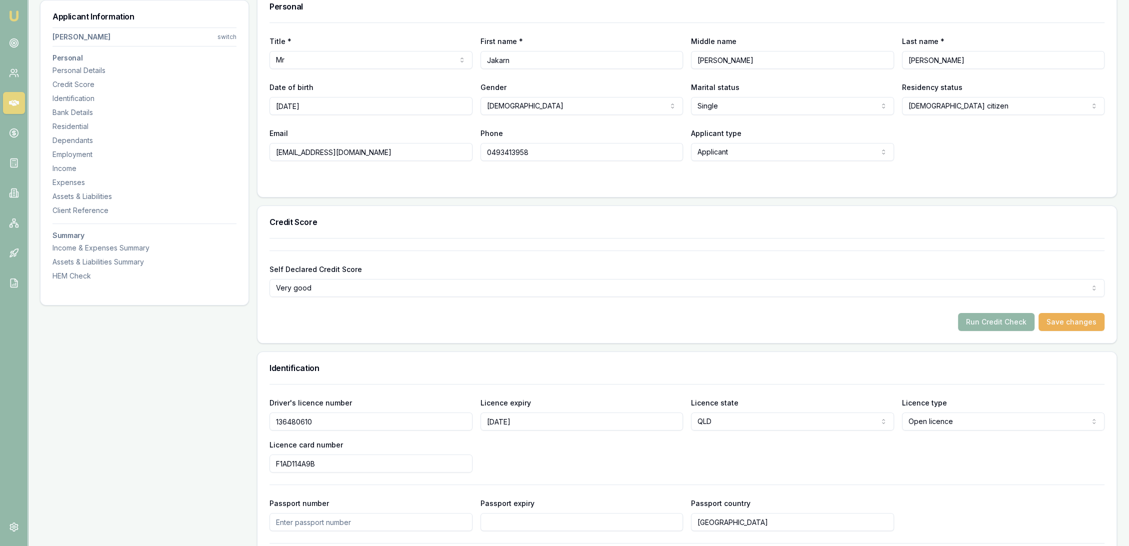
scroll to position [166, 0]
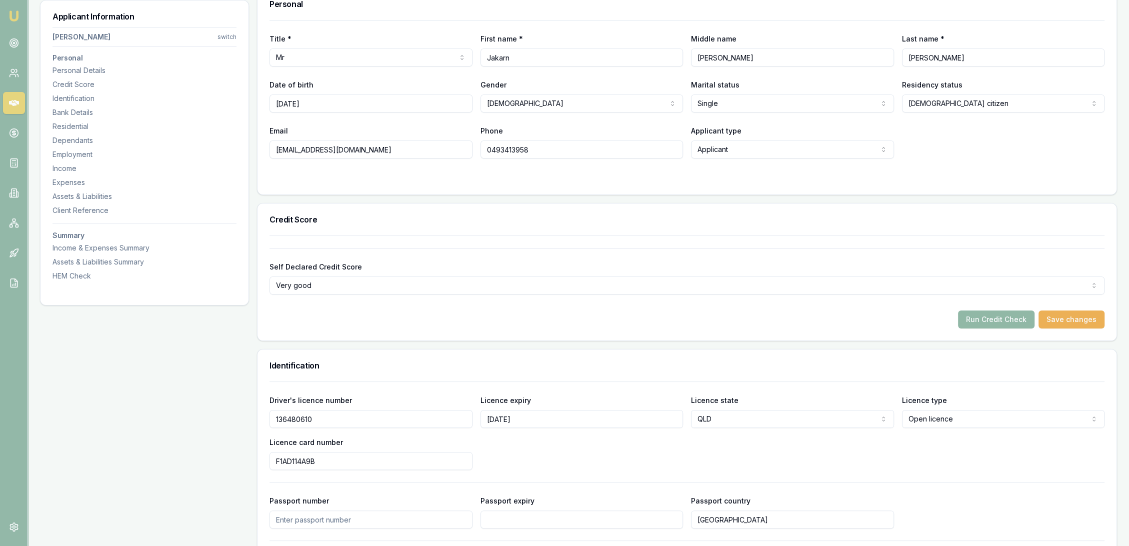
click at [987, 319] on button "Run Credit Check" at bounding box center [996, 319] width 76 height 18
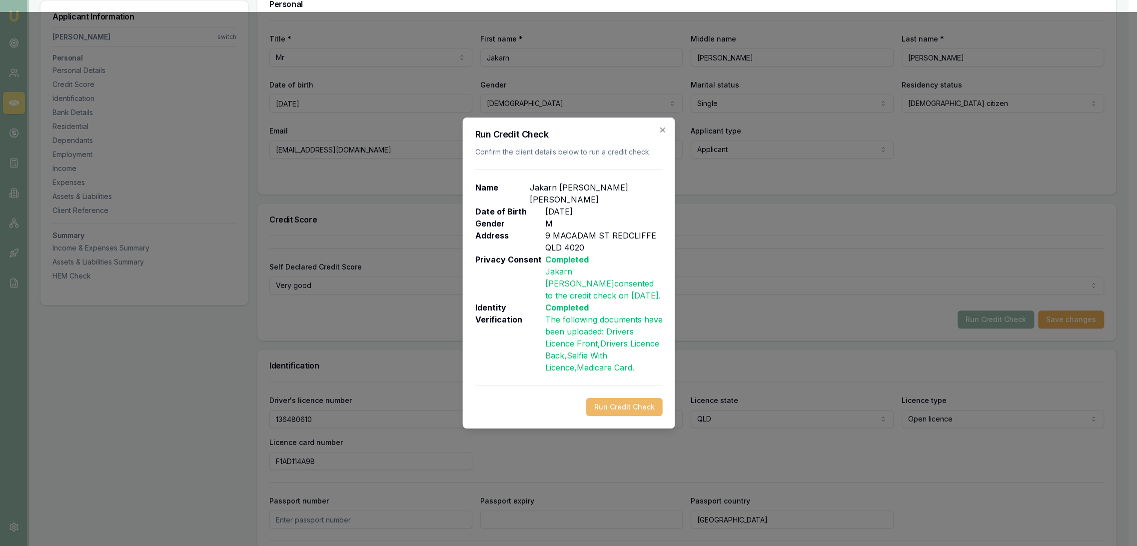
click at [641, 398] on button "Run Credit Check" at bounding box center [624, 407] width 76 height 18
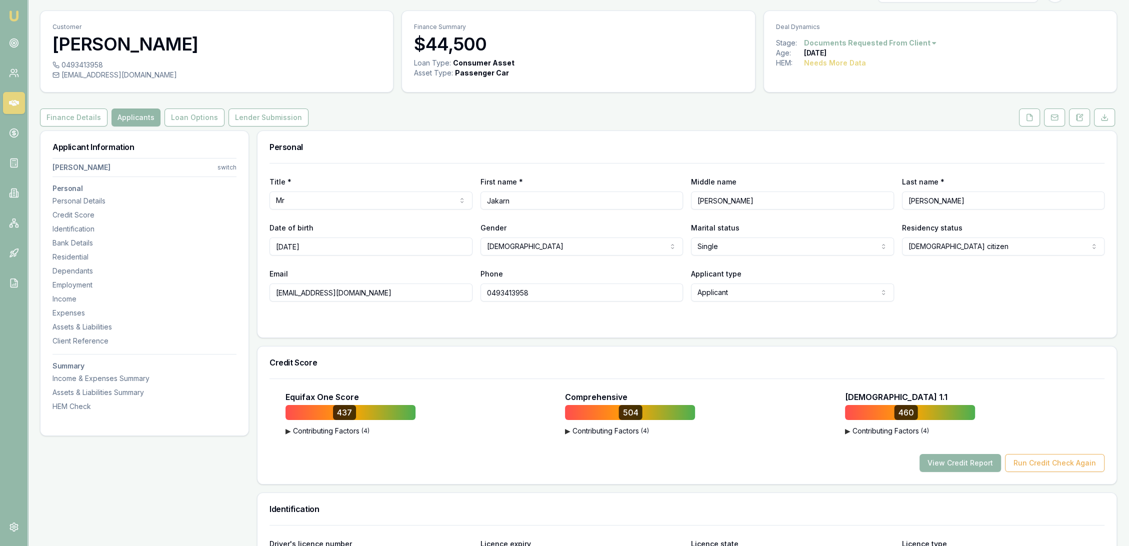
scroll to position [55, 0]
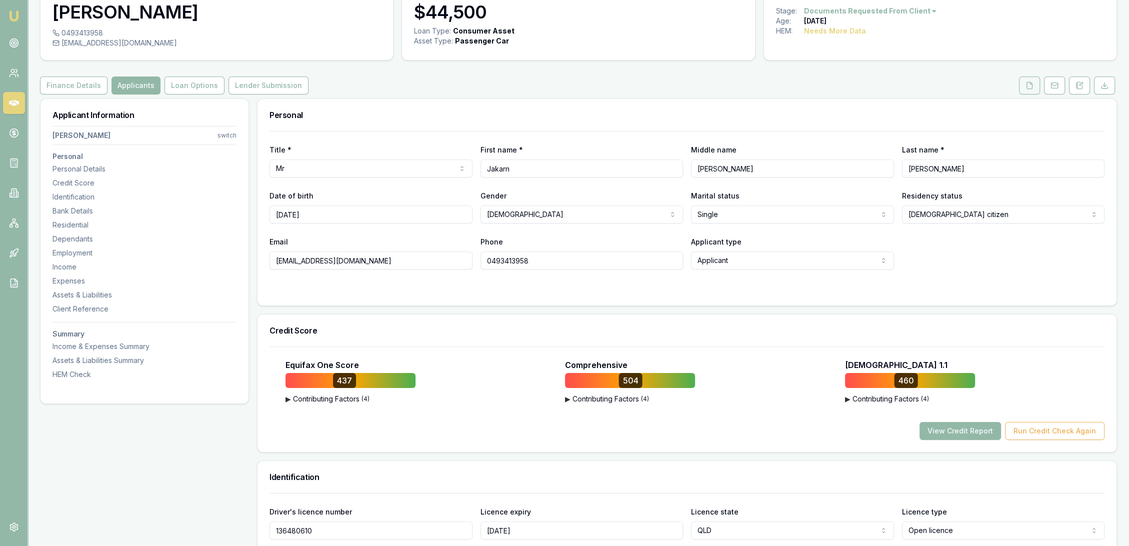
click at [1030, 83] on polyline at bounding box center [1031, 83] width 2 height 2
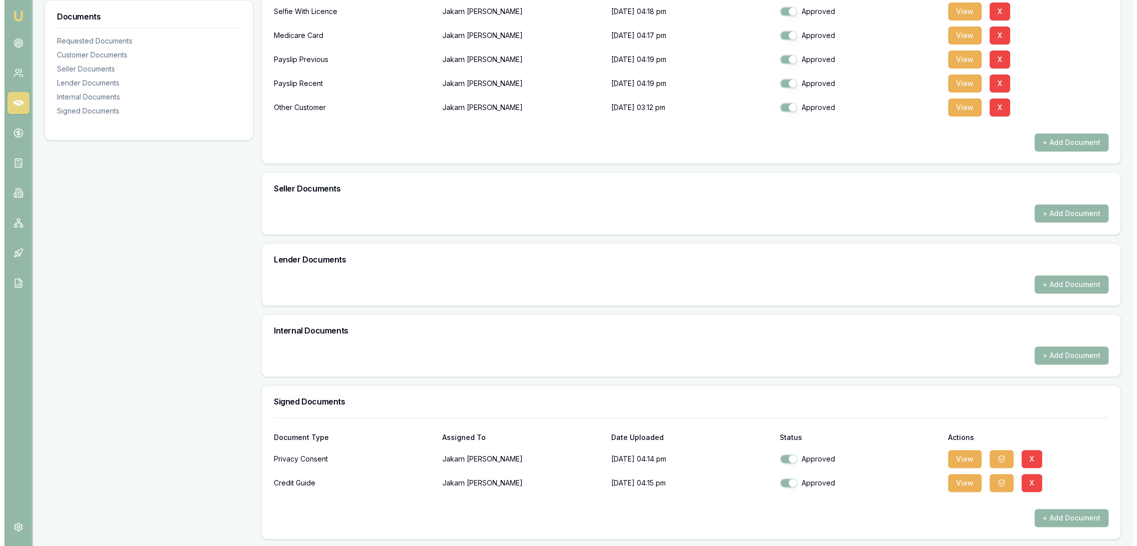
scroll to position [352, 0]
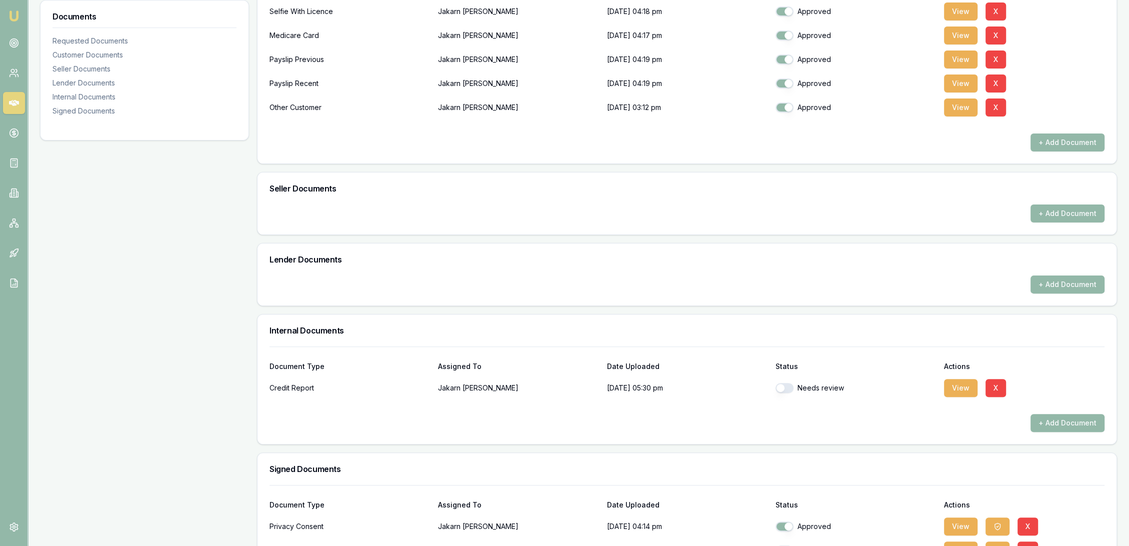
click at [788, 387] on button "button" at bounding box center [784, 388] width 18 height 10
checkbox input "true"
click at [959, 384] on button "View" at bounding box center [960, 388] width 33 height 18
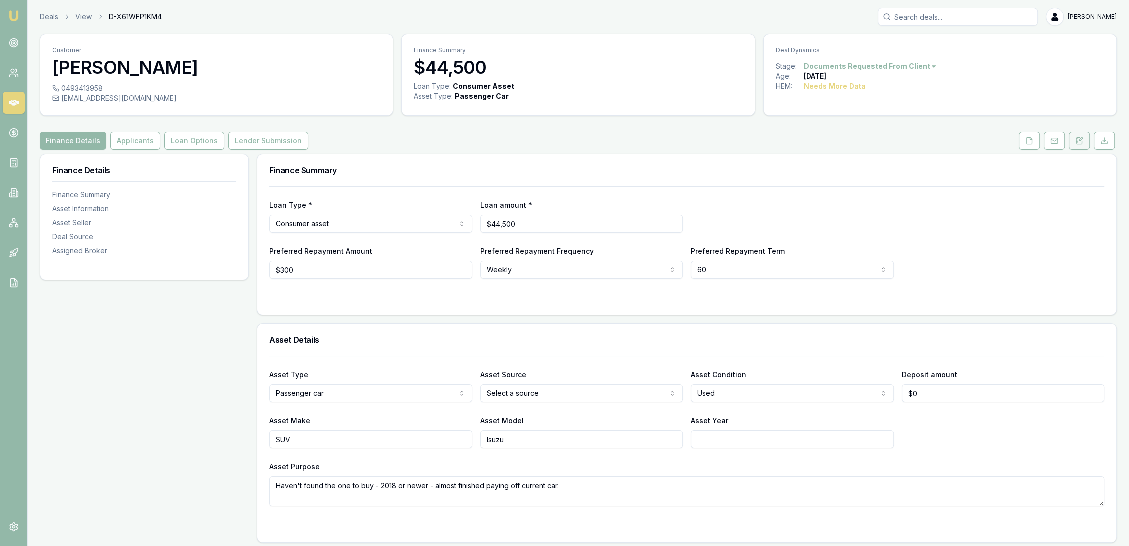
click at [1076, 139] on icon at bounding box center [1079, 141] width 8 height 8
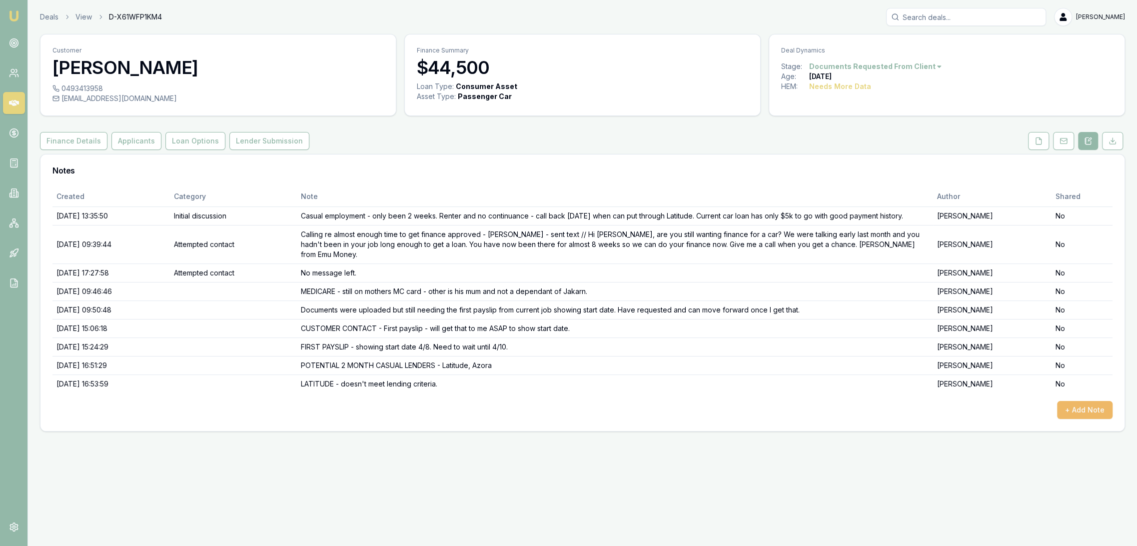
click at [1072, 401] on button "+ Add Note" at bounding box center [1084, 410] width 55 height 18
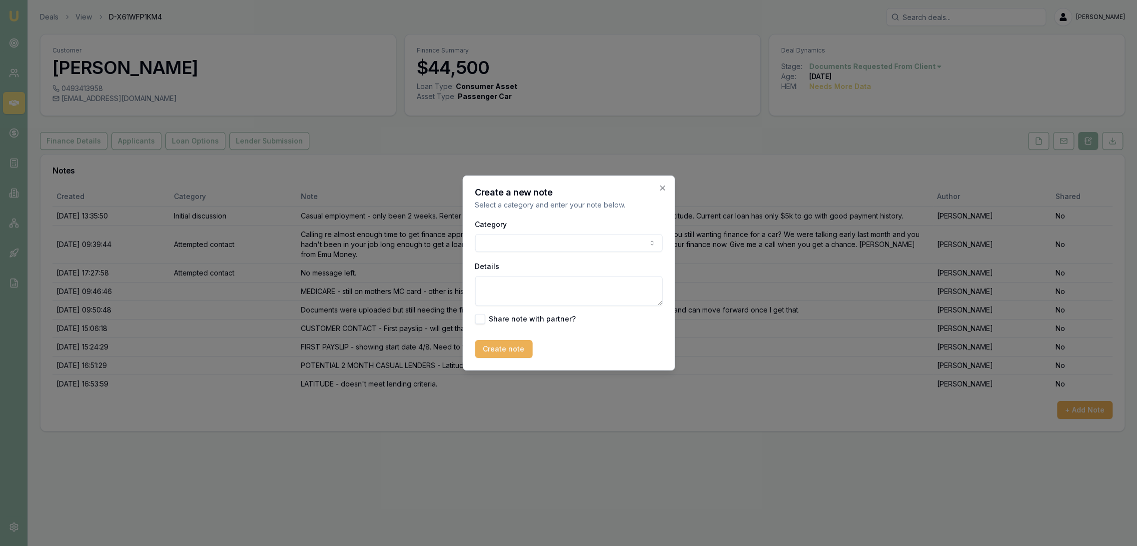
drag, startPoint x: 538, startPoint y: 282, endPoint x: 544, endPoint y: 267, distance: 16.6
click at [539, 280] on textarea "Details" at bounding box center [568, 291] width 187 height 30
click at [557, 294] on textarea "CREDIT FILE - 437 504 460 - current loan with Wisr with good conduct." at bounding box center [568, 291] width 187 height 30
type textarea "CREDIT FILE - 437 504 460 - current loan with Wisr with good conduct. Nothing e…"
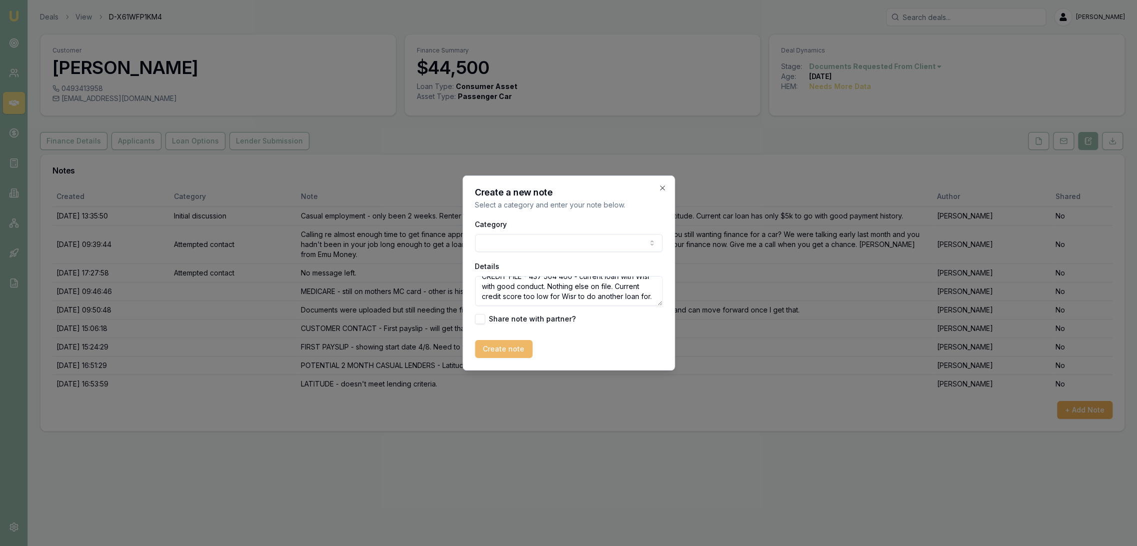
click at [513, 340] on button "Create note" at bounding box center [503, 349] width 57 height 18
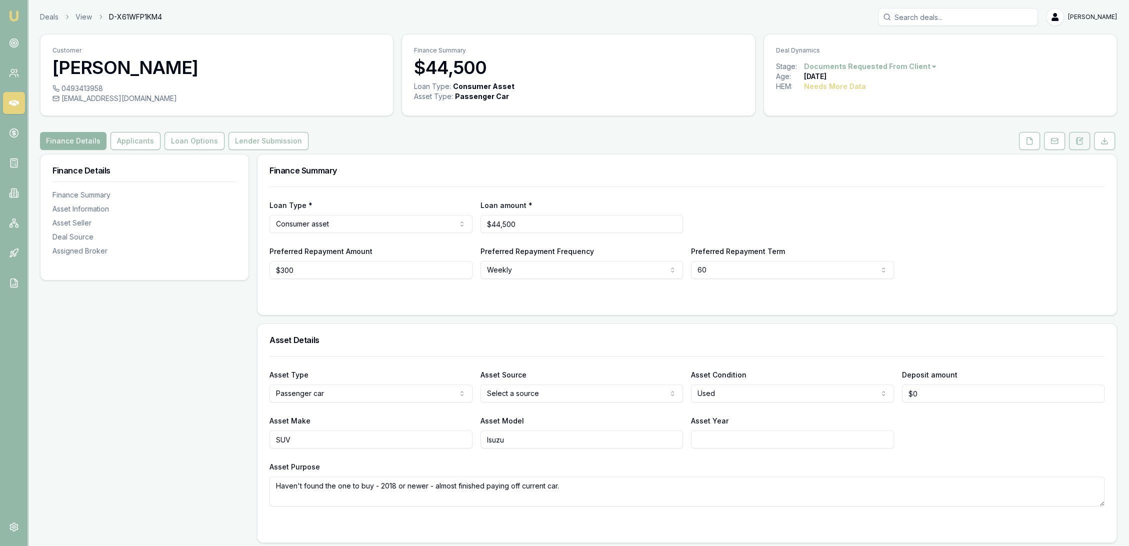
click at [1080, 136] on button at bounding box center [1079, 141] width 21 height 18
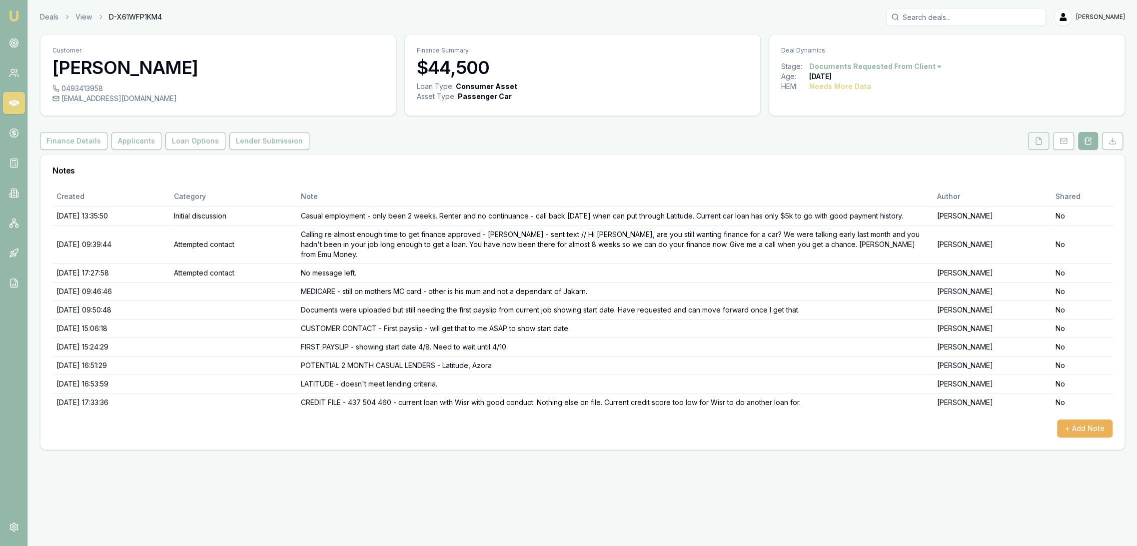
click at [1037, 140] on icon at bounding box center [1039, 141] width 8 height 8
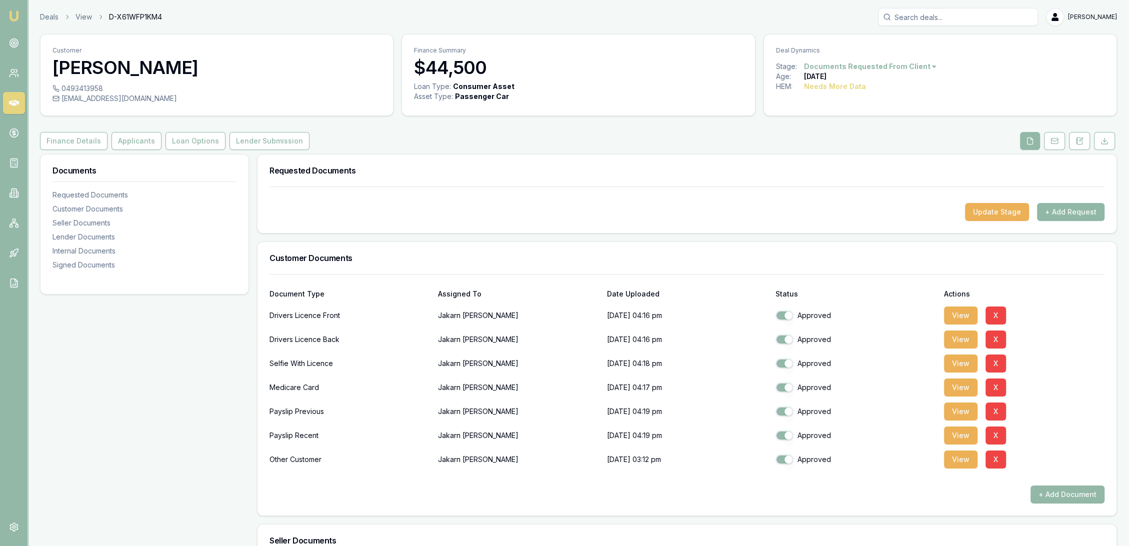
click at [1069, 207] on button "+ Add Request" at bounding box center [1070, 212] width 67 height 18
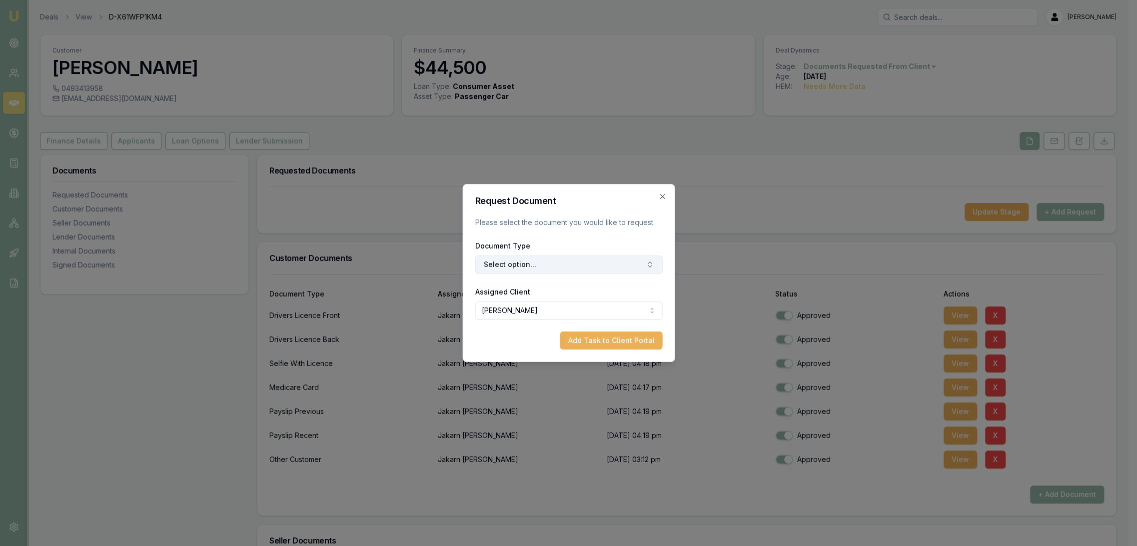
click at [608, 263] on button "Select option..." at bounding box center [568, 264] width 187 height 18
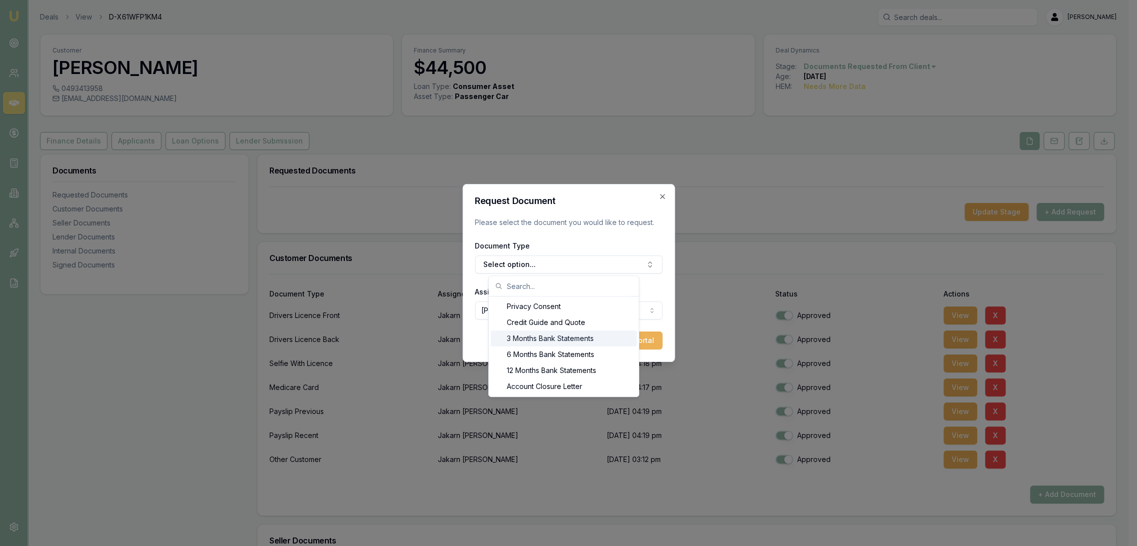
click at [522, 332] on div "3 Months Bank Statements" at bounding box center [564, 338] width 146 height 16
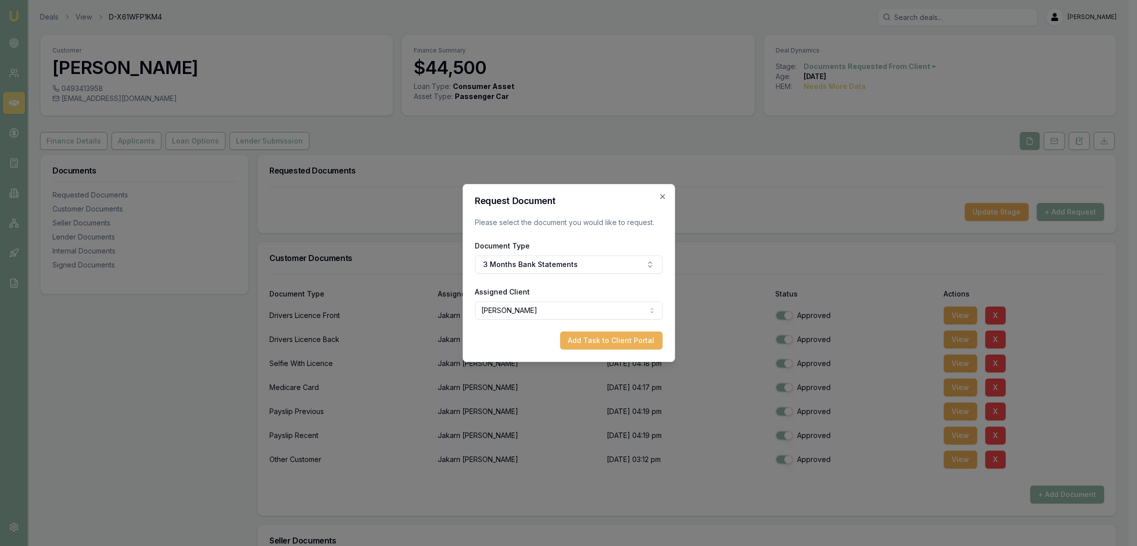
drag, startPoint x: 662, startPoint y: 195, endPoint x: 638, endPoint y: 194, distance: 23.5
click at [662, 195] on icon "button" at bounding box center [662, 196] width 8 height 8
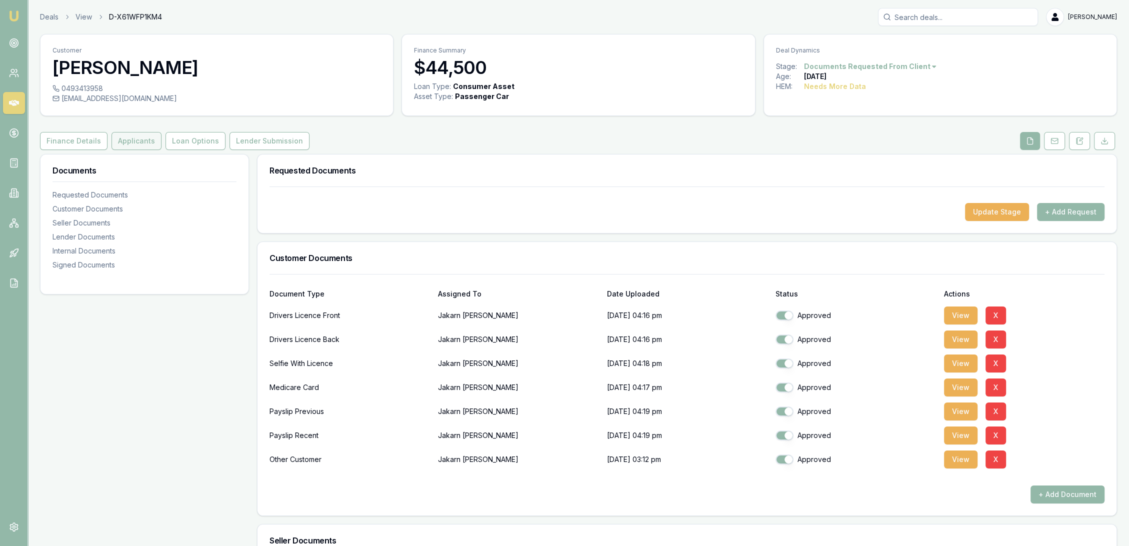
click at [138, 142] on button "Applicants" at bounding box center [136, 141] width 50 height 18
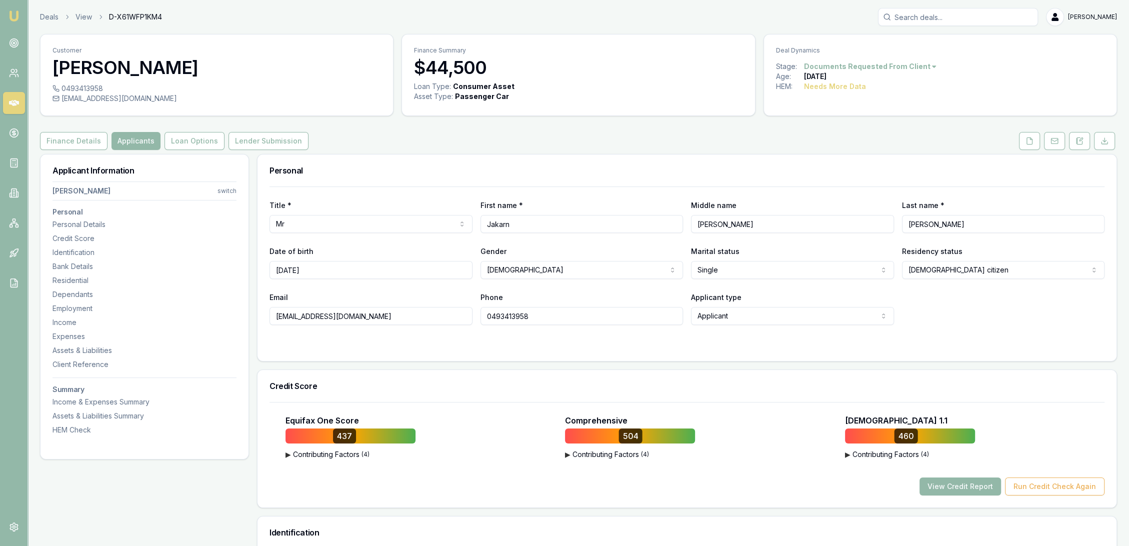
drag, startPoint x: 1078, startPoint y: 139, endPoint x: 897, endPoint y: 183, distance: 186.3
click at [1077, 139] on icon at bounding box center [1079, 141] width 8 height 8
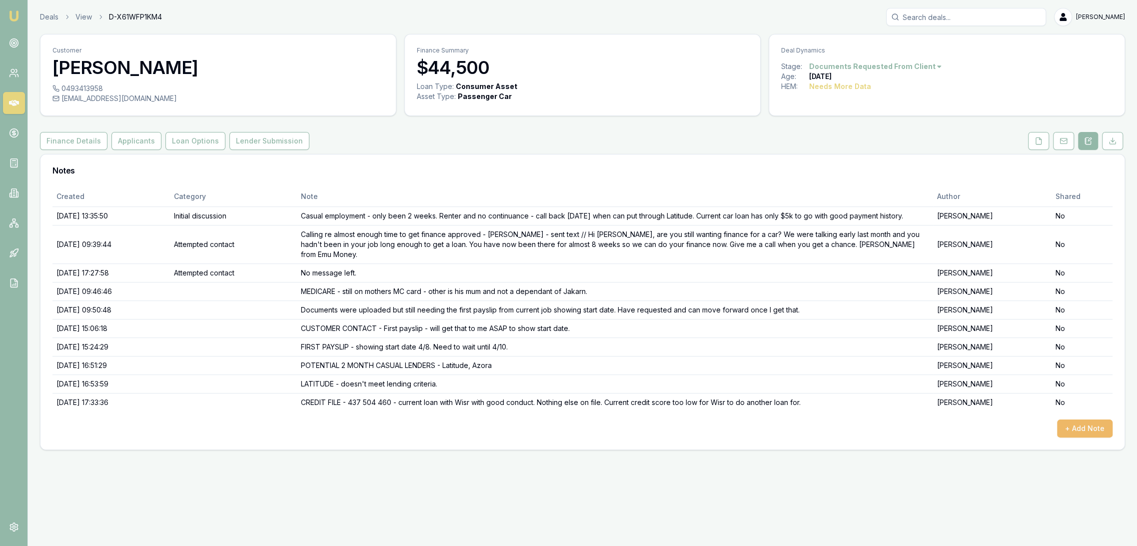
click at [1072, 419] on button "+ Add Note" at bounding box center [1084, 428] width 55 height 18
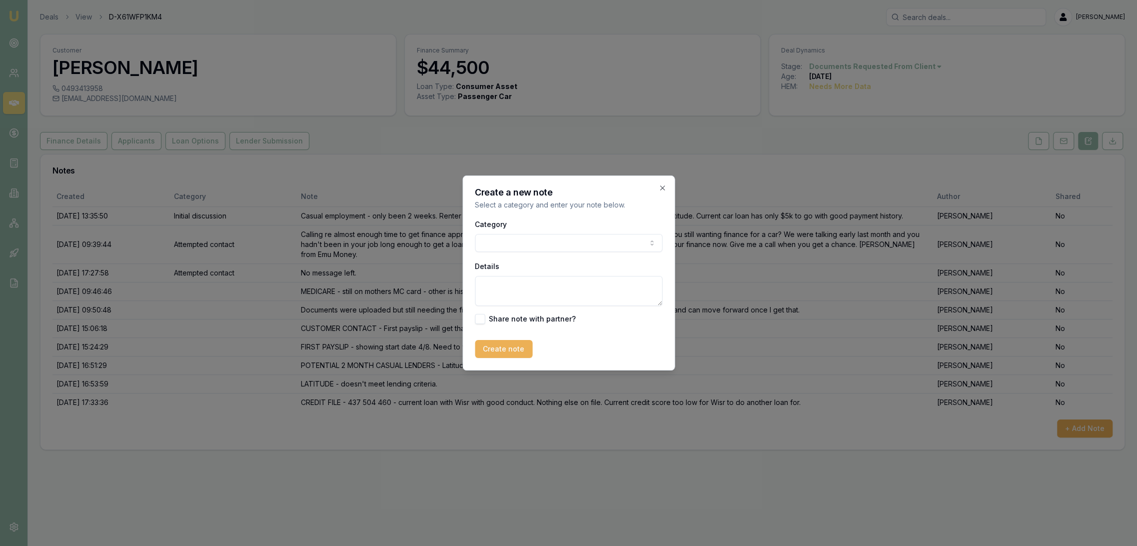
click at [552, 290] on textarea "Details" at bounding box center [568, 291] width 187 height 30
click at [607, 287] on textarea "AZORA - 21.99% Max lend $30k" at bounding box center [568, 291] width 187 height 30
type textarea "AZORA - 21.99% Max lend $30k due to being under 25. Will need bank statements."
click at [492, 350] on button "Create note" at bounding box center [503, 349] width 57 height 18
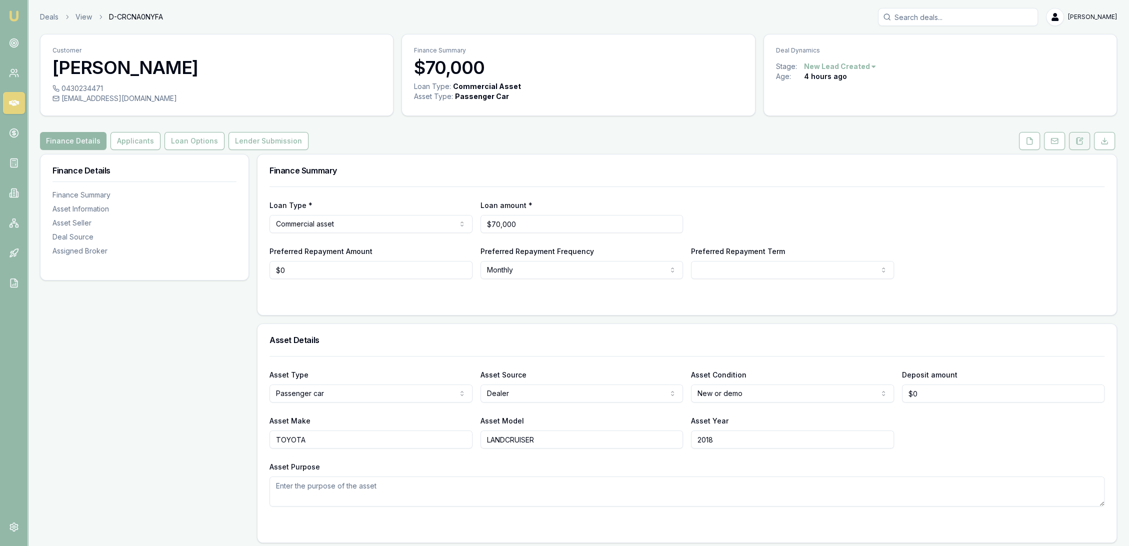
click at [1080, 137] on icon at bounding box center [1079, 140] width 5 height 6
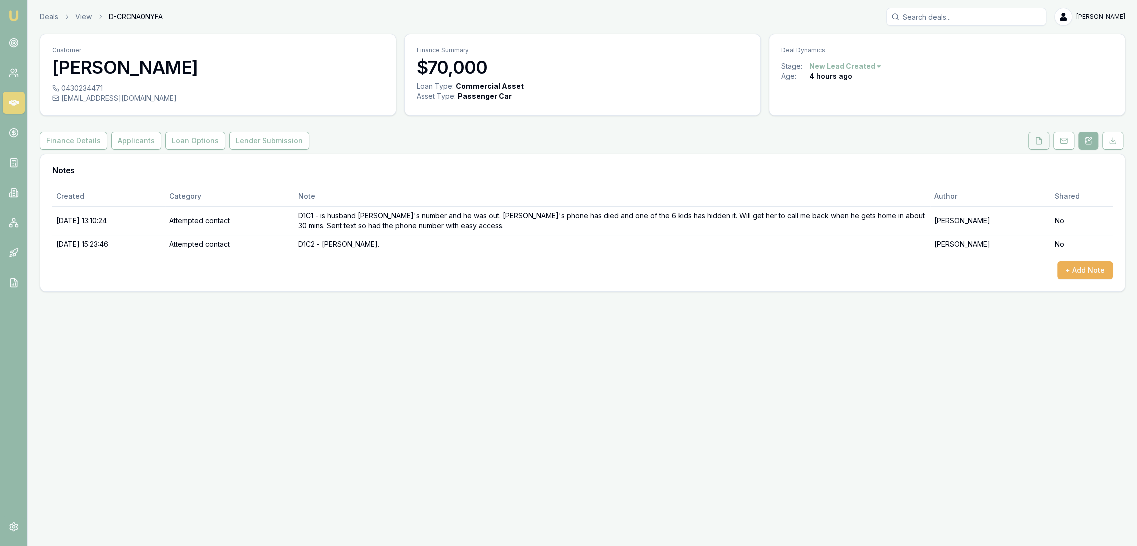
click at [1037, 136] on button at bounding box center [1038, 141] width 21 height 18
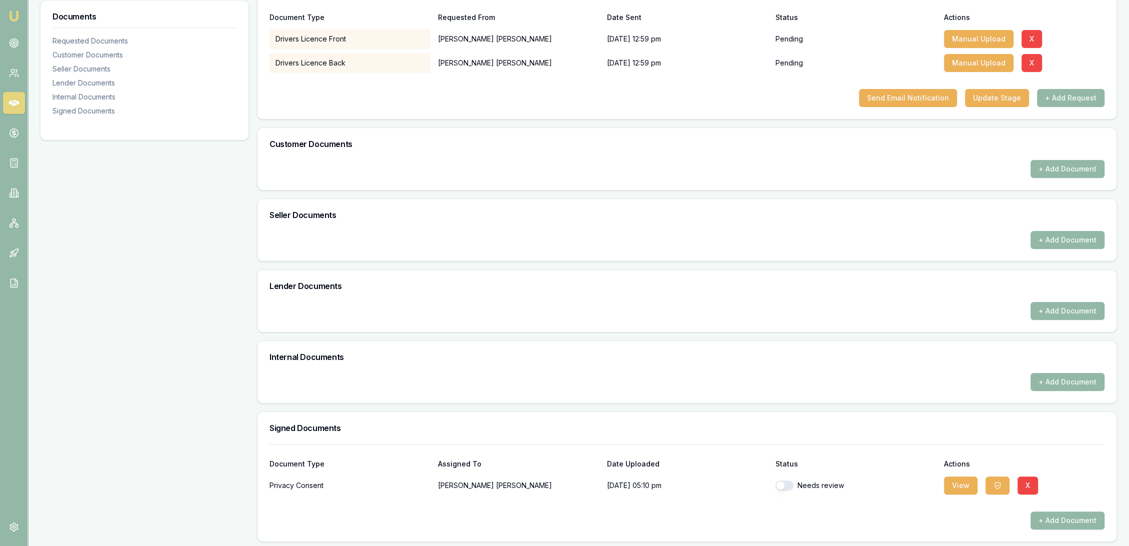
scroll to position [192, 0]
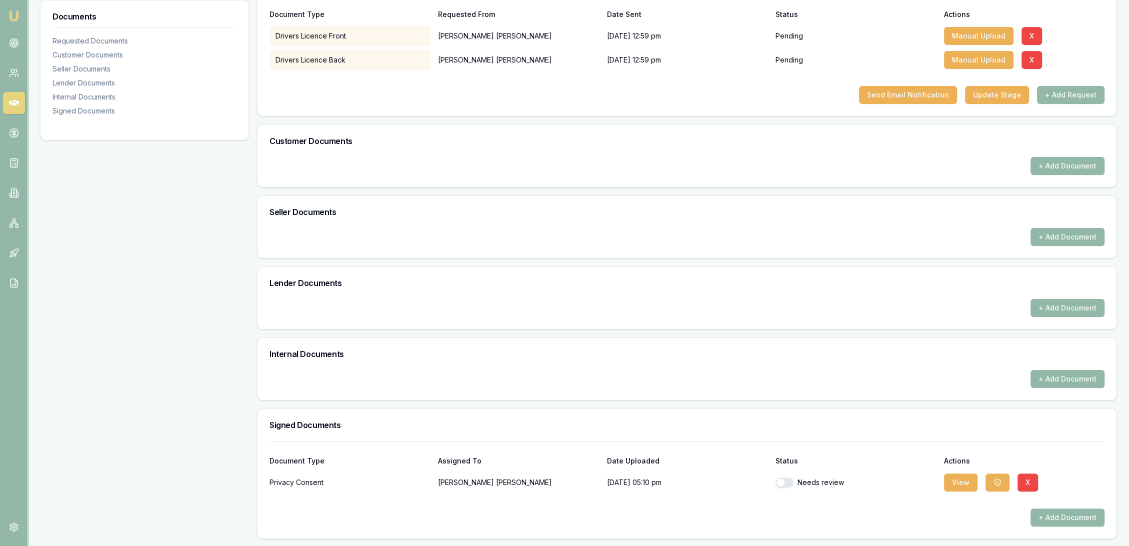
click at [784, 483] on button "button" at bounding box center [784, 482] width 18 height 10
checkbox input "true"
drag, startPoint x: 960, startPoint y: 482, endPoint x: 845, endPoint y: 475, distance: 115.2
click at [959, 482] on button "View" at bounding box center [960, 482] width 33 height 18
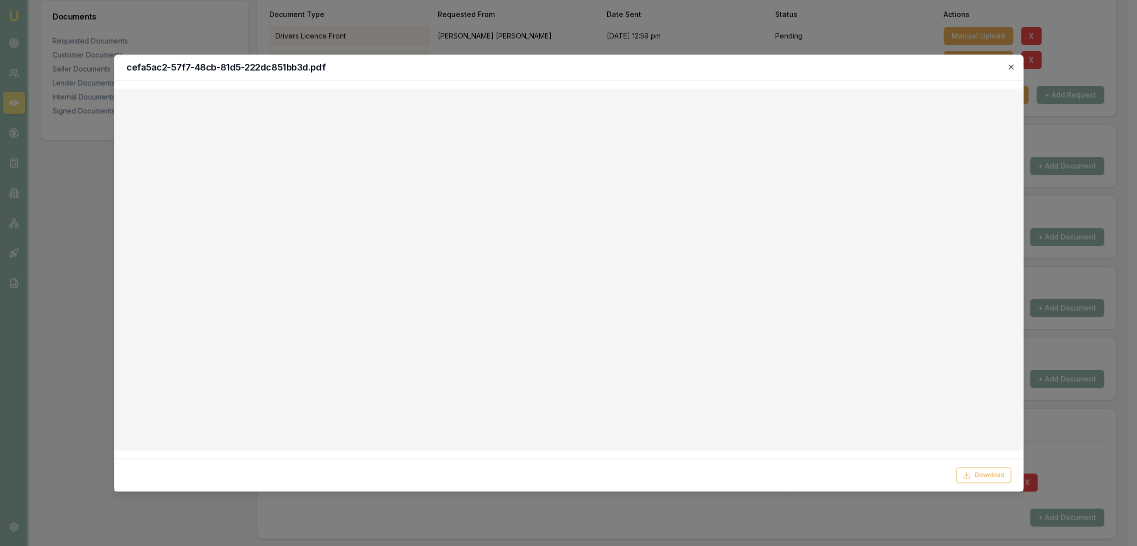
click at [1008, 69] on icon "button" at bounding box center [1011, 67] width 8 height 8
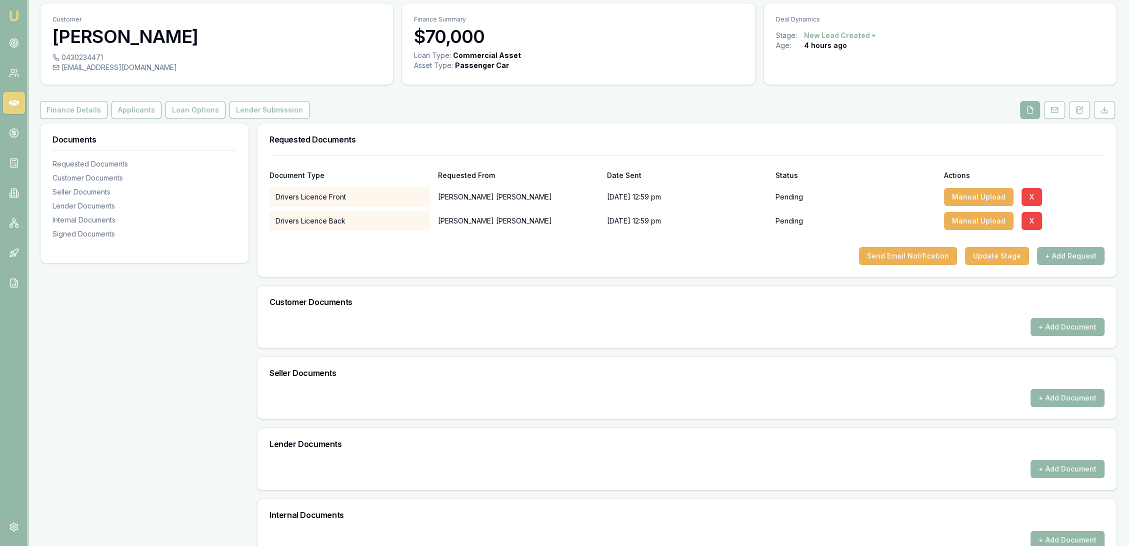
scroll to position [0, 0]
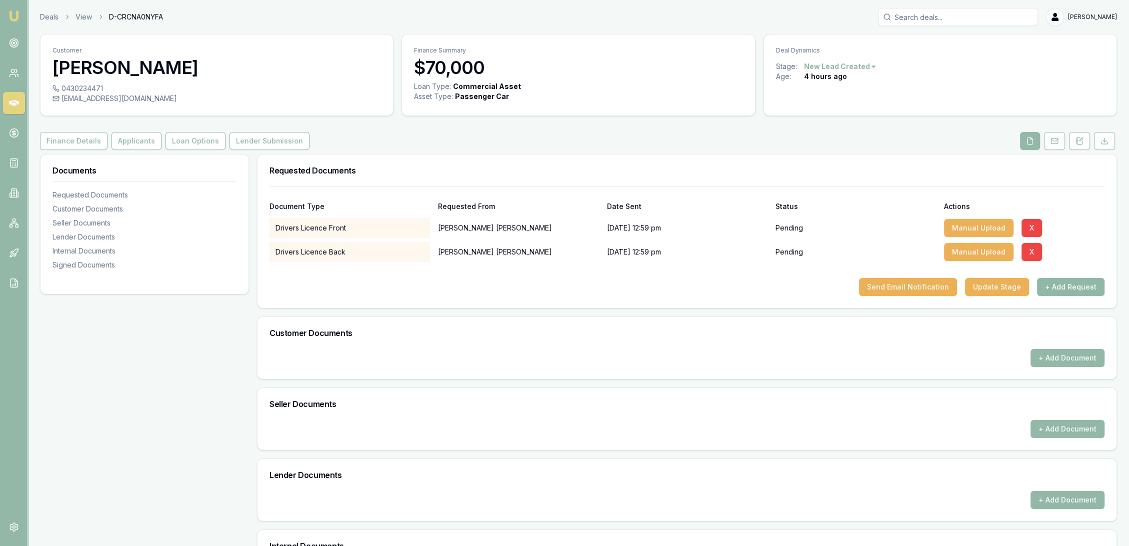
click at [1070, 284] on button "+ Add Request" at bounding box center [1070, 287] width 67 height 18
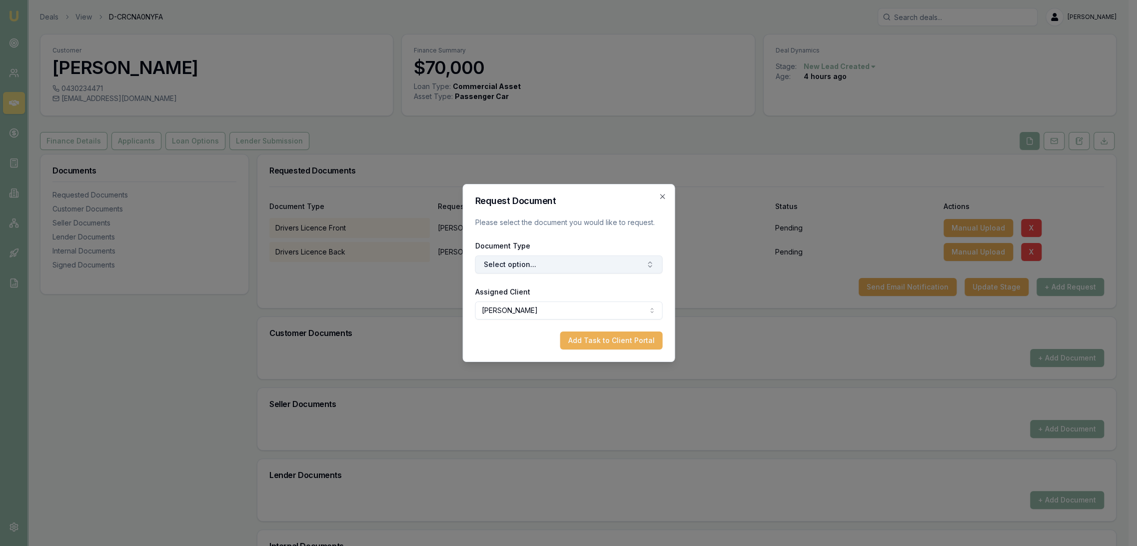
click at [537, 263] on button "Select option..." at bounding box center [568, 264] width 187 height 18
type input "selfie"
click at [539, 304] on div "Selfie with Licence" at bounding box center [573, 306] width 125 height 16
click at [593, 342] on button "Add Task to Client Portal" at bounding box center [611, 340] width 102 height 18
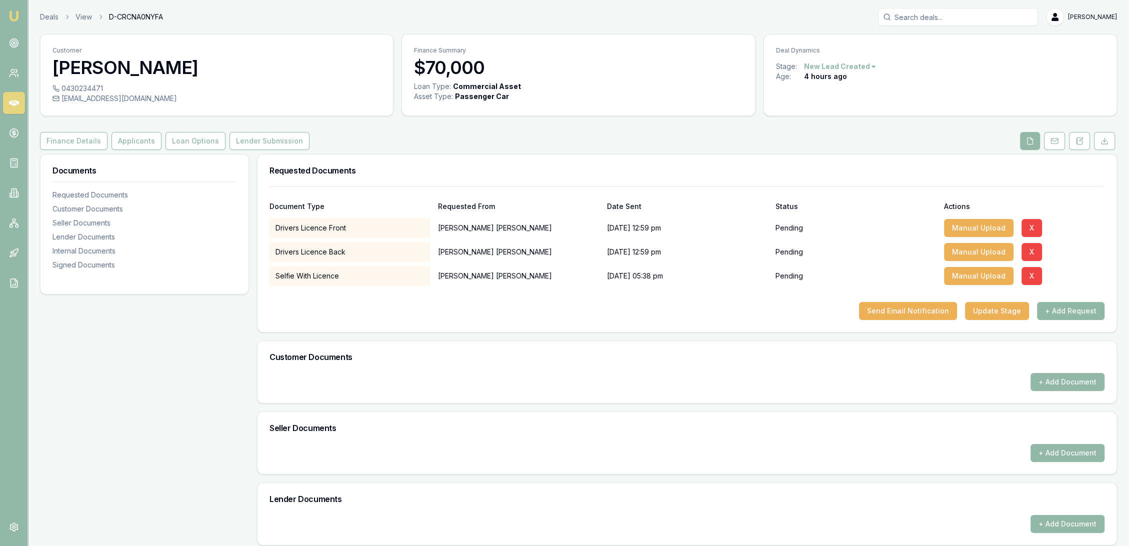
click at [1070, 305] on button "+ Add Request" at bounding box center [1070, 311] width 67 height 18
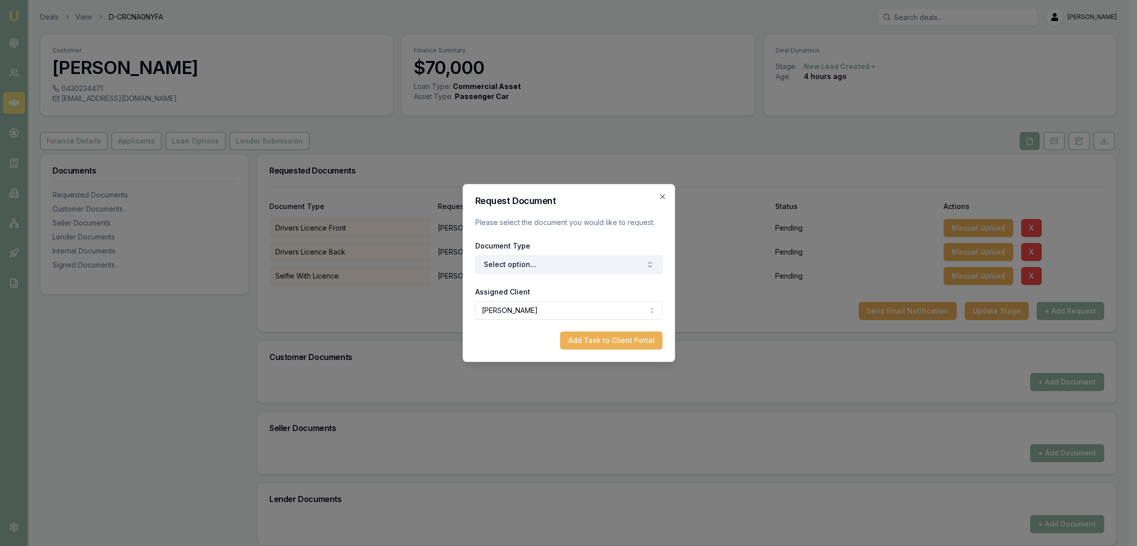
click at [553, 257] on button "Select option..." at bounding box center [568, 264] width 187 height 18
type input "medica"
click at [560, 309] on div "Medicare Card" at bounding box center [573, 306] width 125 height 16
click at [594, 344] on button "Add Task to Client Portal" at bounding box center [611, 340] width 102 height 18
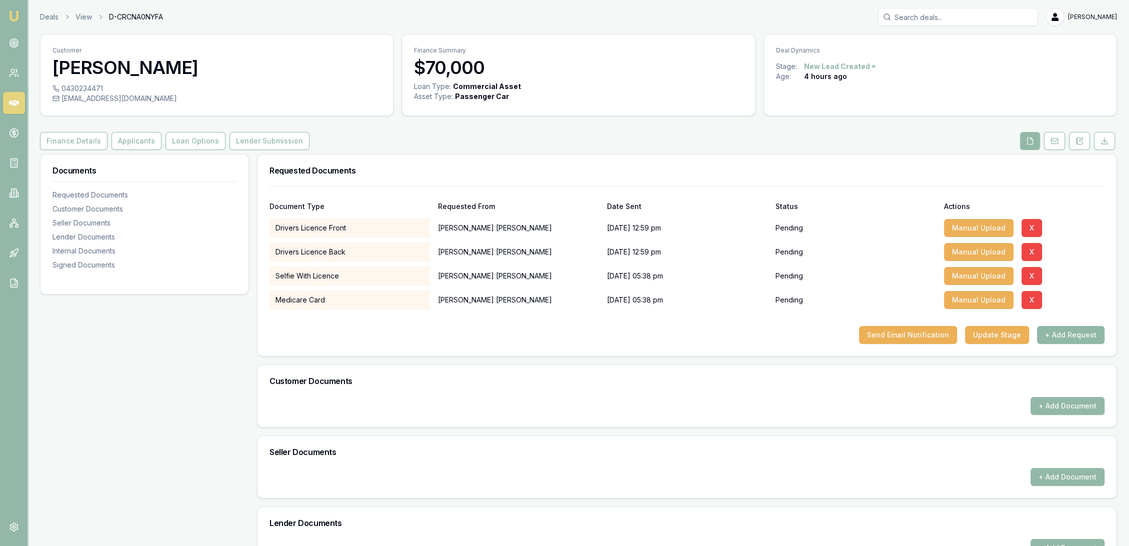
click at [1076, 335] on button "+ Add Request" at bounding box center [1070, 335] width 67 height 18
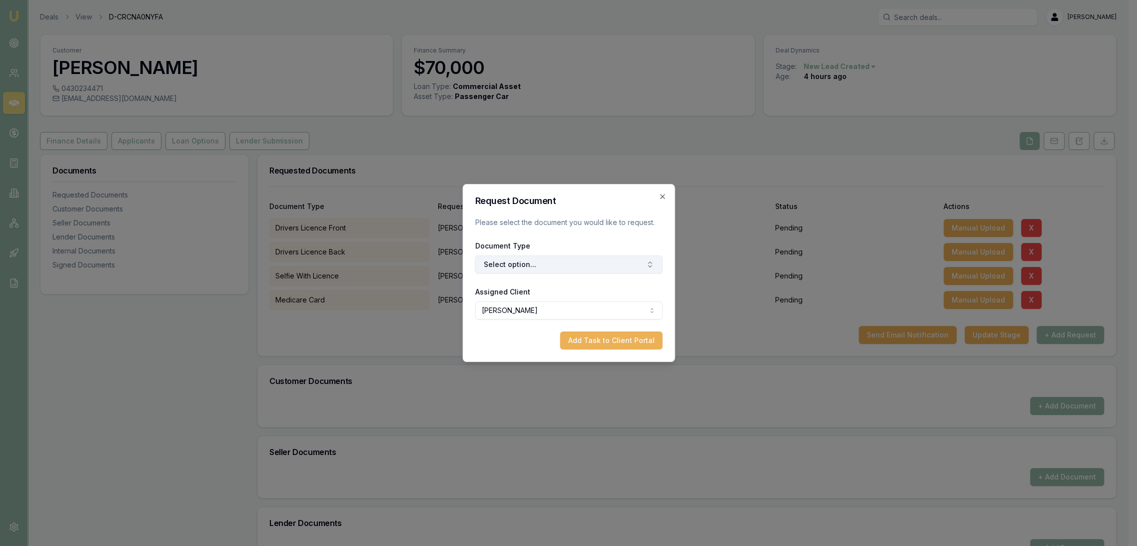
click at [518, 259] on button "Select option..." at bounding box center [568, 264] width 187 height 18
type input "propert"
click at [545, 338] on div "Property Rates Notice" at bounding box center [571, 338] width 127 height 16
click at [626, 339] on button "Add Task to Client Portal" at bounding box center [611, 340] width 102 height 18
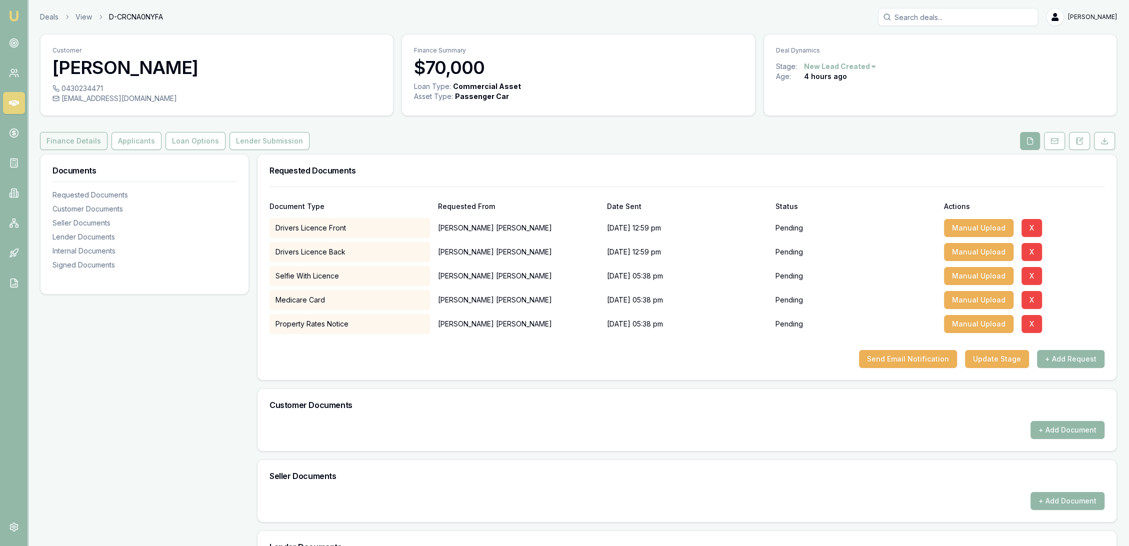
click at [72, 142] on button "Finance Details" at bounding box center [73, 141] width 67 height 18
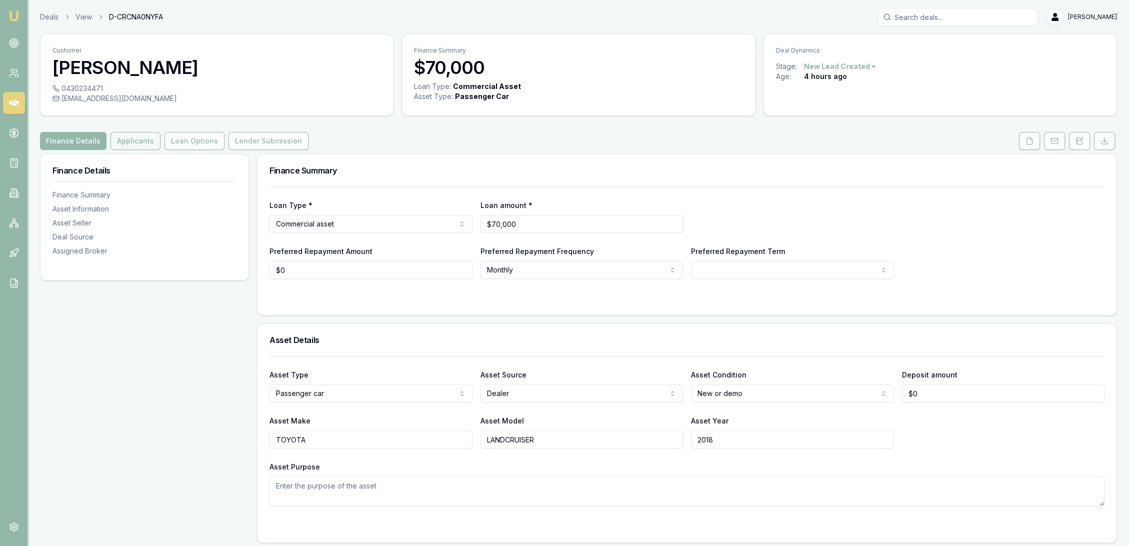
click at [143, 138] on button "Applicants" at bounding box center [135, 141] width 50 height 18
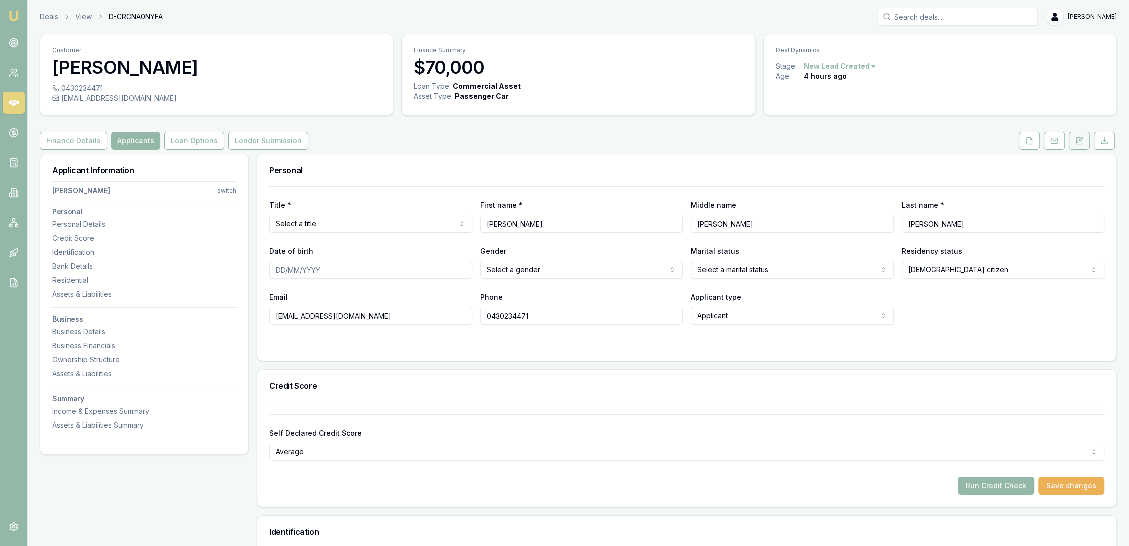
click at [1070, 141] on button at bounding box center [1079, 141] width 21 height 18
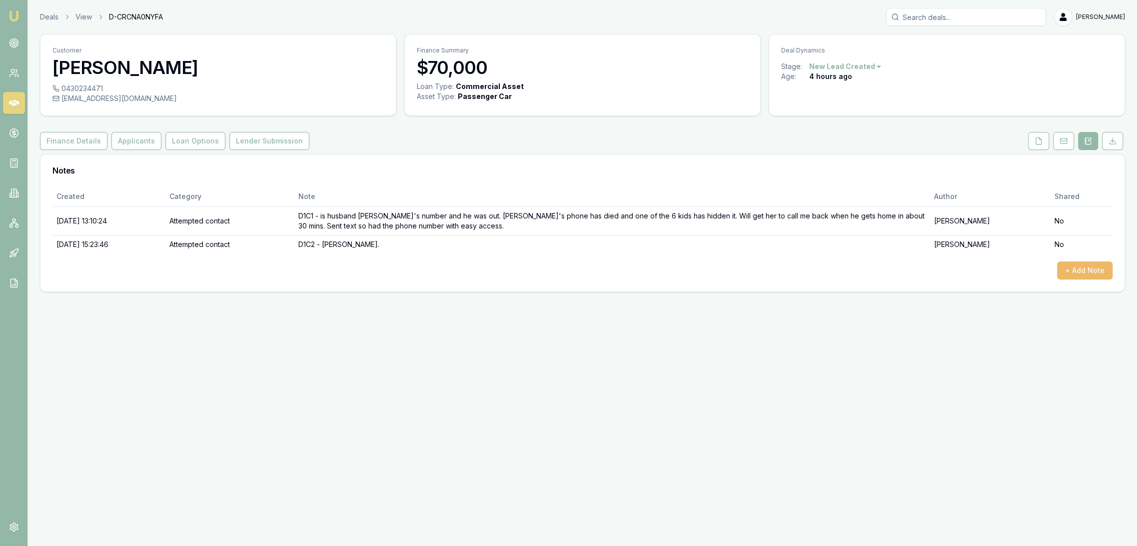
click at [1094, 265] on button "+ Add Note" at bounding box center [1084, 270] width 55 height 18
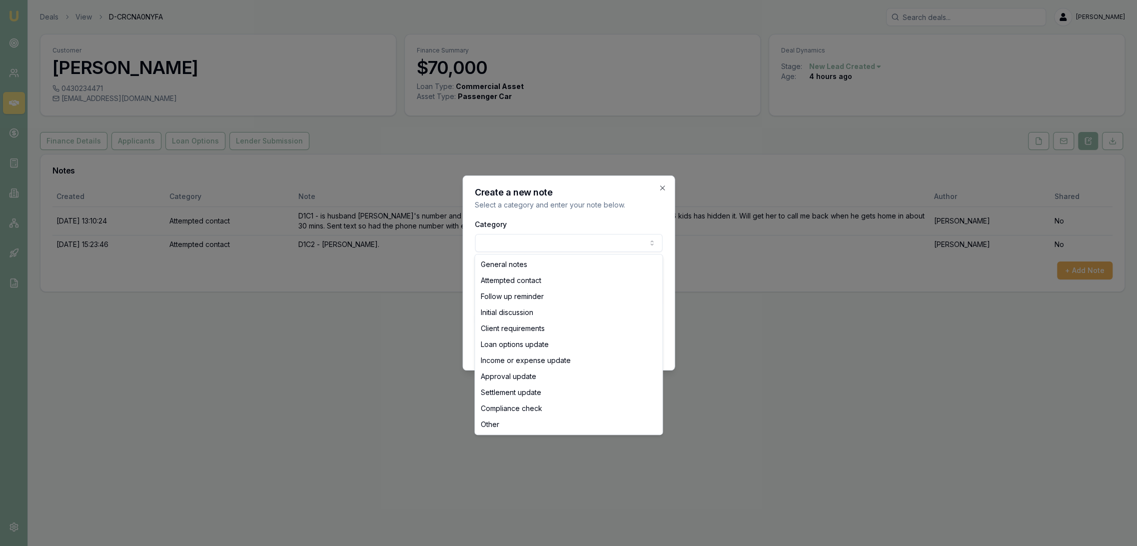
click at [516, 241] on body "Emu Broker Deals View D-CRCNA0NYFA Robyn Adams Toggle Menu Customer CHLOE FINK …" at bounding box center [568, 273] width 1137 height 546
select select "INITIAL_DISCUSSION"
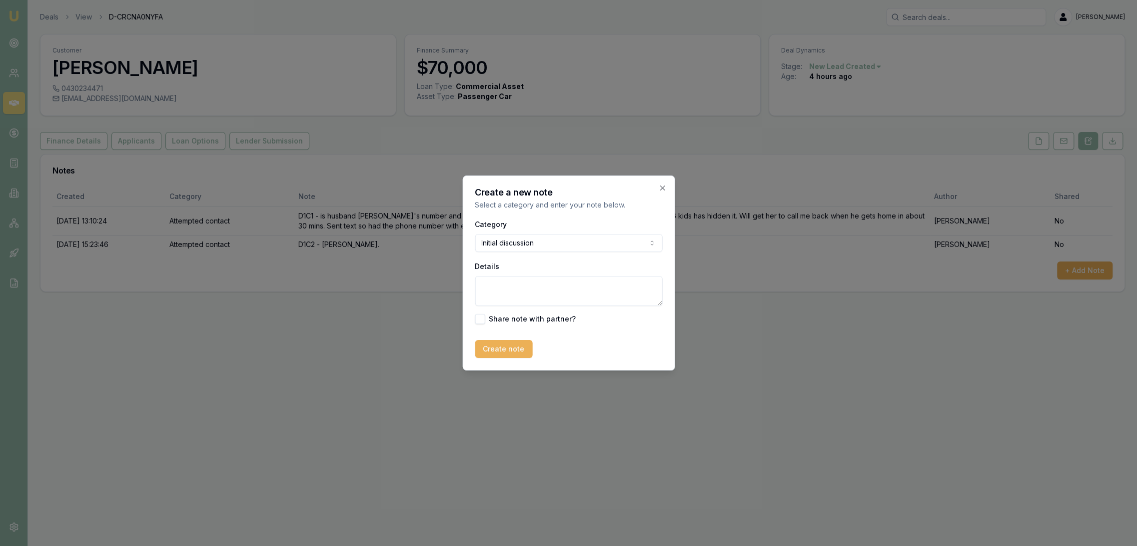
drag, startPoint x: 504, startPoint y: 293, endPoint x: 505, endPoint y: 286, distance: 6.7
click at [504, 291] on textarea "Details" at bounding box center [568, 291] width 187 height 30
click at [627, 286] on textarea "Wants to get funds to have software written" at bounding box center [568, 291] width 187 height 30
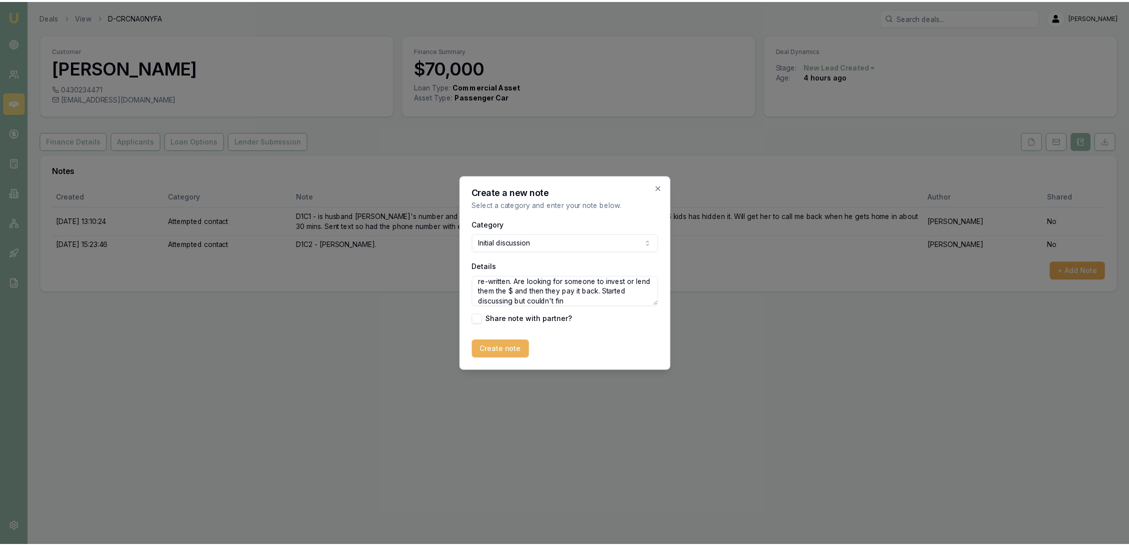
scroll to position [33, 0]
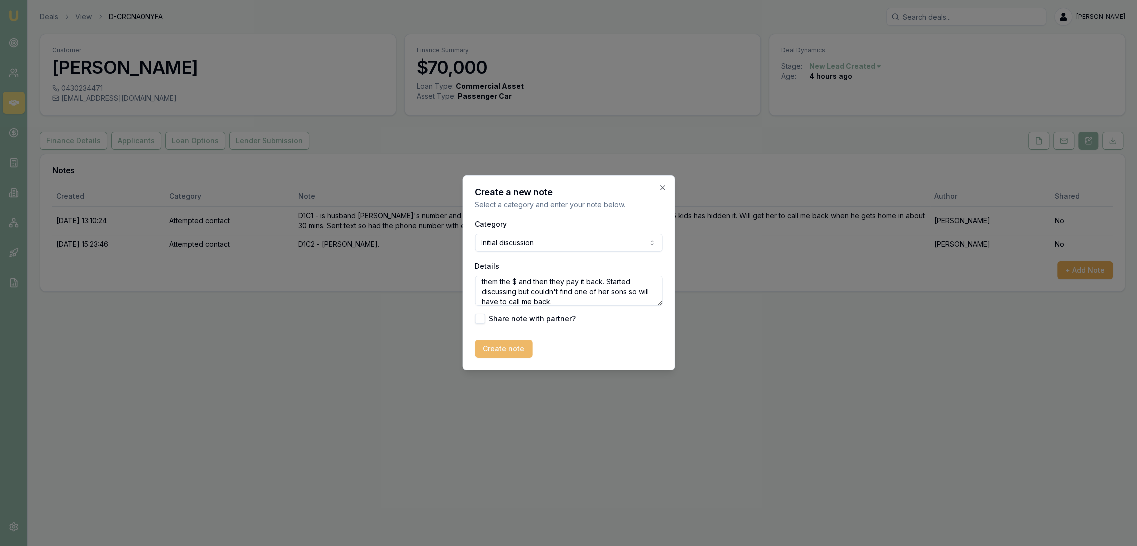
type textarea "Wants to get funds to have software written as they lost all their data about 6…"
click at [500, 348] on button "Create note" at bounding box center [503, 349] width 57 height 18
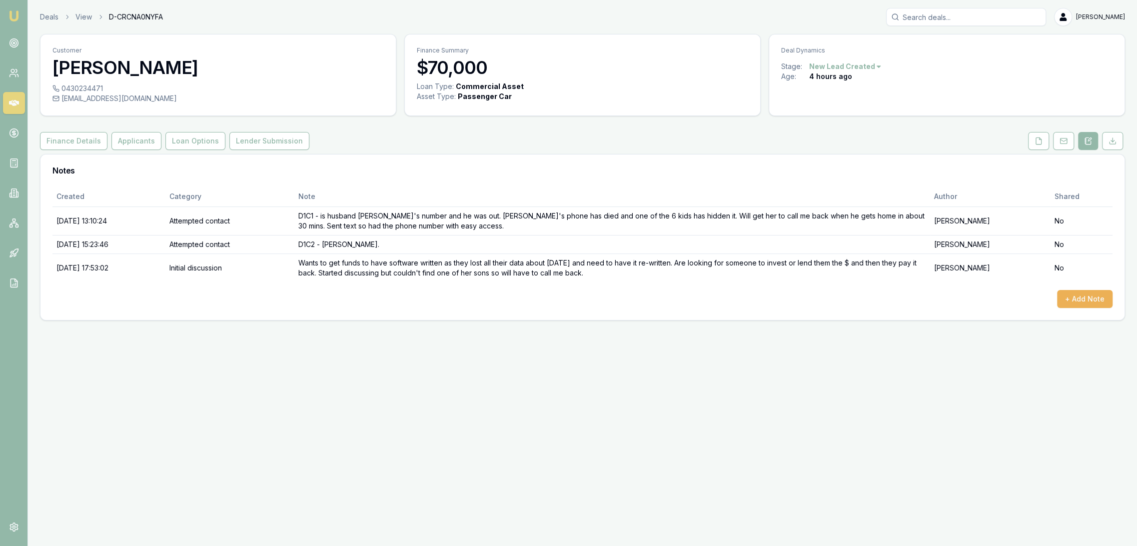
drag, startPoint x: 14, startPoint y: 16, endPoint x: 34, endPoint y: 4, distance: 23.2
click at [14, 15] on img at bounding box center [14, 16] width 12 height 12
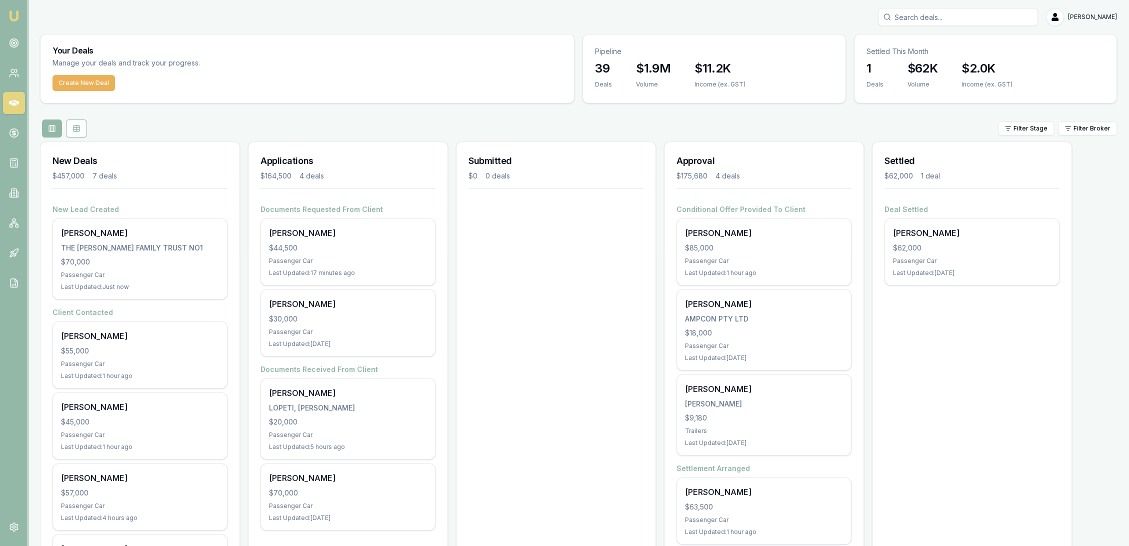
click at [952, 20] on input "Search deals" at bounding box center [958, 17] width 160 height 18
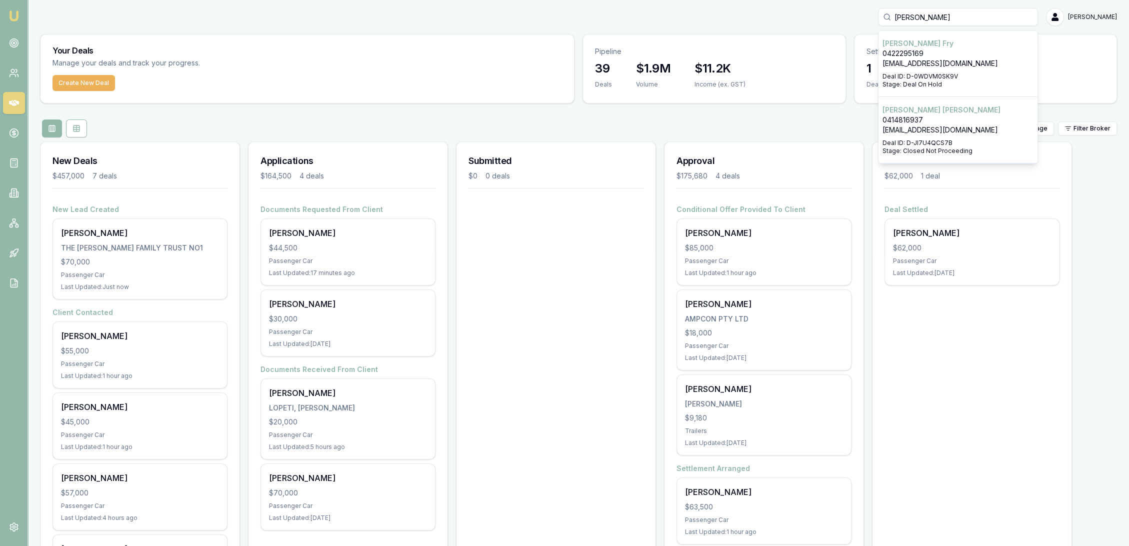
type input "andrew fry"
click at [937, 71] on div "Select deal for Andrew Fry" at bounding box center [957, 70] width 151 height 4
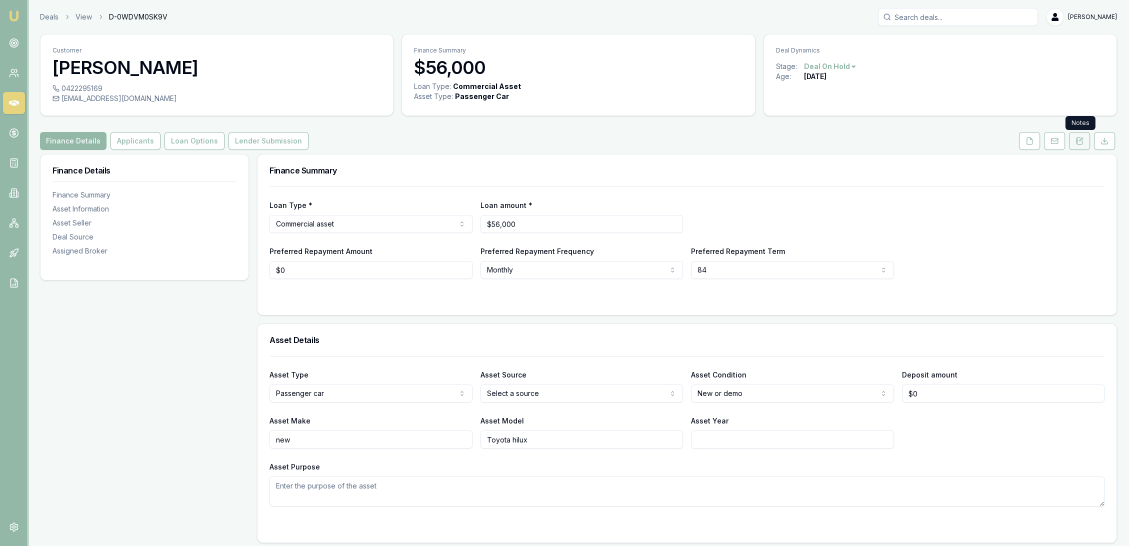
click at [1084, 141] on button at bounding box center [1079, 141] width 21 height 18
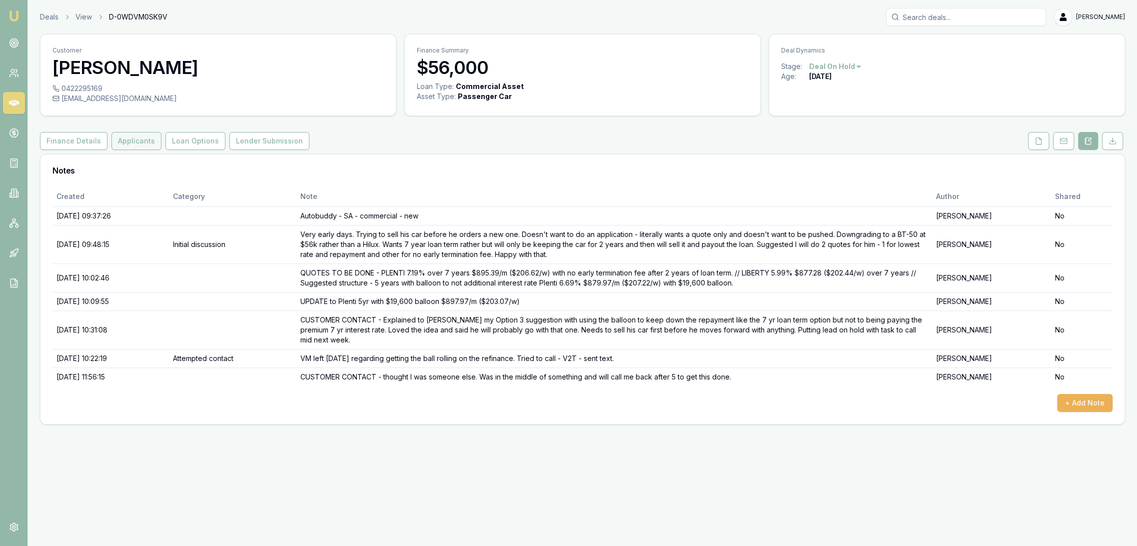
click at [148, 141] on button "Applicants" at bounding box center [136, 141] width 50 height 18
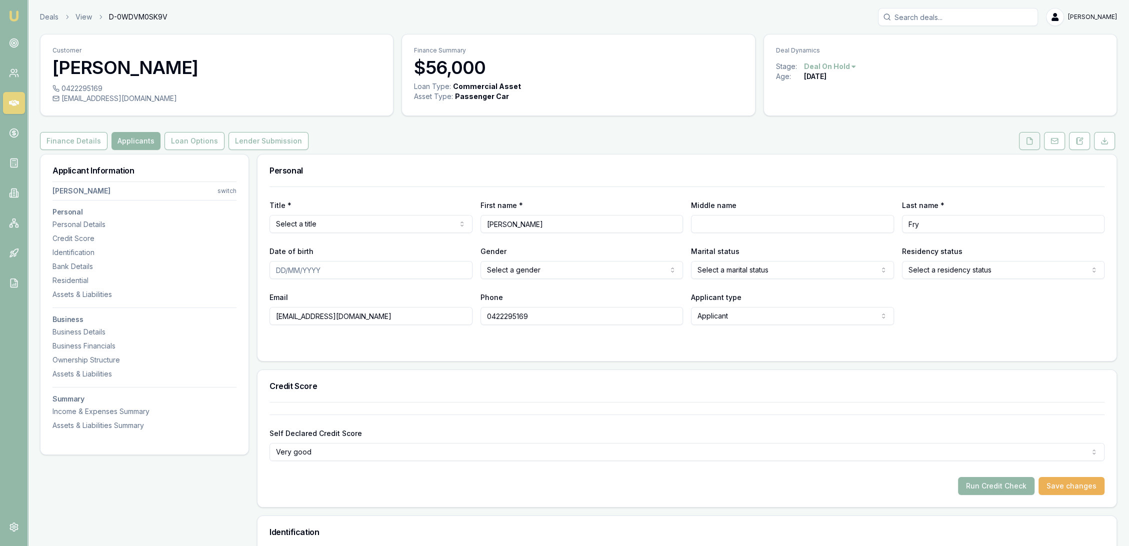
click at [1033, 135] on button at bounding box center [1029, 141] width 21 height 18
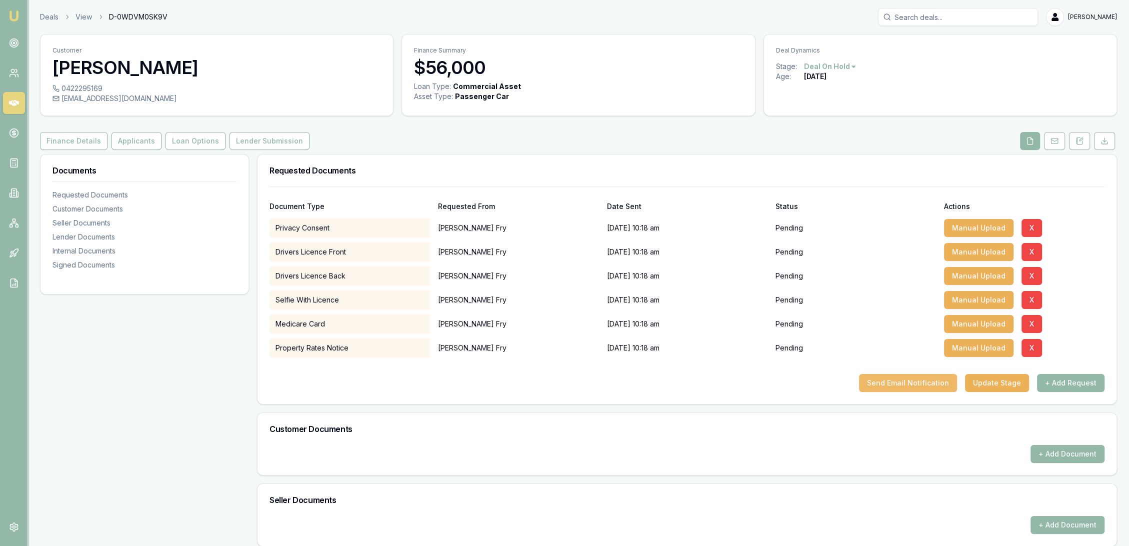
click at [906, 380] on button "Send Email Notification" at bounding box center [908, 383] width 98 height 18
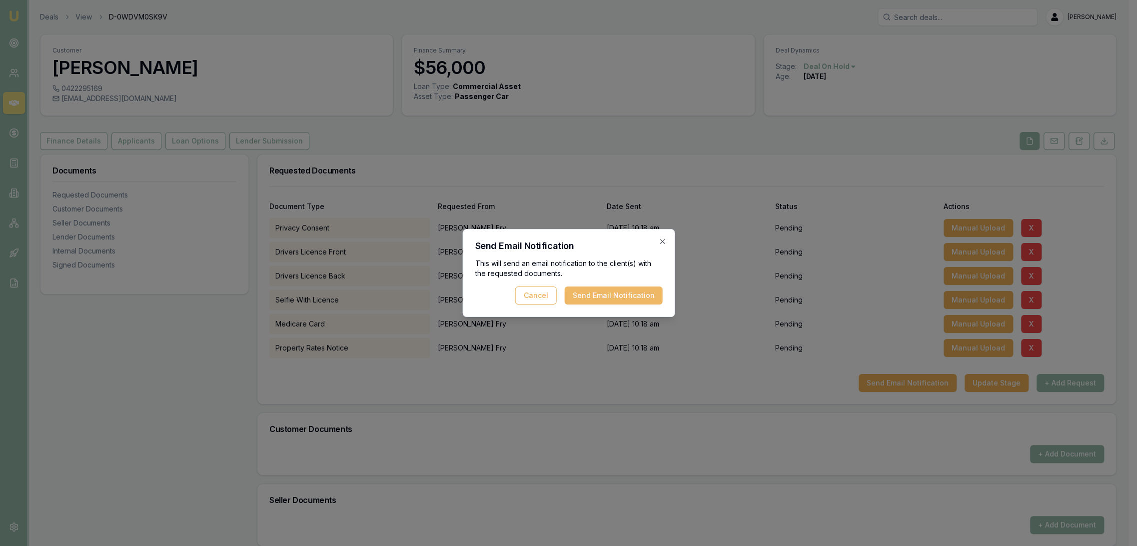
click at [590, 288] on button "Send Email Notification" at bounding box center [613, 295] width 98 height 18
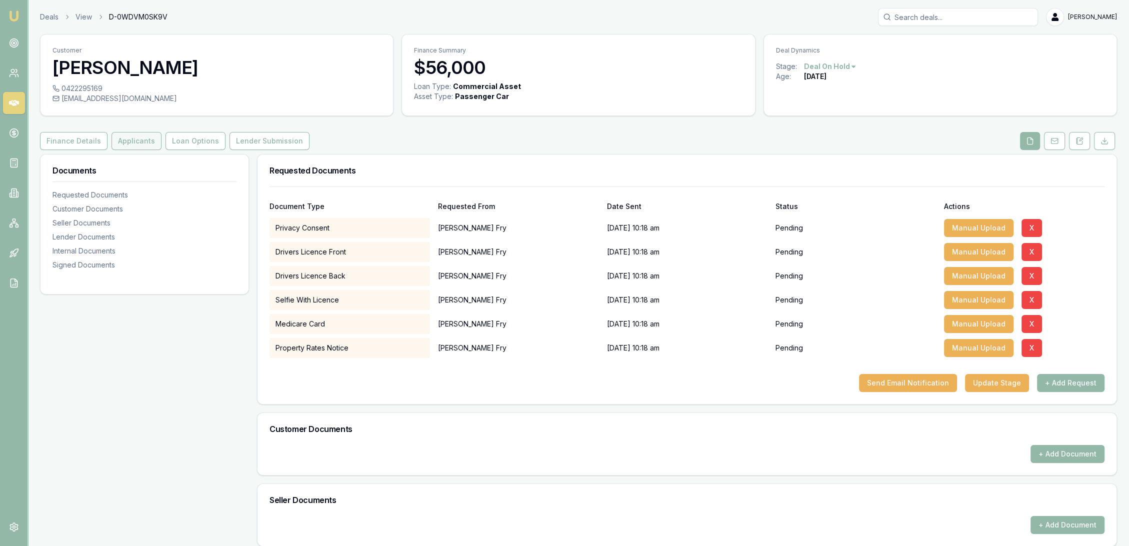
click at [136, 141] on button "Applicants" at bounding box center [136, 141] width 50 height 18
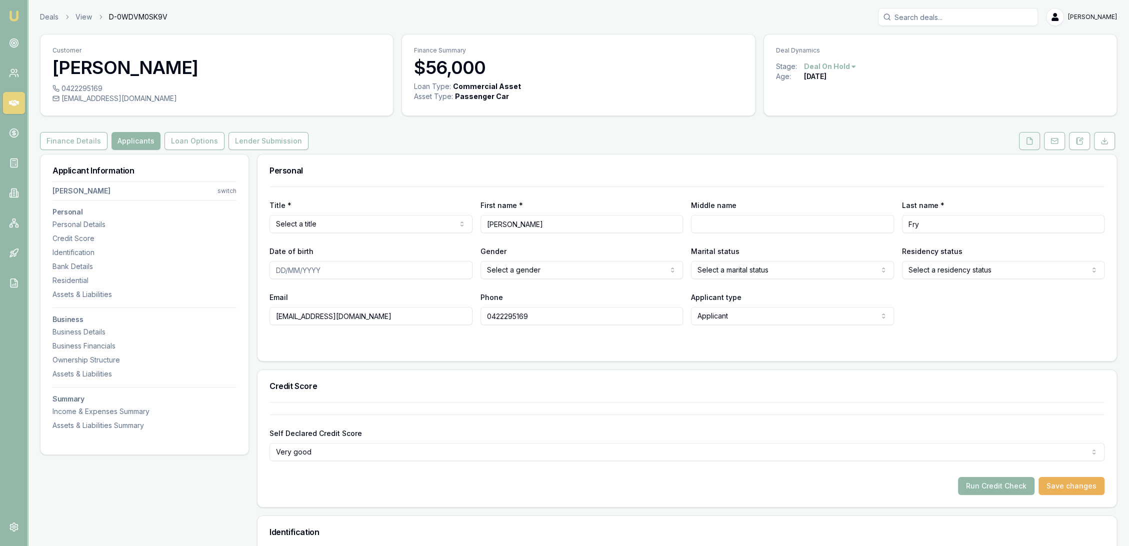
click at [1036, 138] on button at bounding box center [1029, 141] width 21 height 18
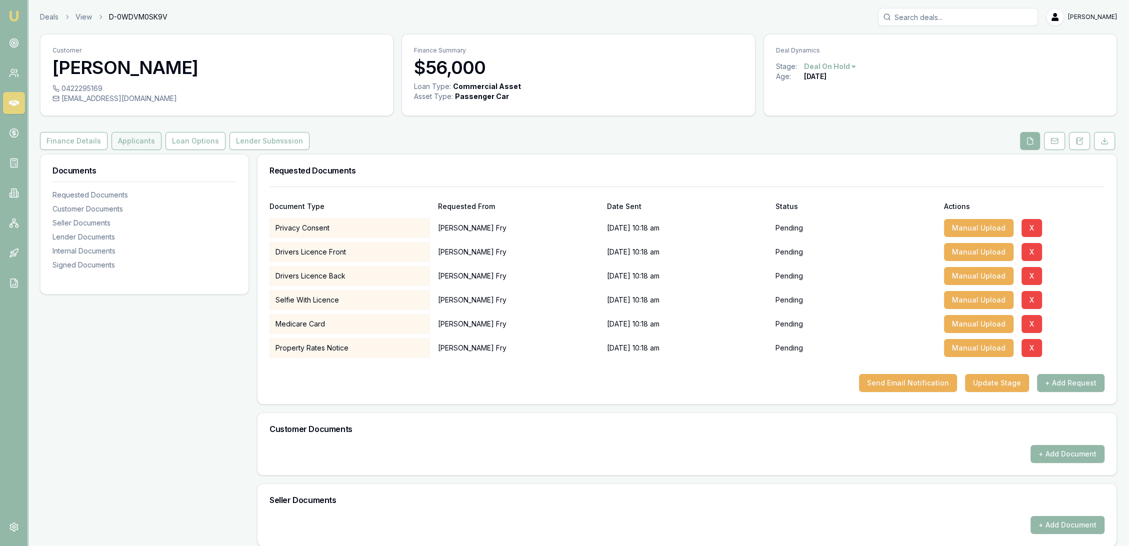
click at [142, 145] on button "Applicants" at bounding box center [136, 141] width 50 height 18
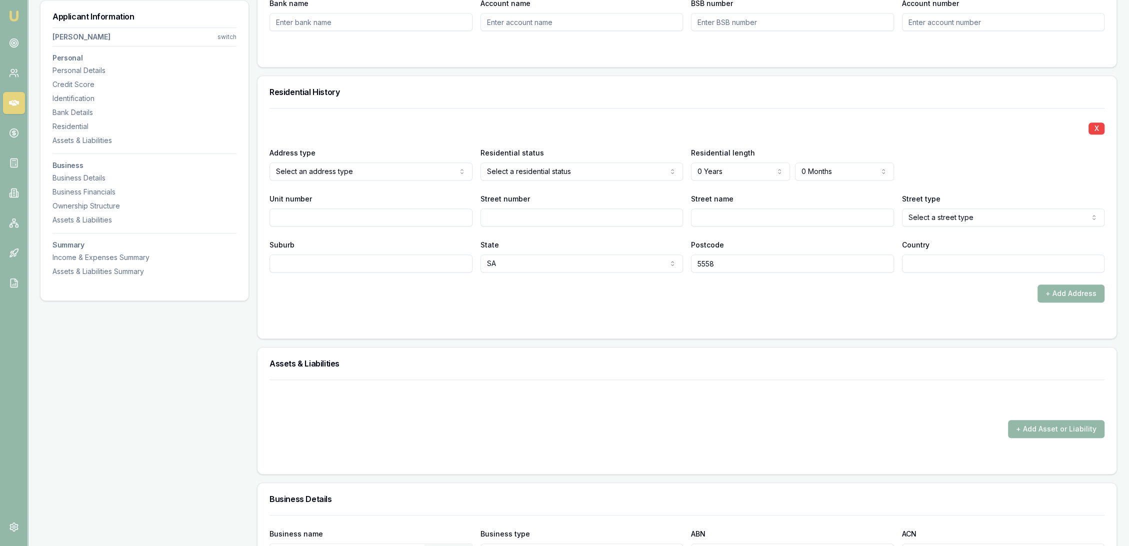
scroll to position [888, 0]
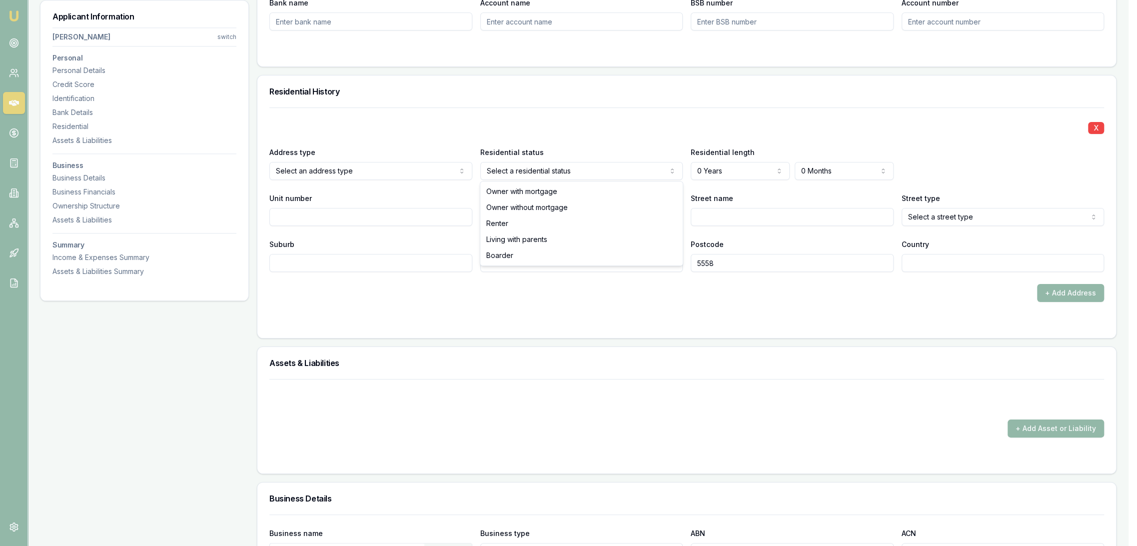
select select "OWNER_WITHOUT_MORTGAGE"
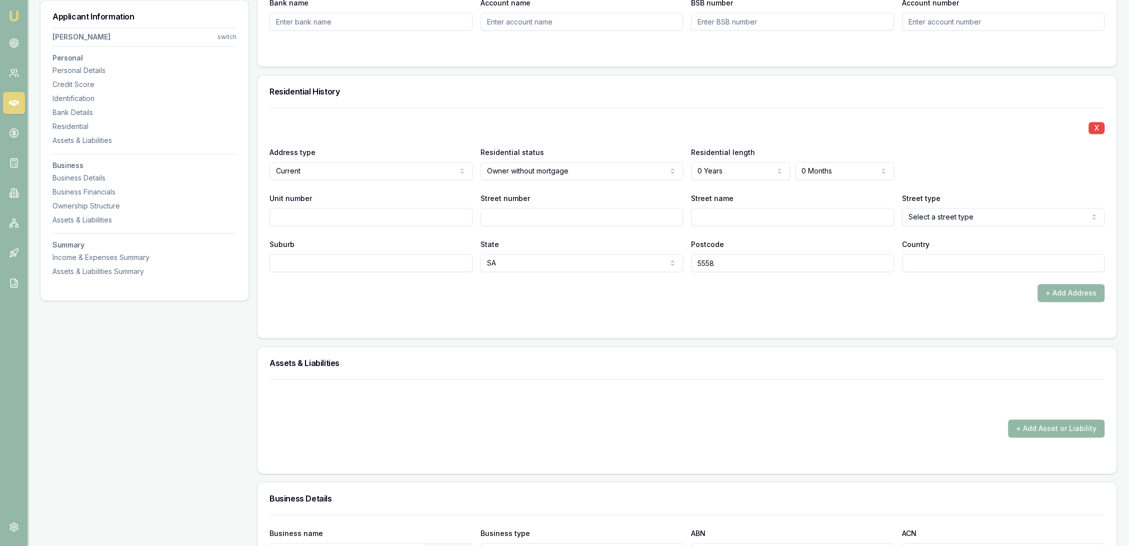
click at [506, 140] on div "X Address type Current Current Previous Residential status Owner without mortga…" at bounding box center [686, 189] width 835 height 164
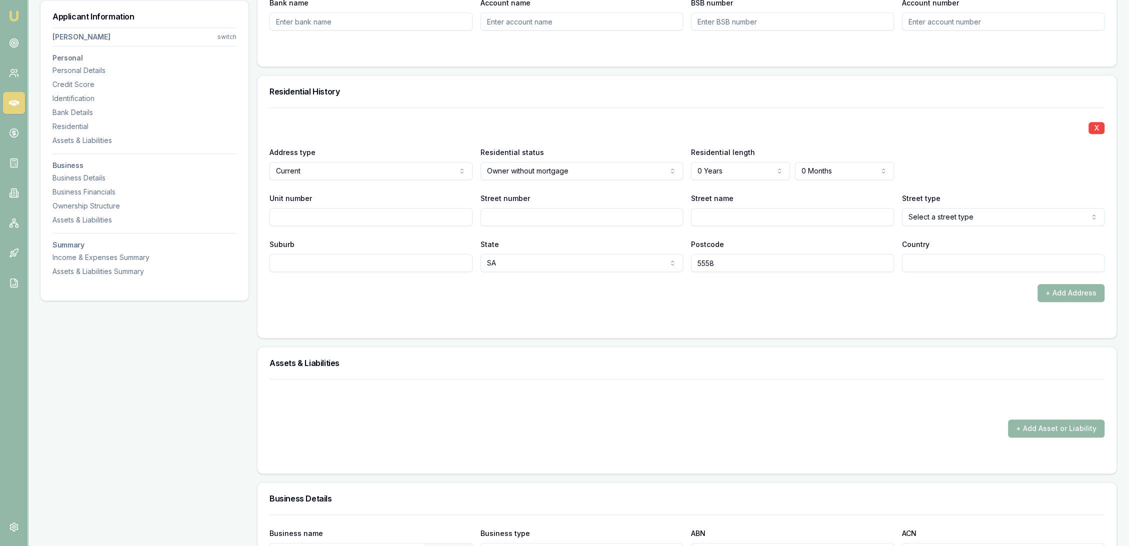
click at [522, 129] on div "X" at bounding box center [686, 127] width 835 height 14
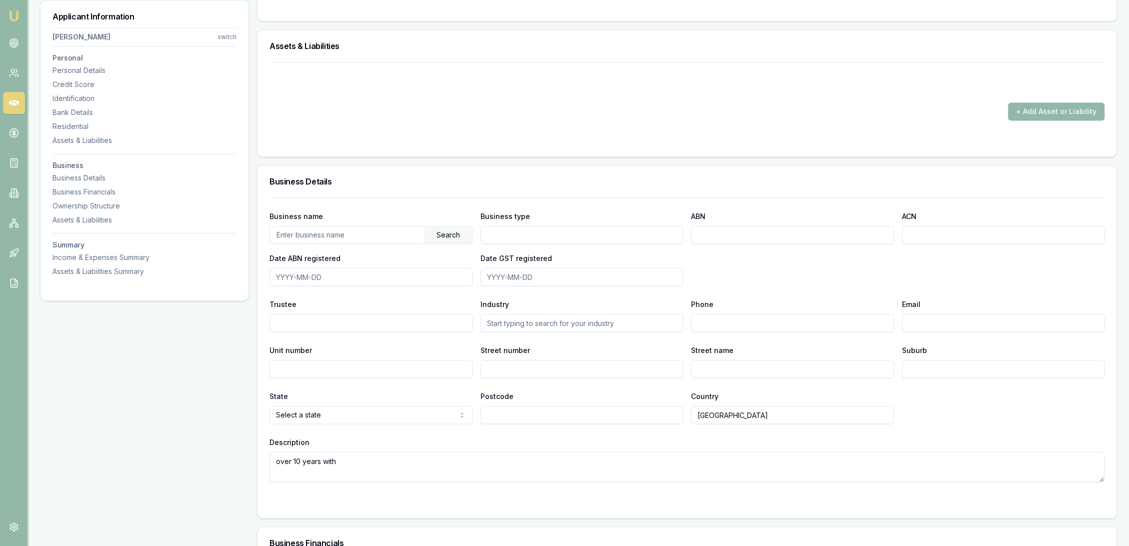
scroll to position [1277, 0]
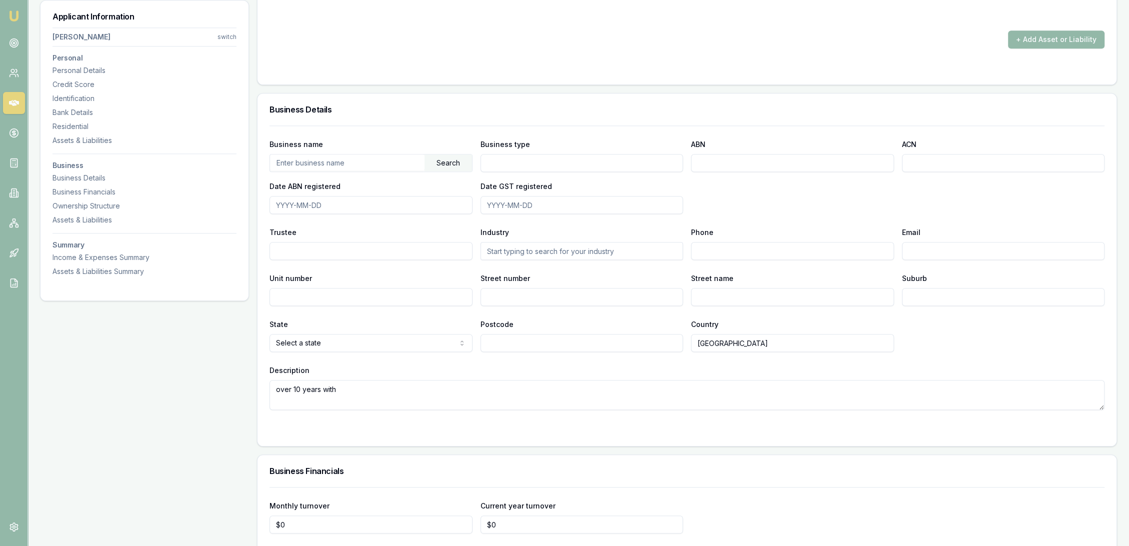
click at [330, 163] on input "text" at bounding box center [347, 162] width 154 height 16
click at [440, 162] on div "Search" at bounding box center [447, 162] width 47 height 17
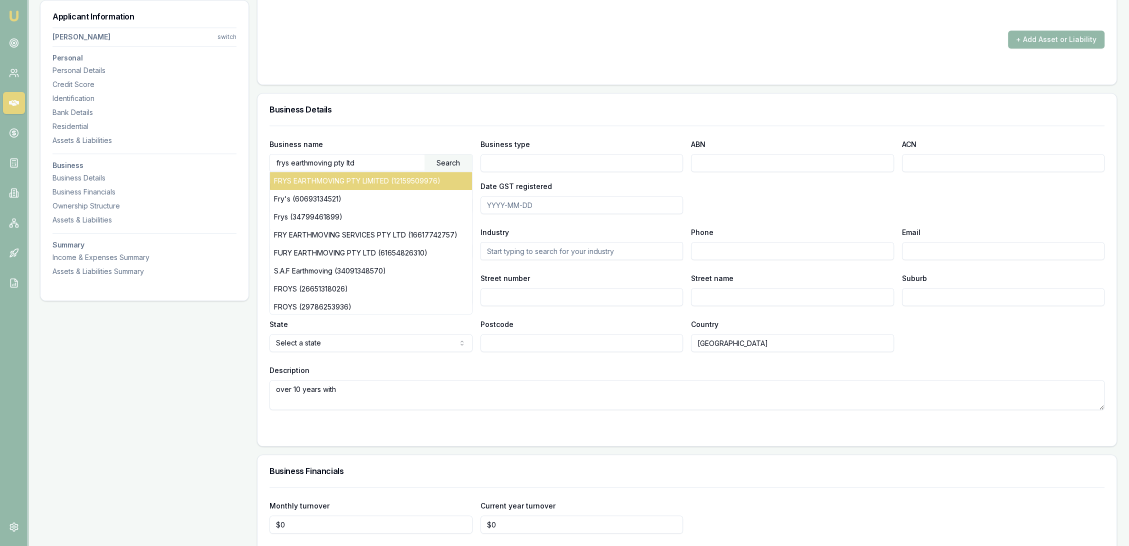
click at [396, 176] on div "FRYS EARTHMOVING PTY LIMITED (12159509976)" at bounding box center [371, 181] width 202 height 18
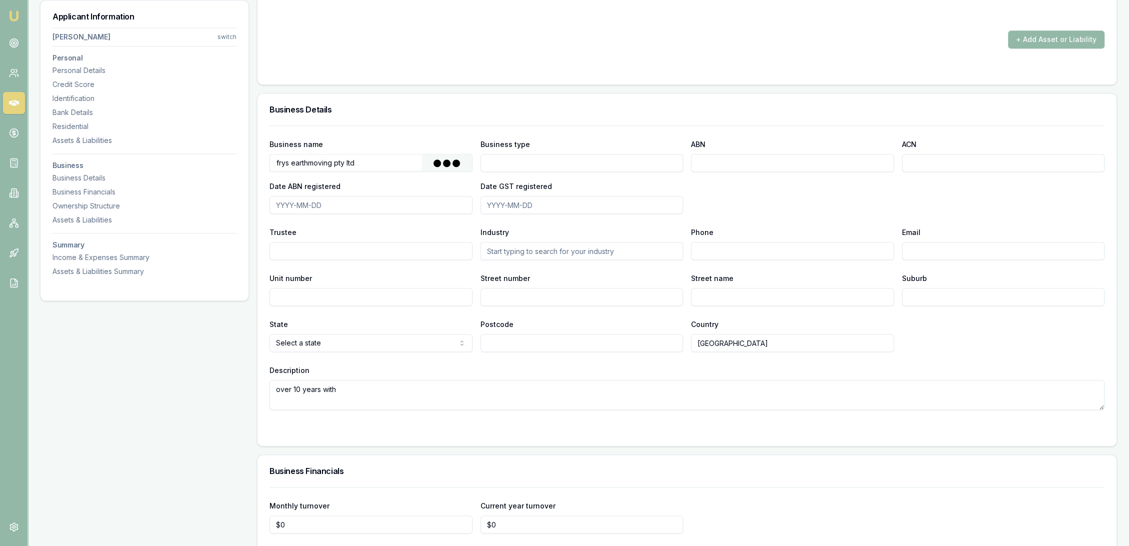
type input "FRYS EARTHMOVING PTY LIMITED"
type input "Australian Private Company"
type input "12159509976"
type input "159509976"
type input "2012-07-16"
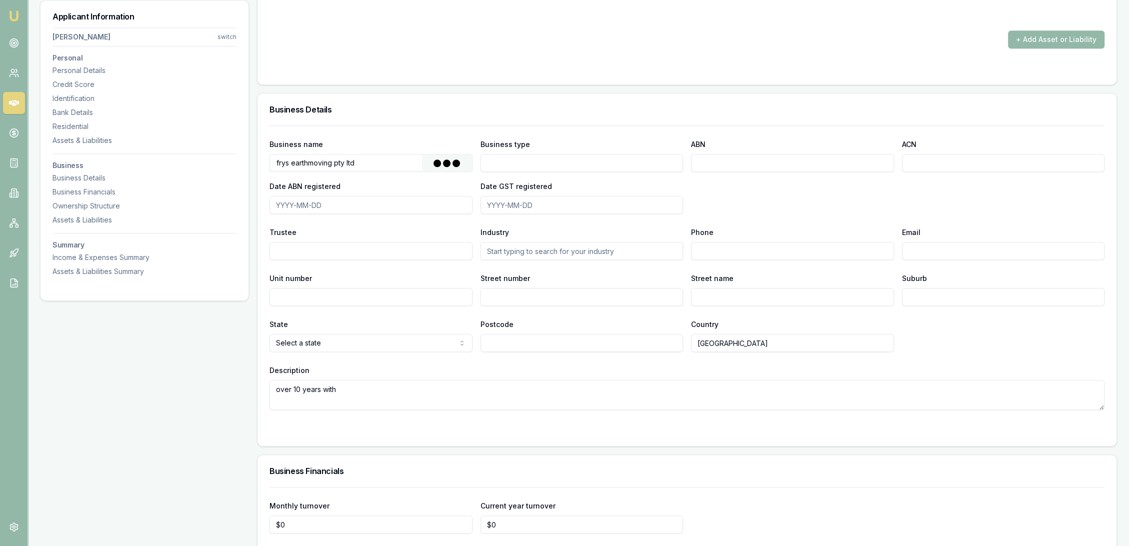
type input "2012-07-16"
click at [708, 213] on div "Business name FRYS EARTHMOVING PTY LIMITED Search Business type Australian Priv…" at bounding box center [686, 267] width 835 height 284
click at [502, 295] on input "Street number" at bounding box center [581, 297] width 203 height 18
click at [817, 420] on form "Business name FRYS EARTHMOVING PTY LIMITED Search Business type Australian Priv…" at bounding box center [686, 279] width 835 height 308
click at [967, 336] on div "State Select a state NSW VIC QLD SA WA TAS NT ACT Postcode Country Australia" at bounding box center [686, 335] width 835 height 34
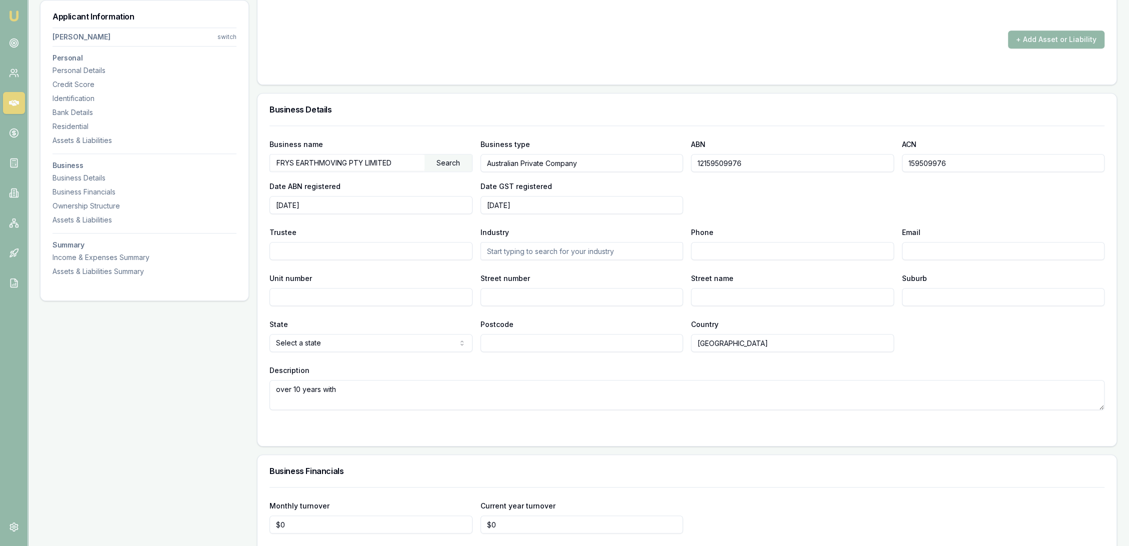
drag, startPoint x: 399, startPoint y: 160, endPoint x: 253, endPoint y: 159, distance: 146.0
click at [261, 159] on div "Business name FRYS EARTHMOVING PTY LIMITED Search Business type Australian Priv…" at bounding box center [686, 285] width 859 height 320
click at [421, 397] on textarea "over 10 years with" at bounding box center [686, 395] width 835 height 30
click at [396, 426] on div at bounding box center [686, 430] width 835 height 8
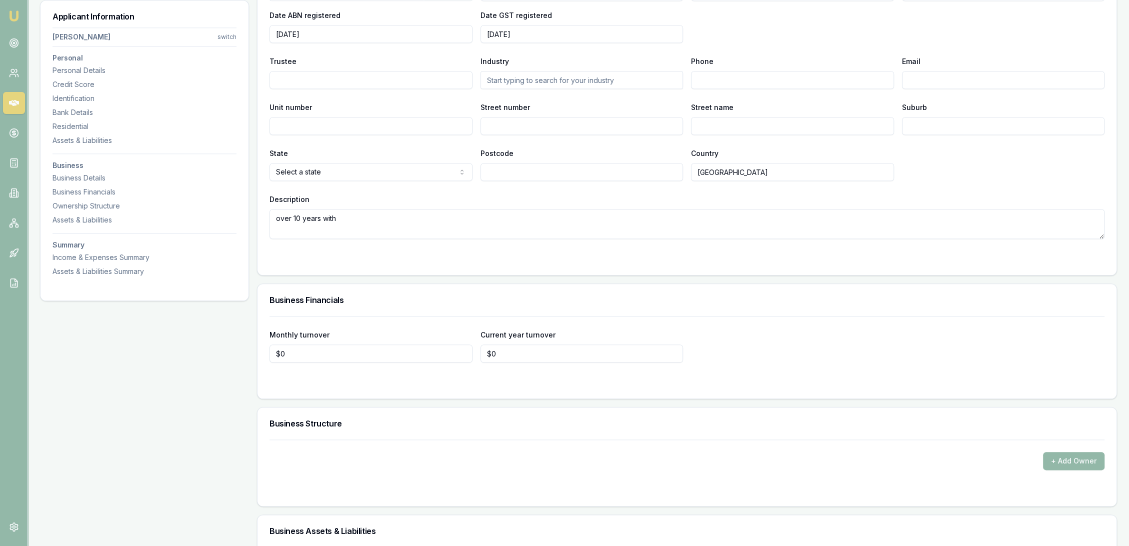
scroll to position [1500, 0]
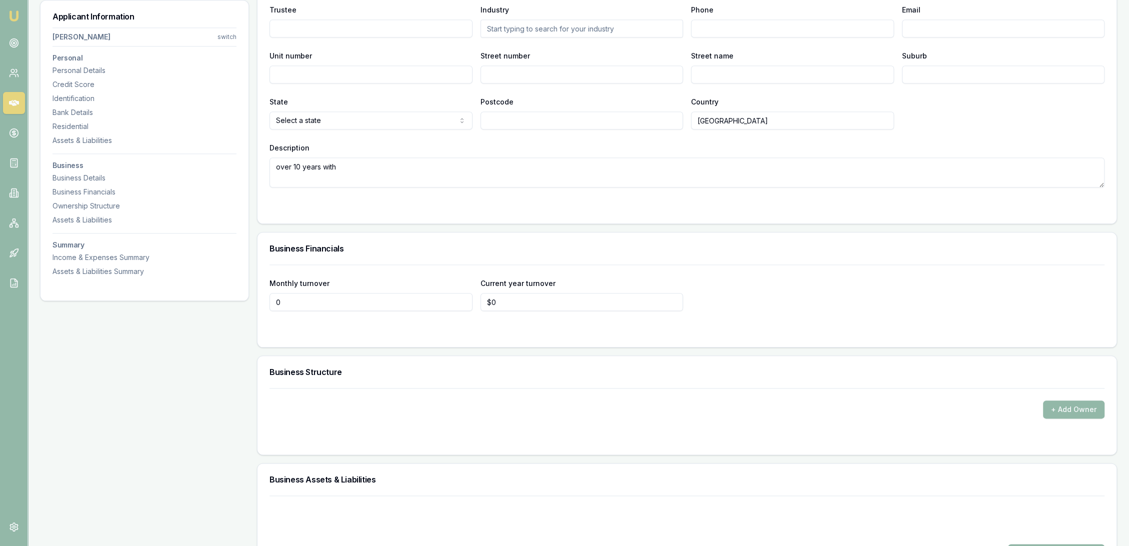
drag, startPoint x: 311, startPoint y: 299, endPoint x: 262, endPoint y: 304, distance: 49.3
click at [262, 304] on div "Monthly turnover 0 Current year turnover $0" at bounding box center [686, 305] width 859 height 82
type input "$0"
type input "0"
drag, startPoint x: 517, startPoint y: 298, endPoint x: 442, endPoint y: 304, distance: 74.7
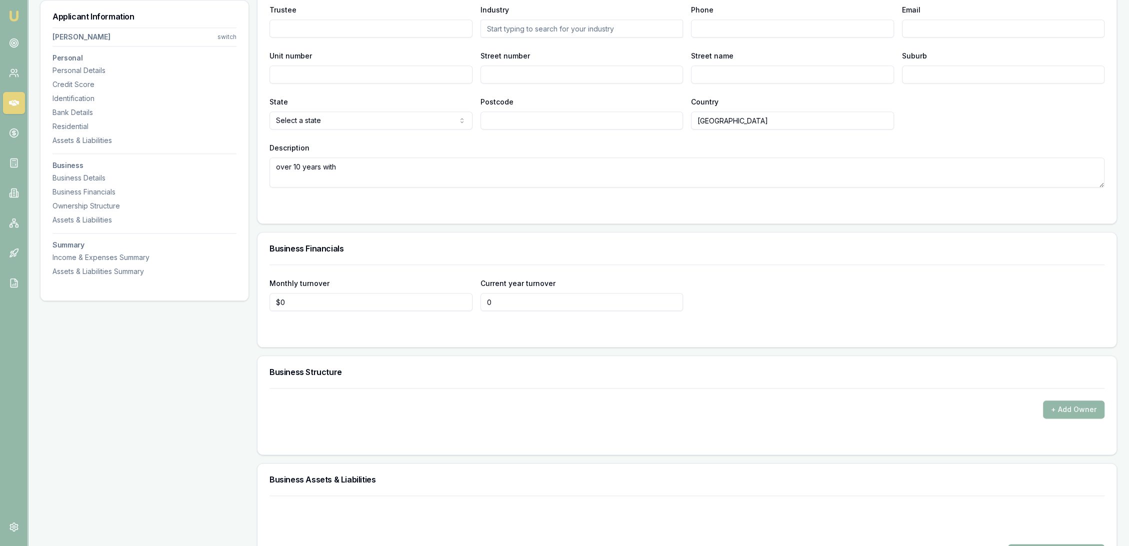
click at [446, 303] on div "Monthly turnover $0 Current year turnover 0" at bounding box center [686, 294] width 835 height 34
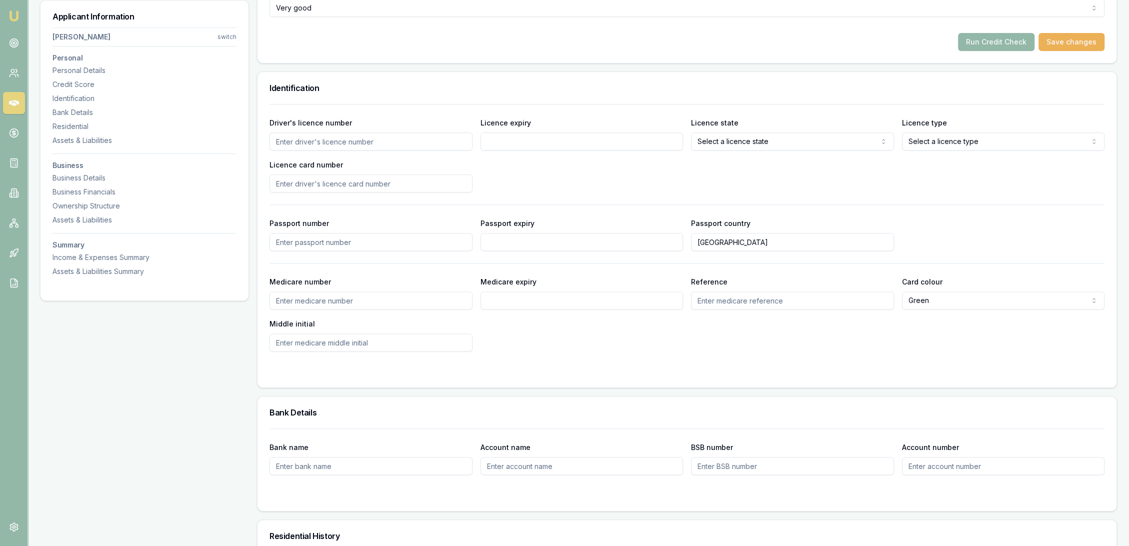
scroll to position [0, 0]
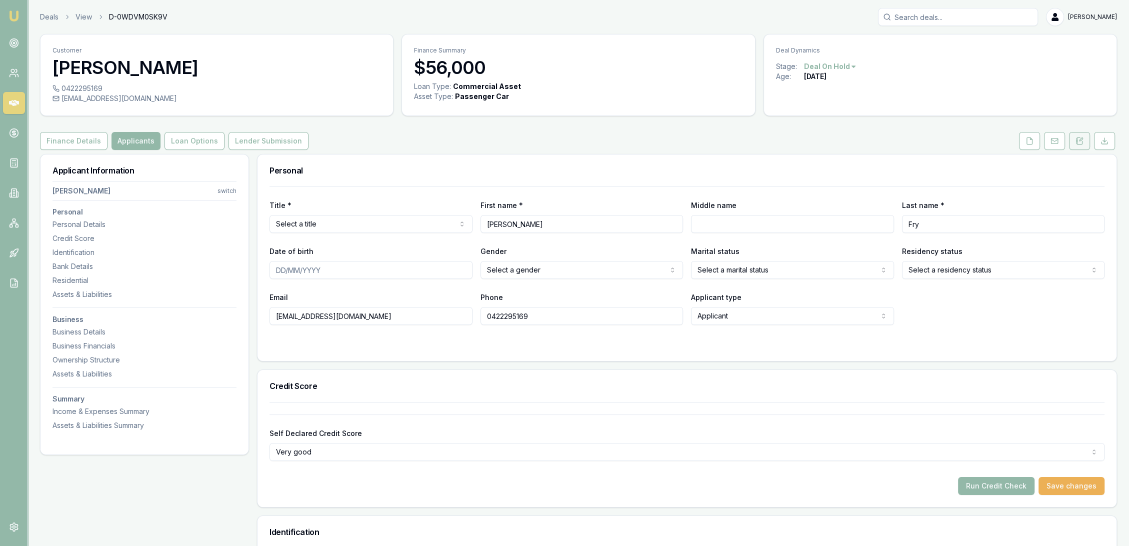
click at [1079, 139] on icon at bounding box center [1079, 141] width 8 height 8
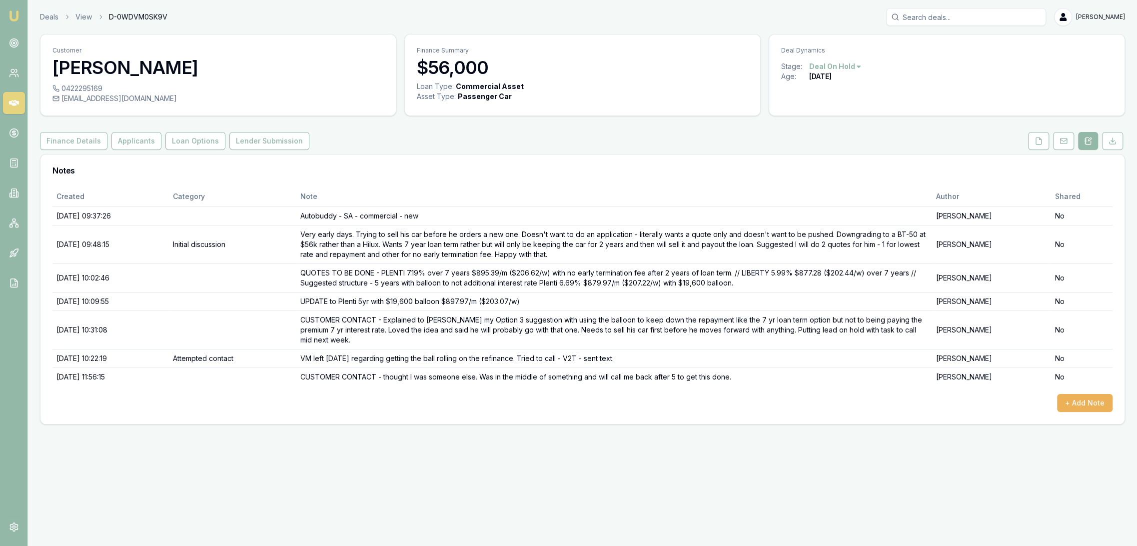
drag, startPoint x: 128, startPoint y: 139, endPoint x: 154, endPoint y: 154, distance: 30.3
click at [128, 139] on button "Applicants" at bounding box center [136, 141] width 50 height 18
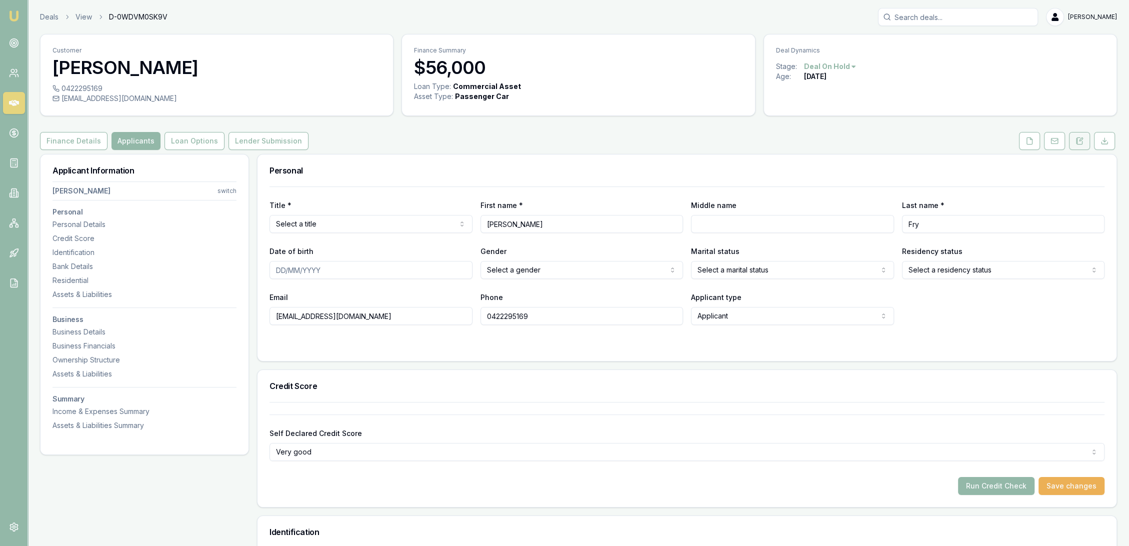
click at [1083, 140] on icon at bounding box center [1079, 141] width 8 height 8
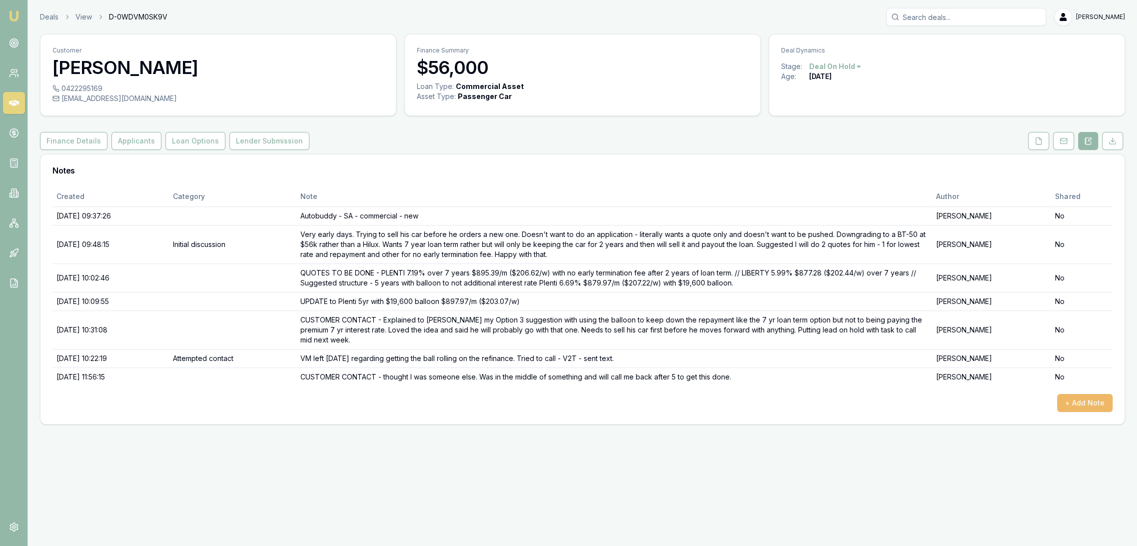
click at [1079, 408] on button "+ Add Note" at bounding box center [1084, 403] width 55 height 18
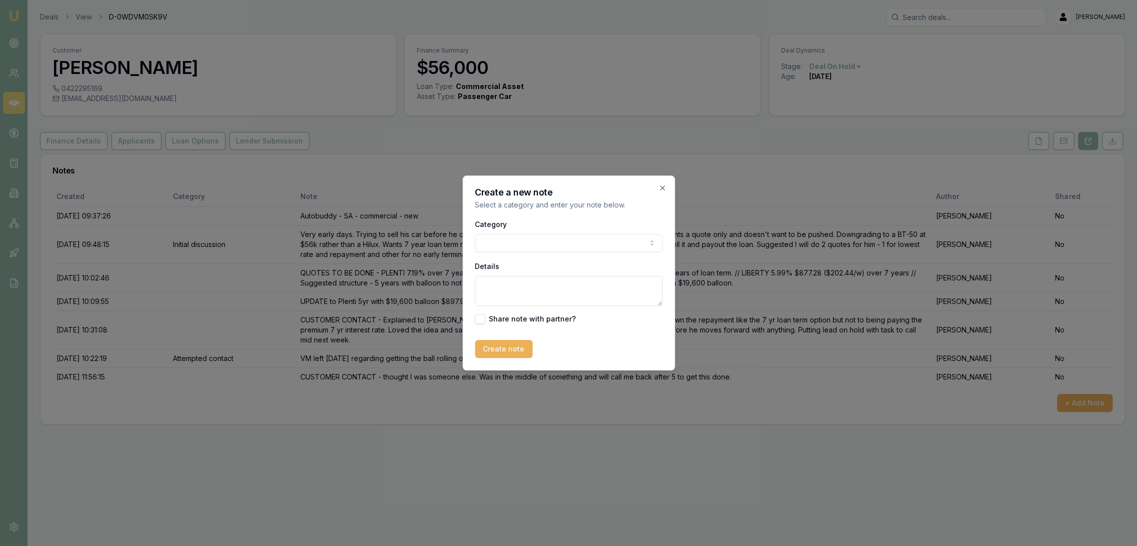
click at [505, 294] on textarea "Details" at bounding box center [568, 291] width 187 height 30
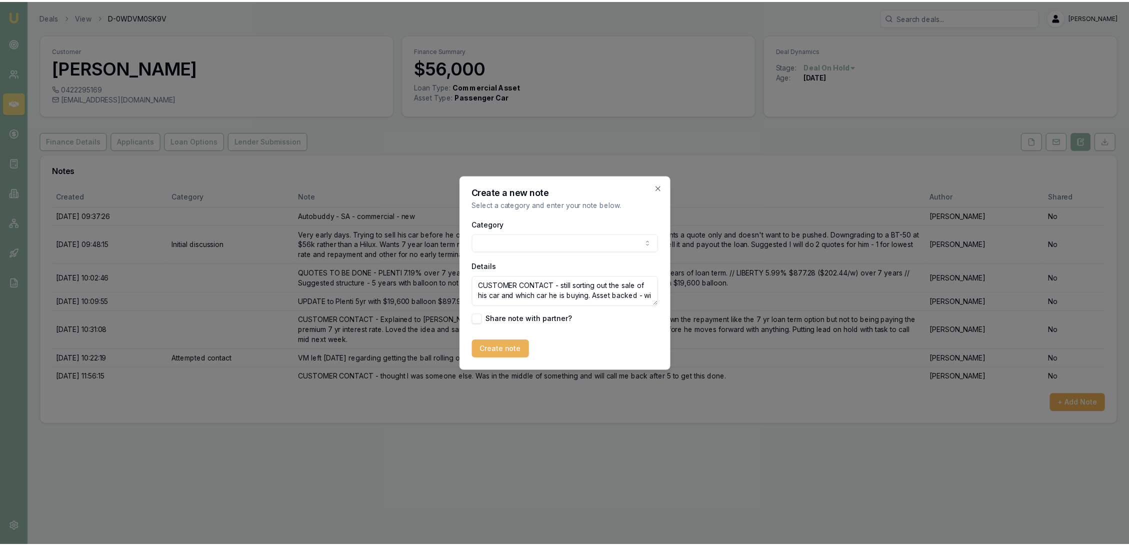
scroll to position [4, 0]
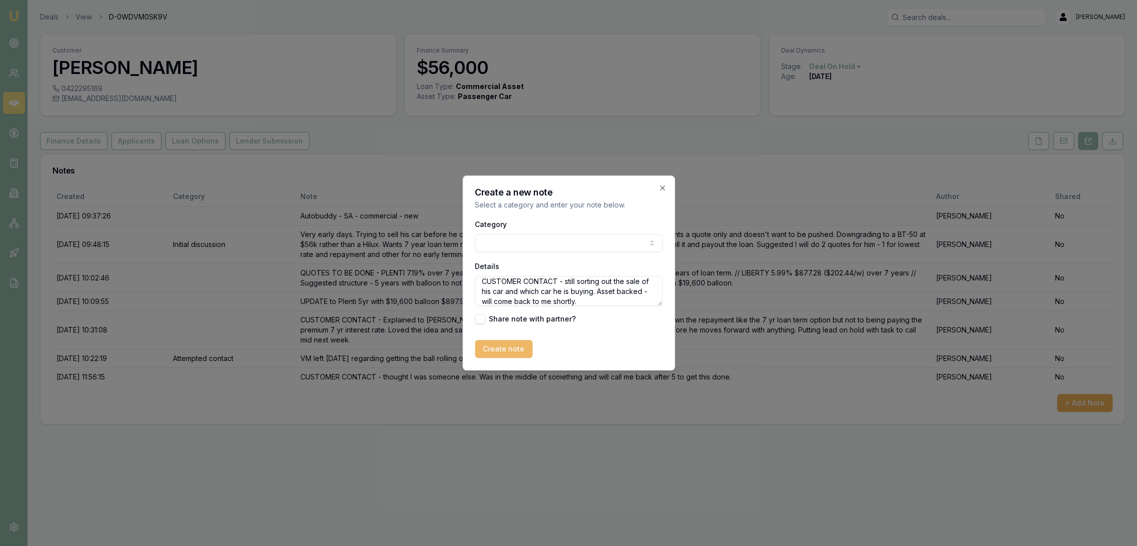
type textarea "CUSTOMER CONTACT - still sorting out the sale of his car and which car he is bu…"
click at [514, 350] on button "Create note" at bounding box center [503, 349] width 57 height 18
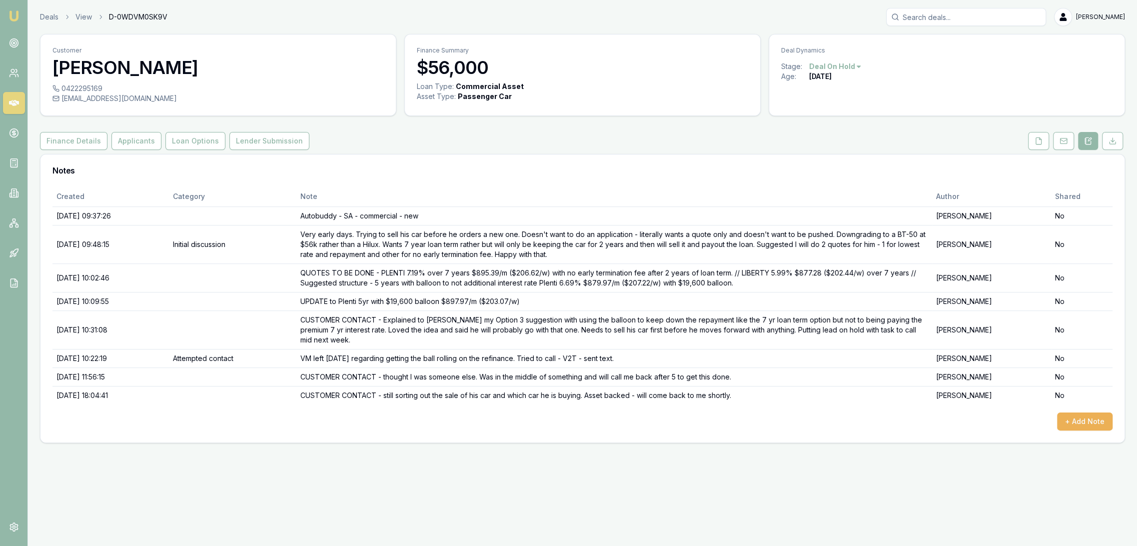
click at [6, 15] on link "Emu Broker" at bounding box center [14, 16] width 16 height 16
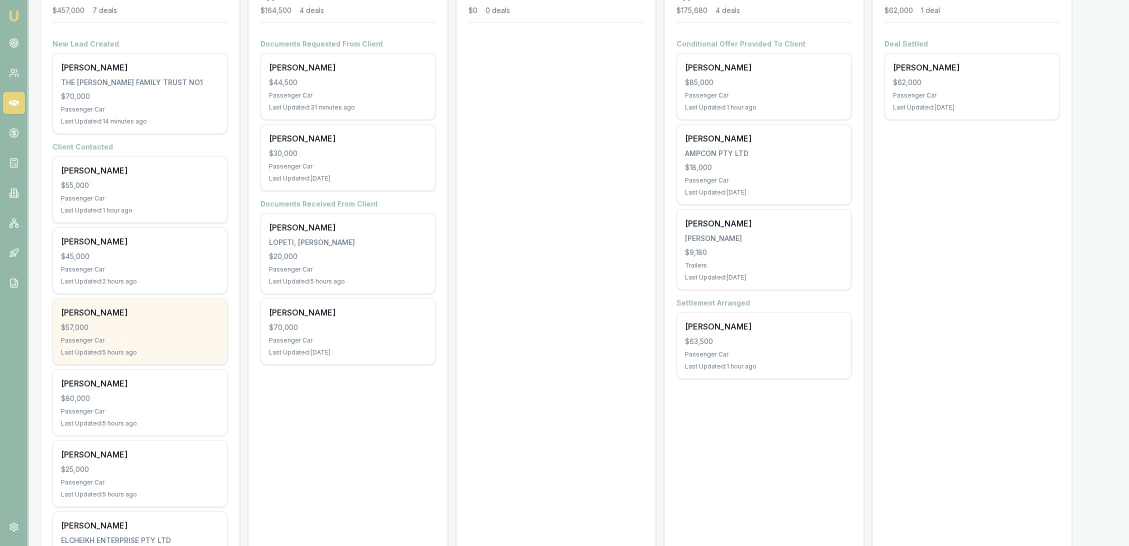
scroll to position [222, 0]
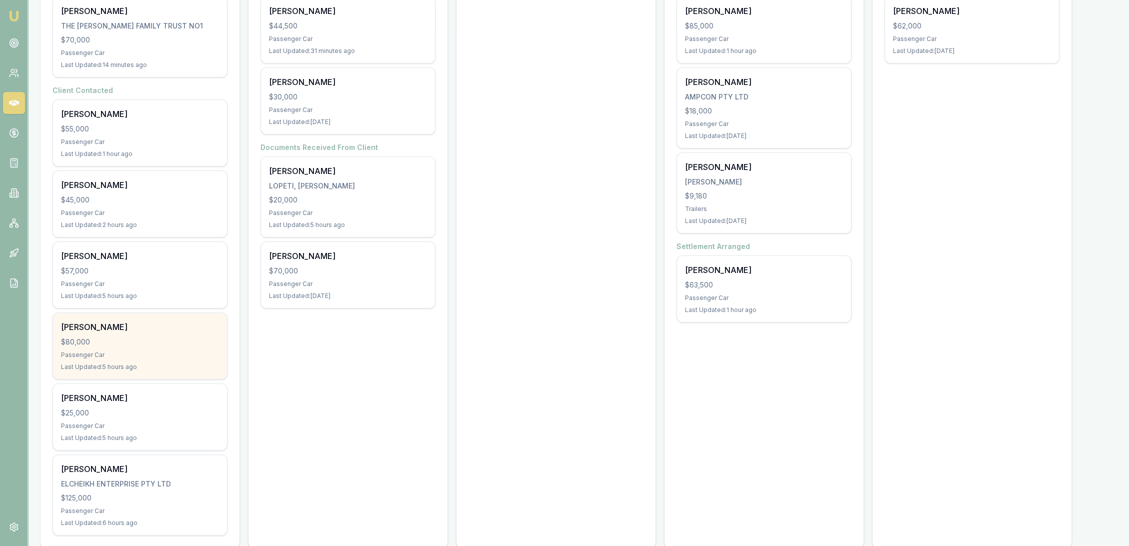
click at [134, 355] on div "Passenger Car" at bounding box center [140, 355] width 158 height 8
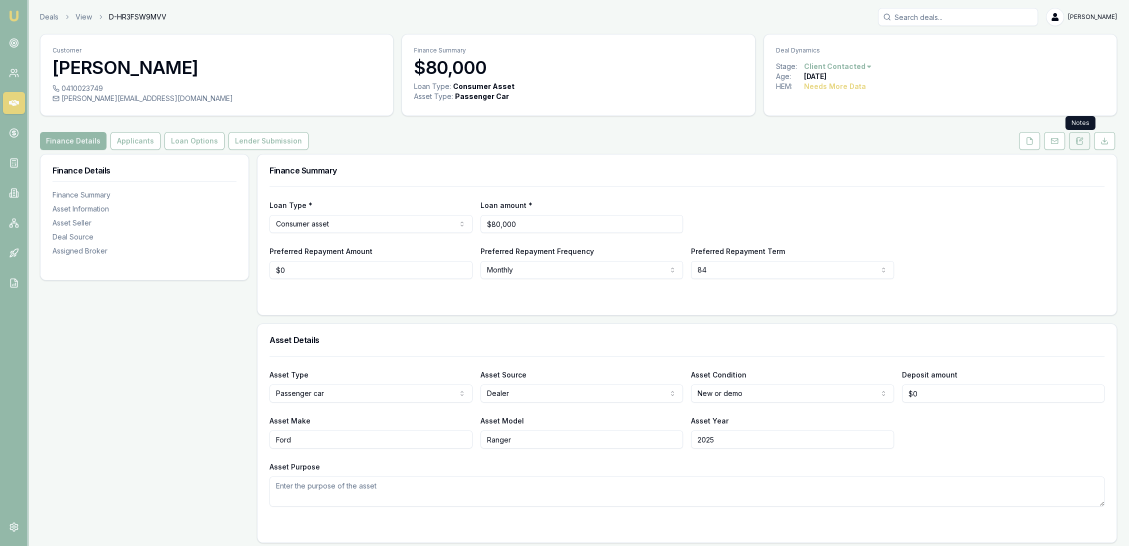
click at [1079, 134] on button at bounding box center [1079, 141] width 21 height 18
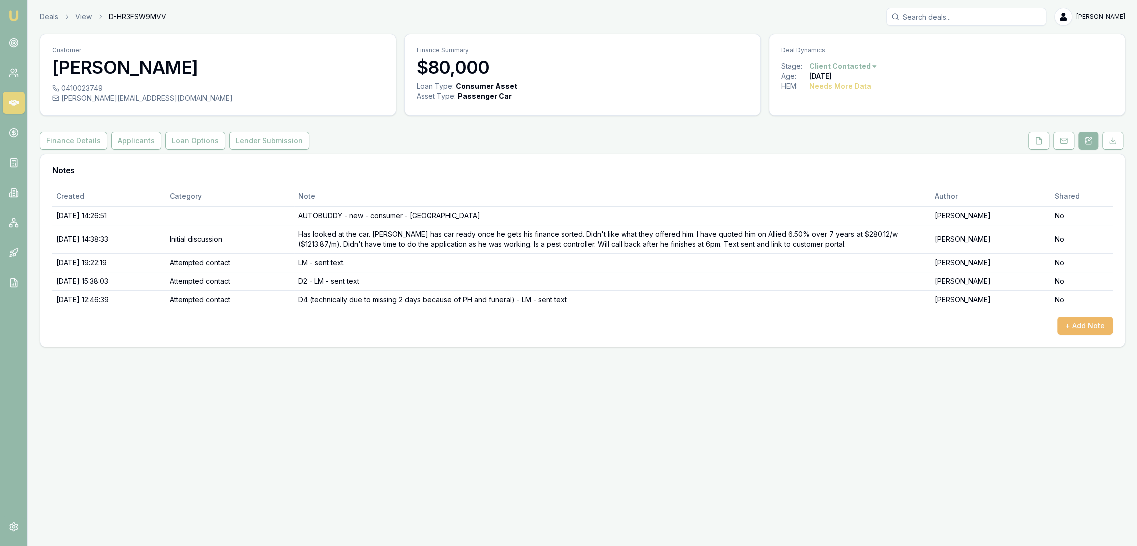
click at [1084, 325] on button "+ Add Note" at bounding box center [1084, 326] width 55 height 18
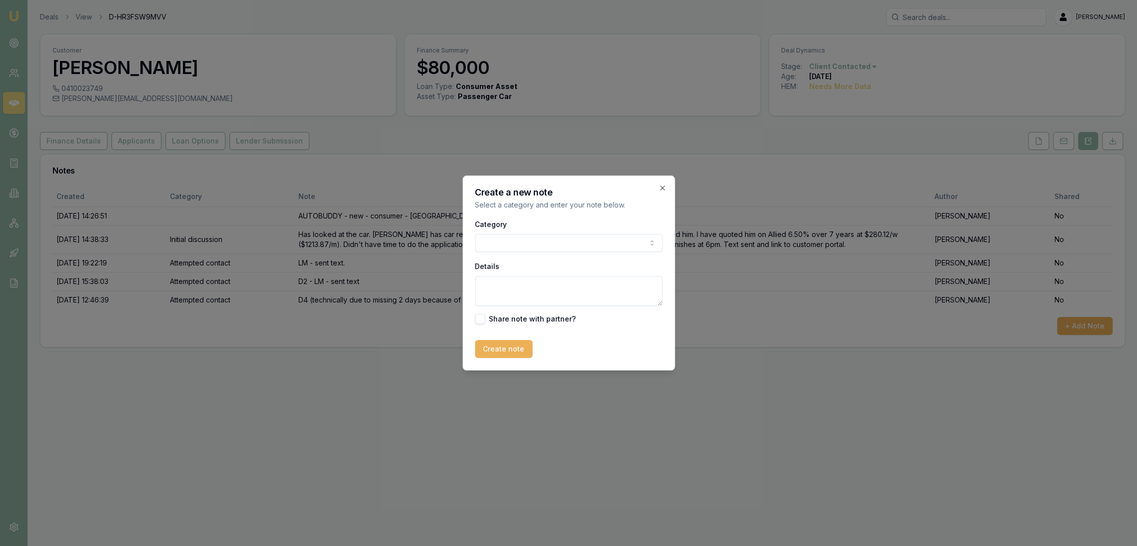
click at [657, 188] on h2 "Create a new note" at bounding box center [568, 192] width 187 height 9
click at [664, 184] on icon "button" at bounding box center [662, 188] width 8 height 8
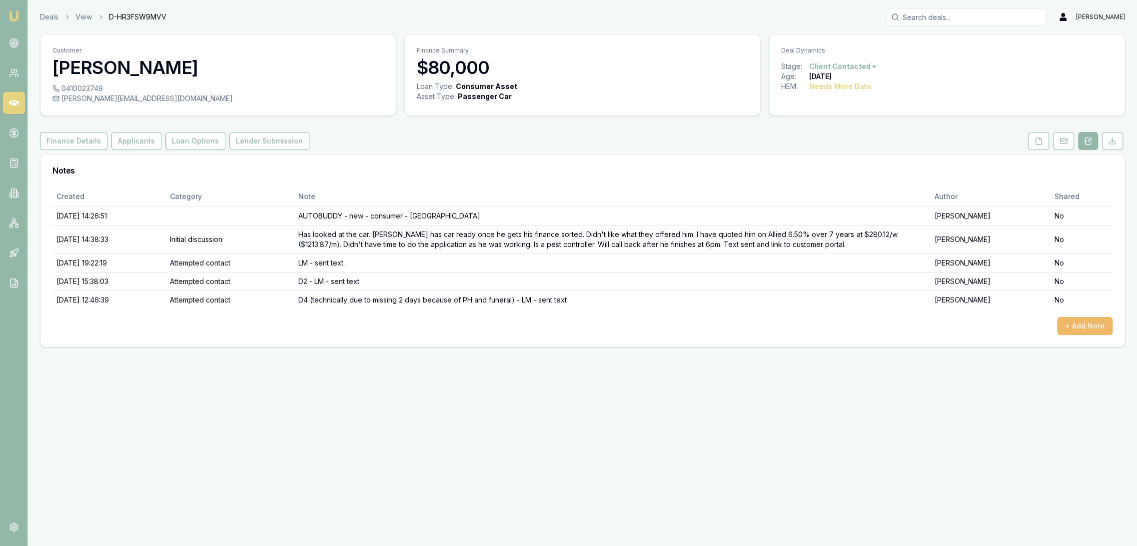
click at [1073, 322] on button "+ Add Note" at bounding box center [1084, 326] width 55 height 18
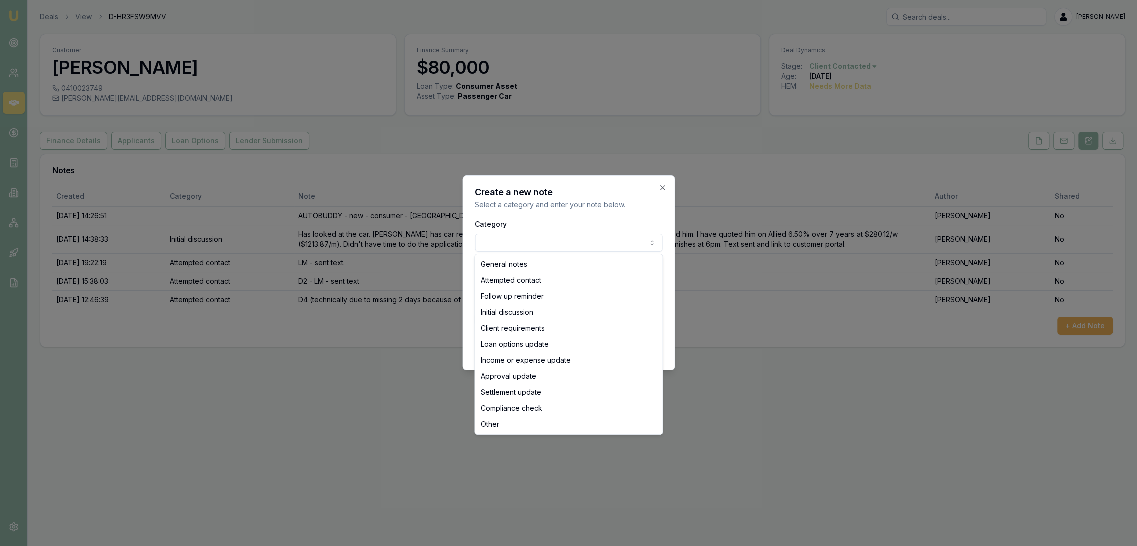
click at [568, 248] on body "Emu Broker Deals View D-HR3FSW9MVV Robyn Adams Toggle Menu Customer Mark Bray 0…" at bounding box center [568, 273] width 1137 height 546
select select "ATTEMPTED_CONTACT"
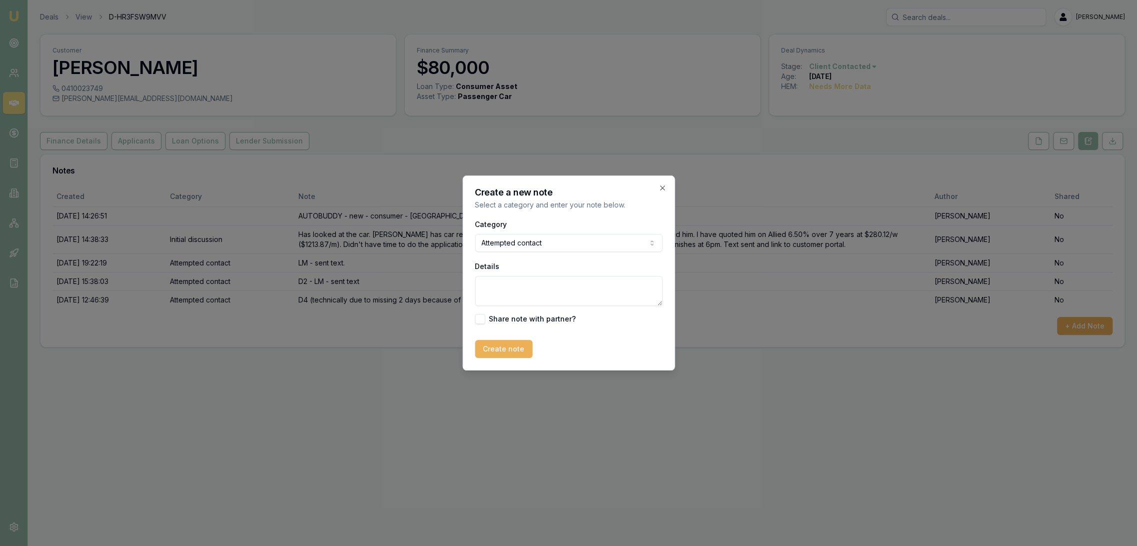
click at [532, 284] on textarea "Details" at bounding box center [568, 291] width 187 height 30
type textarea "QFU - D4C2 - VM"
click at [504, 355] on button "Create note" at bounding box center [503, 349] width 57 height 18
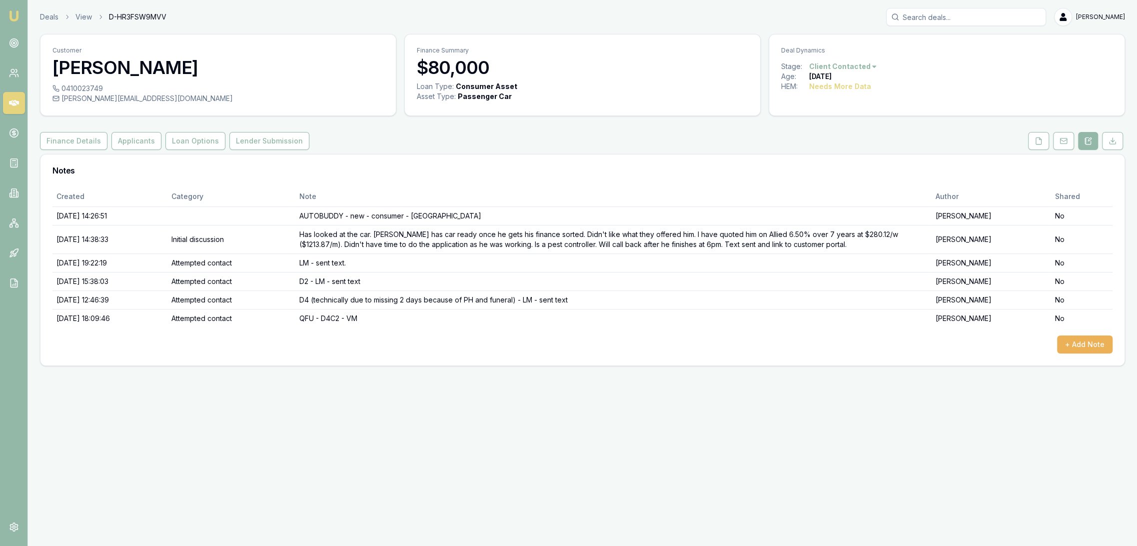
click at [17, 17] on img at bounding box center [14, 16] width 12 height 12
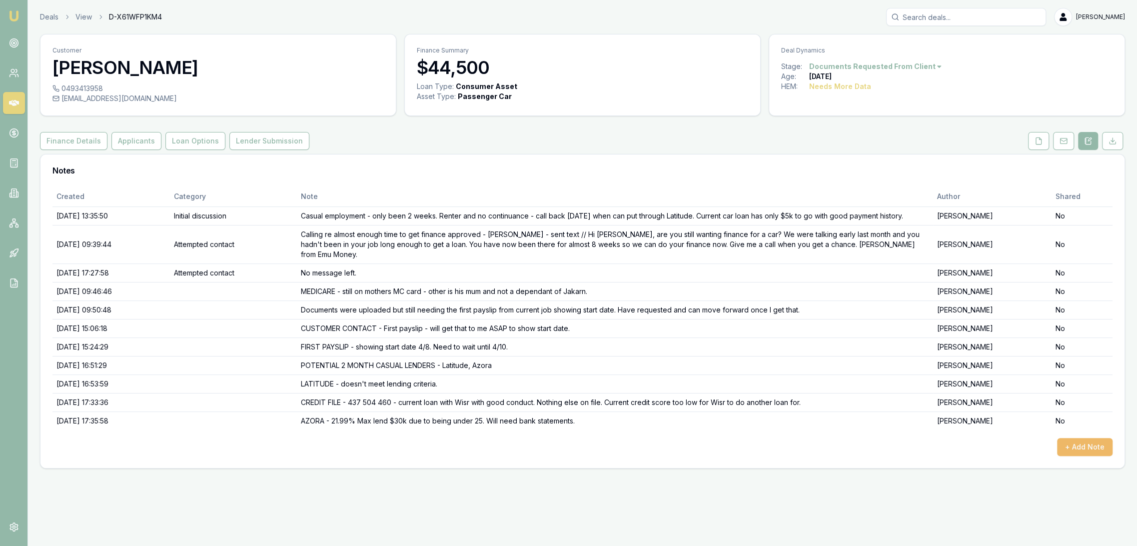
click at [1072, 438] on button "+ Add Note" at bounding box center [1084, 447] width 55 height 18
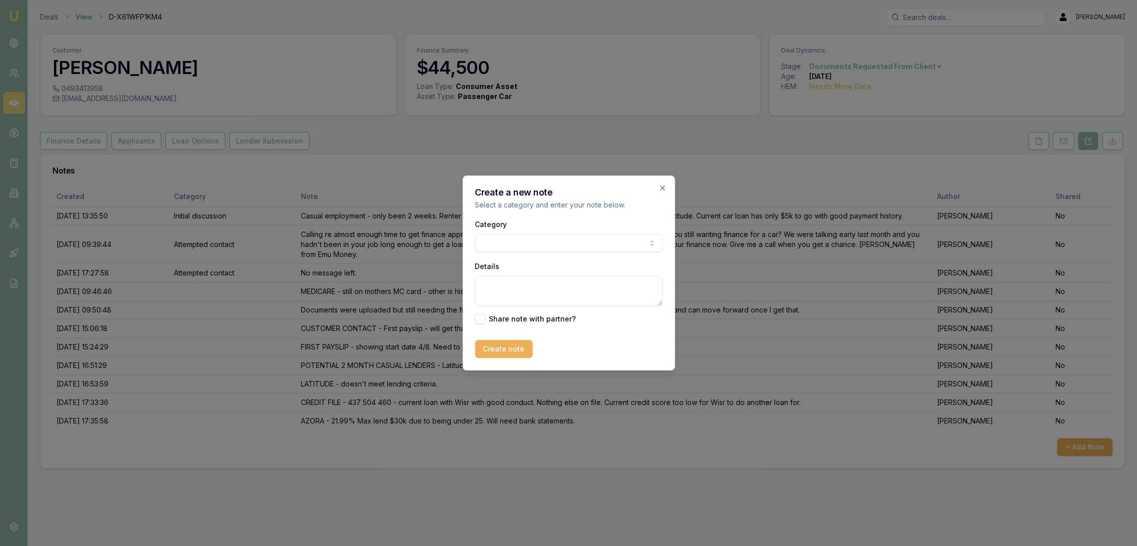
click at [559, 242] on body "Emu Broker Deals View D-X61WFP1KM4 Robyn Adams Toggle Menu Customer Jakarn Jone…" at bounding box center [568, 273] width 1137 height 546
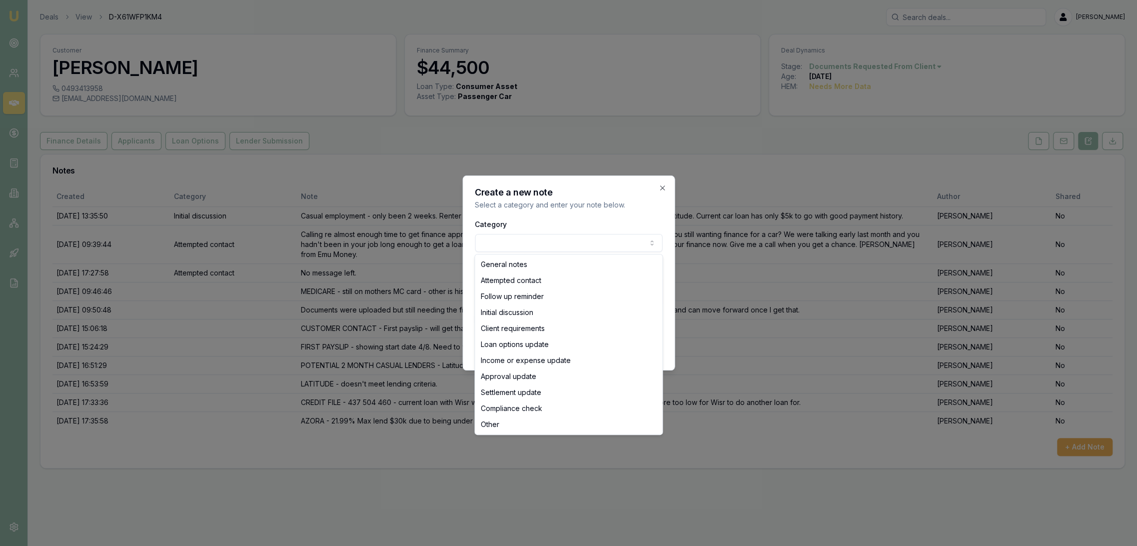
select select "ATTEMPTED_CONTACT"
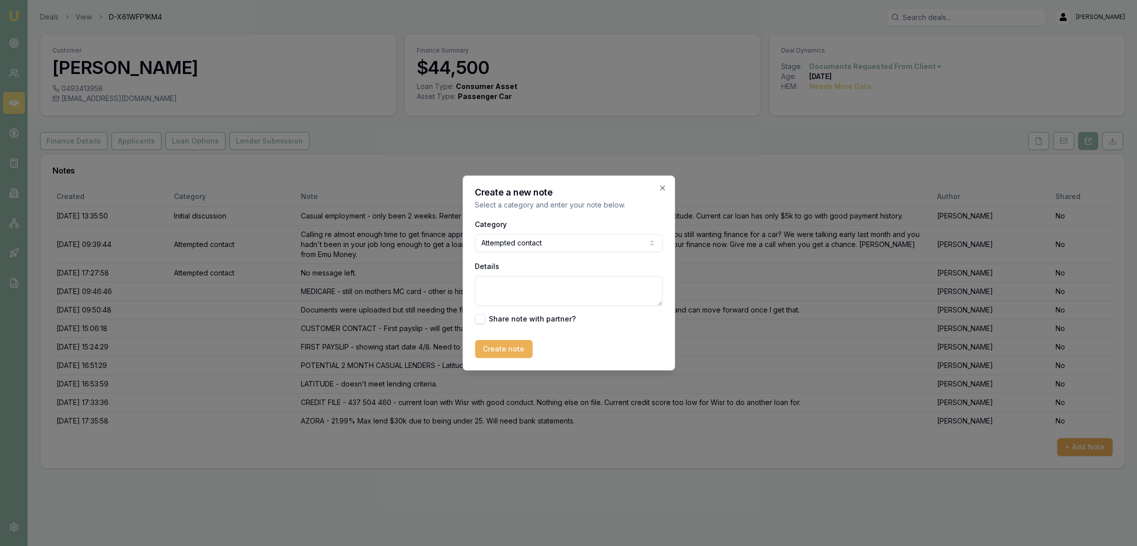
click at [519, 298] on textarea "Details" at bounding box center [568, 291] width 187 height 30
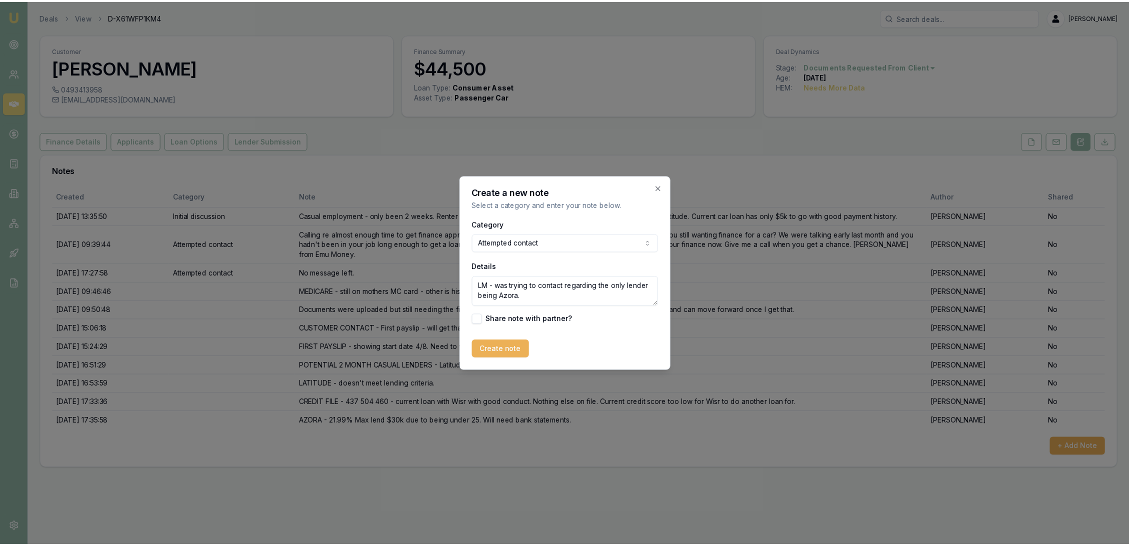
scroll to position [4, 0]
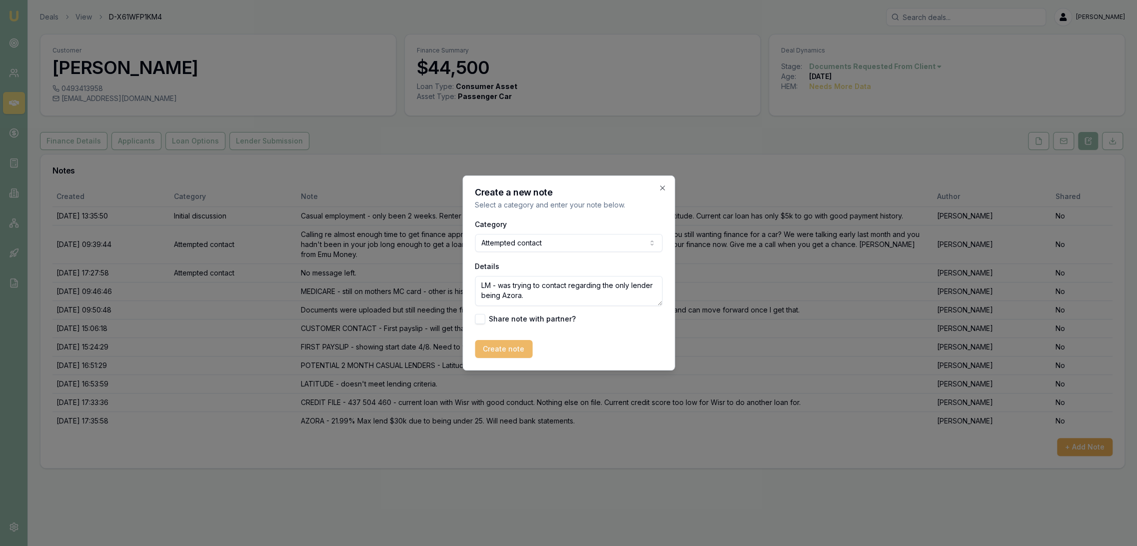
type textarea "LM - was trying to contact regarding the only lender being Azora."
click at [502, 345] on button "Create note" at bounding box center [503, 349] width 57 height 18
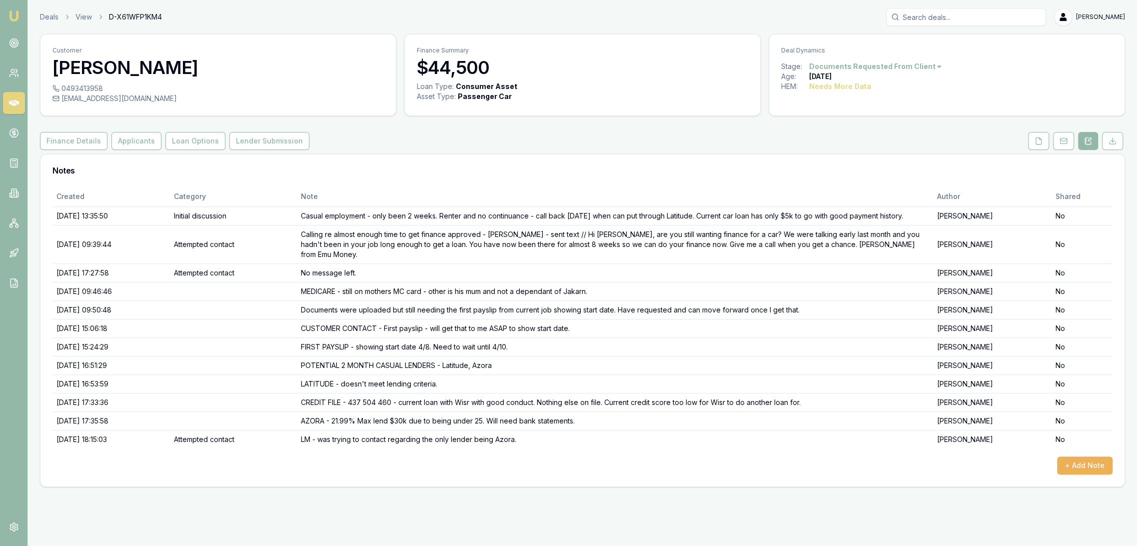
click at [16, 11] on img at bounding box center [14, 16] width 12 height 12
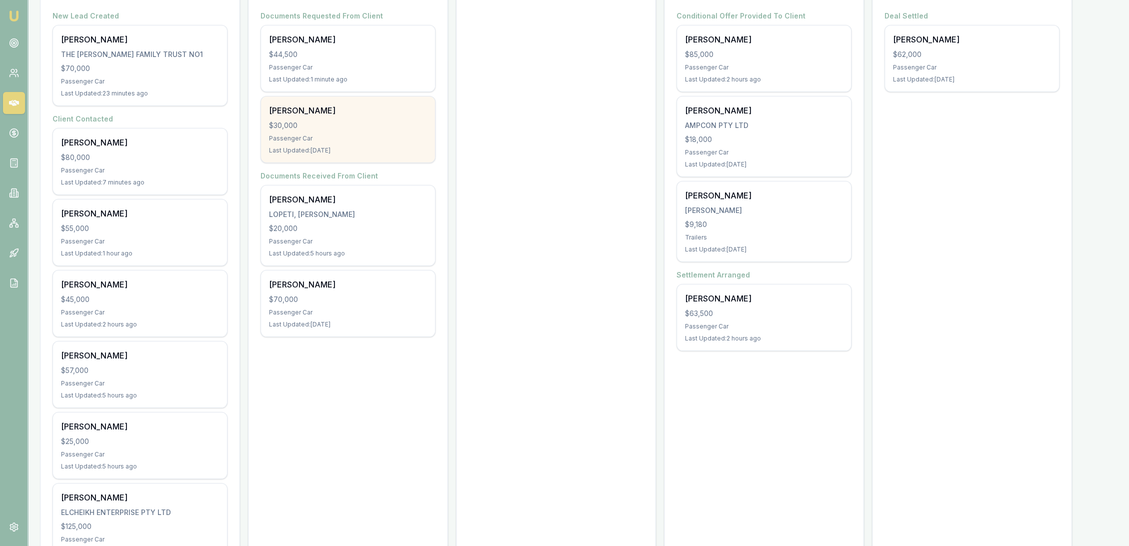
scroll to position [166, 0]
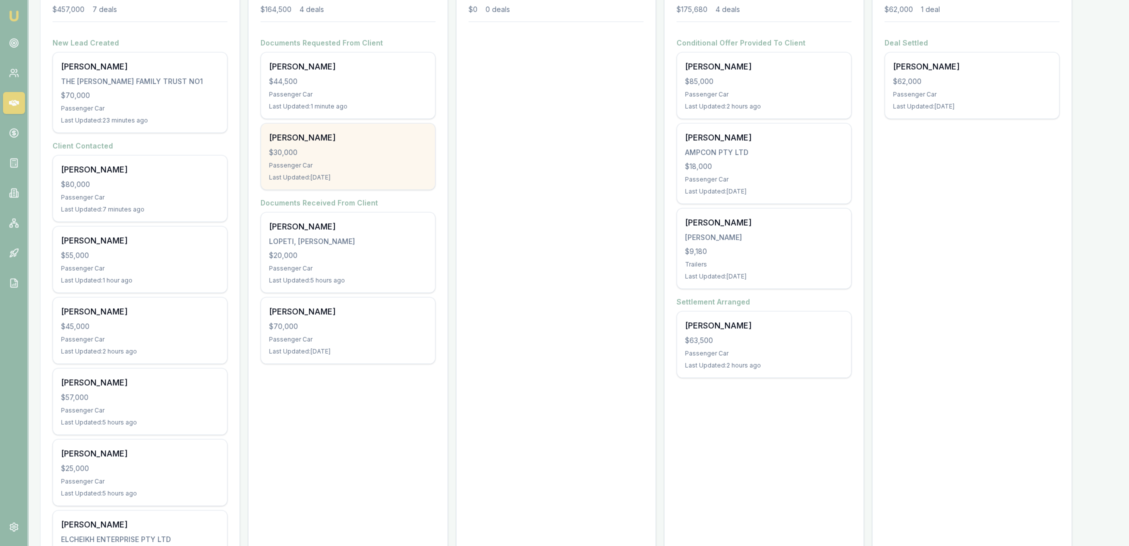
click at [340, 142] on div "[PERSON_NAME]" at bounding box center [348, 137] width 158 height 12
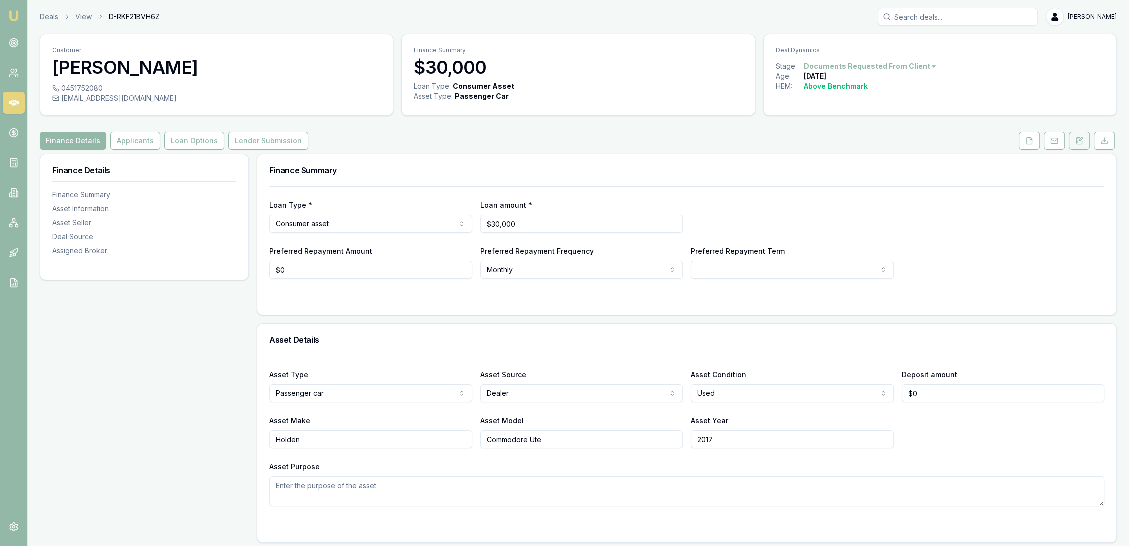
click at [1071, 140] on button at bounding box center [1079, 141] width 21 height 18
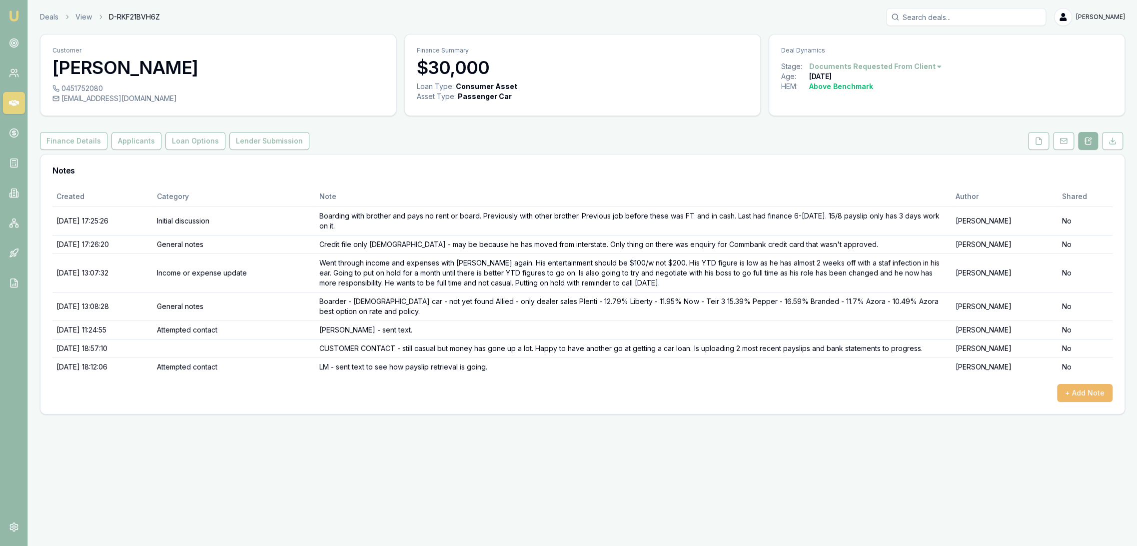
click at [1081, 395] on button "+ Add Note" at bounding box center [1084, 393] width 55 height 18
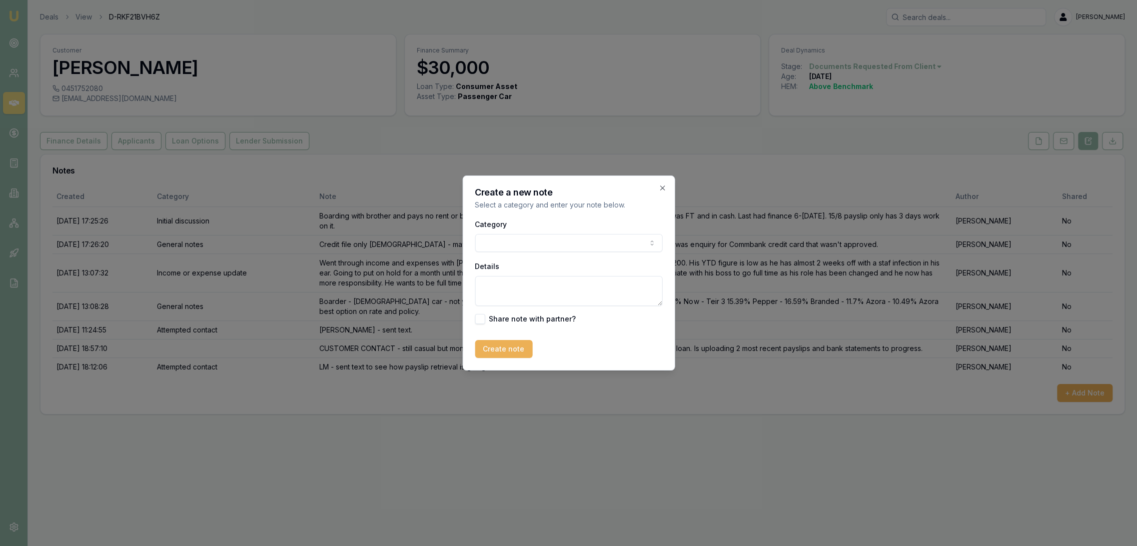
click at [520, 236] on body "Emu Broker Deals View D-RKF21BVH6Z [PERSON_NAME] Toggle Menu Customer [PERSON_N…" at bounding box center [568, 273] width 1137 height 546
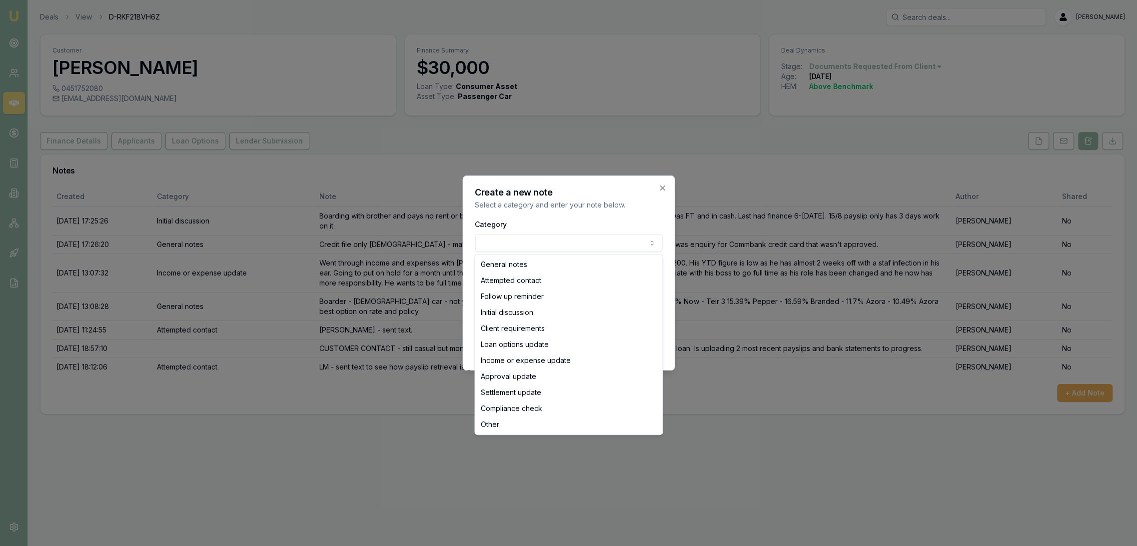
select select "ATTEMPTED_CONTACT"
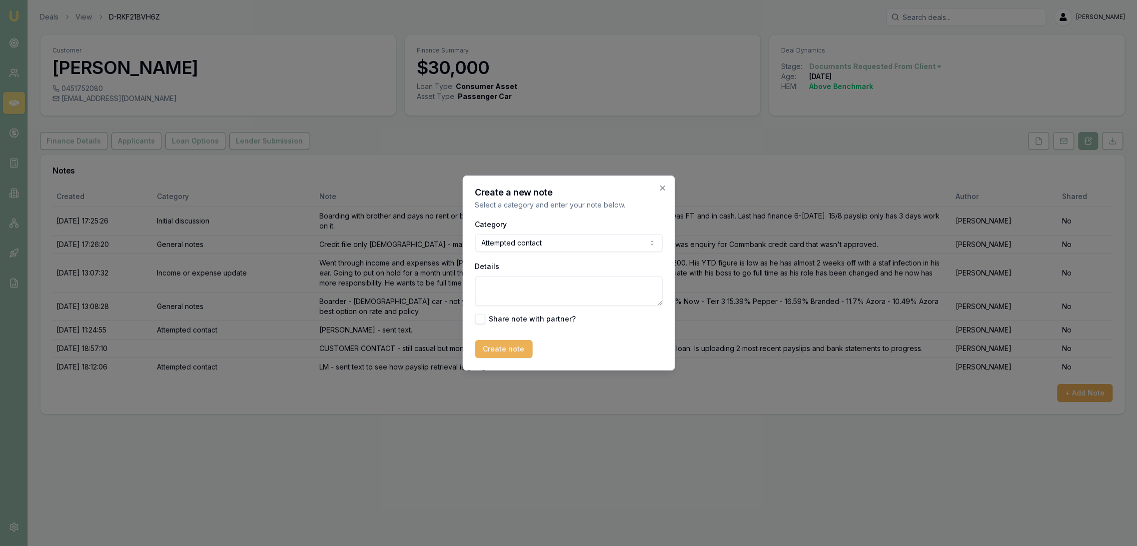
click at [510, 294] on textarea "Details" at bounding box center [568, 291] width 187 height 30
type textarea "LM - re payslips - CLOSING LEAD with"
click at [662, 187] on icon "button" at bounding box center [662, 187] width 4 height 4
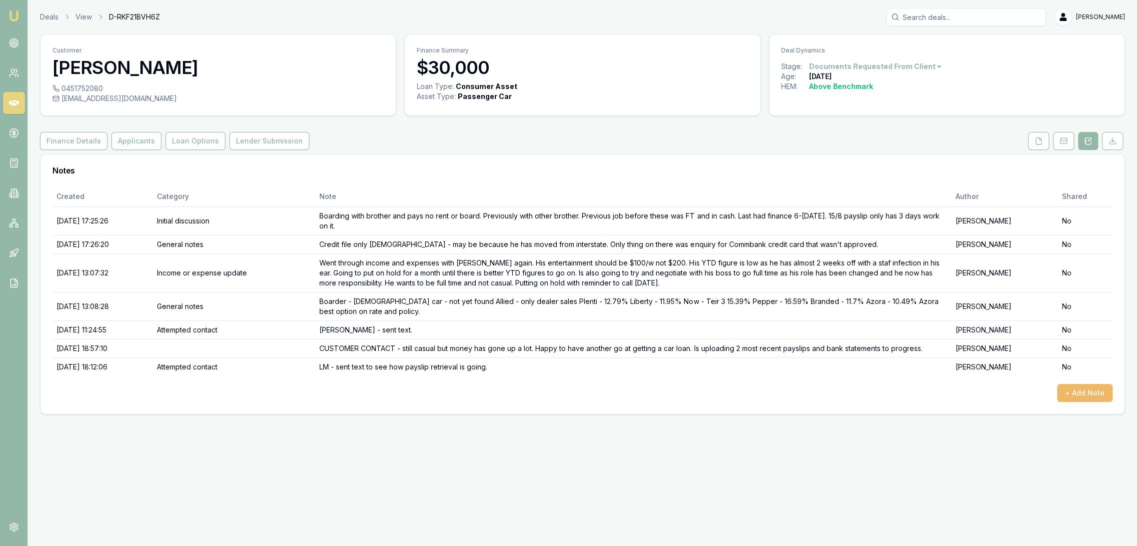
click at [1076, 388] on button "+ Add Note" at bounding box center [1084, 393] width 55 height 18
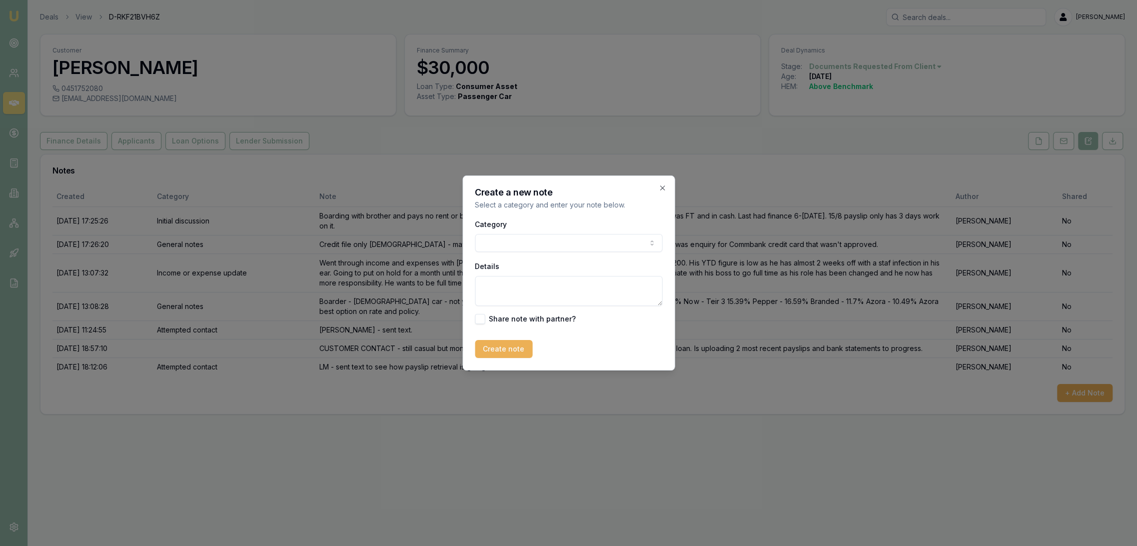
click at [546, 294] on textarea "Details" at bounding box center [568, 291] width 187 height 30
type textarea "[PERSON_NAME] - RECLOSING LEAD and will reopen when he comes back to me."
click at [505, 349] on button "Create note" at bounding box center [503, 349] width 57 height 18
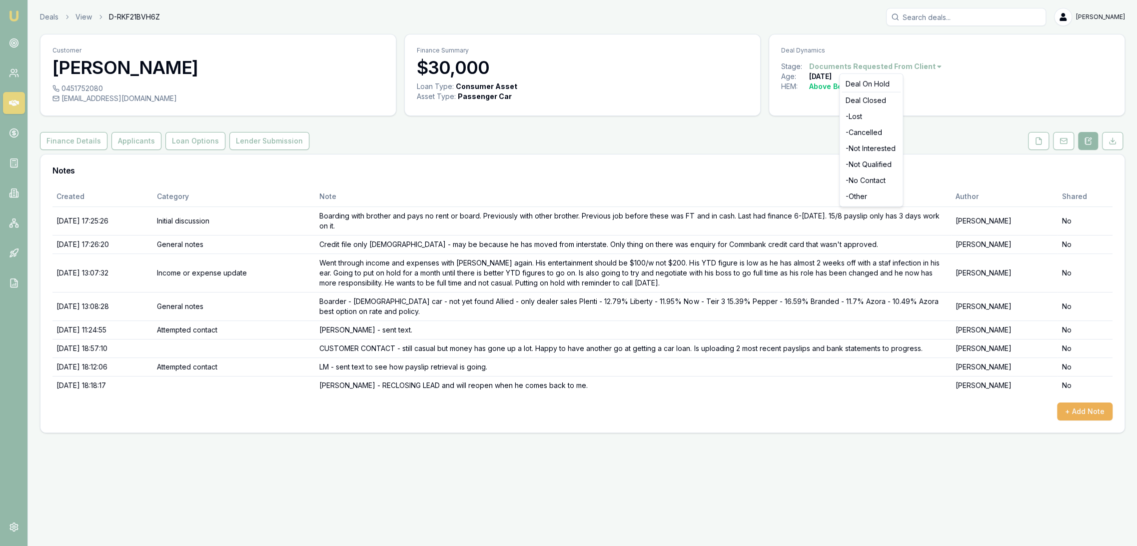
click at [898, 64] on html "Emu Broker Deals View D-RKF21BVH6Z [PERSON_NAME] Toggle Menu Customer [PERSON_N…" at bounding box center [568, 273] width 1137 height 546
click at [867, 163] on div "- Not Qualified" at bounding box center [871, 164] width 59 height 16
click at [14, 13] on img at bounding box center [14, 16] width 12 height 12
